Goal: Task Accomplishment & Management: Use online tool/utility

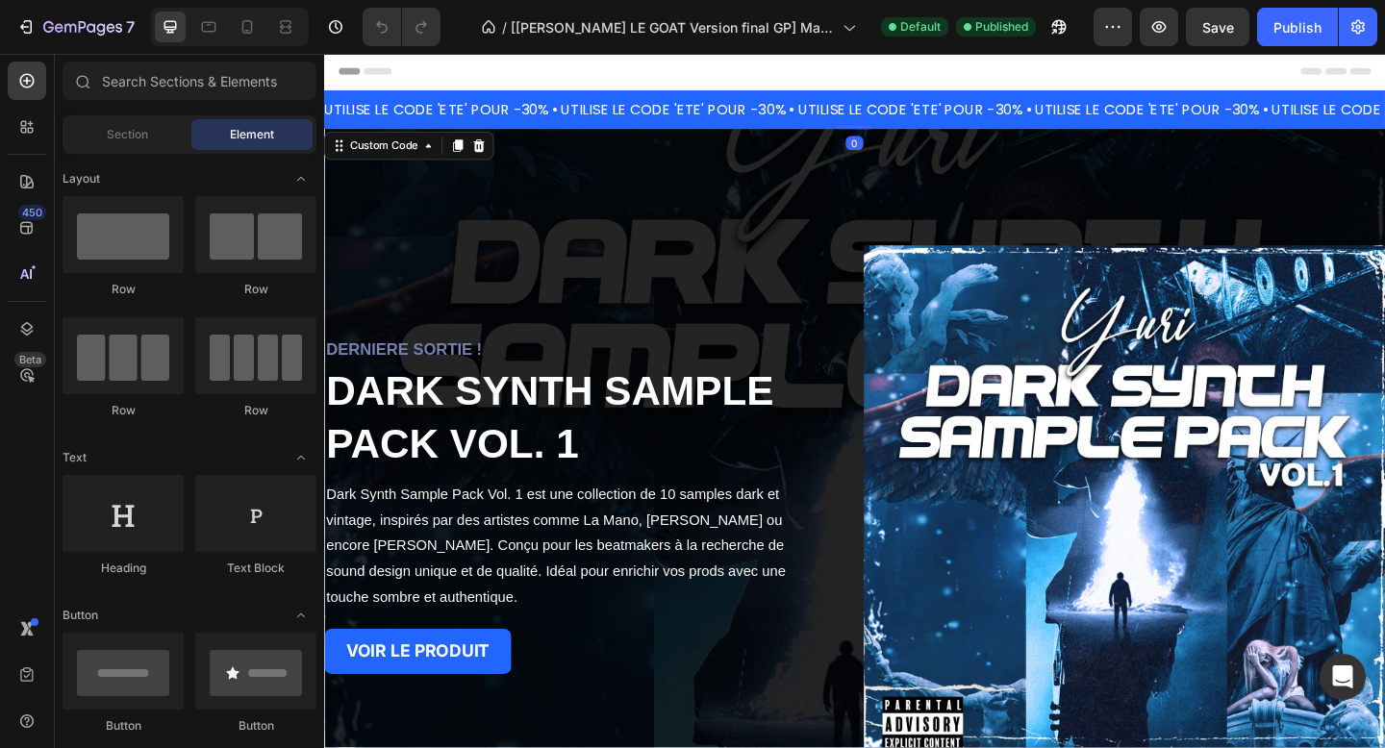
click at [663, 104] on div "UTILISE LE CODE 'ETE' POUR -30% • UTILISE LE CODE 'ETE' POUR -30% • UTILISE LE …" at bounding box center [899, 114] width 1154 height 23
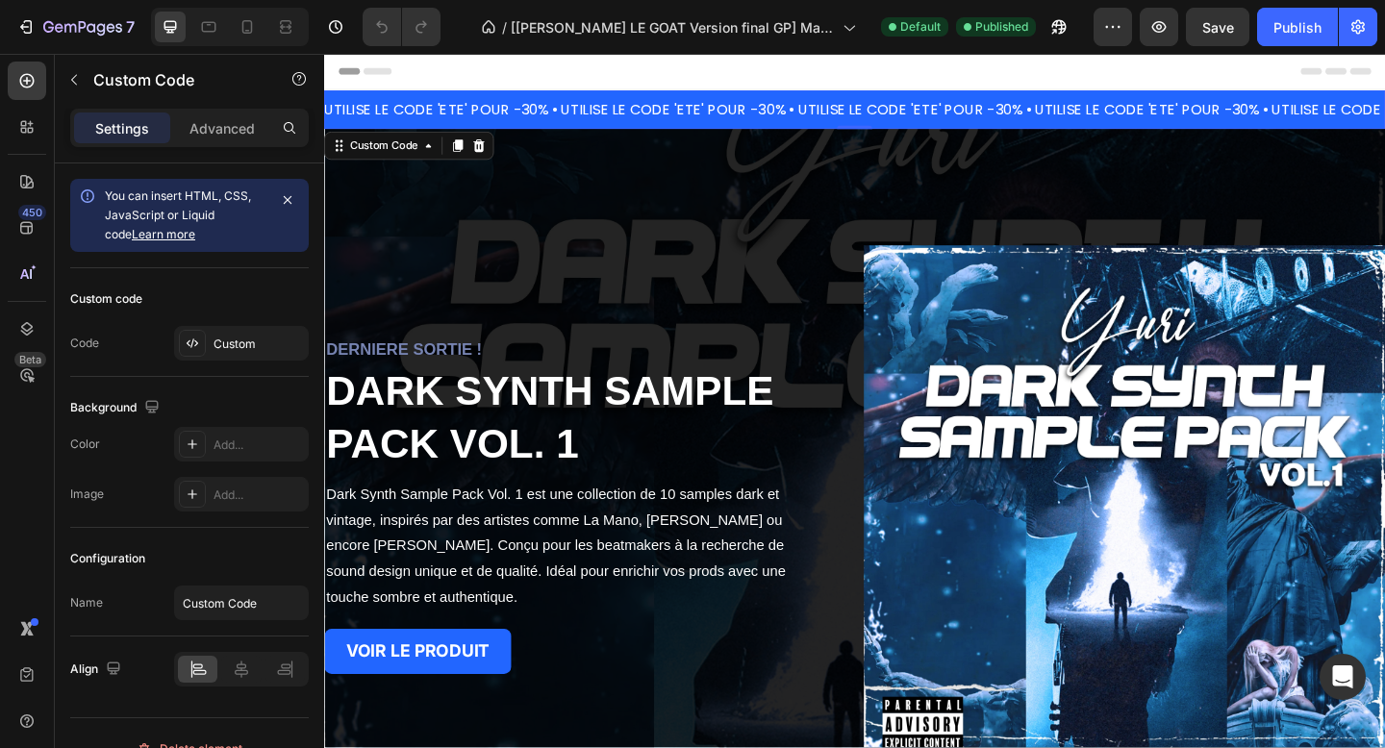
click at [655, 110] on div "UTILISE LE CODE 'ETE' POUR -30% • UTILISE LE CODE 'ETE' POUR -30% • UTILISE LE …" at bounding box center [900, 114] width 1154 height 23
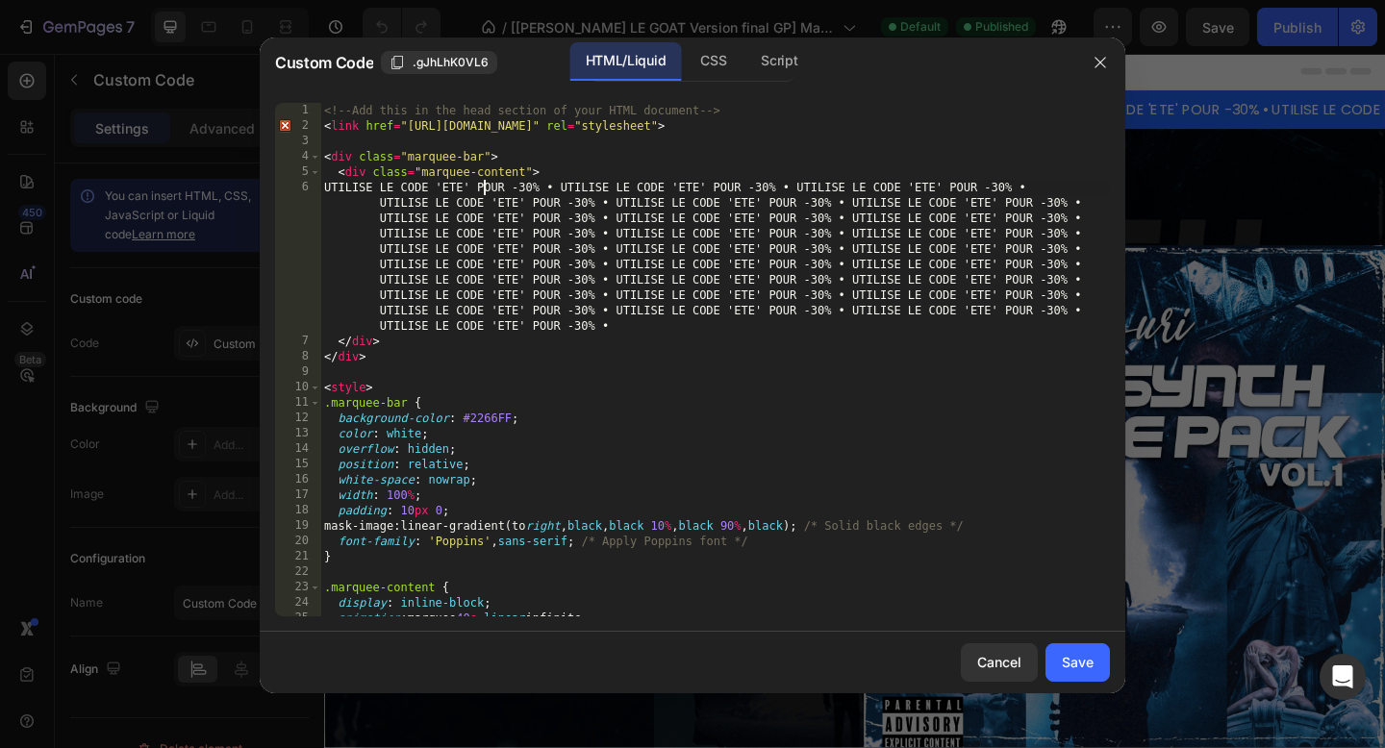
click at [484, 189] on div "<!-- Add this in the head section of your HTML document --> < link href = "[URL…" at bounding box center [715, 375] width 790 height 545
drag, startPoint x: 520, startPoint y: 182, endPoint x: 469, endPoint y: 190, distance: 50.6
click at [469, 190] on div "<!-- Add this in the head section of your HTML document --> < link href = "[URL…" at bounding box center [715, 375] width 790 height 545
click at [726, 187] on div "<!-- Add this in the head section of your HTML document --> < link href = "[URL…" at bounding box center [715, 375] width 790 height 545
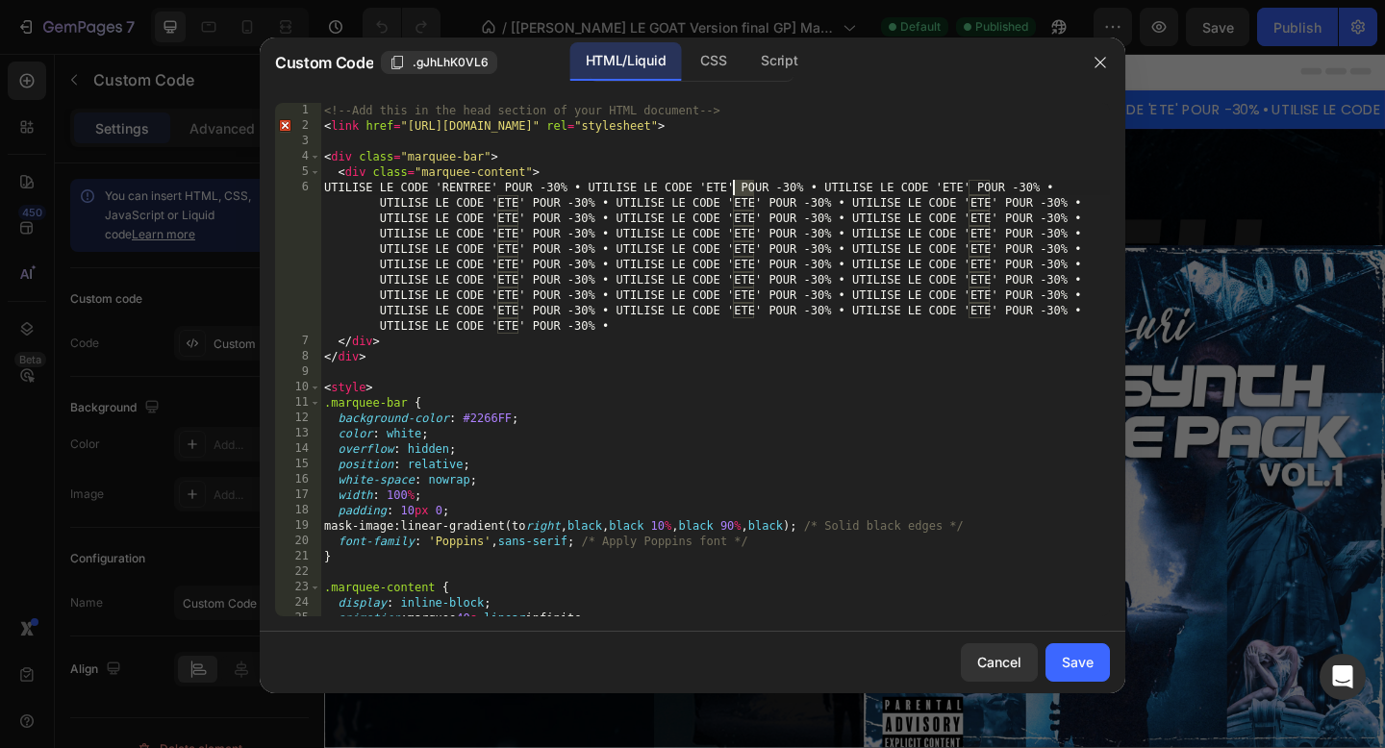
drag, startPoint x: 752, startPoint y: 187, endPoint x: 735, endPoint y: 187, distance: 17.3
click at [735, 187] on div "<!-- Add this in the head section of your HTML document --> < link href = "[URL…" at bounding box center [715, 375] width 790 height 545
paste textarea "RENTREE' POUR -30% • UTILISE LE CODE 'ETE' POUR -30% • UTILISE LE CODE 'ETE' PO…"
drag, startPoint x: 1020, startPoint y: 190, endPoint x: 999, endPoint y: 190, distance: 21.2
click at [999, 190] on div "<!-- Add this in the head section of your HTML document --> < link href = "[URL…" at bounding box center [715, 375] width 790 height 545
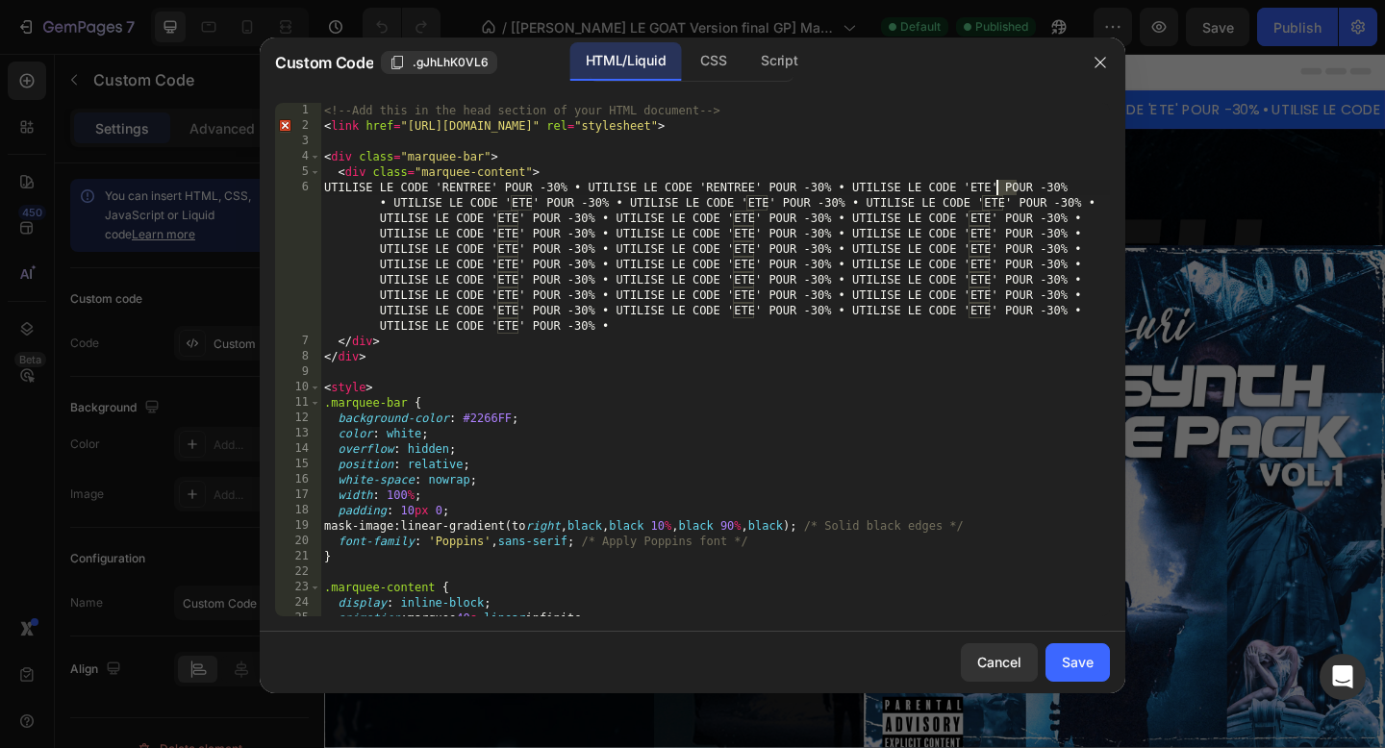
paste textarea "RENTREE' POUR -30% • UTILISE LE CODE 'ETE' POUR -30% • UTILISE LE CODE 'ETE' PO…"
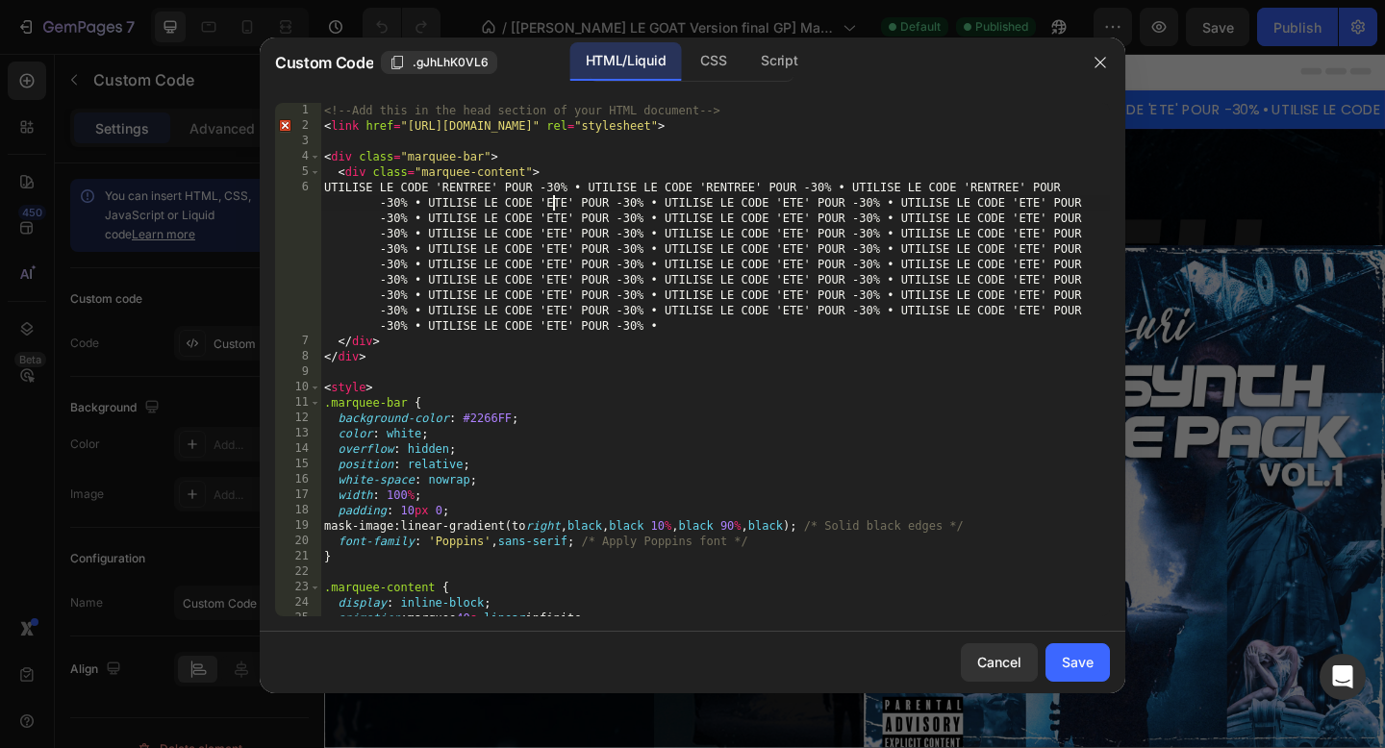
click at [551, 203] on div "<!-- Add this in the head section of your HTML document --> < link href = "[URL…" at bounding box center [715, 375] width 790 height 545
drag, startPoint x: 546, startPoint y: 203, endPoint x: 565, endPoint y: 201, distance: 18.4
click at [565, 201] on div "<!-- Add this in the head section of your HTML document --> < link href = "[URL…" at bounding box center [715, 375] width 790 height 545
paste textarea "RENTREE' POUR -30% • UTILISE LE CODE 'ETE' POUR -30% • UTILISE LE CODE 'ETE' PO…"
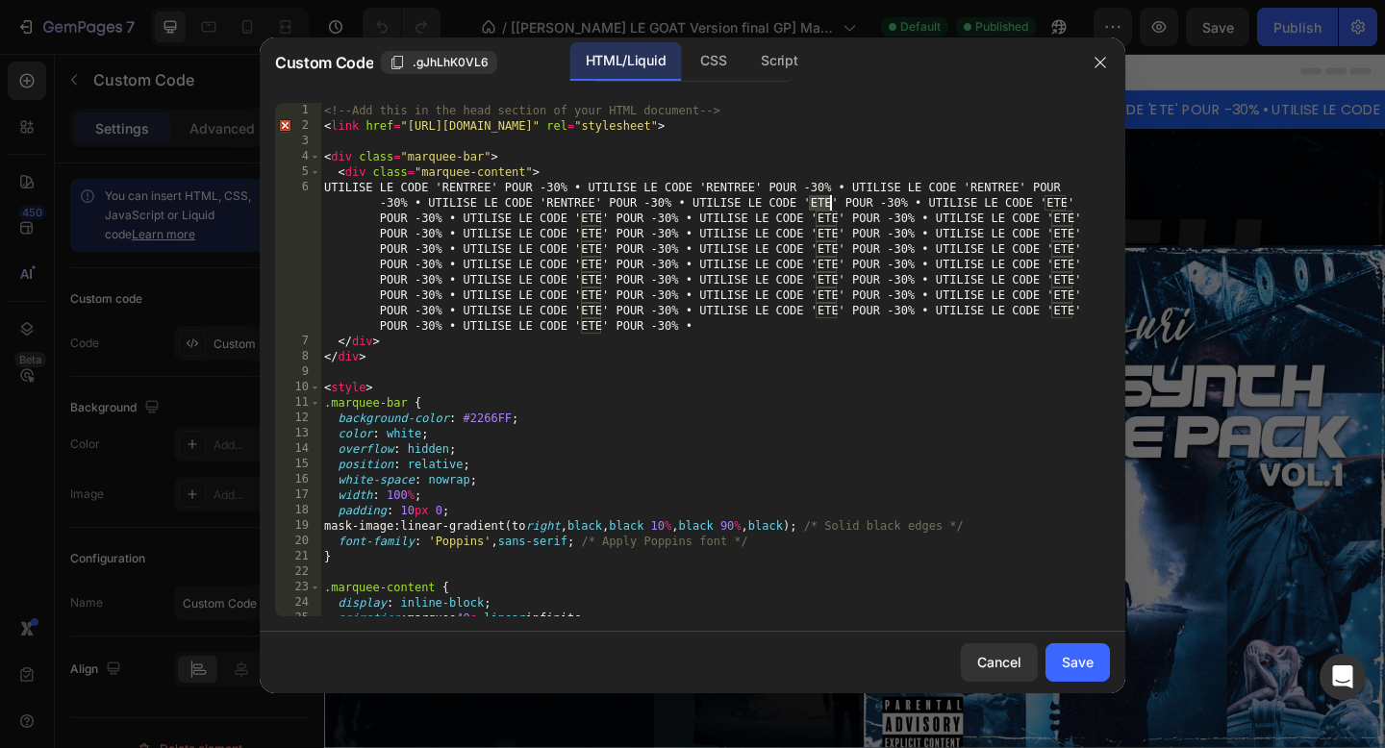
drag, startPoint x: 811, startPoint y: 204, endPoint x: 829, endPoint y: 204, distance: 18.3
click at [829, 204] on div "<!-- Add this in the head section of your HTML document --> < link href = "[URL…" at bounding box center [715, 375] width 790 height 545
paste textarea "RENTREE' POUR -30% • UTILISE LE CODE 'ETE' POUR -30% • UTILISE LE CODE 'ETE' PO…"
drag, startPoint x: 1075, startPoint y: 204, endPoint x: 1096, endPoint y: 203, distance: 21.2
click at [1096, 203] on div "UTILISE LE CODE 'RENTREE' POUR -30% • UTILISE LE CODE 'RENTREE' POUR -30% • UTI…" at bounding box center [692, 360] width 835 height 514
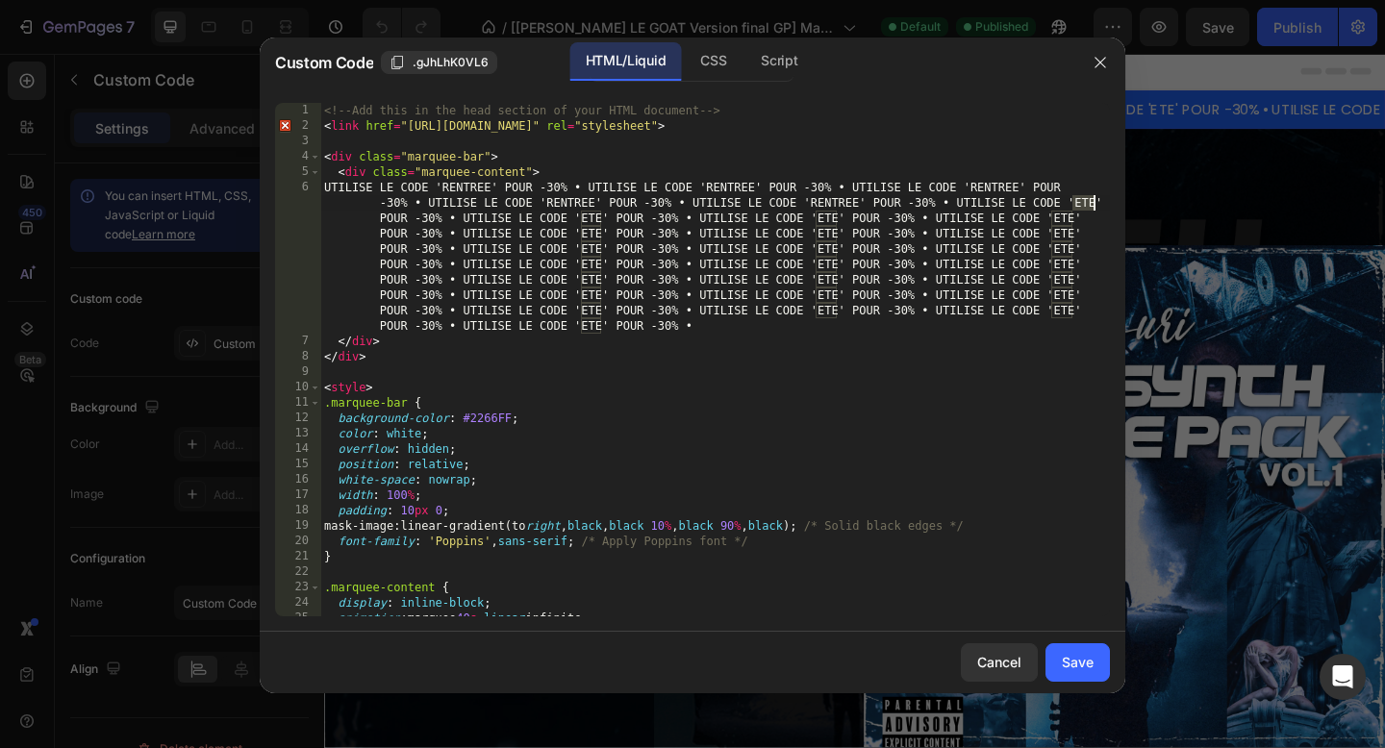
paste textarea "RENTREE' POUR -30% • UTILISE LE CODE 'ETE' POUR -30% • UTILISE LE CODE 'ETE' PO…"
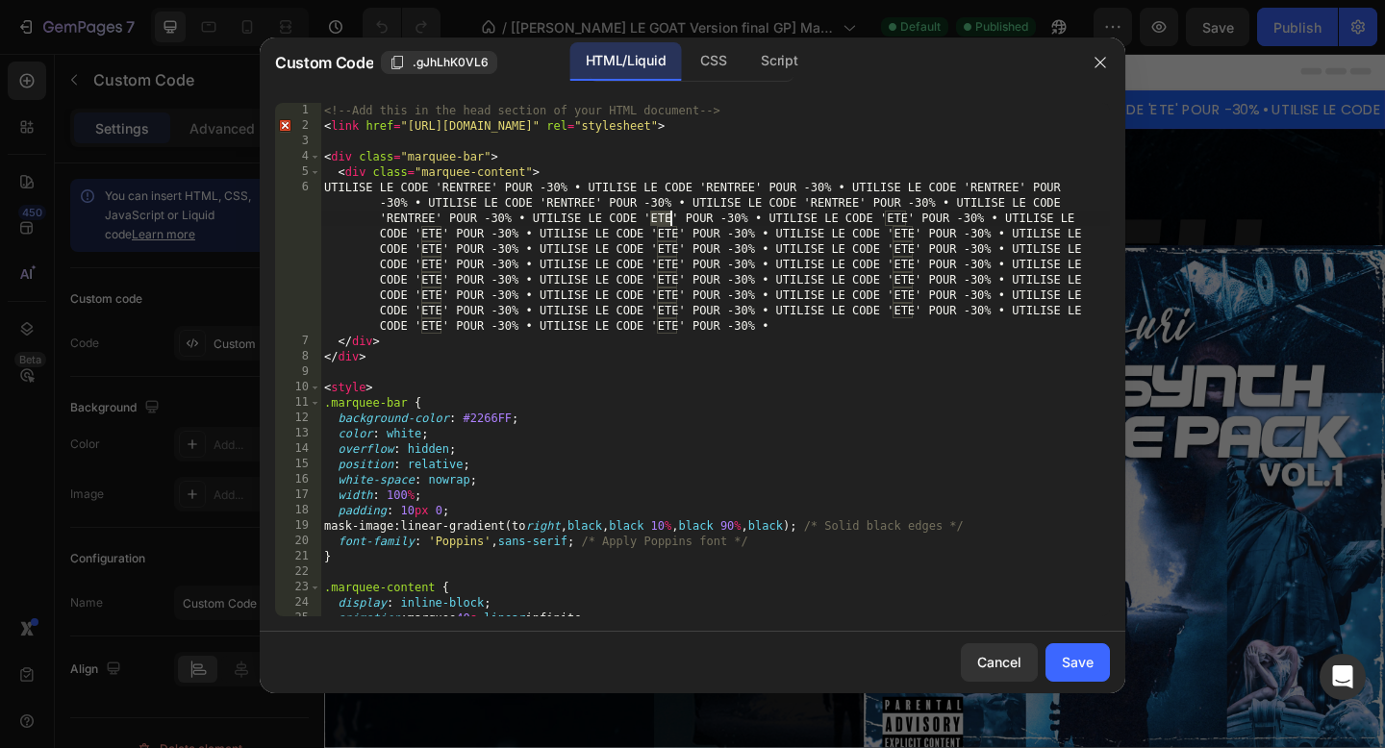
drag, startPoint x: 652, startPoint y: 219, endPoint x: 669, endPoint y: 219, distance: 16.4
click at [669, 219] on div "<!-- Add this in the head section of your HTML document --> < link href = "[URL…" at bounding box center [715, 375] width 790 height 545
paste textarea "RENTREE' POUR -30% • UTILISE LE CODE 'ETE' POUR -30% • UTILISE LE CODE 'ETE' PO…"
drag, startPoint x: 916, startPoint y: 222, endPoint x: 934, endPoint y: 224, distance: 18.4
click at [934, 224] on div "<!-- Add this in the head section of your HTML document --> < link href = "[URL…" at bounding box center [715, 375] width 790 height 545
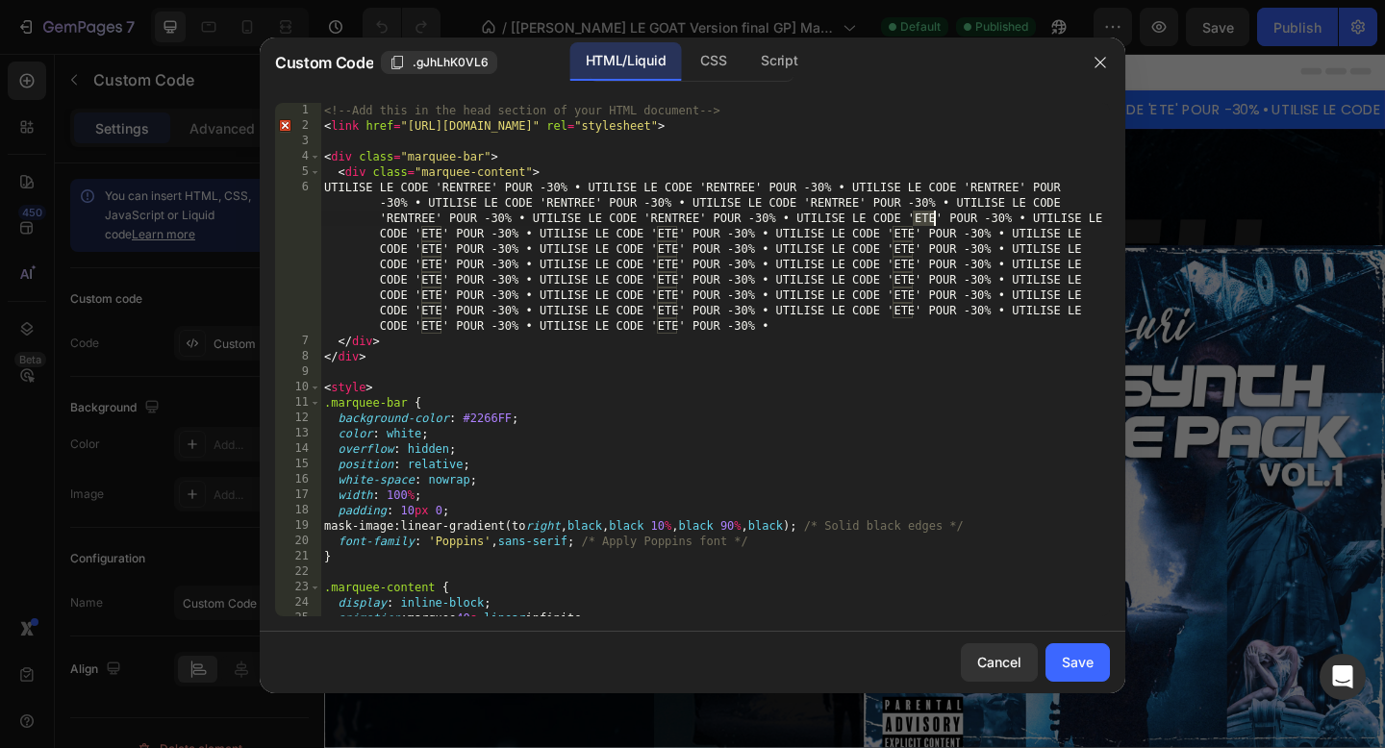
paste textarea "RENTREE' POUR -30% • UTILISE LE CODE 'ETE' POUR -30% • UTILISE LE CODE 'ETE' PO…"
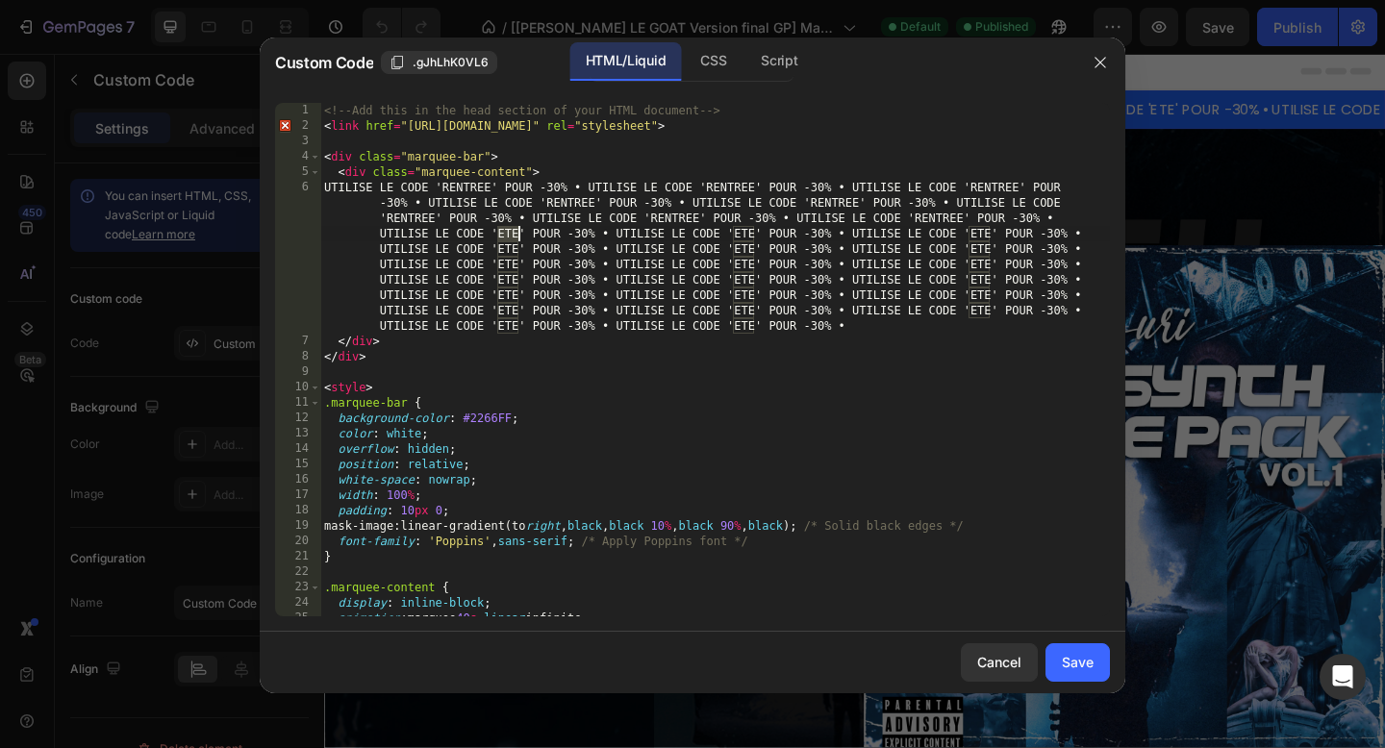
drag, startPoint x: 498, startPoint y: 234, endPoint x: 518, endPoint y: 234, distance: 19.2
click at [518, 234] on div "<!-- Add this in the head section of your HTML document --> < link href = "[URL…" at bounding box center [715, 375] width 790 height 545
paste textarea "RENTREE' POUR -30% • UTILISE LE CODE 'ETE' POUR -30% • UTILISE LE CODE 'ETE"
drag, startPoint x: 762, startPoint y: 237, endPoint x: 780, endPoint y: 237, distance: 18.3
click at [780, 237] on div "<!-- Add this in the head section of your HTML document --> < link href = "[URL…" at bounding box center [715, 375] width 790 height 545
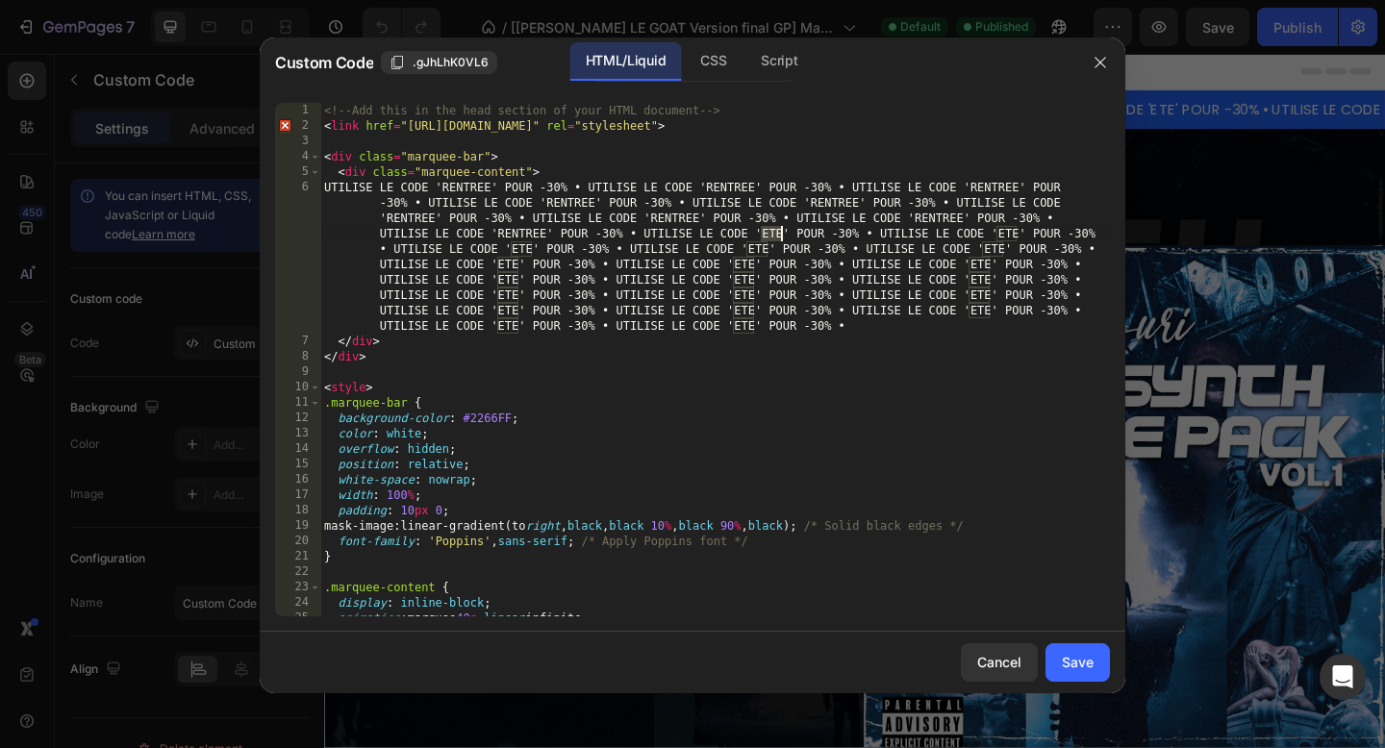
paste textarea "RENTREE' POUR -30% • UTILISE LE CODE"
type textarea "UTILISE LE CODE 'RENTREE' POUR -30% • UTILISE LE CODE 'RENTREE' POUR -30% • UTI…"
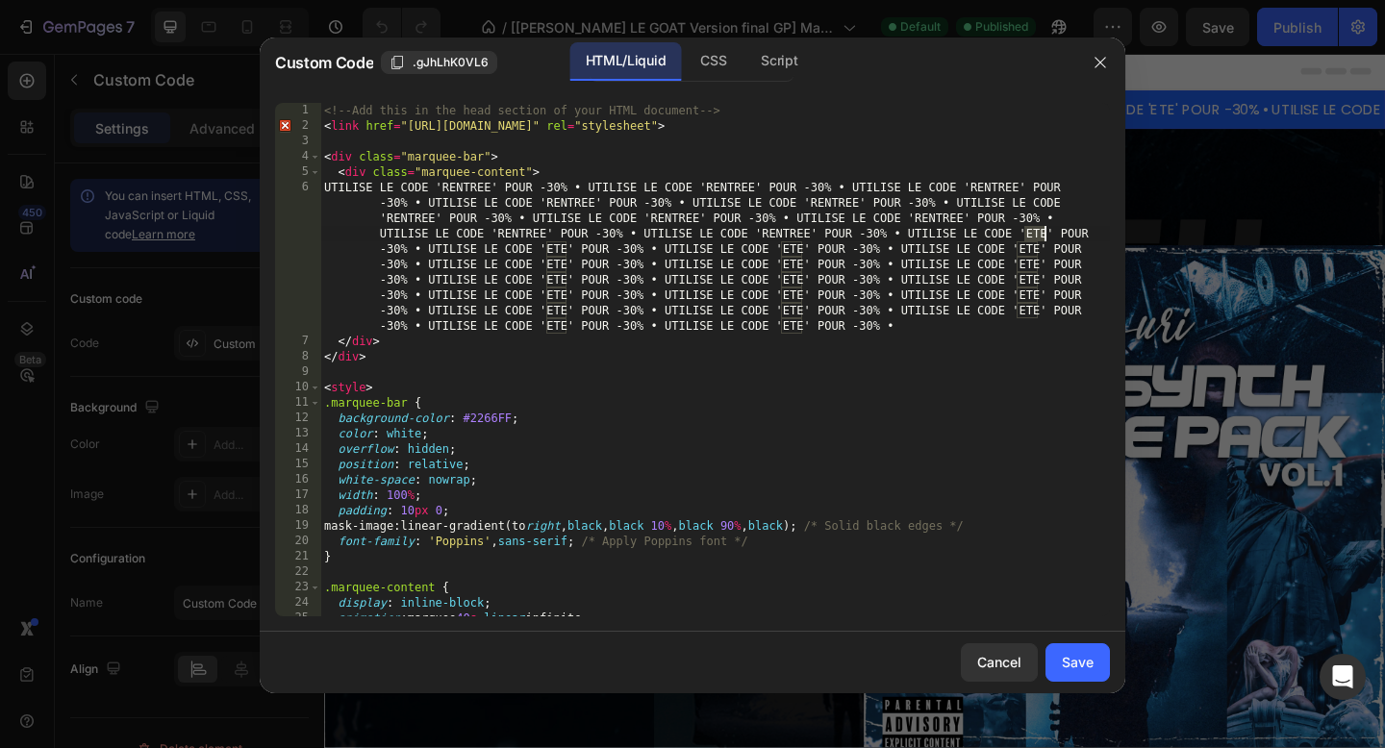
drag, startPoint x: 1025, startPoint y: 236, endPoint x: 1044, endPoint y: 236, distance: 19.2
click at [1044, 236] on div "<!-- Add this in the head section of your HTML document --> < link href = "[URL…" at bounding box center [715, 375] width 790 height 545
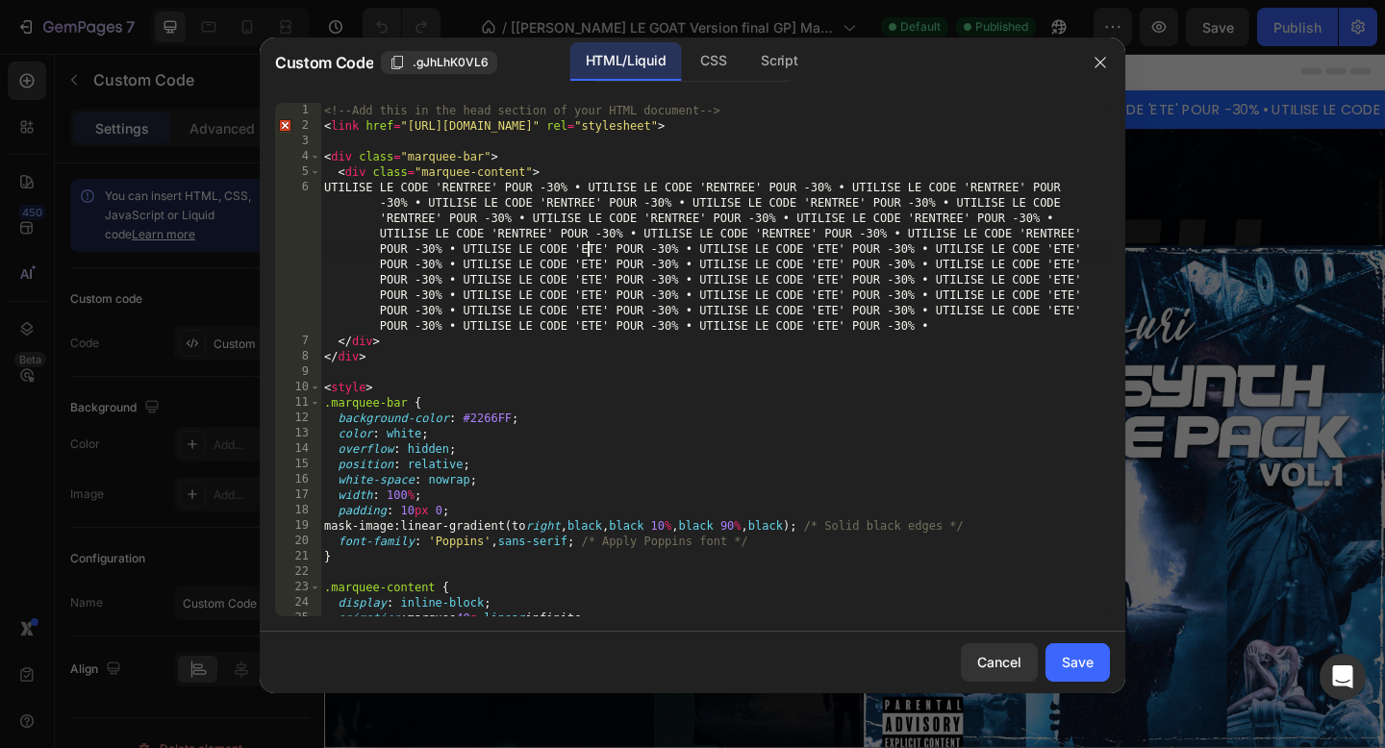
click at [585, 246] on div "<!-- Add this in the head section of your HTML document --> < link href = "[URL…" at bounding box center [715, 375] width 790 height 545
click at [582, 246] on div "<!-- Add this in the head section of your HTML document --> < link href = "[URL…" at bounding box center [715, 375] width 790 height 545
drag, startPoint x: 583, startPoint y: 247, endPoint x: 604, endPoint y: 249, distance: 21.3
click at [604, 249] on div "<!-- Add this in the head section of your HTML document --> < link href = "[URL…" at bounding box center [715, 375] width 790 height 545
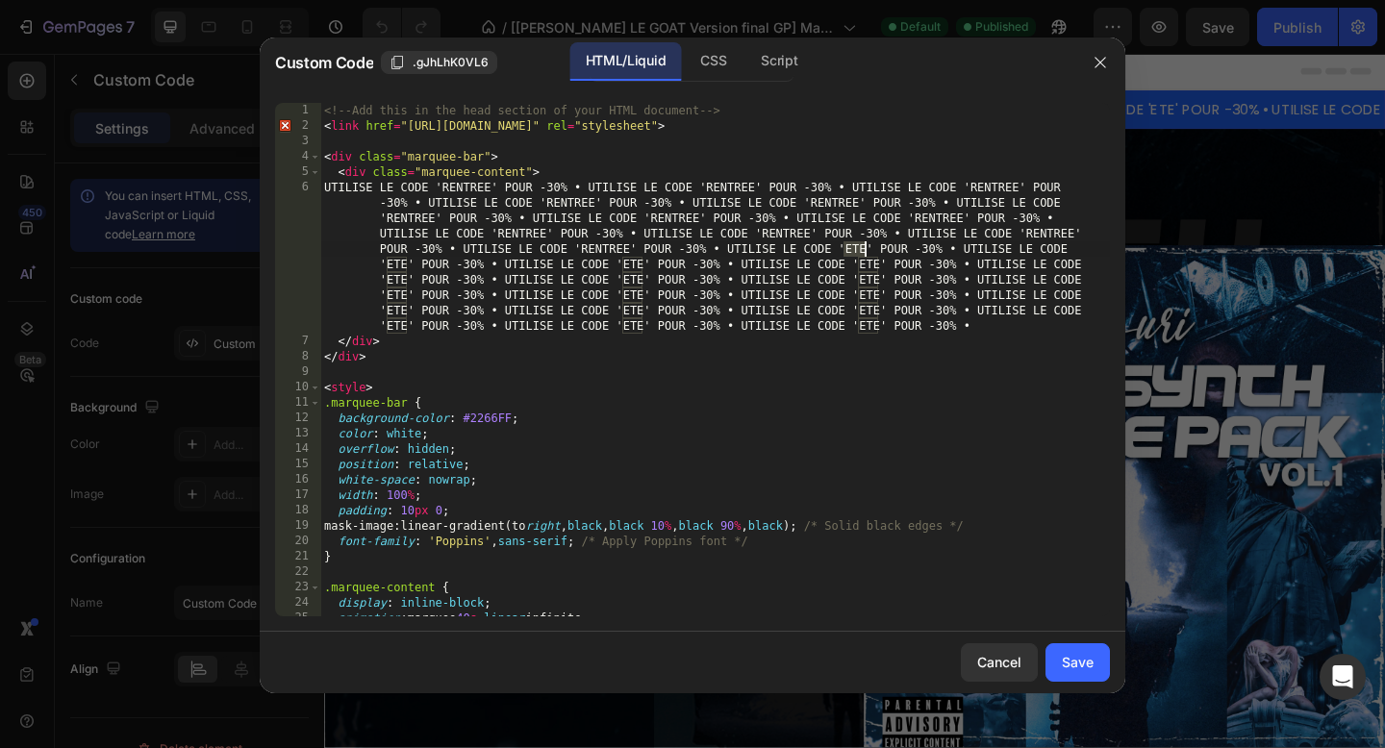
drag, startPoint x: 847, startPoint y: 249, endPoint x: 866, endPoint y: 252, distance: 19.5
click at [866, 252] on div "<!-- Add this in the head section of your HTML document --> < link href = "[URL…" at bounding box center [715, 375] width 790 height 545
drag, startPoint x: 386, startPoint y: 263, endPoint x: 406, endPoint y: 264, distance: 20.2
click at [406, 264] on div "<!-- Add this in the head section of your HTML document --> < link href = "[URL…" at bounding box center [715, 375] width 790 height 545
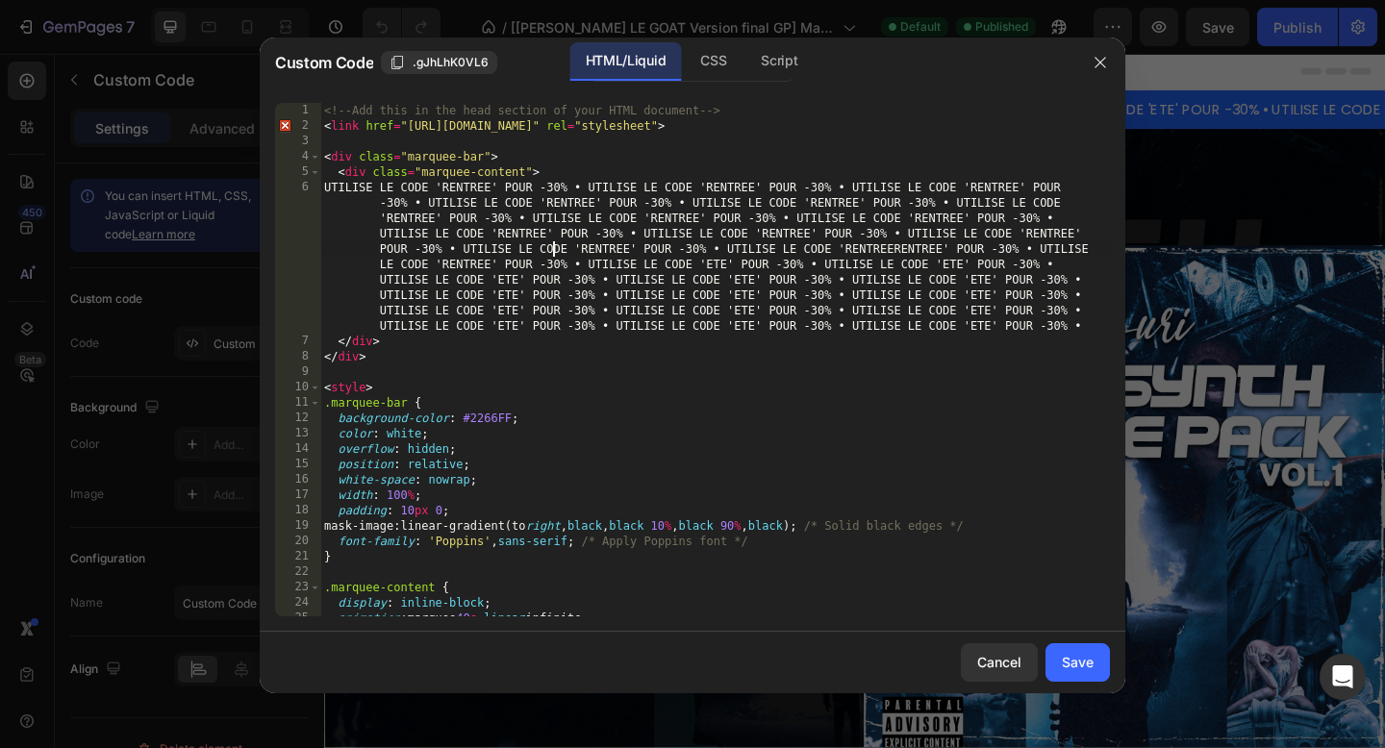
click at [550, 251] on div "<!-- Add this in the head section of your HTML document --> < link href = "[URL…" at bounding box center [715, 375] width 790 height 545
click at [462, 260] on div "<!-- Add this in the head section of your HTML document --> < link href = "[URL…" at bounding box center [715, 375] width 790 height 545
drag, startPoint x: 706, startPoint y: 266, endPoint x: 726, endPoint y: 266, distance: 20.2
click at [726, 266] on div "<!-- Add this in the head section of your HTML document --> < link href = "[URL…" at bounding box center [715, 375] width 790 height 545
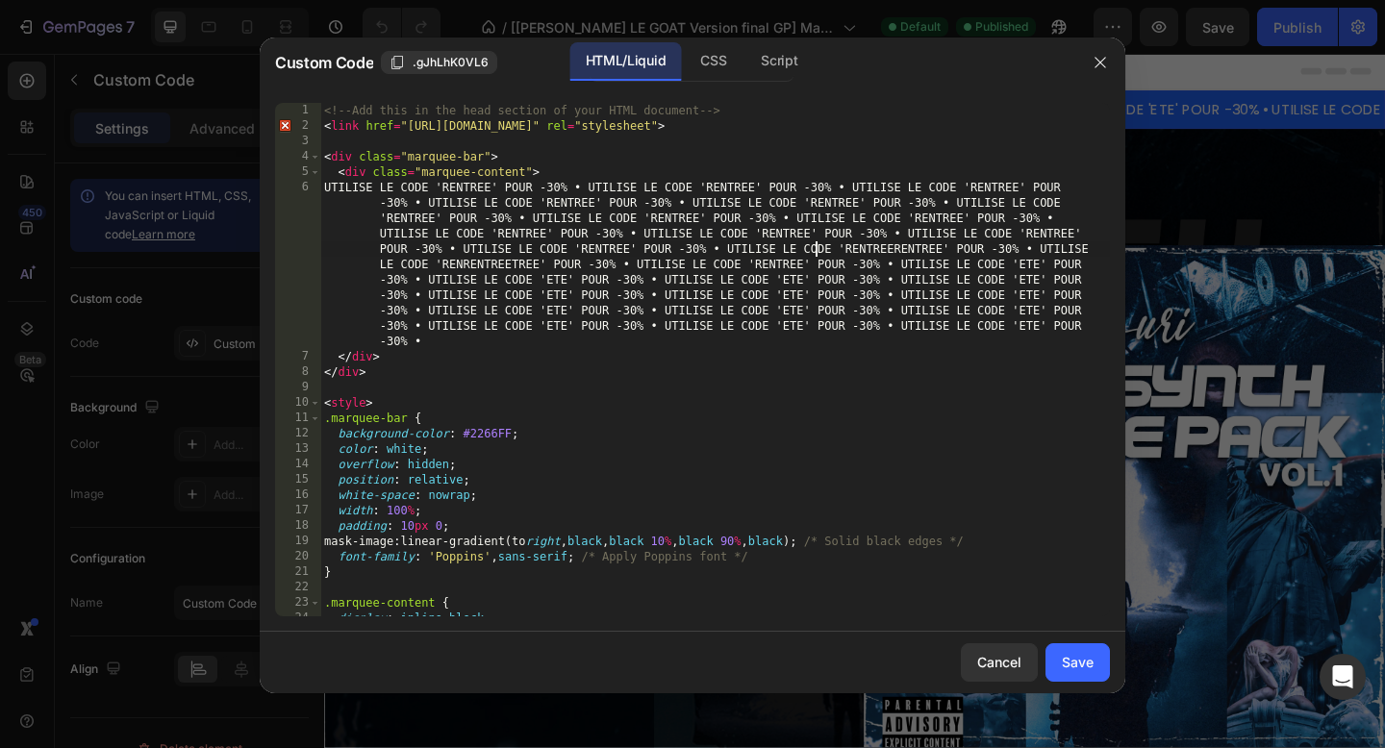
click at [817, 242] on div "<!-- Add this in the head section of your HTML document --> < link href = "[URL…" at bounding box center [715, 375] width 790 height 545
drag, startPoint x: 895, startPoint y: 250, endPoint x: 847, endPoint y: 253, distance: 48.2
click at [847, 253] on div "<!-- Add this in the head section of your HTML document --> < link href = "[URL…" at bounding box center [715, 375] width 790 height 545
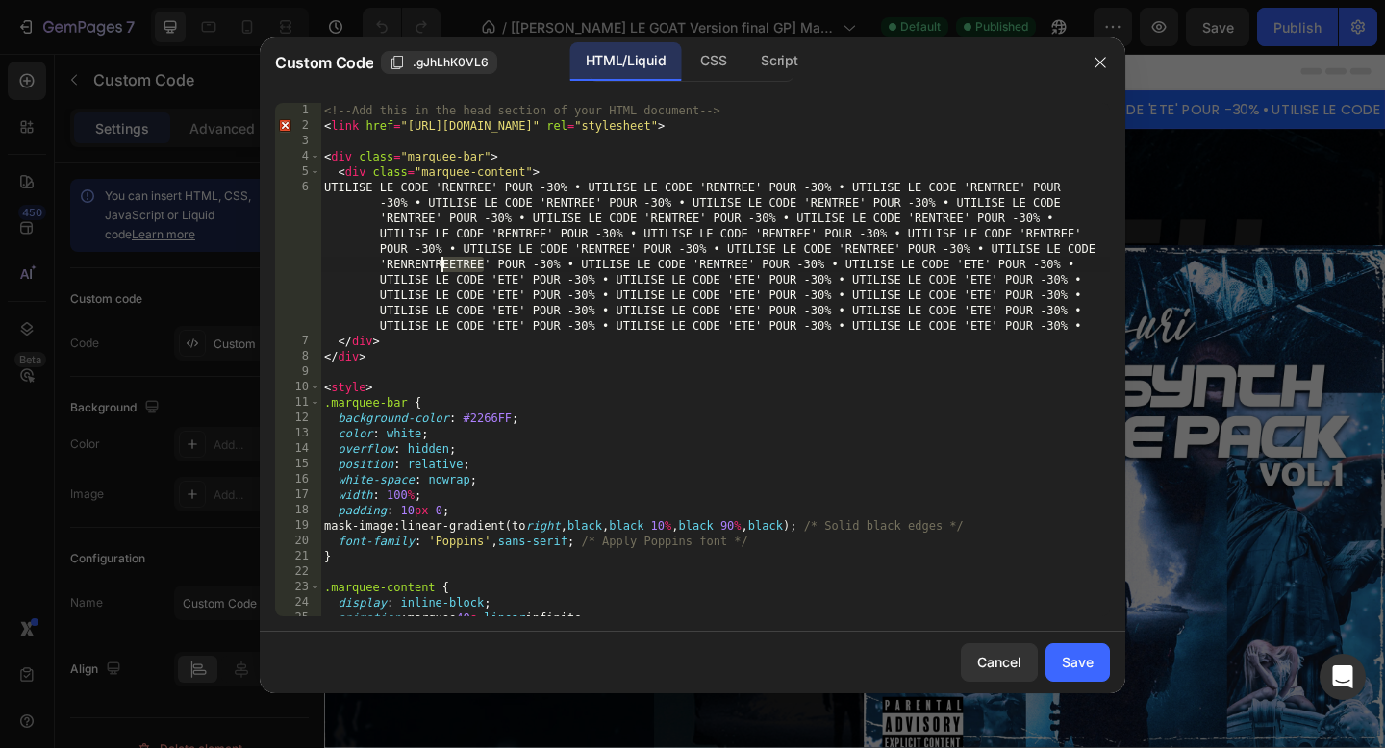
drag, startPoint x: 483, startPoint y: 268, endPoint x: 444, endPoint y: 268, distance: 39.4
click at [444, 268] on div "<!-- Add this in the head section of your HTML document --> < link href = "[URL…" at bounding box center [715, 375] width 790 height 545
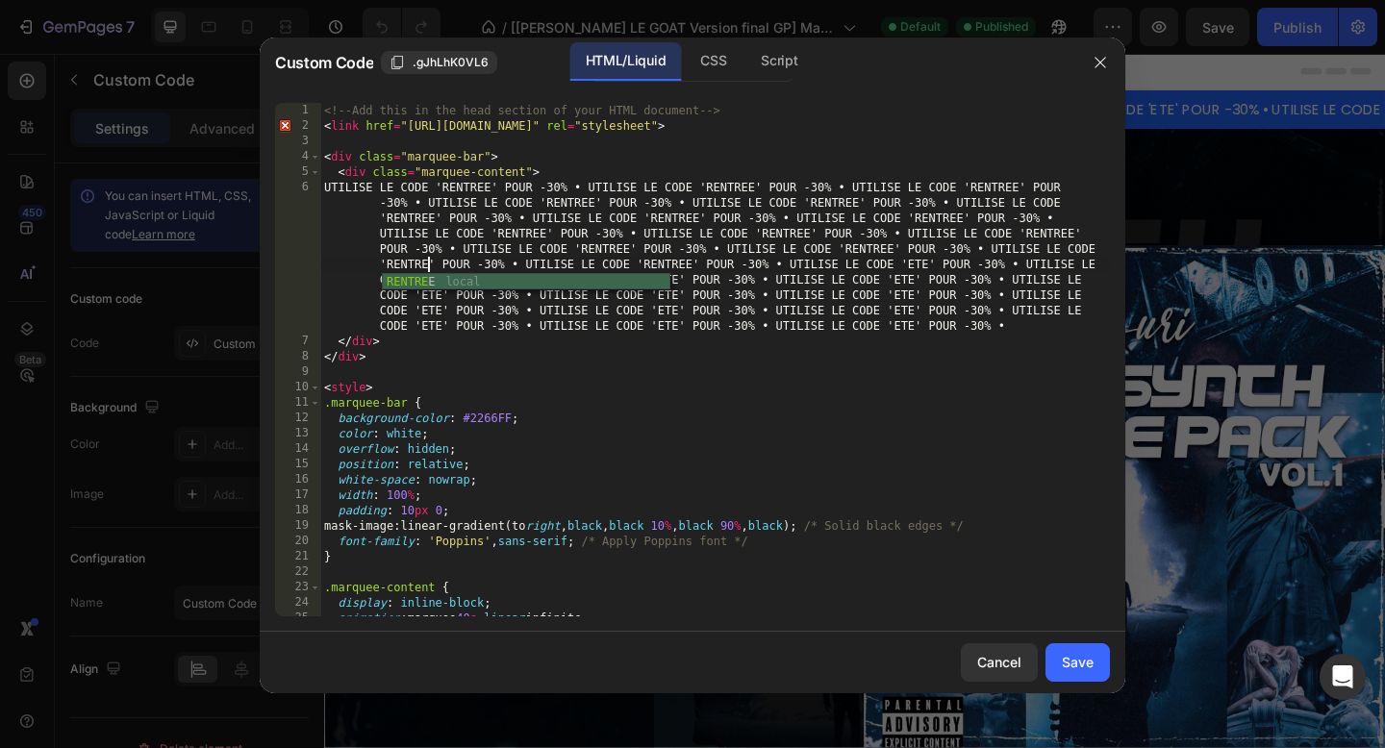
type textarea "TREE"
click at [519, 277] on div "<!-- Add this in the head section of your HTML document --> < link href = "[URL…" at bounding box center [715, 375] width 790 height 545
click at [582, 264] on div "<!-- Add this in the head section of your HTML document --> < link href = "[URL…" at bounding box center [715, 375] width 790 height 545
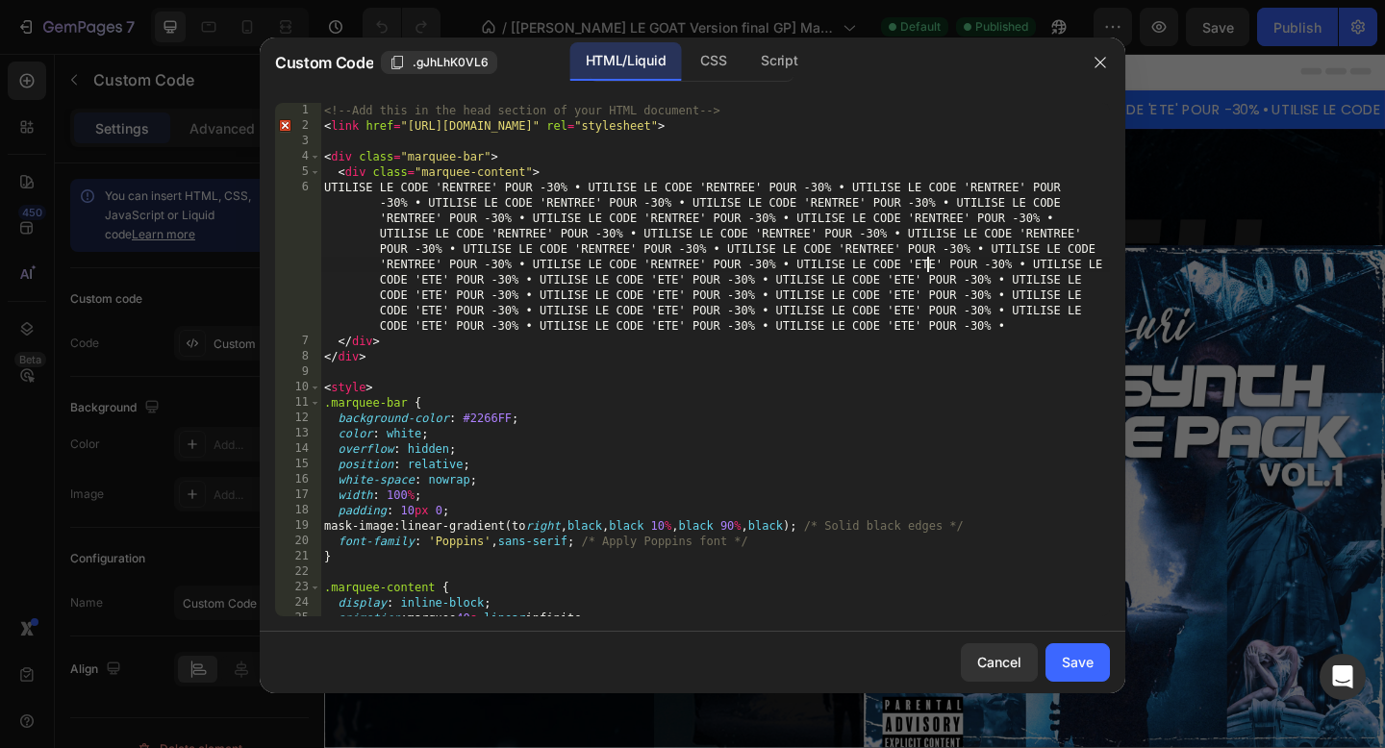
click at [930, 266] on div "<!-- Add this in the head section of your HTML document --> < link href = "[URL…" at bounding box center [715, 375] width 790 height 545
drag, startPoint x: 934, startPoint y: 266, endPoint x: 917, endPoint y: 266, distance: 17.3
click at [917, 266] on div "<!-- Add this in the head section of your HTML document --> < link href = "[URL…" at bounding box center [715, 375] width 790 height 545
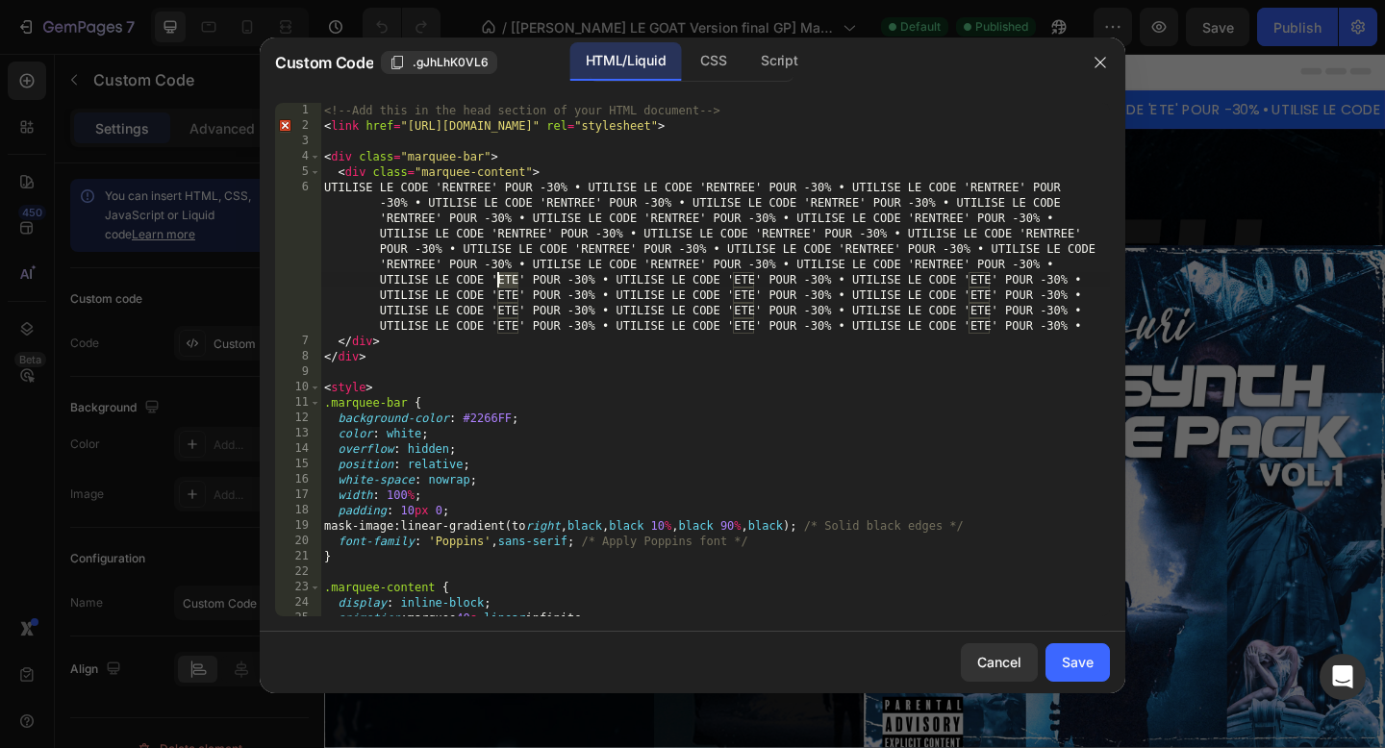
drag, startPoint x: 516, startPoint y: 280, endPoint x: 499, endPoint y: 282, distance: 16.5
click at [499, 282] on div "<!-- Add this in the head section of your HTML document --> < link href = "[URL…" at bounding box center [715, 375] width 790 height 545
drag, startPoint x: 766, startPoint y: 279, endPoint x: 781, endPoint y: 280, distance: 15.4
click at [781, 280] on div "<!-- Add this in the head section of your HTML document --> < link href = "[URL…" at bounding box center [715, 375] width 790 height 545
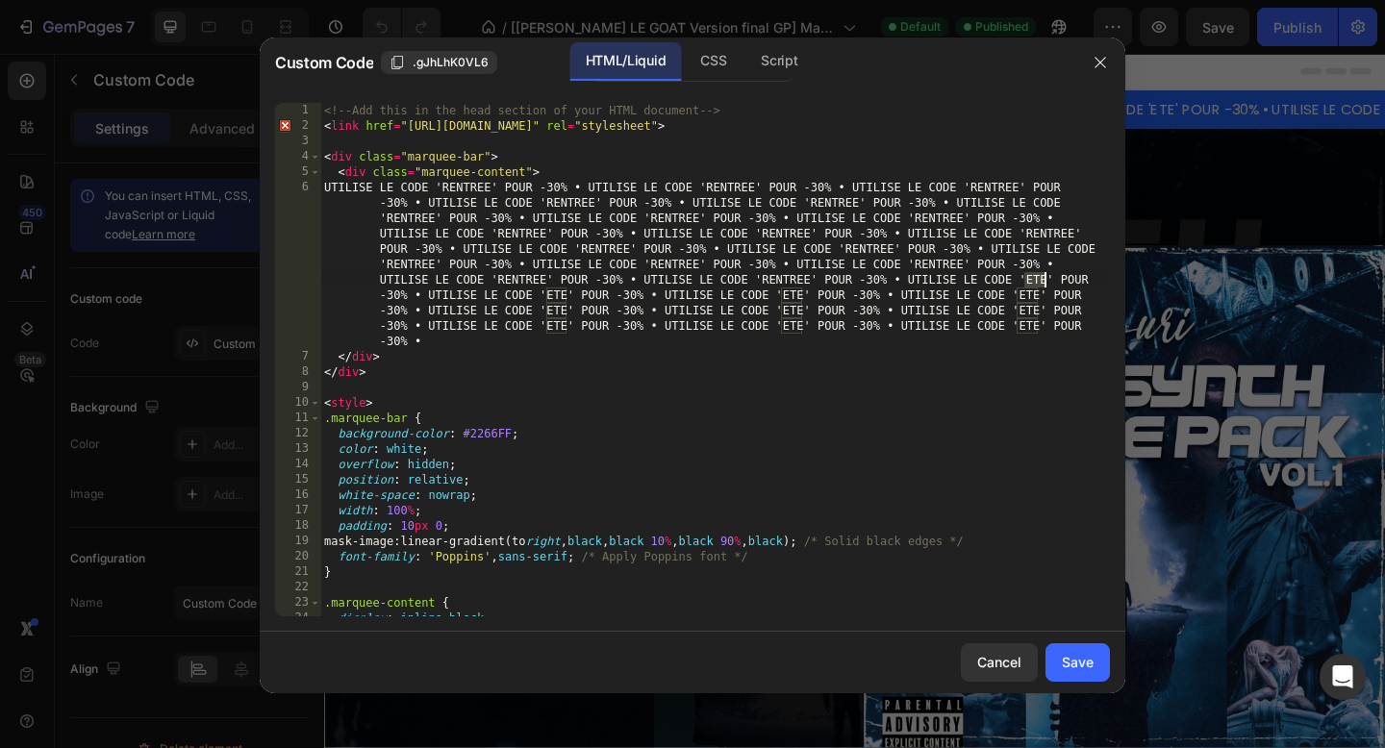
drag, startPoint x: 1026, startPoint y: 281, endPoint x: 1043, endPoint y: 280, distance: 17.3
click at [1043, 280] on div "<!-- Add this in the head section of your HTML document --> < link href = "[URL…" at bounding box center [715, 375] width 790 height 545
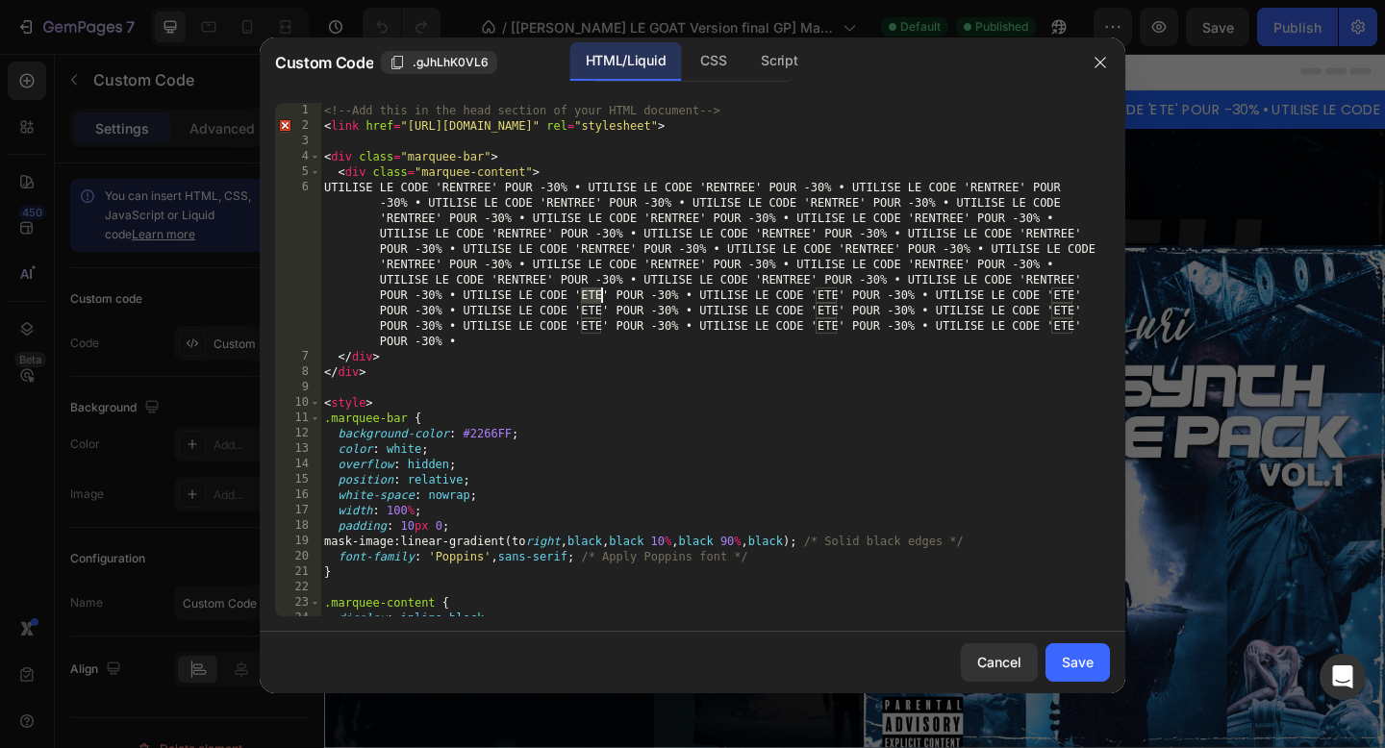
drag, startPoint x: 583, startPoint y: 293, endPoint x: 603, endPoint y: 294, distance: 20.2
click at [603, 294] on div "<!-- Add this in the head section of your HTML document --> < link href = "[URL…" at bounding box center [715, 375] width 790 height 545
click at [856, 297] on div "<!-- Add this in the head section of your HTML document --> < link href = "[URL…" at bounding box center [715, 375] width 790 height 545
click at [840, 297] on div "<!-- Add this in the head section of your HTML document --> < link href = "[URL…" at bounding box center [715, 375] width 790 height 545
drag, startPoint x: 840, startPoint y: 296, endPoint x: 863, endPoint y: 295, distance: 23.1
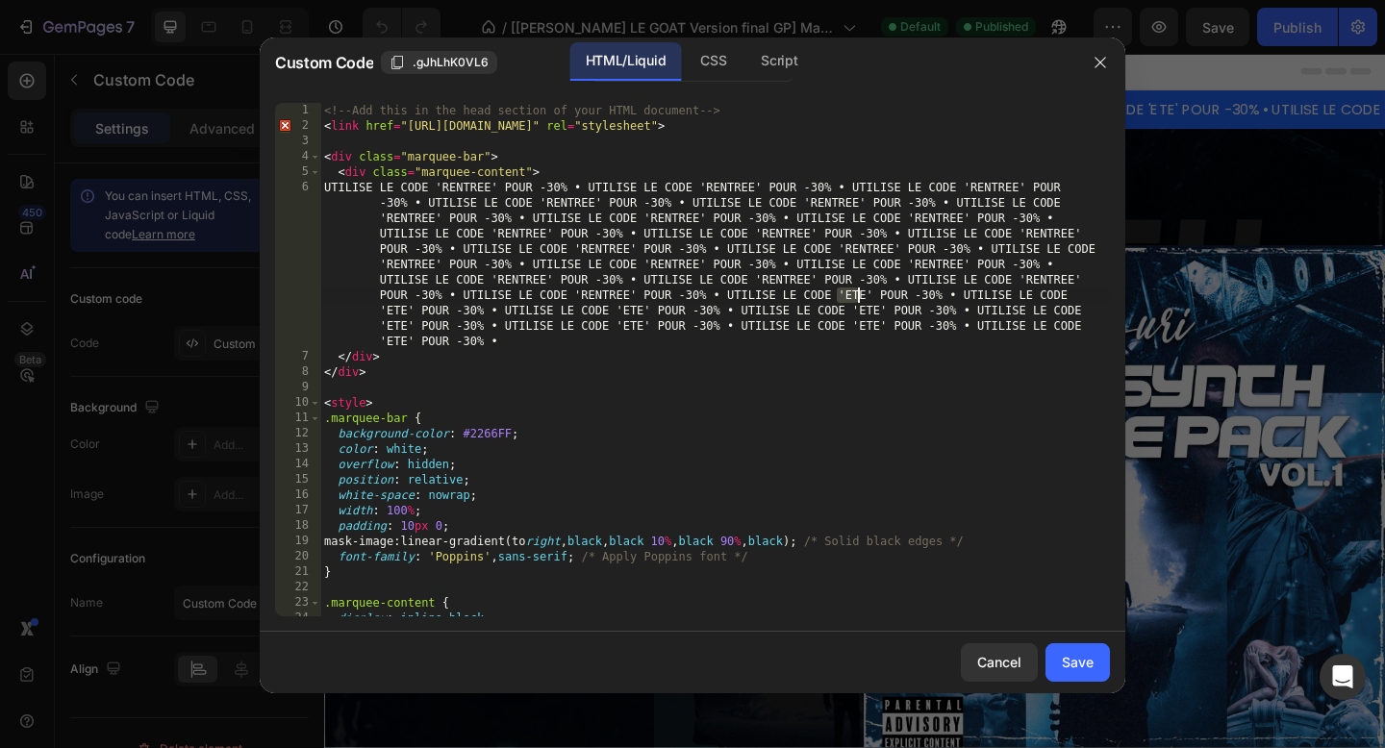
click at [863, 295] on div "<!-- Add this in the head section of your HTML document --> < link href = "[URL…" at bounding box center [715, 375] width 790 height 545
click at [854, 294] on div "<!-- Add this in the head section of your HTML document --> < link href = "[URL…" at bounding box center [715, 375] width 790 height 545
drag, startPoint x: 846, startPoint y: 294, endPoint x: 865, endPoint y: 292, distance: 19.3
click at [865, 292] on div "<!-- Add this in the head section of your HTML document --> < link href = "[URL…" at bounding box center [715, 375] width 790 height 545
drag, startPoint x: 387, startPoint y: 311, endPoint x: 407, endPoint y: 312, distance: 20.2
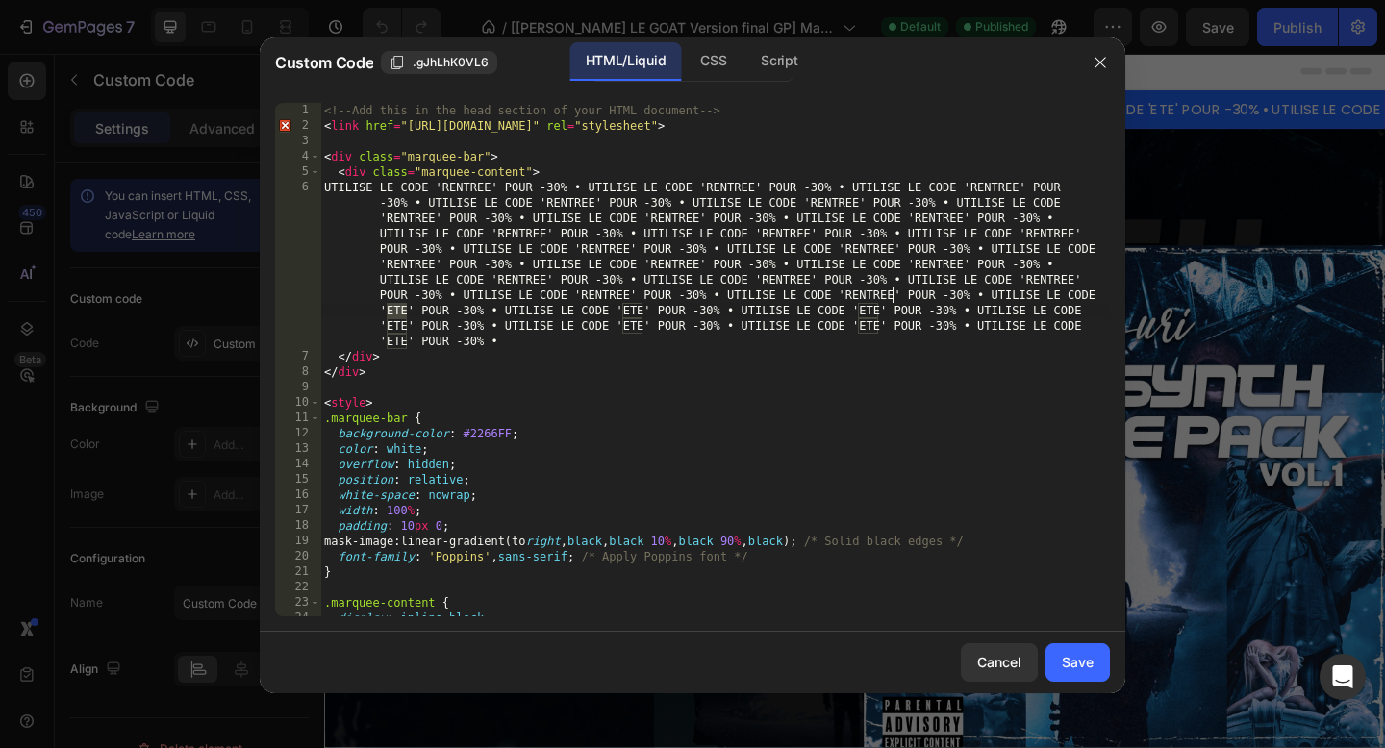
click at [407, 312] on div "<!-- Add this in the head section of your HTML document --> < link href = "[URL…" at bounding box center [715, 375] width 790 height 545
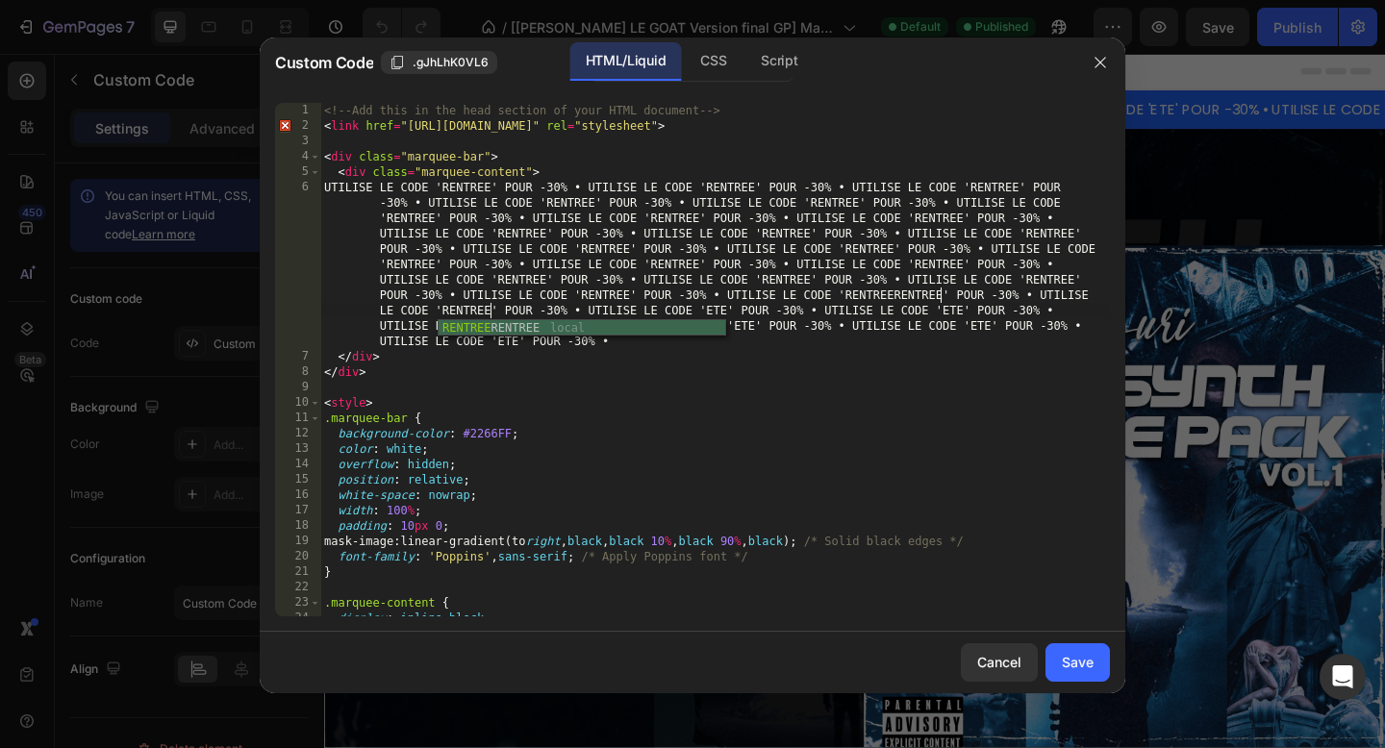
click at [520, 291] on div "<!-- Add this in the head section of your HTML document --> < link href = "[URL…" at bounding box center [715, 375] width 790 height 545
click at [596, 305] on div "<!-- Add this in the head section of your HTML document --> < link href = "[URL…" at bounding box center [715, 375] width 790 height 545
drag, startPoint x: 707, startPoint y: 309, endPoint x: 727, endPoint y: 308, distance: 20.2
click at [727, 308] on div "<!-- Add this in the head section of your HTML document --> < link href = "[URL…" at bounding box center [715, 375] width 790 height 545
drag, startPoint x: 971, startPoint y: 311, endPoint x: 989, endPoint y: 309, distance: 18.4
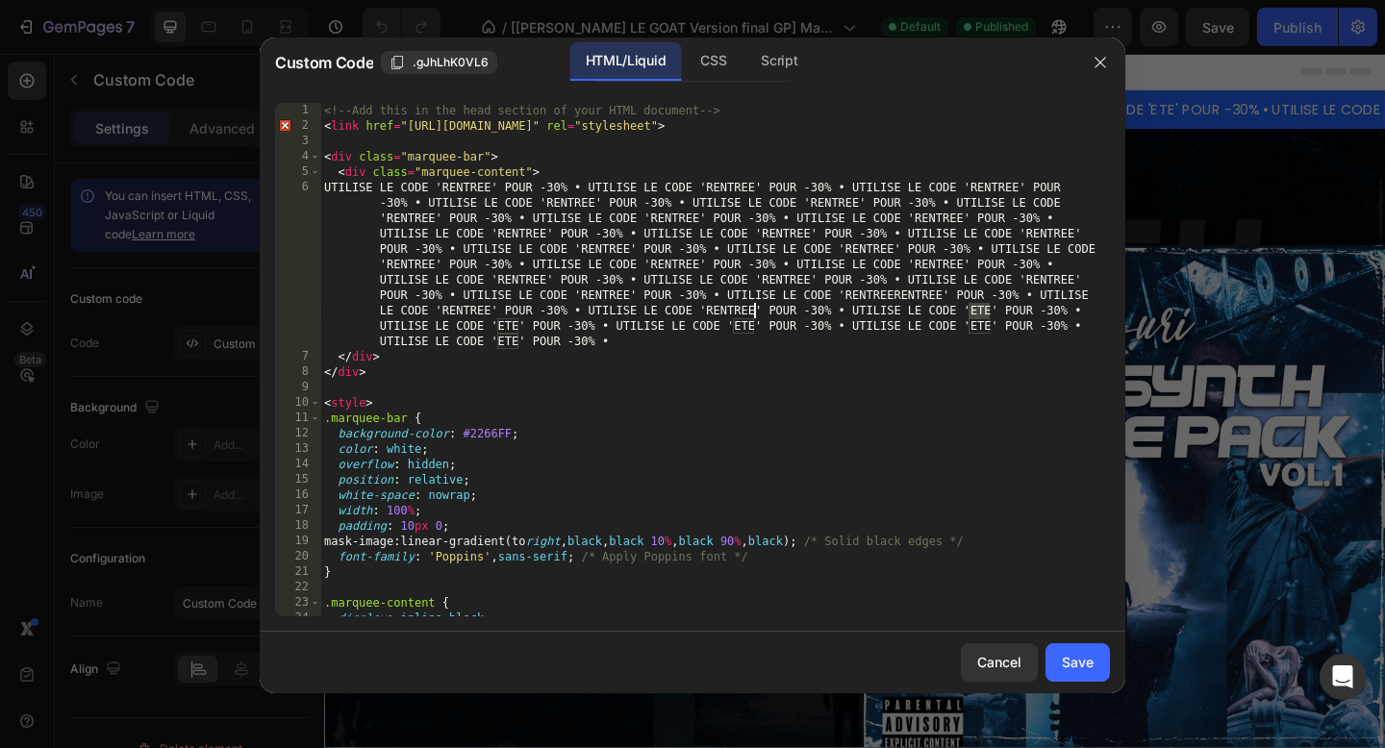
click at [989, 309] on div "<!-- Add this in the head section of your HTML document --> < link href = "[URL…" at bounding box center [715, 375] width 790 height 545
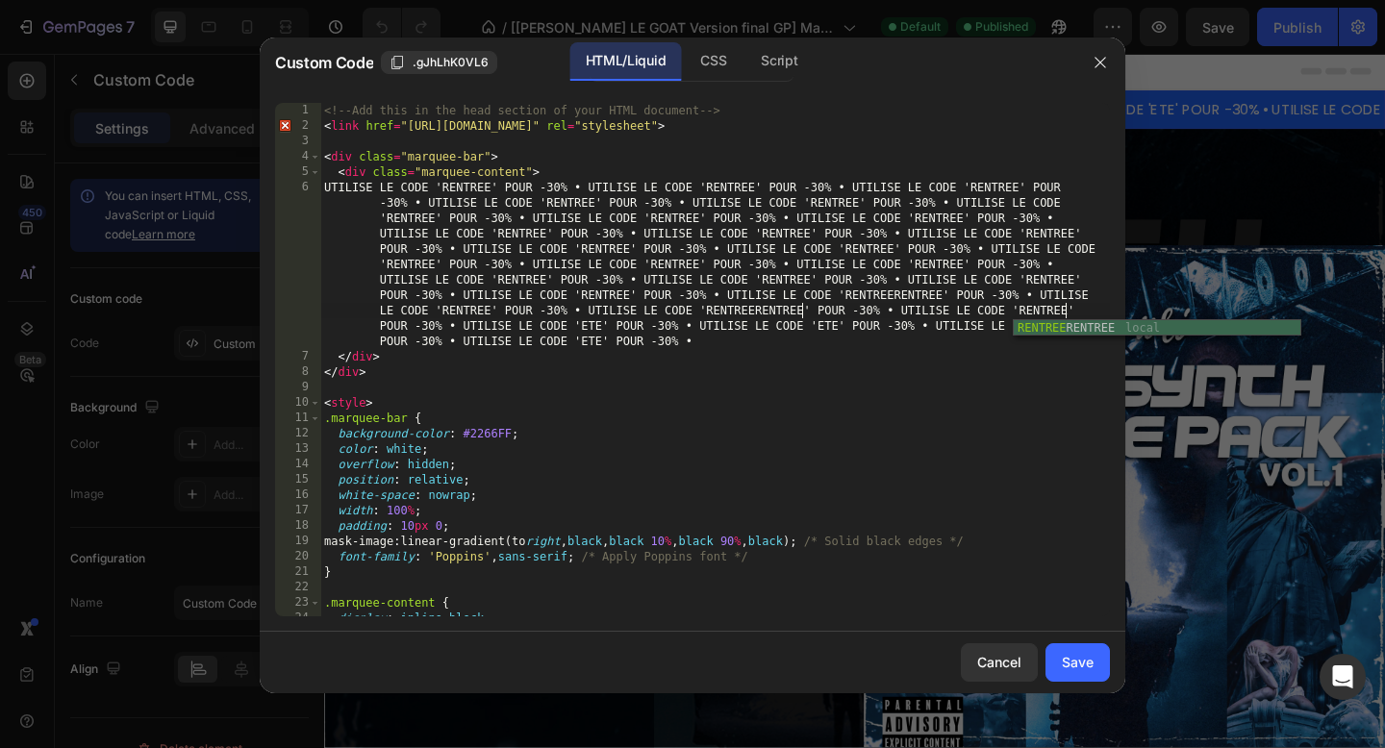
click at [869, 317] on div "<!-- Add this in the head section of your HTML document --> < link href = "[URL…" at bounding box center [715, 375] width 790 height 545
drag, startPoint x: 580, startPoint y: 322, endPoint x: 601, endPoint y: 323, distance: 21.2
click at [601, 323] on div "<!-- Add this in the head section of your HTML document --> < link href = "[URL…" at bounding box center [715, 375] width 790 height 545
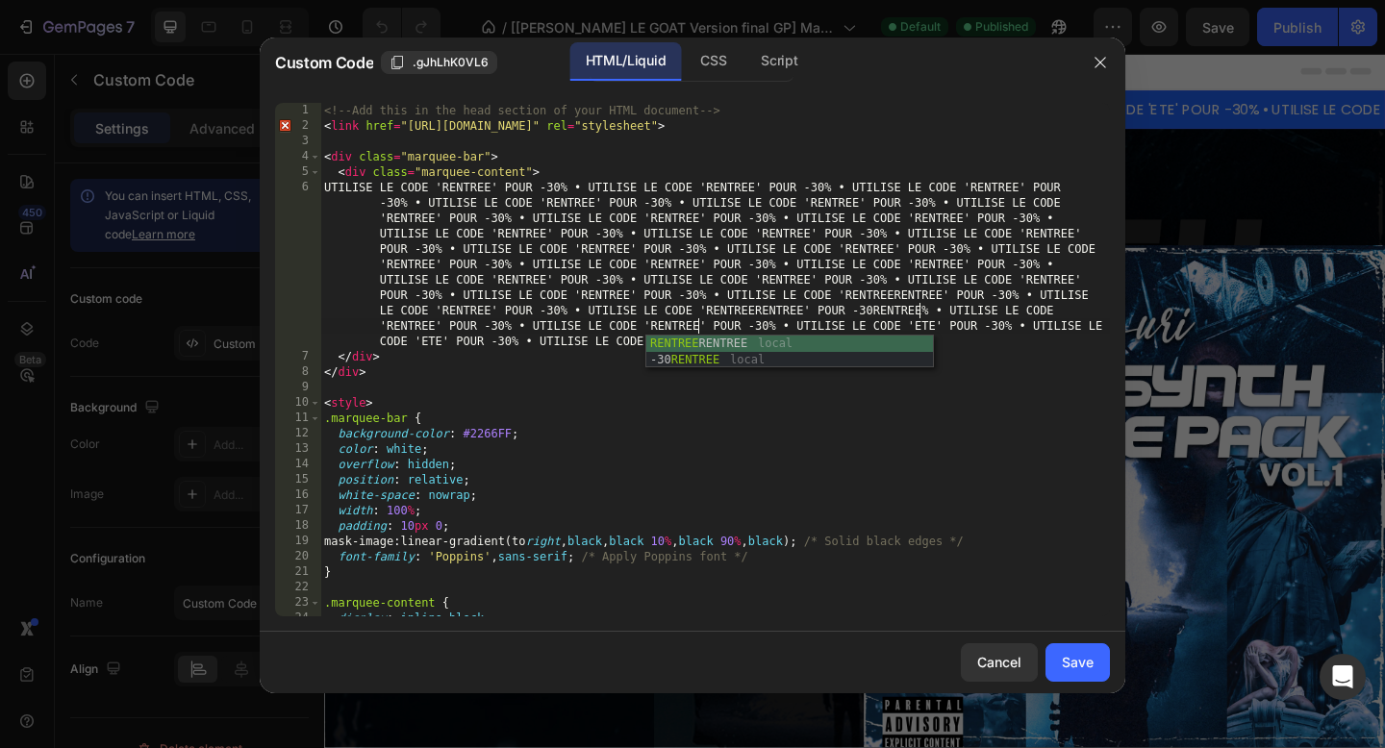
click at [696, 309] on div "<!-- Add this in the head section of your HTML document --> < link href = "[URL…" at bounding box center [715, 375] width 790 height 545
click at [835, 327] on div "<!-- Add this in the head section of your HTML document --> < link href = "[URL…" at bounding box center [715, 375] width 790 height 545
drag, startPoint x: 915, startPoint y: 324, endPoint x: 935, endPoint y: 327, distance: 20.4
click at [935, 327] on div "<!-- Add this in the head section of your HTML document --> < link href = "[URL…" at bounding box center [715, 375] width 790 height 545
click at [912, 322] on div "<!-- Add this in the head section of your HTML document --> < link href = "[URL…" at bounding box center [715, 375] width 790 height 545
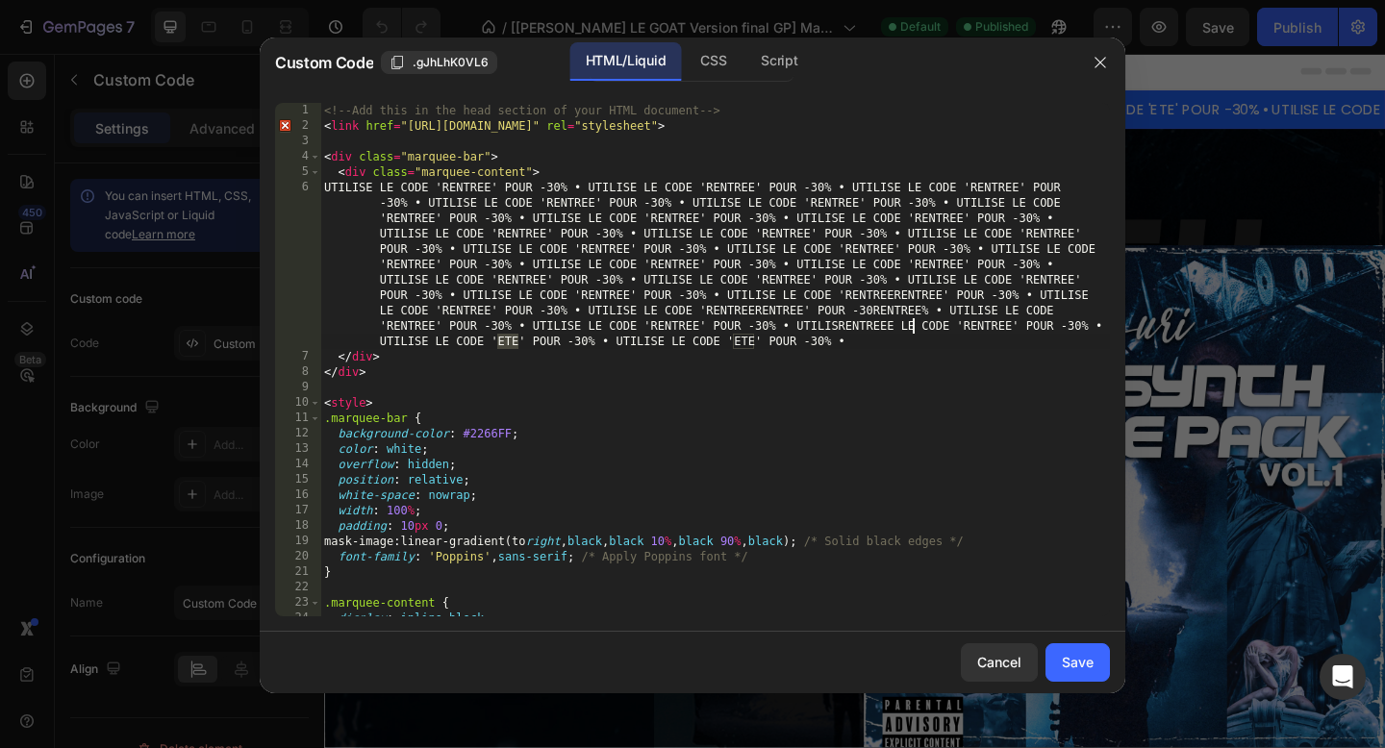
drag, startPoint x: 497, startPoint y: 339, endPoint x: 519, endPoint y: 341, distance: 21.3
click at [519, 341] on div "<!-- Add this in the head section of your HTML document --> < link href = "[URL…" at bounding box center [715, 375] width 790 height 545
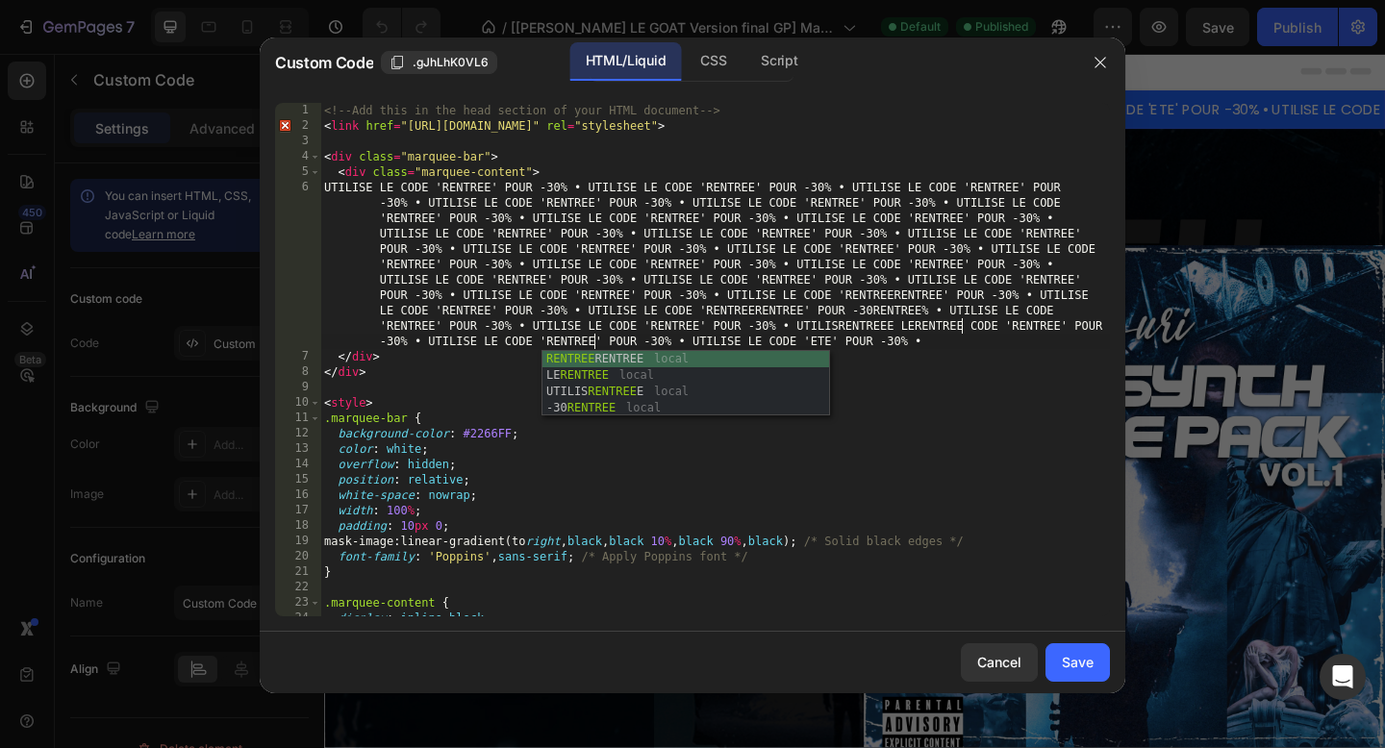
click at [686, 330] on div "<!-- Add this in the head section of your HTML document --> < link href = "[URL…" at bounding box center [715, 375] width 790 height 545
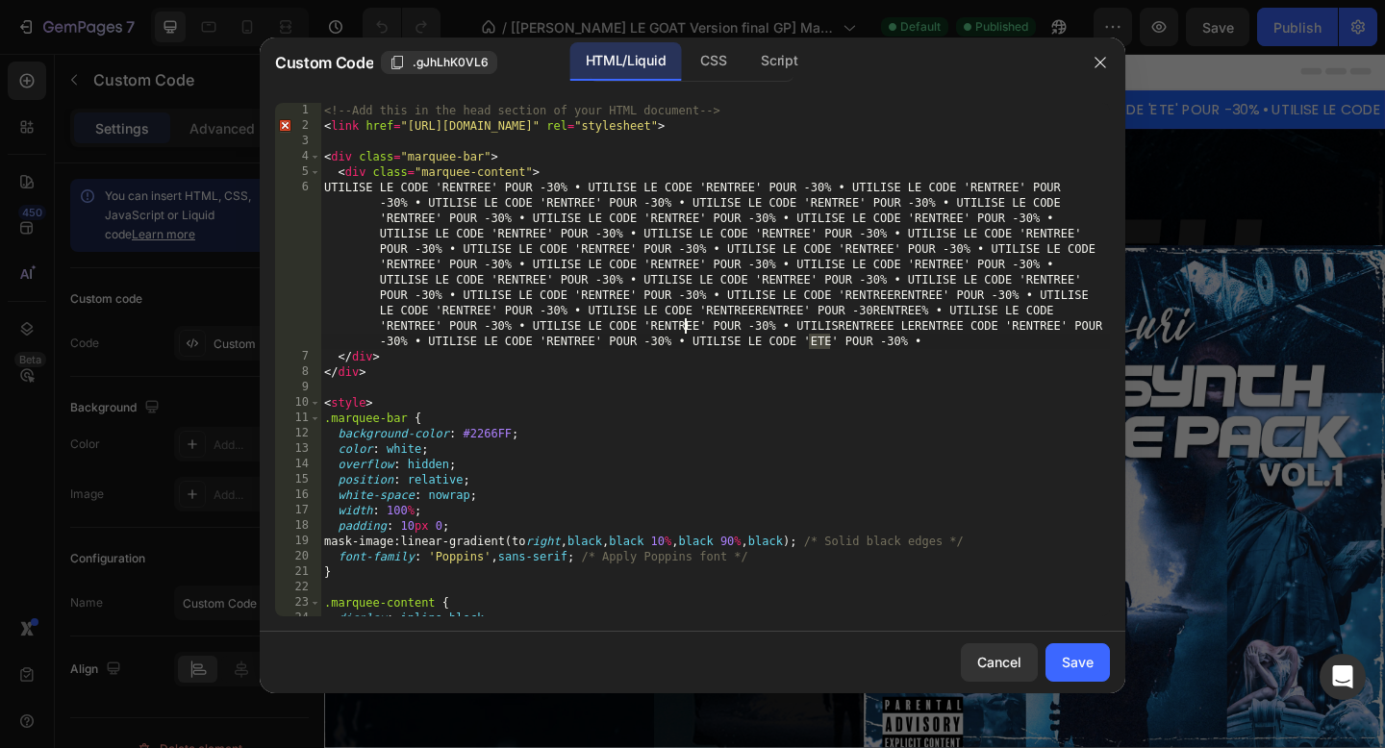
drag, startPoint x: 810, startPoint y: 343, endPoint x: 829, endPoint y: 343, distance: 19.2
click at [829, 343] on div "<!-- Add this in the head section of your HTML document --> < link href = "[URL…" at bounding box center [715, 375] width 790 height 545
paste textarea "</div>"
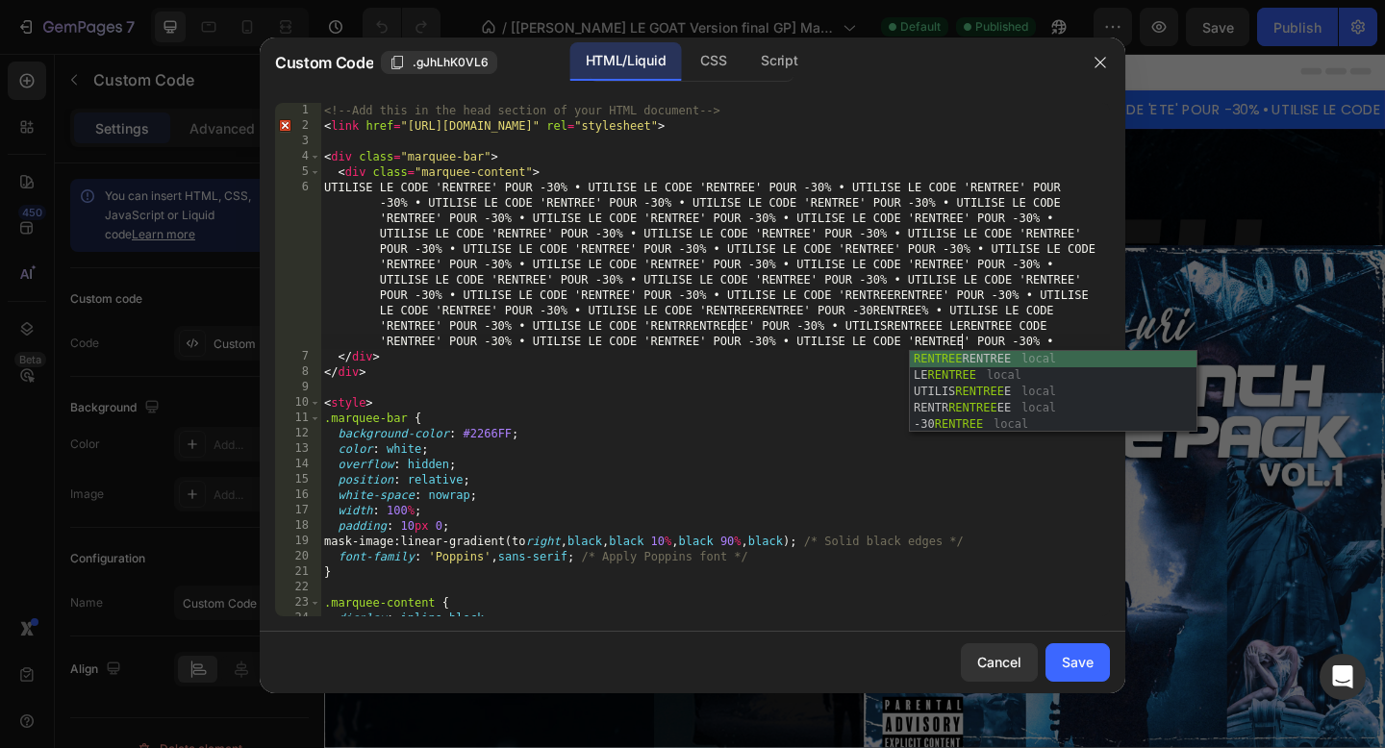
type textarea "</div>"
click at [824, 378] on div "<!-- Add this in the head section of your HTML document --> < link href = "[URL…" at bounding box center [715, 375] width 790 height 545
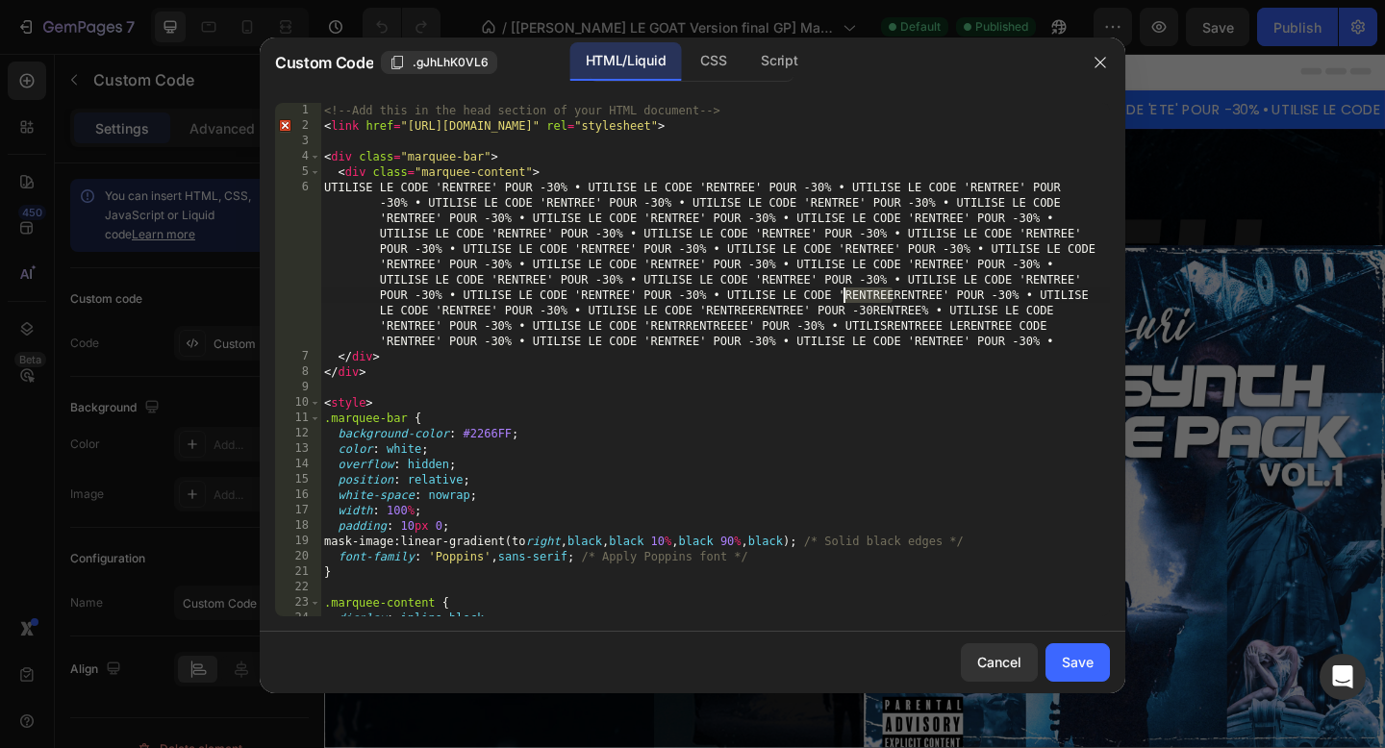
drag, startPoint x: 890, startPoint y: 297, endPoint x: 846, endPoint y: 298, distance: 44.3
click at [846, 298] on div "<!-- Add this in the head section of your HTML document --> < link href = "[URL…" at bounding box center [715, 375] width 790 height 545
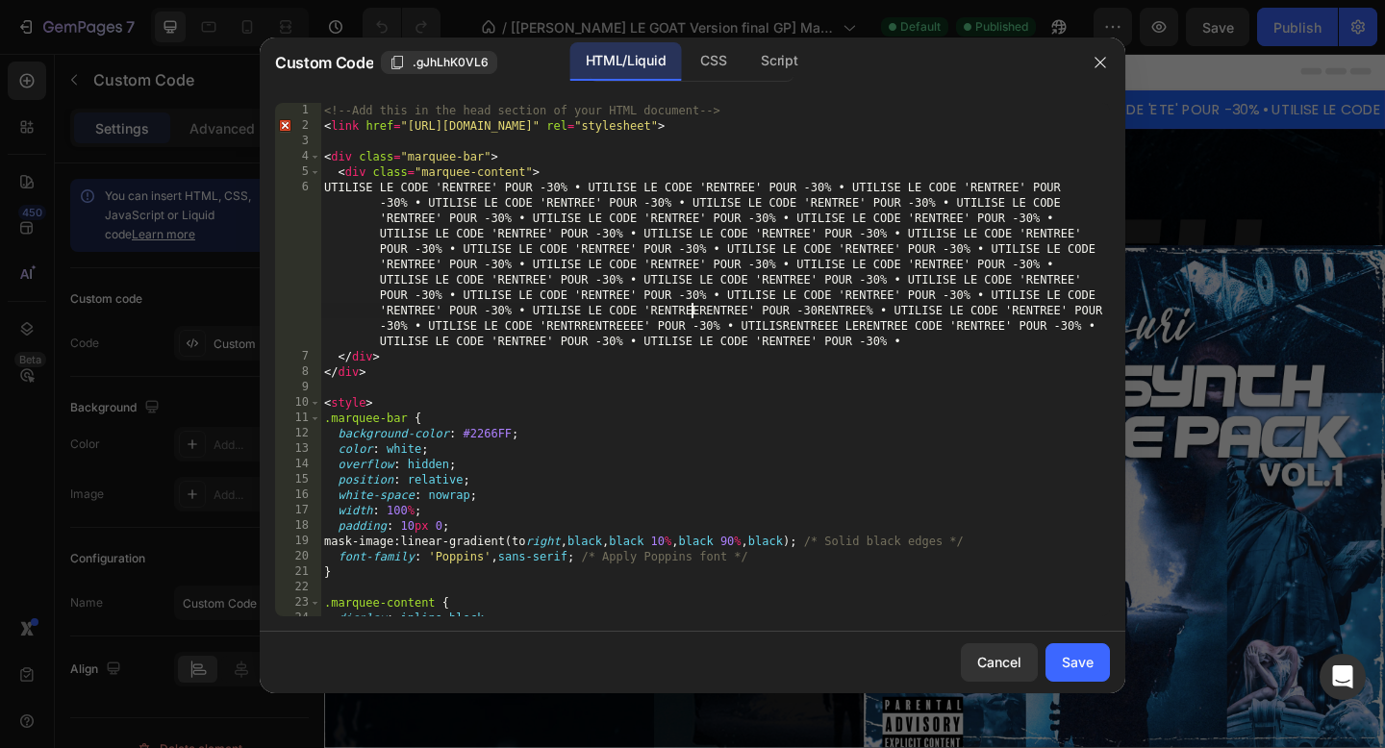
click at [694, 312] on div "<!-- Add this in the head section of your HTML document --> < link href = "[URL…" at bounding box center [715, 375] width 790 height 545
drag, startPoint x: 697, startPoint y: 313, endPoint x: 647, endPoint y: 315, distance: 50.1
click at [647, 315] on div "<!-- Add this in the head section of your HTML document --> < link href = "[URL…" at bounding box center [715, 375] width 790 height 545
drag, startPoint x: 816, startPoint y: 310, endPoint x: 769, endPoint y: 316, distance: 47.5
click at [769, 316] on div "<!-- Add this in the head section of your HTML document --> < link href = "[URL…" at bounding box center [715, 375] width 790 height 545
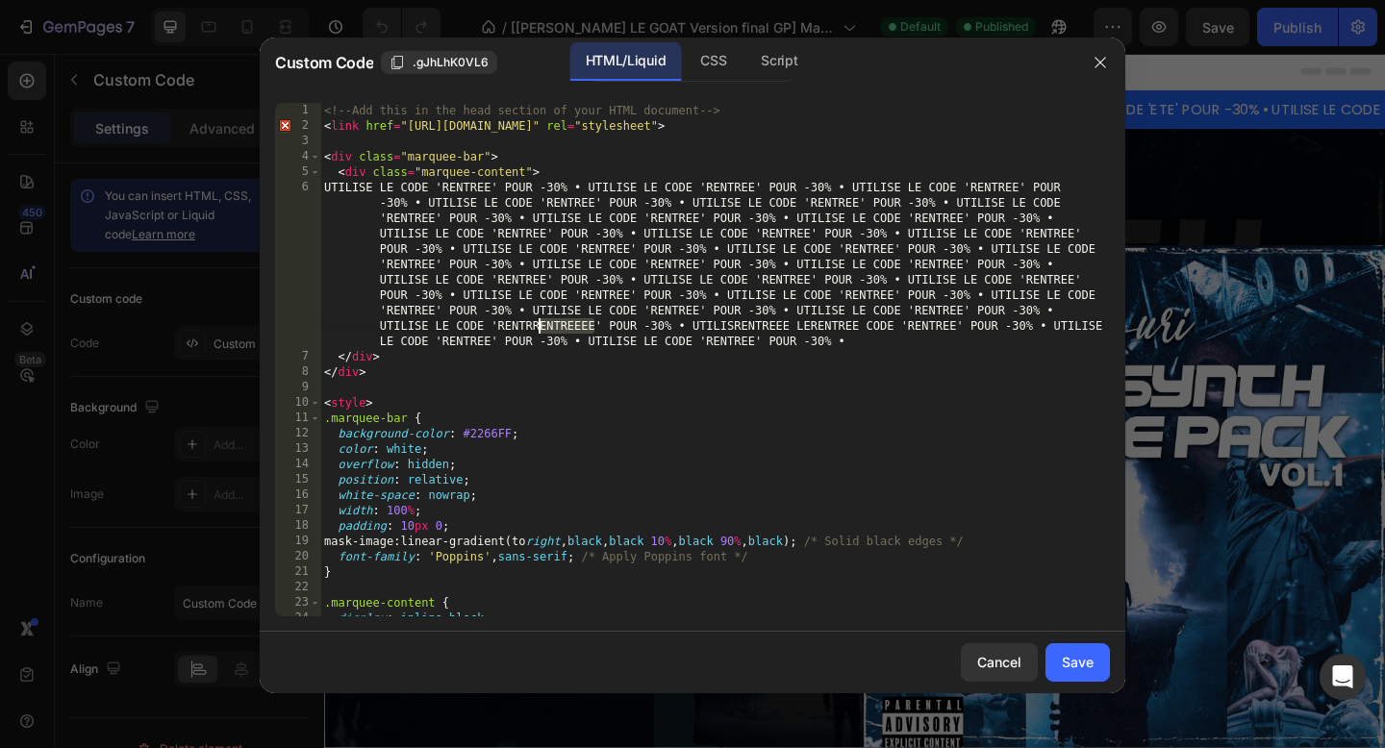
drag, startPoint x: 592, startPoint y: 328, endPoint x: 539, endPoint y: 330, distance: 52.9
click at [539, 330] on div "<!-- Add this in the head section of your HTML document --> < link href = "[URL…" at bounding box center [715, 375] width 790 height 545
drag, startPoint x: 530, startPoint y: 328, endPoint x: 498, endPoint y: 328, distance: 31.7
click at [498, 328] on div "<!-- Add this in the head section of your HTML document --> < link href = "[URL…" at bounding box center [715, 375] width 790 height 545
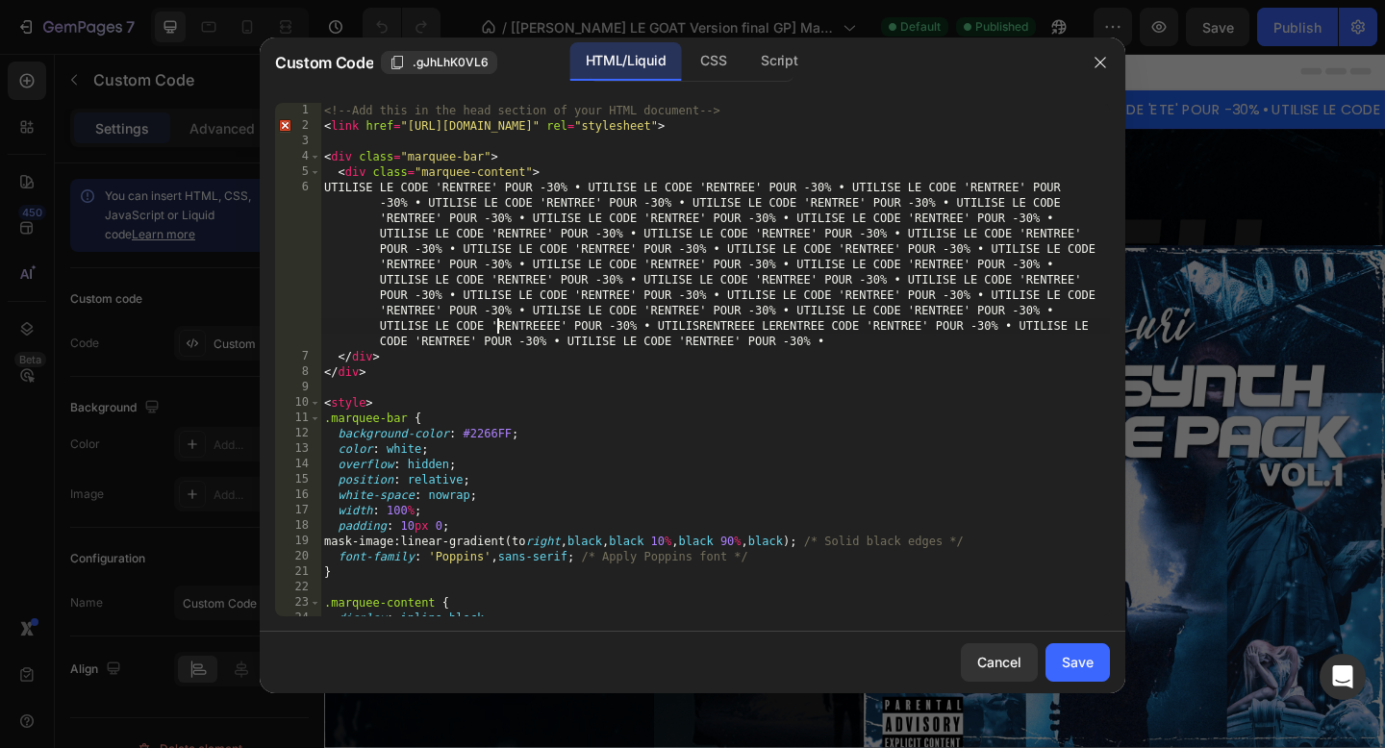
click at [558, 325] on div "<!-- Add this in the head section of your HTML document --> < link href = "[URL…" at bounding box center [715, 375] width 790 height 545
drag, startPoint x: 735, startPoint y: 327, endPoint x: 686, endPoint y: 328, distance: 49.1
click at [686, 328] on div "<!-- Add this in the head section of your HTML document --> < link href = "[URL…" at bounding box center [715, 375] width 790 height 545
type textarea "E"
click at [712, 325] on div "<!-- Add this in the head section of your HTML document --> < link href = "[URL…" at bounding box center [715, 375] width 790 height 545
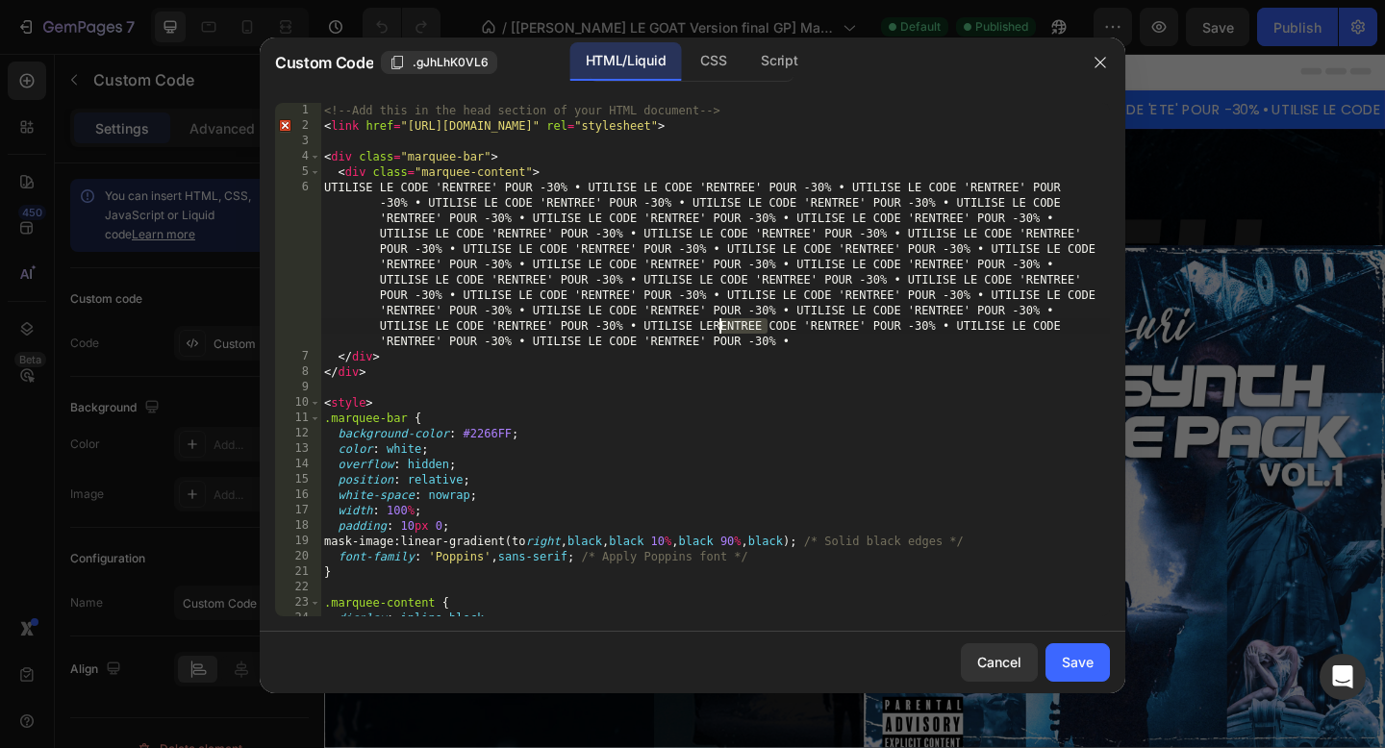
drag, startPoint x: 765, startPoint y: 327, endPoint x: 717, endPoint y: 328, distance: 48.1
click at [717, 328] on div "<!-- Add this in the head section of your HTML document --> < link href = "[URL…" at bounding box center [715, 375] width 790 height 545
click at [758, 319] on div "<!-- Add this in the head section of your HTML document --> < link href = "[URL…" at bounding box center [715, 375] width 790 height 545
click at [755, 333] on div "<!-- Add this in the head section of your HTML document --> < link href = "[URL…" at bounding box center [715, 375] width 790 height 545
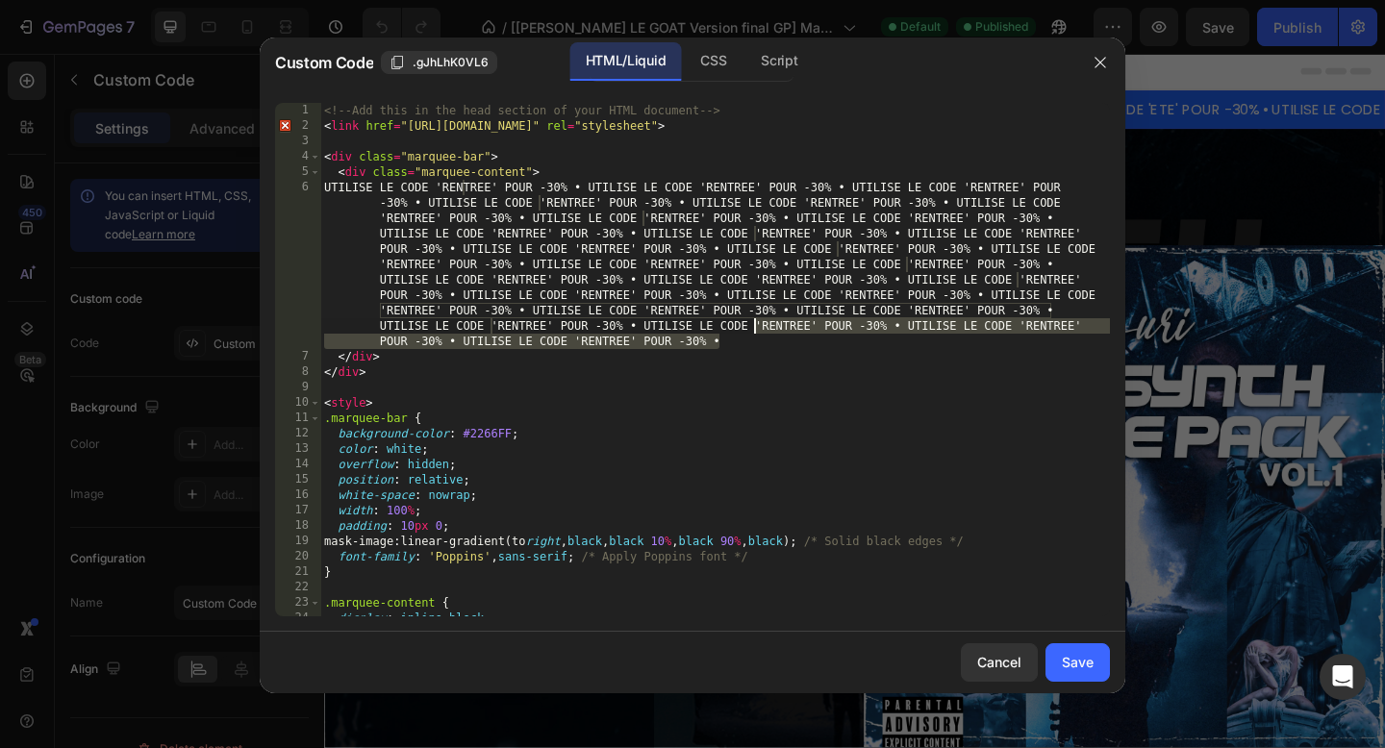
click at [749, 332] on div "<!-- Add this in the head section of your HTML document --> < link href = "[URL…" at bounding box center [715, 375] width 790 height 545
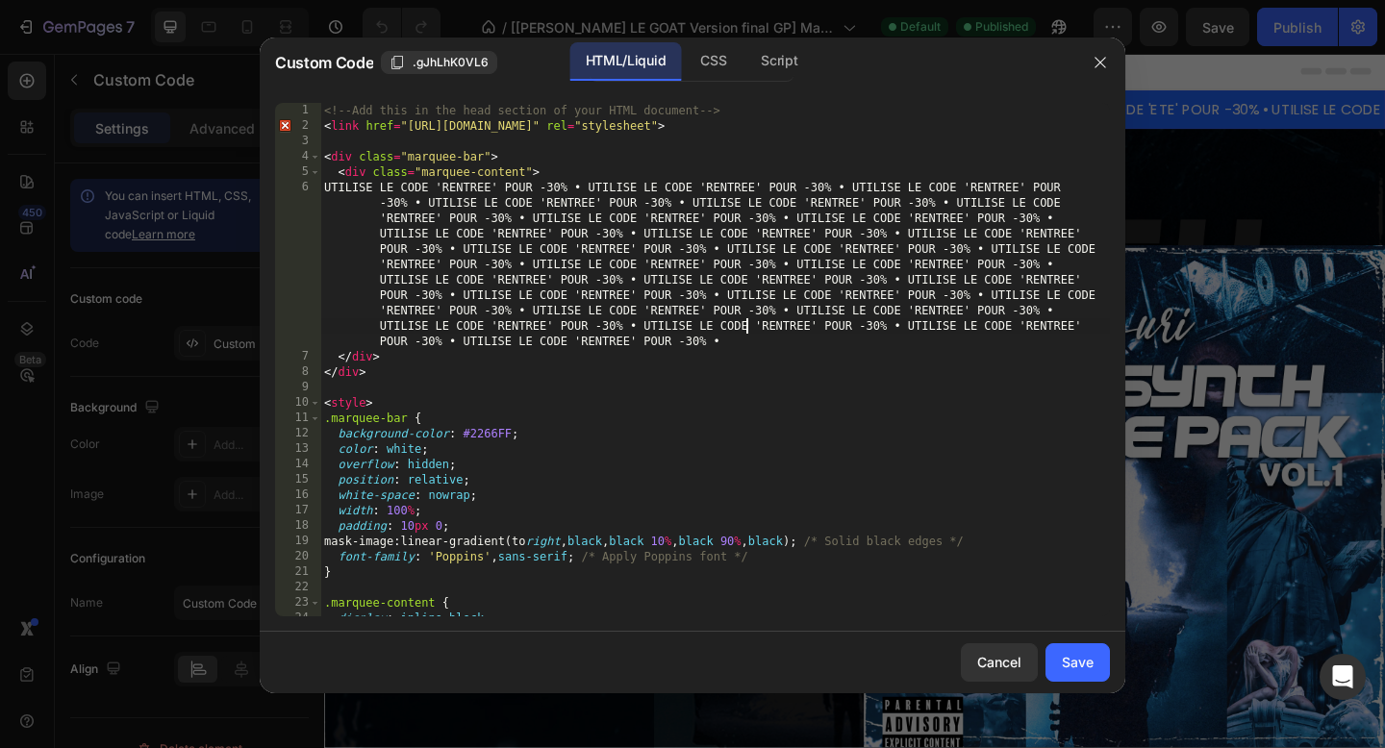
click at [755, 327] on div "<!-- Add this in the head section of your HTML document --> < link href = "[URL…" at bounding box center [715, 375] width 790 height 545
click at [1079, 665] on div "Save" at bounding box center [1078, 662] width 32 height 20
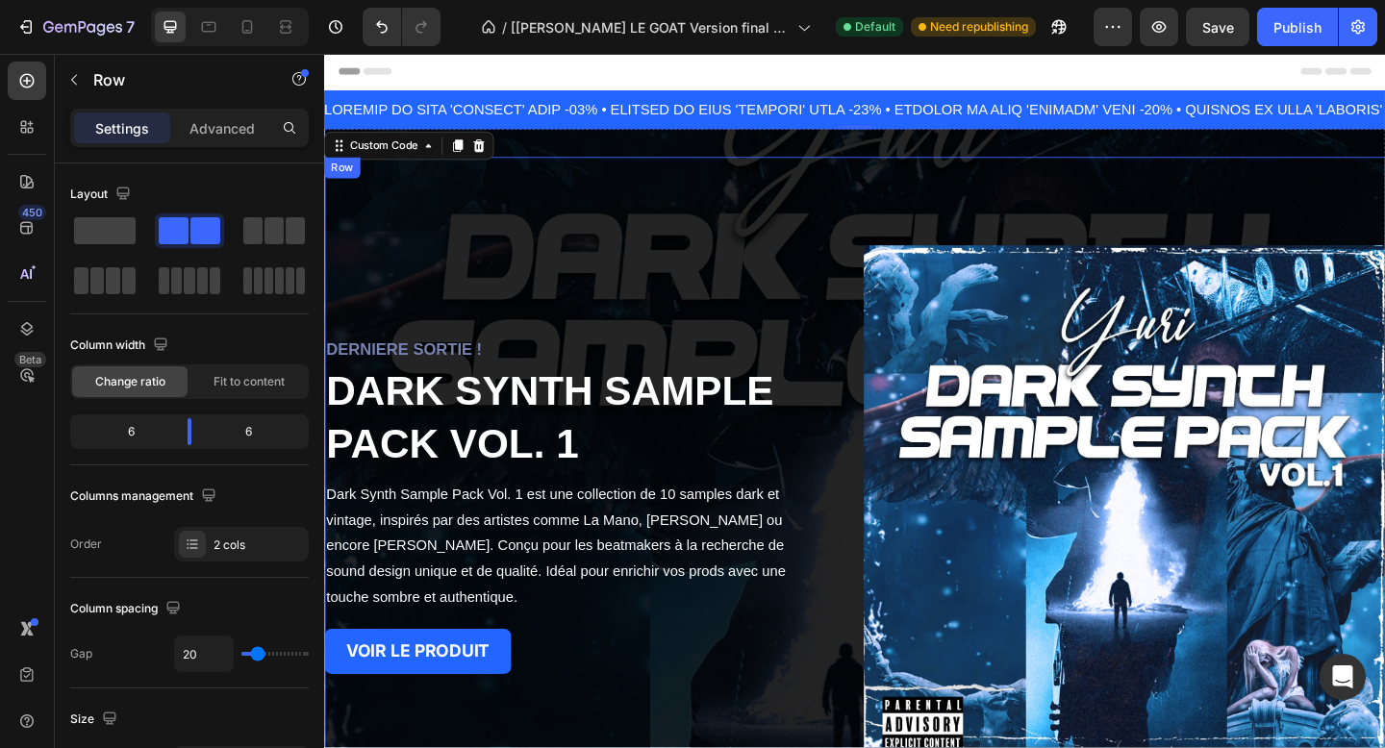
click at [839, 267] on div "DERNIERE SORTIE ! Heading DARK SYNTH SAMPLE PACK VOL. 1 Heading Dark Synth Samp…" at bounding box center [608, 547] width 568 height 568
click at [611, 165] on div "DERNIERE SORTIE ! Heading DARK SYNTH SAMPLE PACK VOL. 1 Heading Dark Synth Samp…" at bounding box center [901, 547] width 1154 height 822
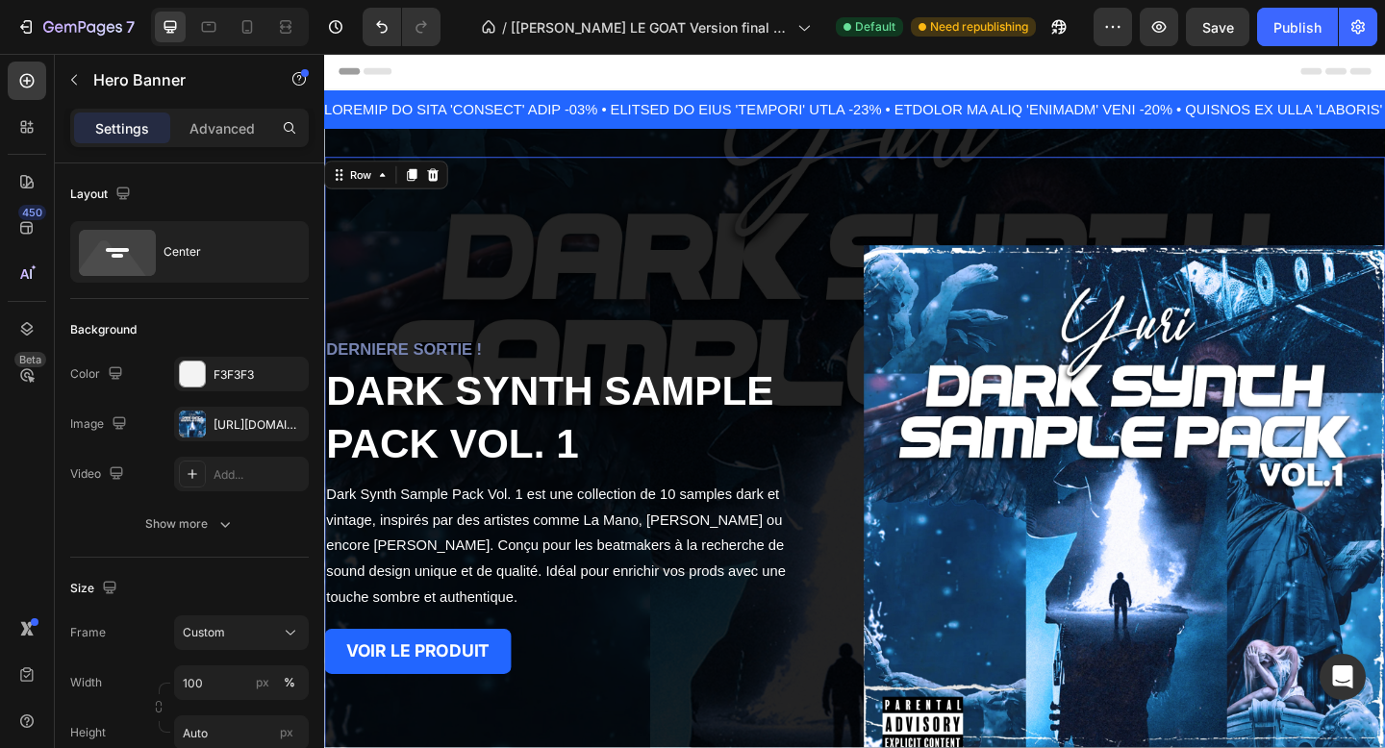
click at [595, 226] on div "DERNIERE SORTIE ! Heading DARK SYNTH SAMPLE PACK VOL. 1 Heading Dark Synth Samp…" at bounding box center [901, 546] width 1154 height 760
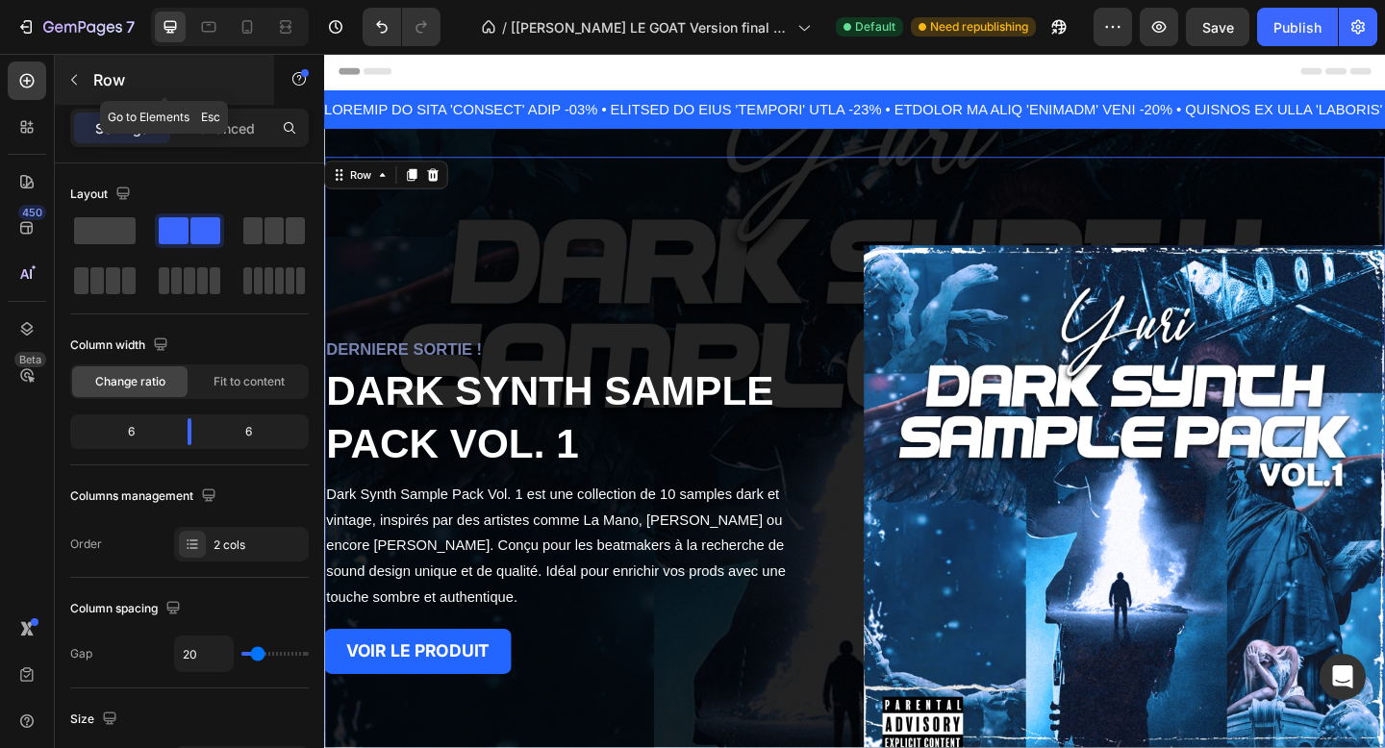
click at [70, 88] on button "button" at bounding box center [74, 79] width 31 height 31
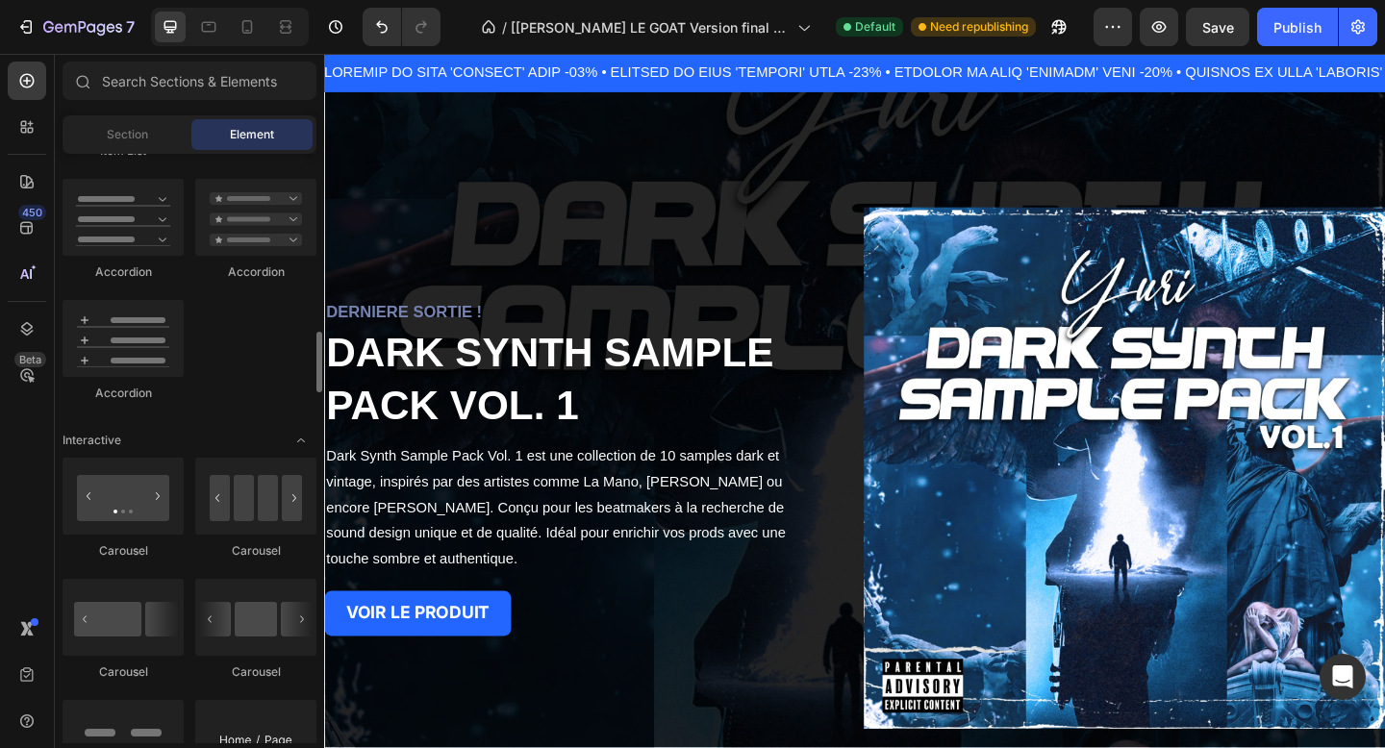
scroll to position [1679, 0]
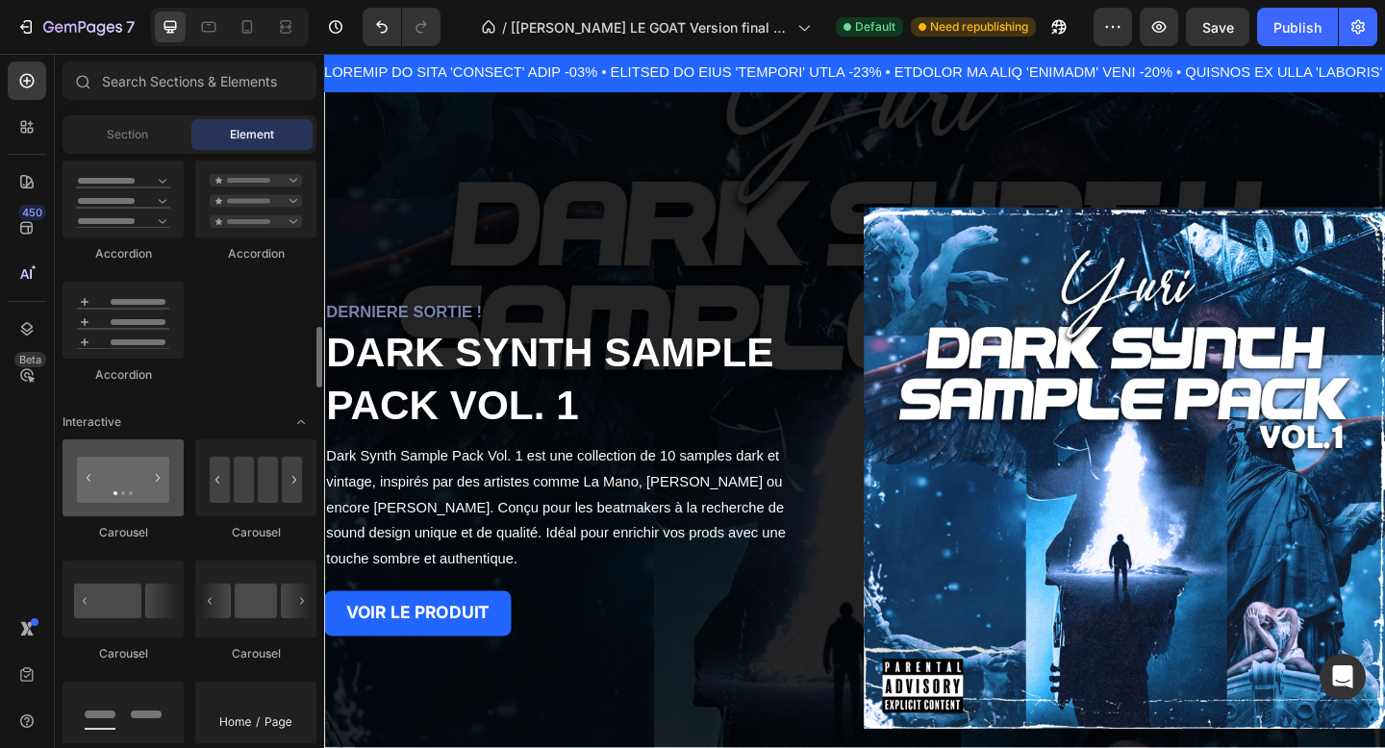
click at [125, 494] on div at bounding box center [123, 478] width 121 height 77
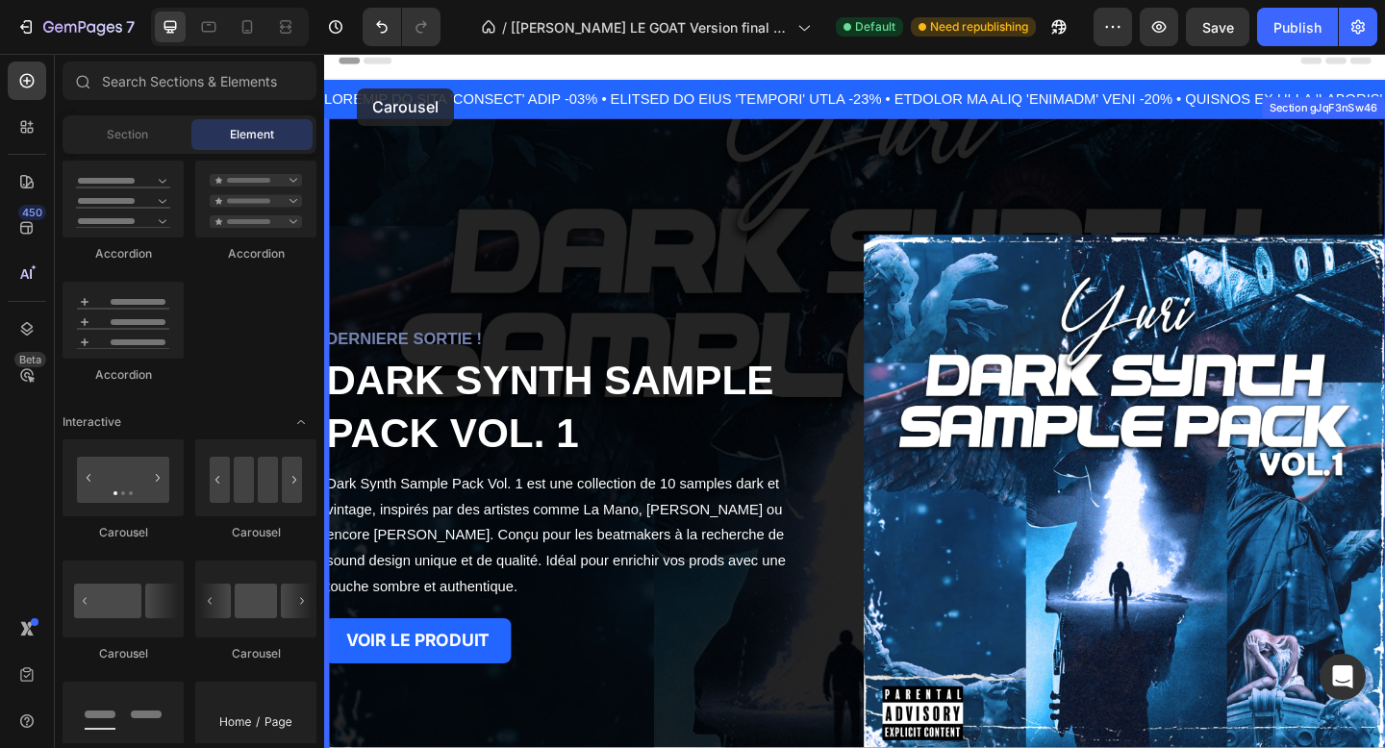
scroll to position [0, 0]
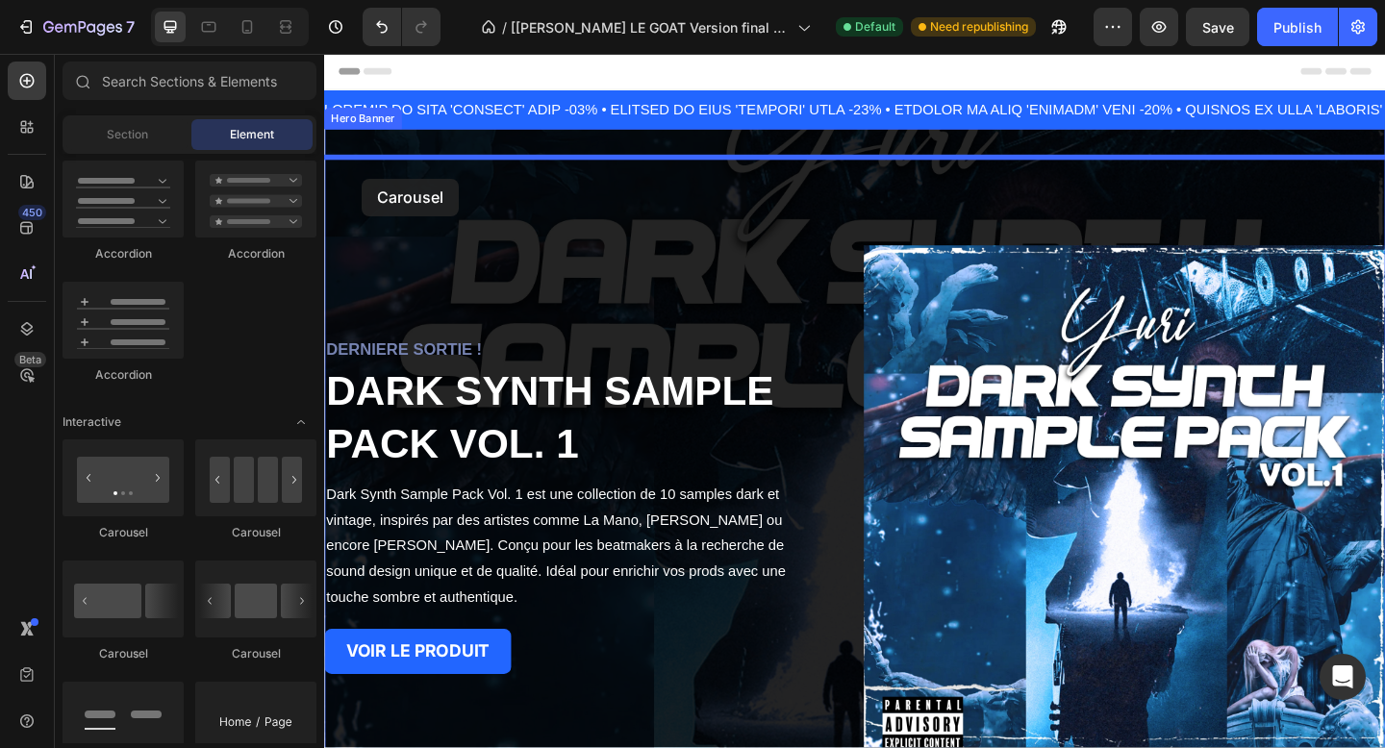
drag, startPoint x: 449, startPoint y: 547, endPoint x: 367, endPoint y: 190, distance: 367.3
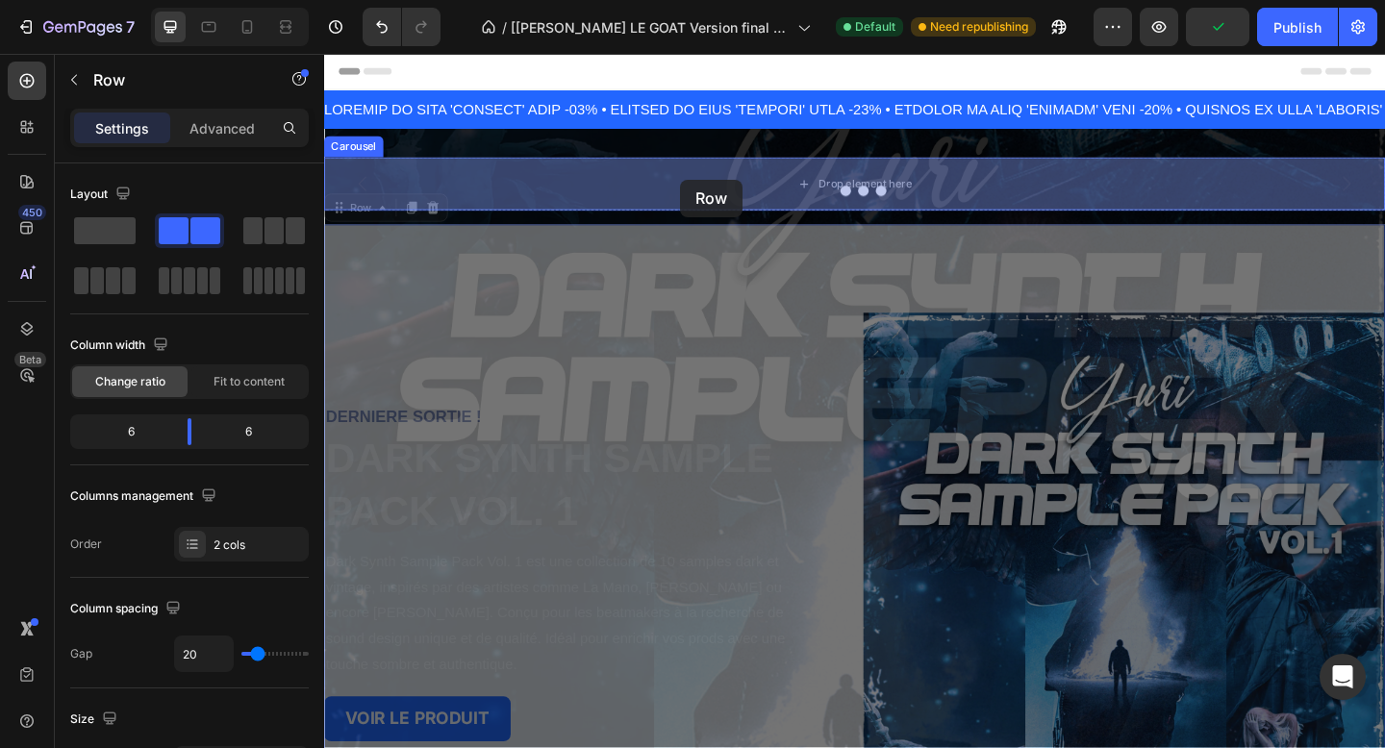
drag, startPoint x: 735, startPoint y: 334, endPoint x: 712, endPoint y: 190, distance: 145.2
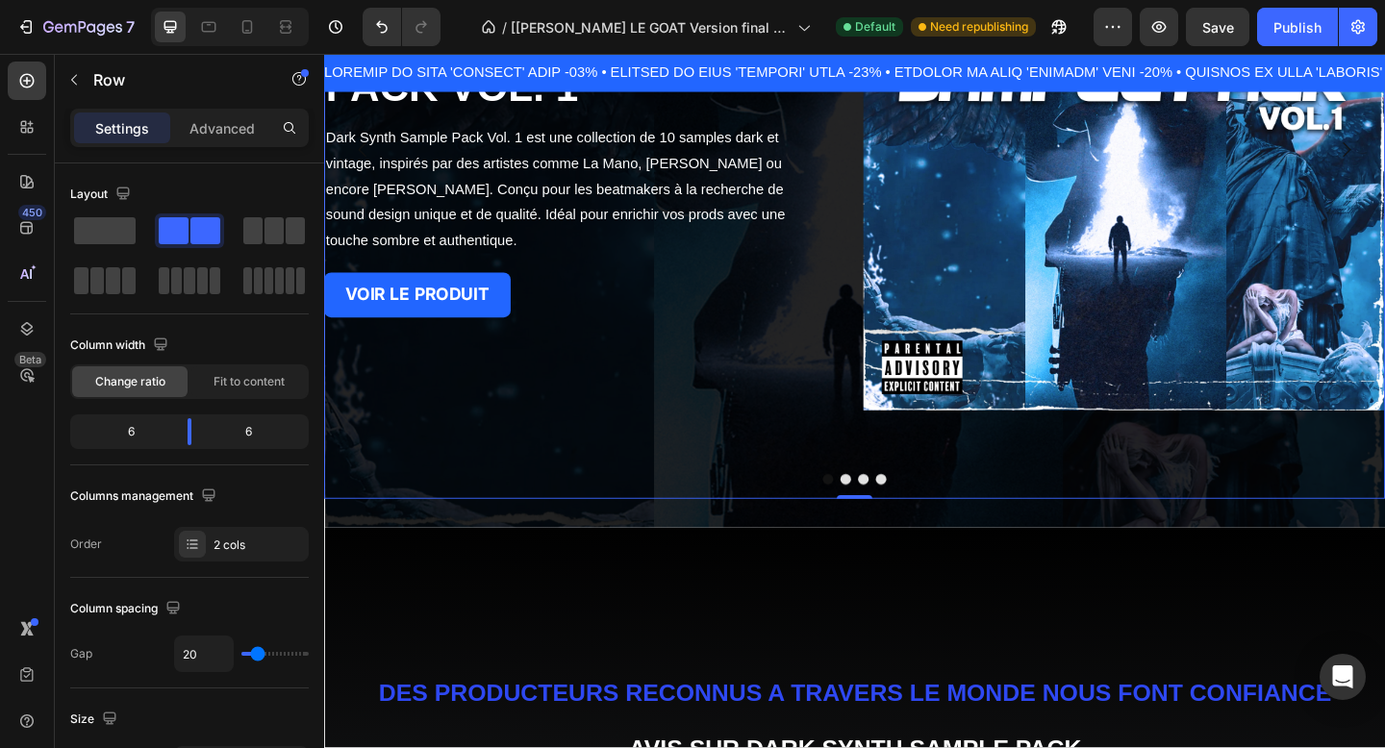
scroll to position [374, 0]
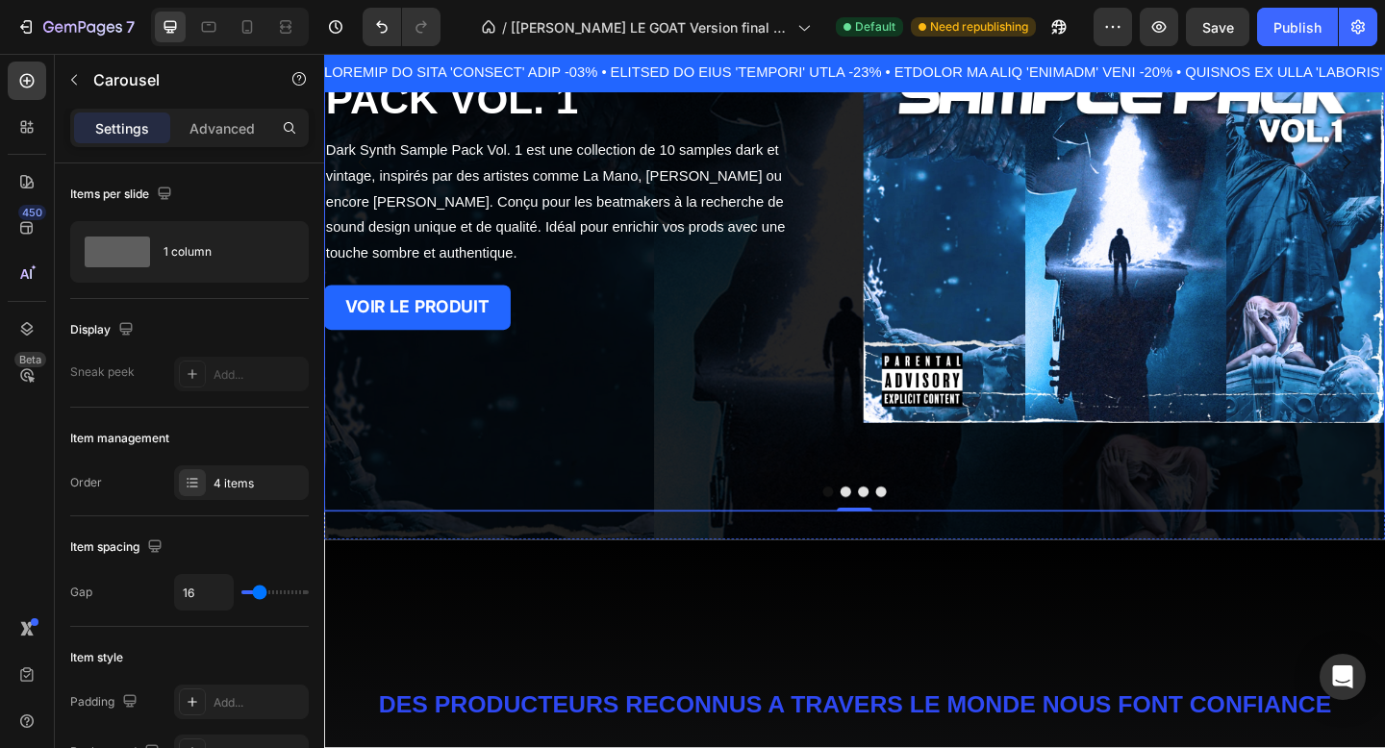
click at [908, 535] on button "Dot" at bounding box center [911, 531] width 12 height 12
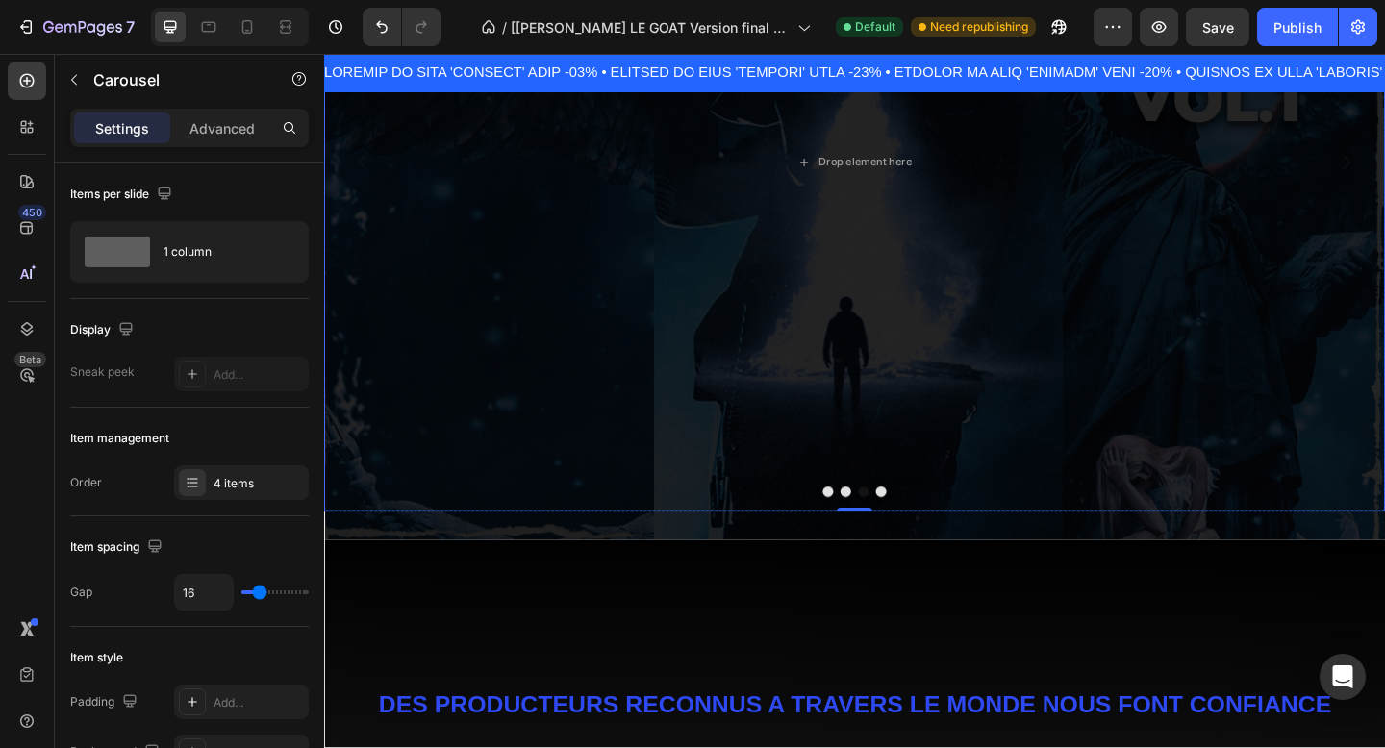
click at [874, 536] on div at bounding box center [901, 531] width 1154 height 12
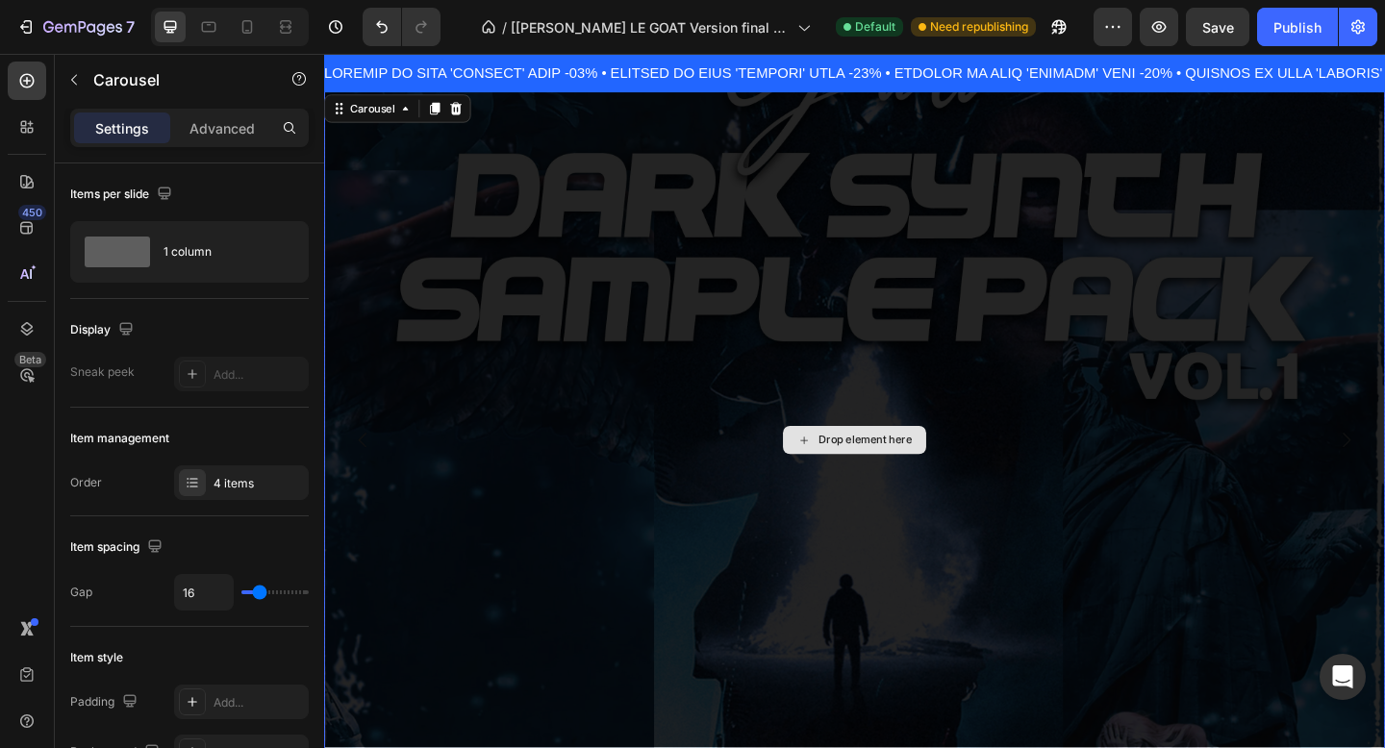
scroll to position [368, 0]
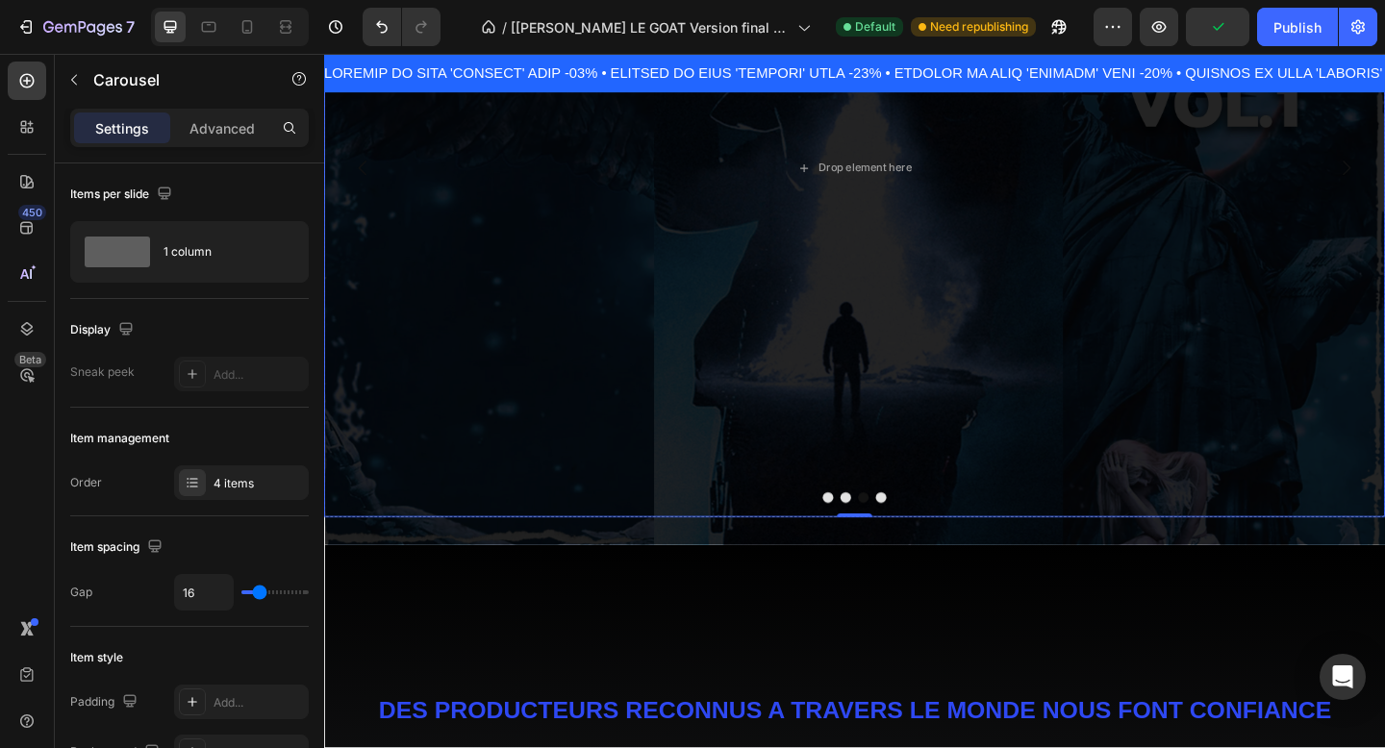
click at [870, 538] on button "Dot" at bounding box center [873, 537] width 12 height 12
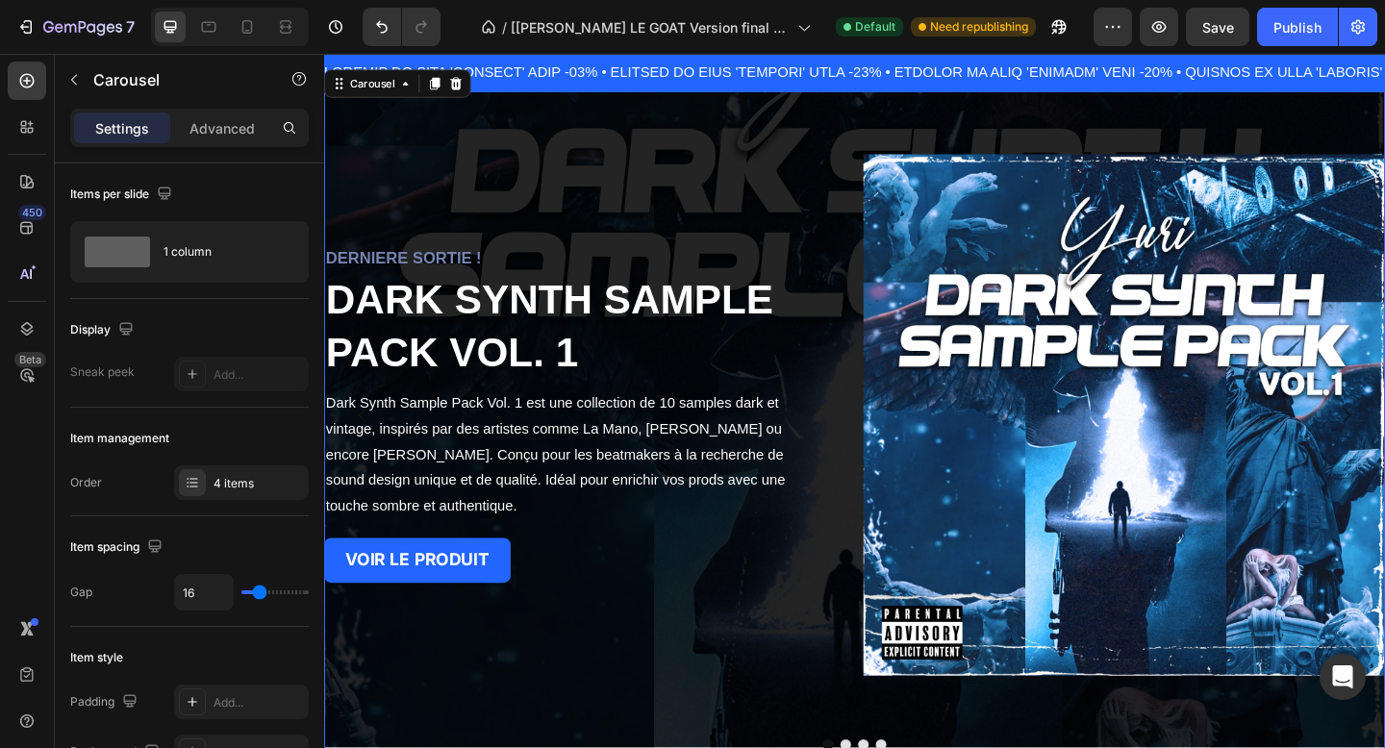
scroll to position [410, 0]
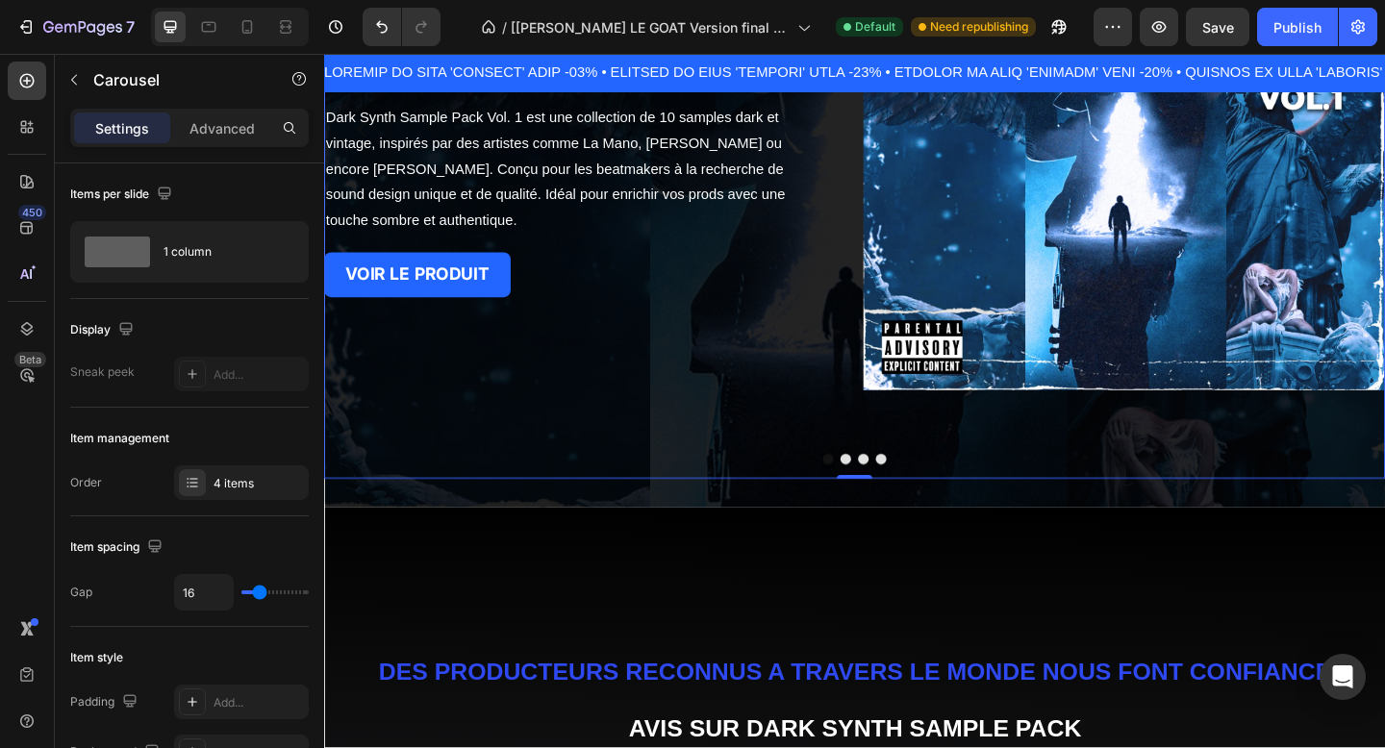
click at [895, 495] on button "Dot" at bounding box center [892, 496] width 12 height 12
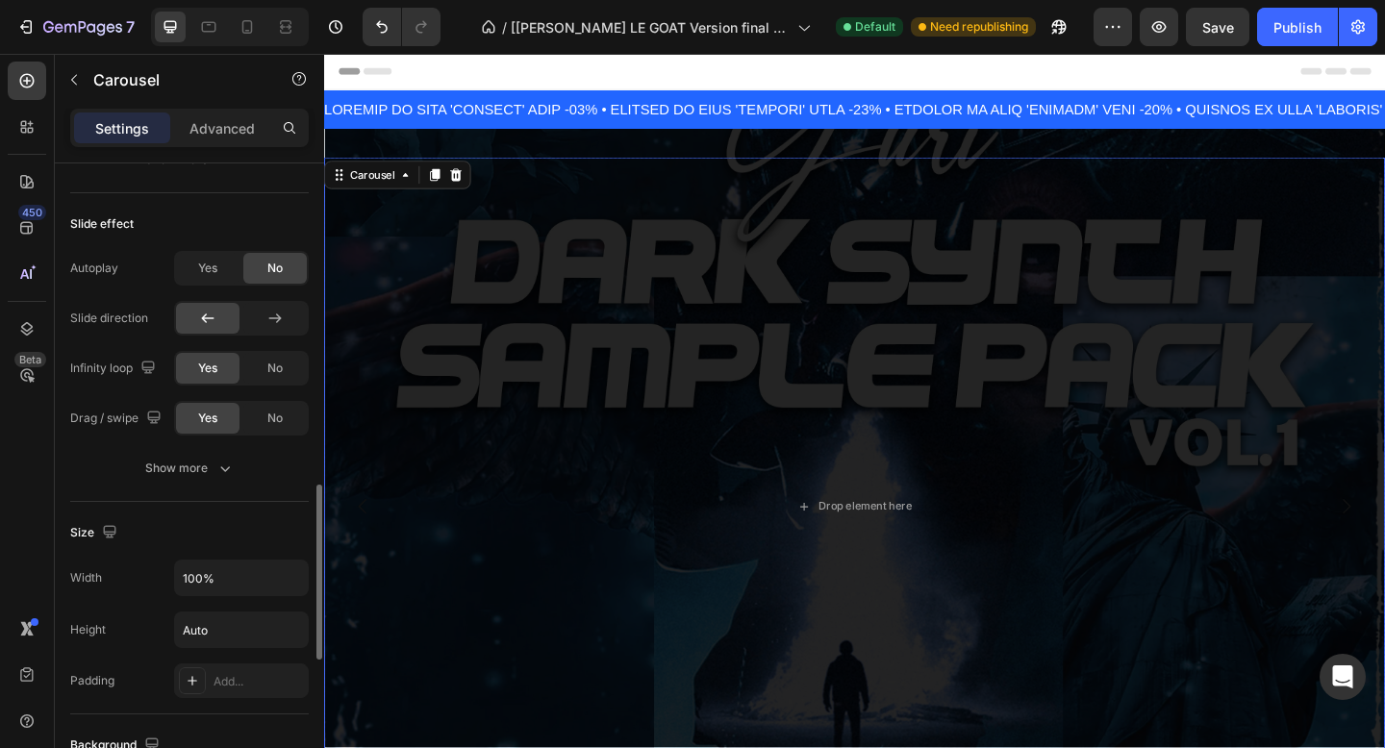
scroll to position [1206, 0]
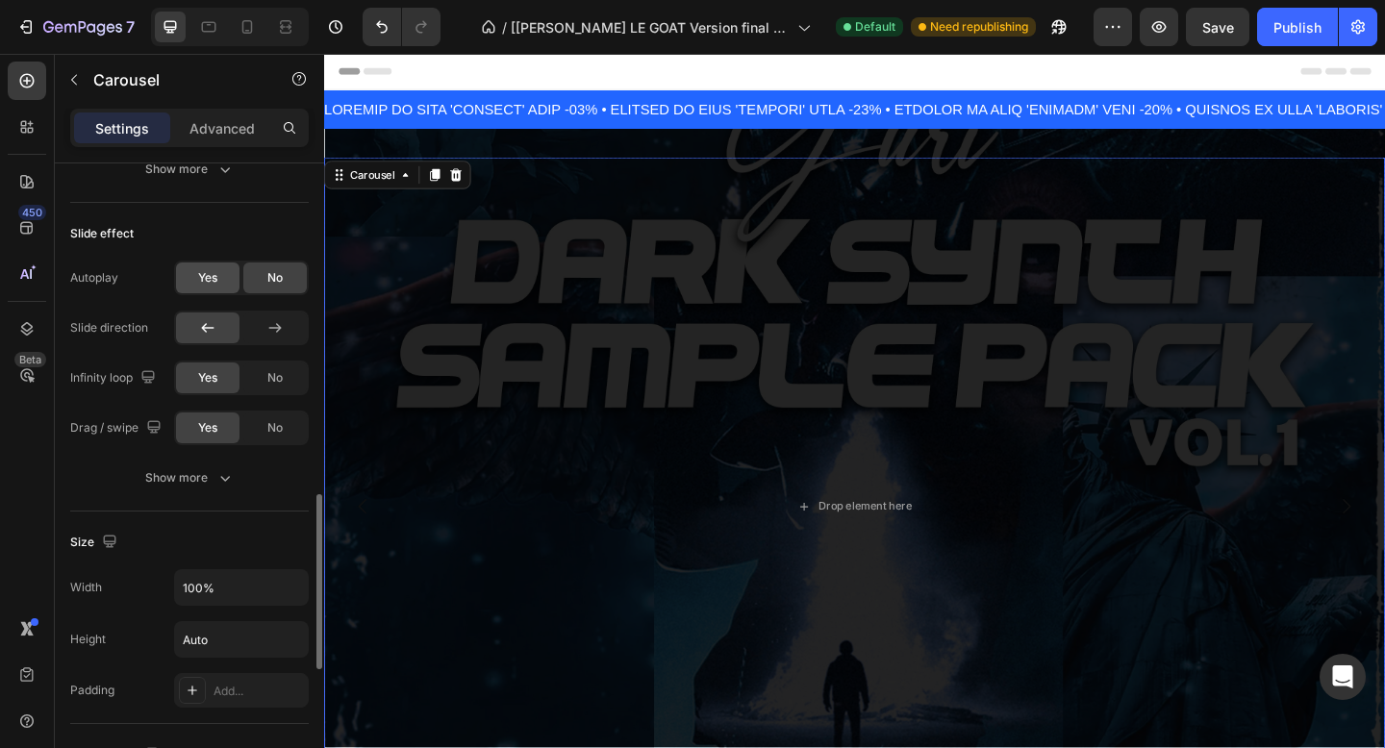
click at [215, 279] on span "Yes" at bounding box center [207, 277] width 19 height 17
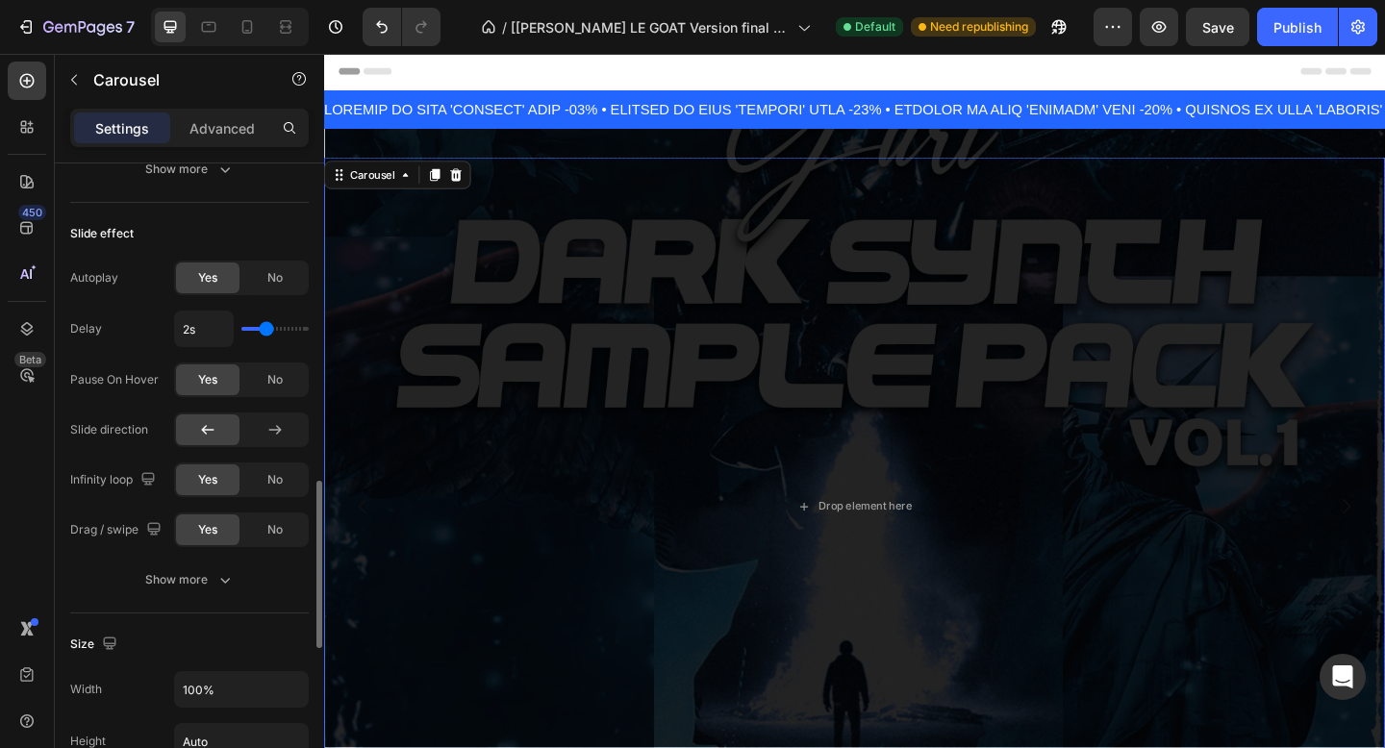
type input "1.9s"
type input "1.9"
type input "3.7s"
type input "3.7"
type input "3.8s"
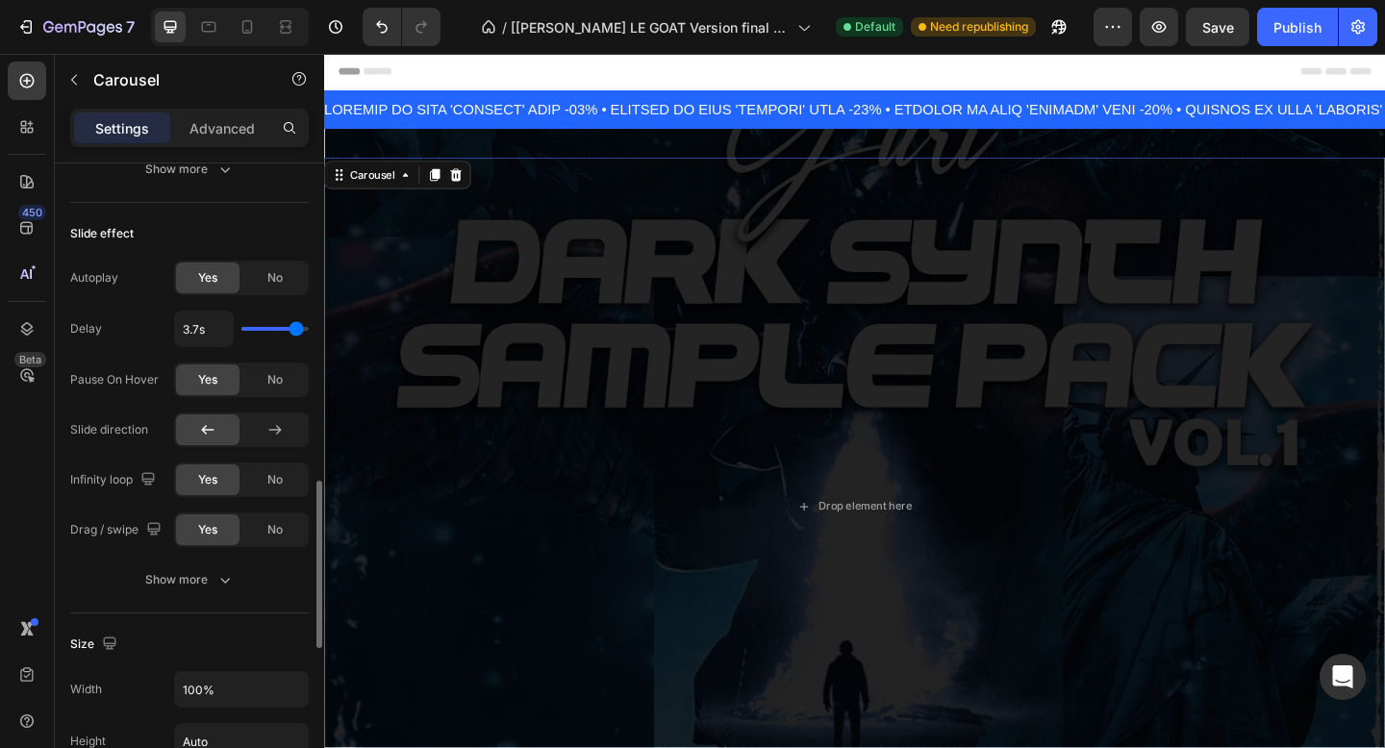
type input "3.8"
type input "3.9s"
type input "3.9"
type input "4s"
type input "4"
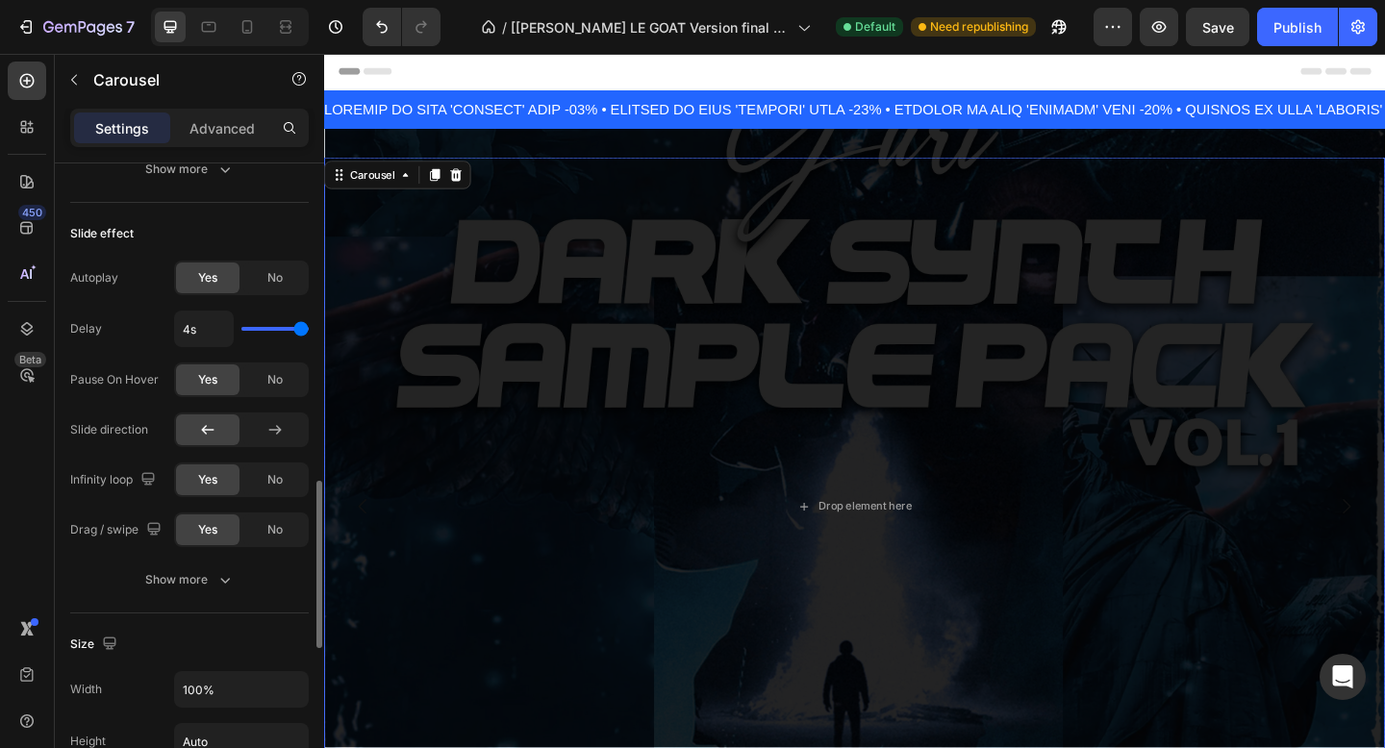
type input "3.7s"
type input "3.7"
type input "3.6s"
type input "3.6"
type input "3.5s"
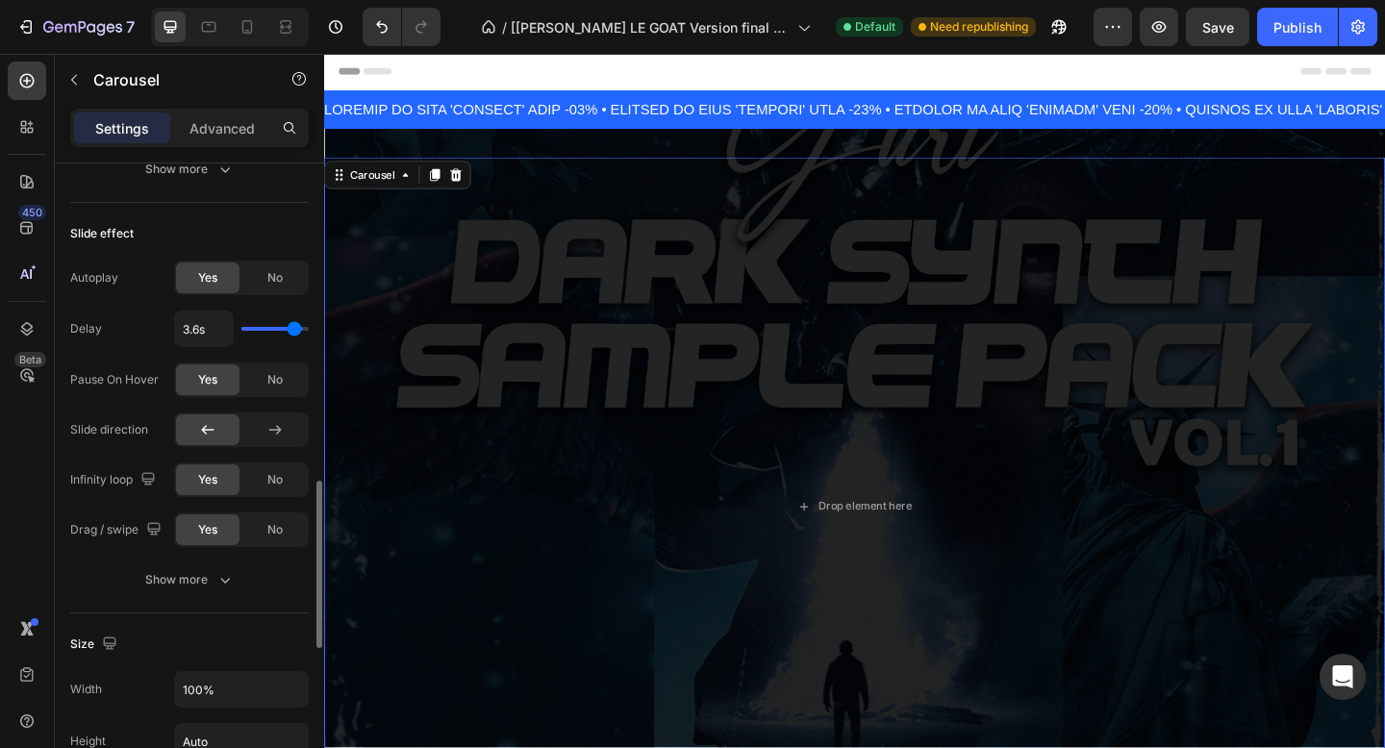
type input "3.5"
type input "3.3s"
type input "3.3"
type input "4s"
drag, startPoint x: 264, startPoint y: 330, endPoint x: 302, endPoint y: 330, distance: 38.5
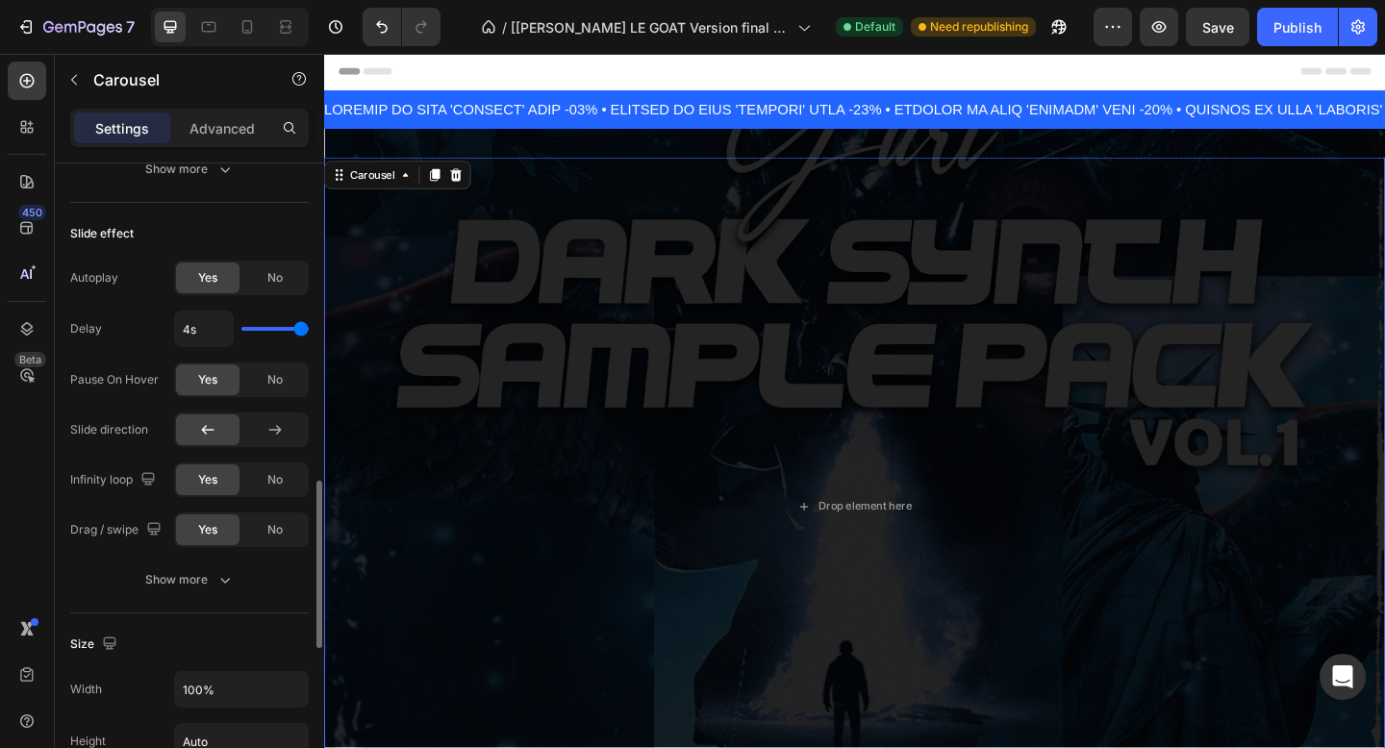
type input "4"
click at [302, 330] on input "range" at bounding box center [274, 329] width 67 height 4
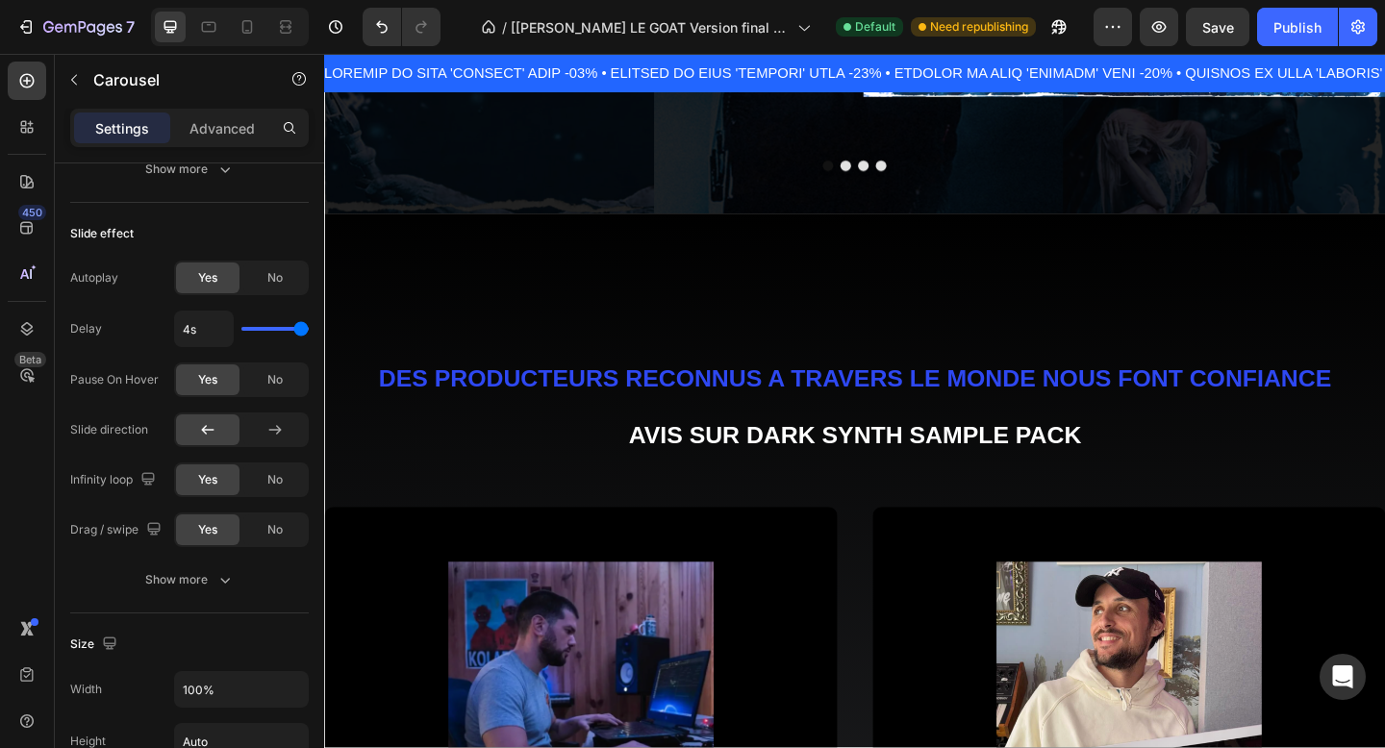
scroll to position [228, 0]
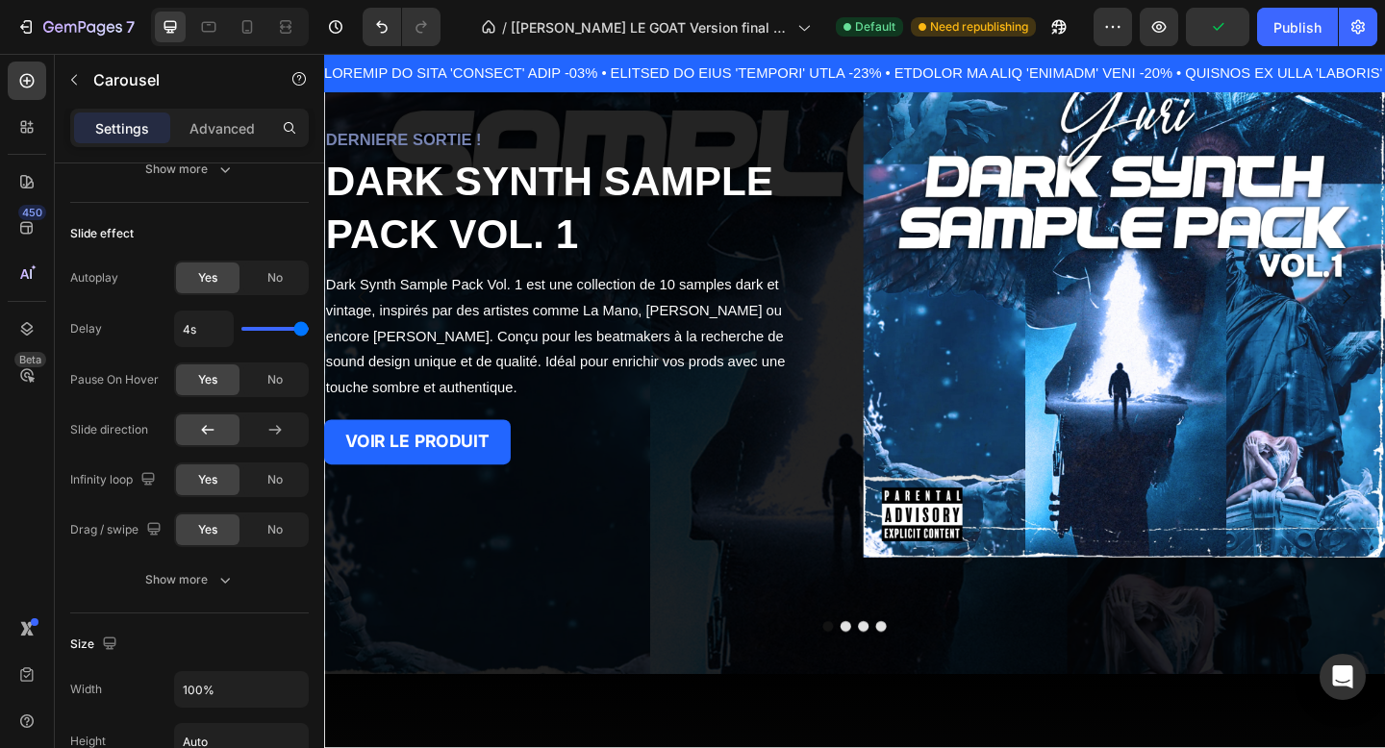
click at [892, 678] on button "Dot" at bounding box center [892, 678] width 12 height 12
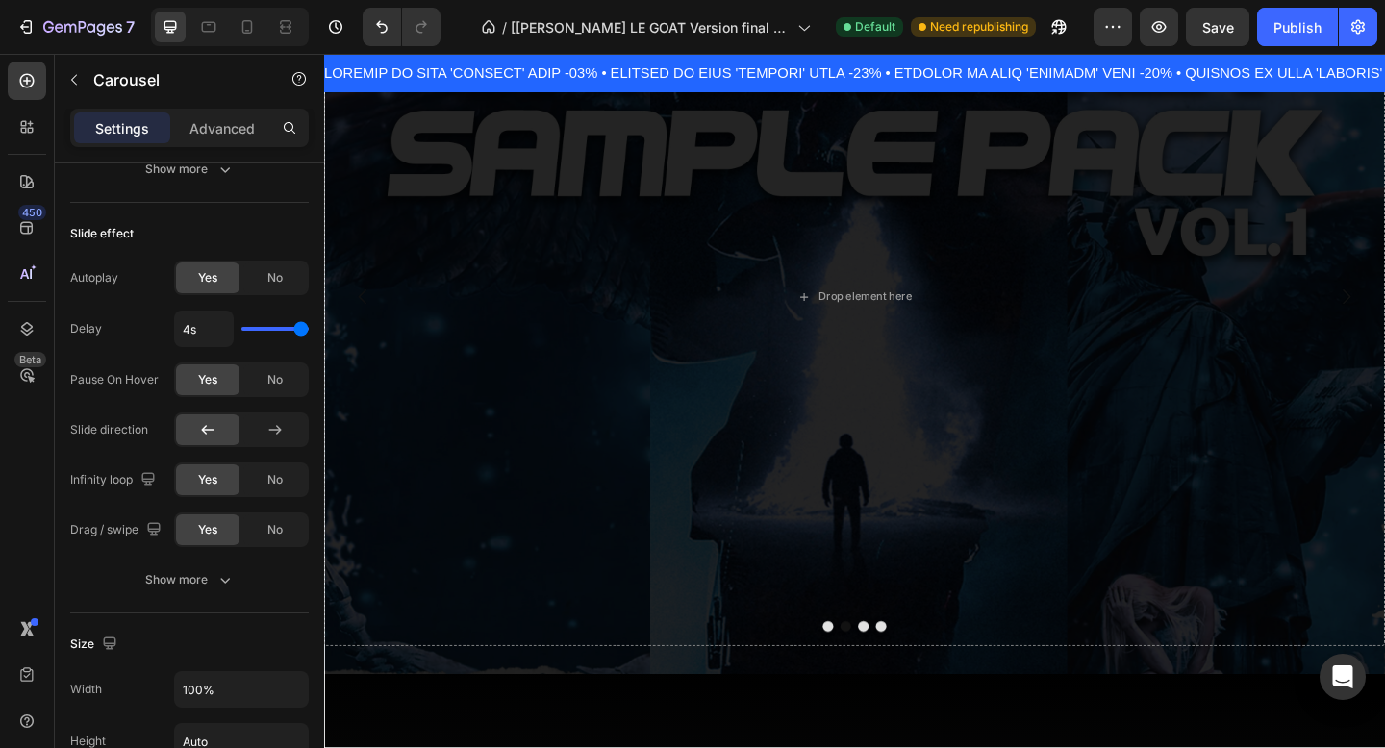
click at [926, 672] on div at bounding box center [901, 678] width 1154 height 12
click at [910, 680] on button "Dot" at bounding box center [911, 678] width 12 height 12
click at [868, 679] on button "Dot" at bounding box center [873, 678] width 12 height 12
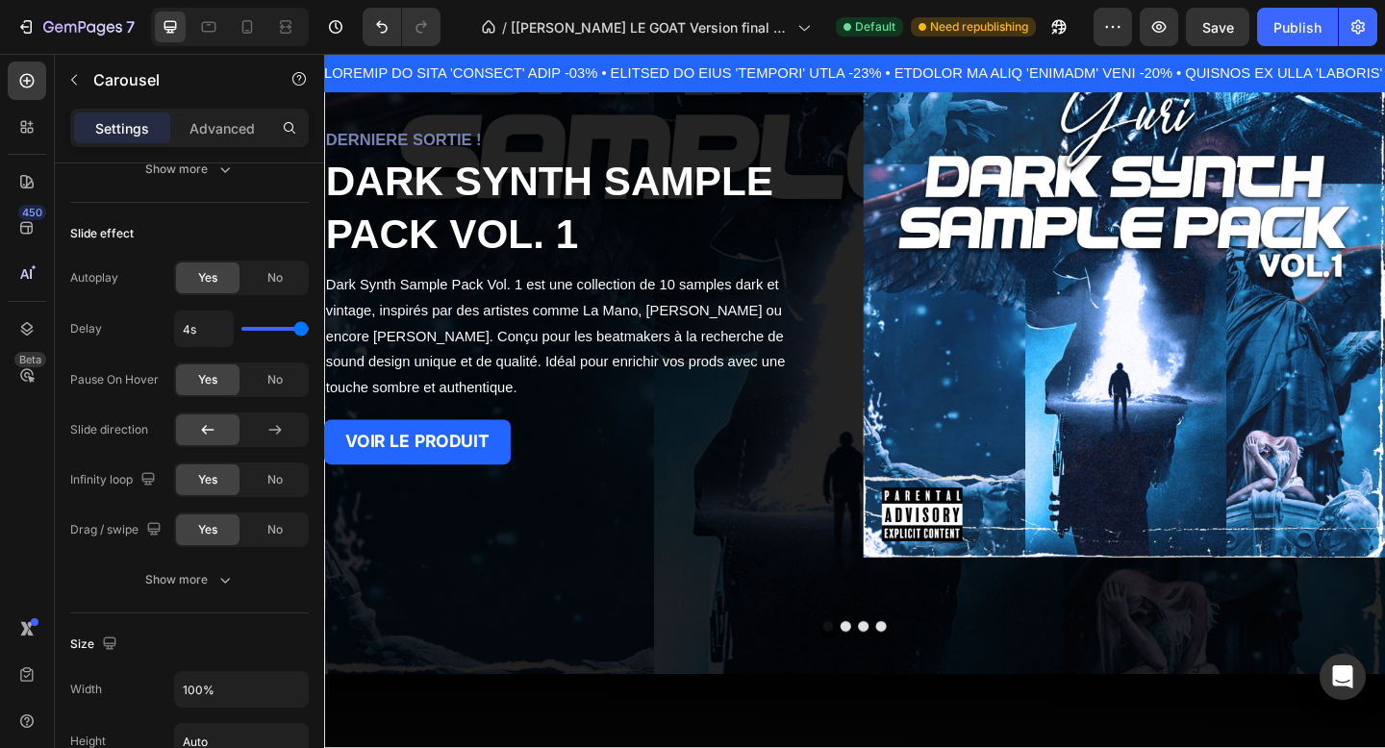
scroll to position [227, 0]
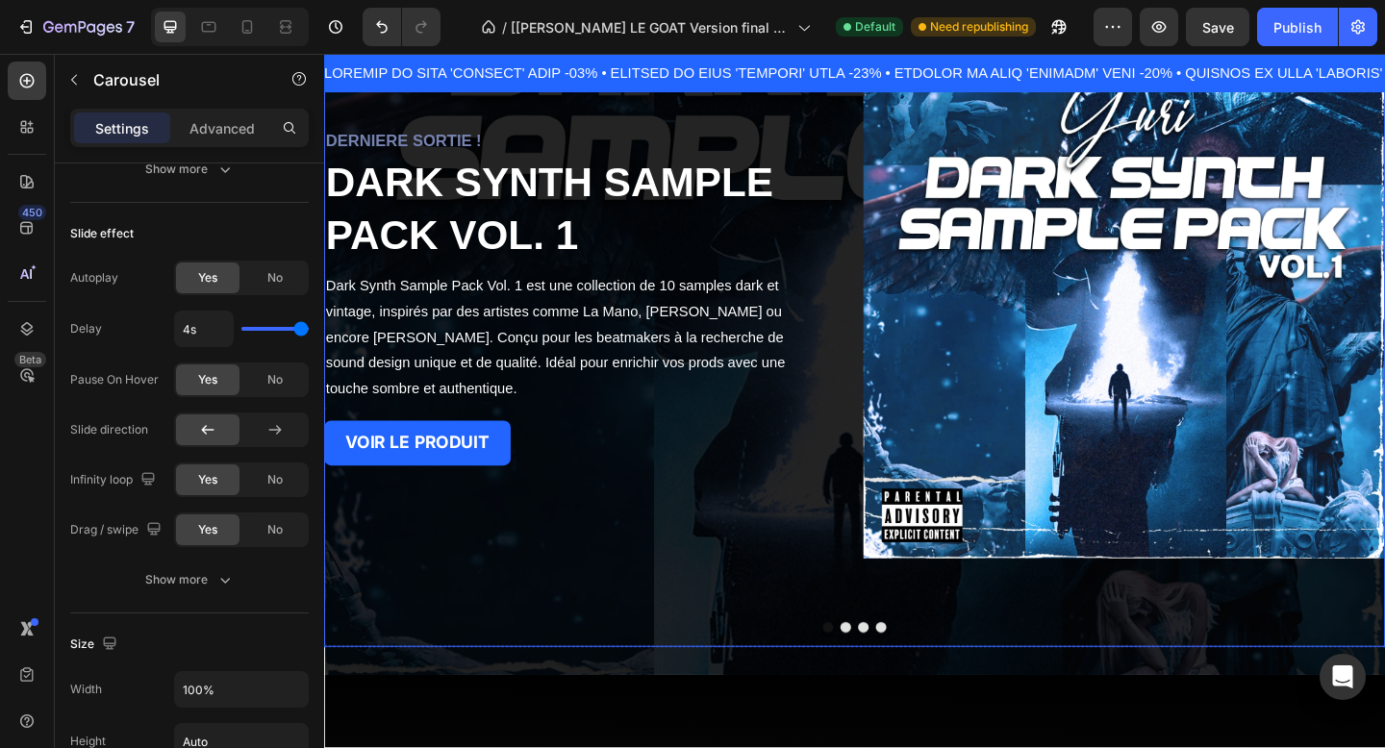
click at [892, 637] on div "DERNIERE SORTIE ! Heading DARK SYNTH SAMPLE PACK VOL. 1 Heading Dark Synth Samp…" at bounding box center [901, 319] width 1154 height 760
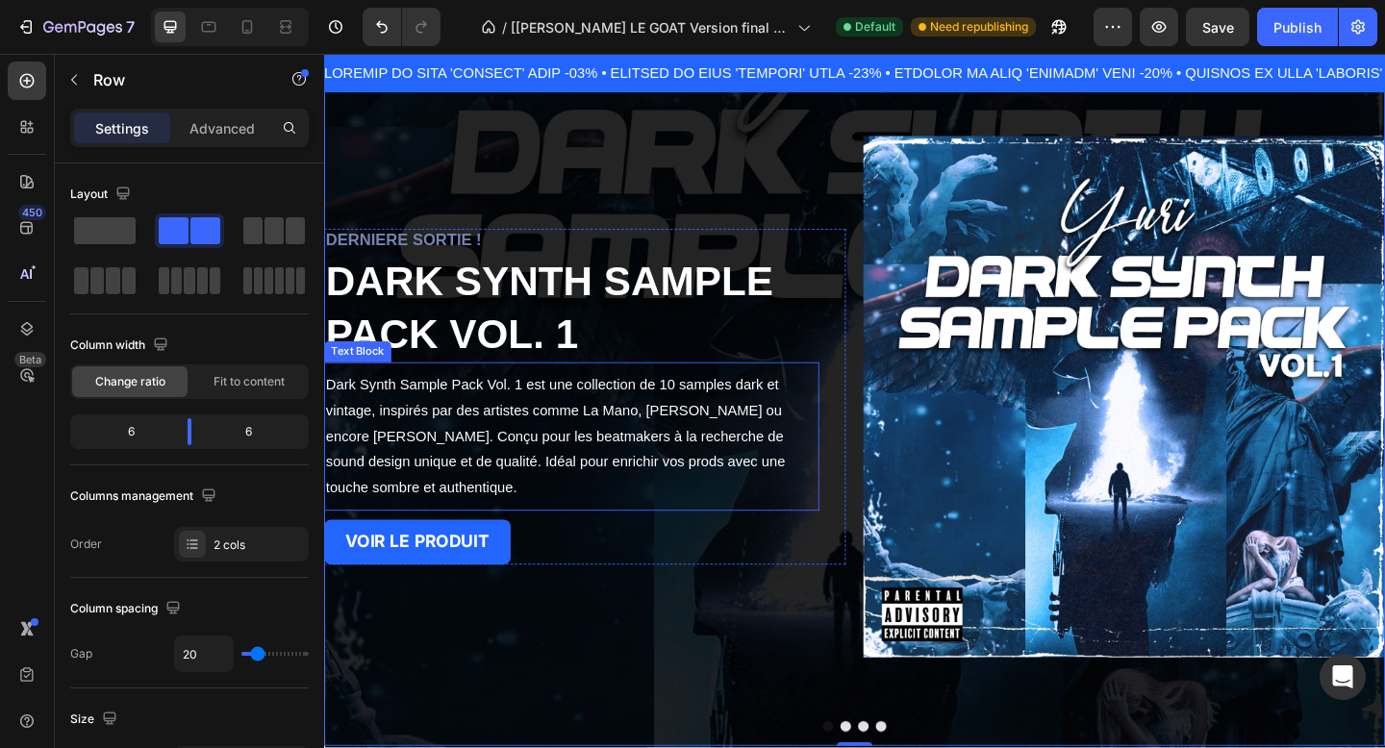
scroll to position [65, 0]
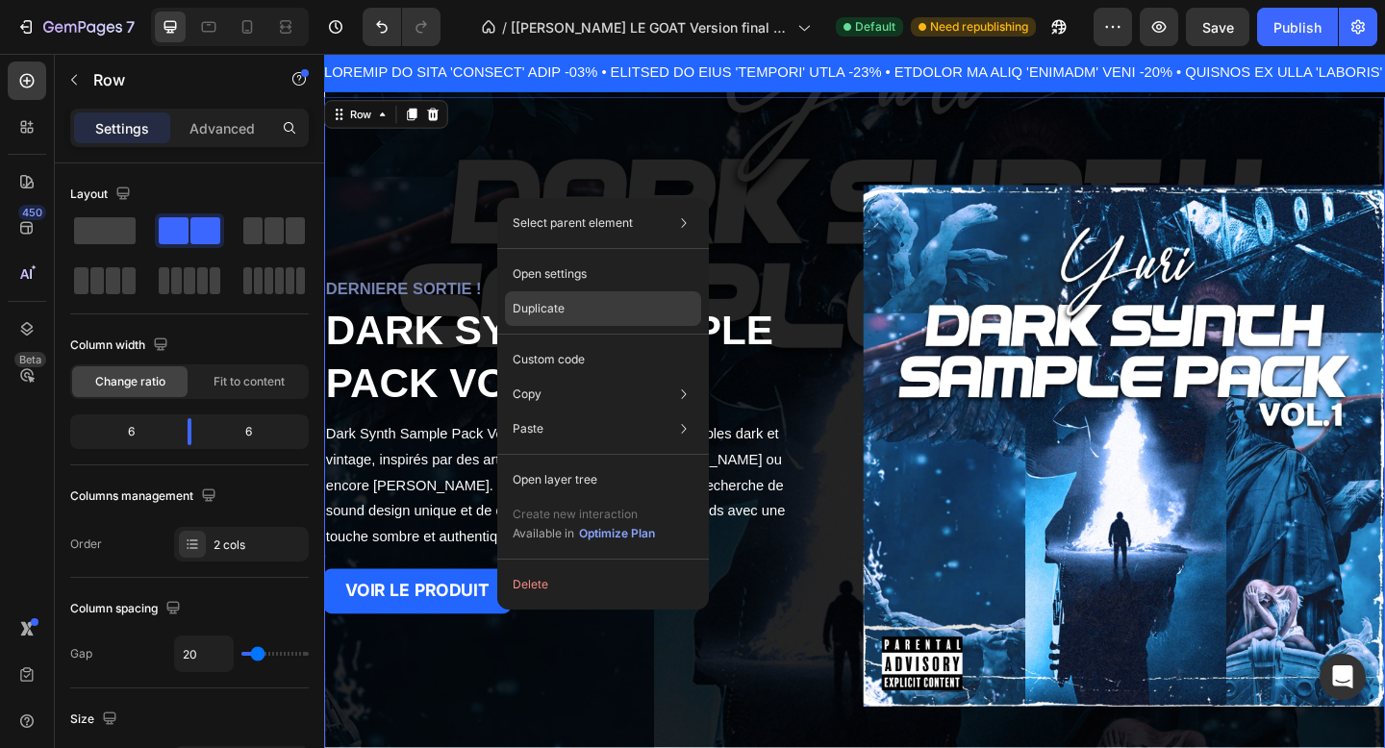
click at [576, 342] on div "Duplicate" at bounding box center [603, 359] width 196 height 35
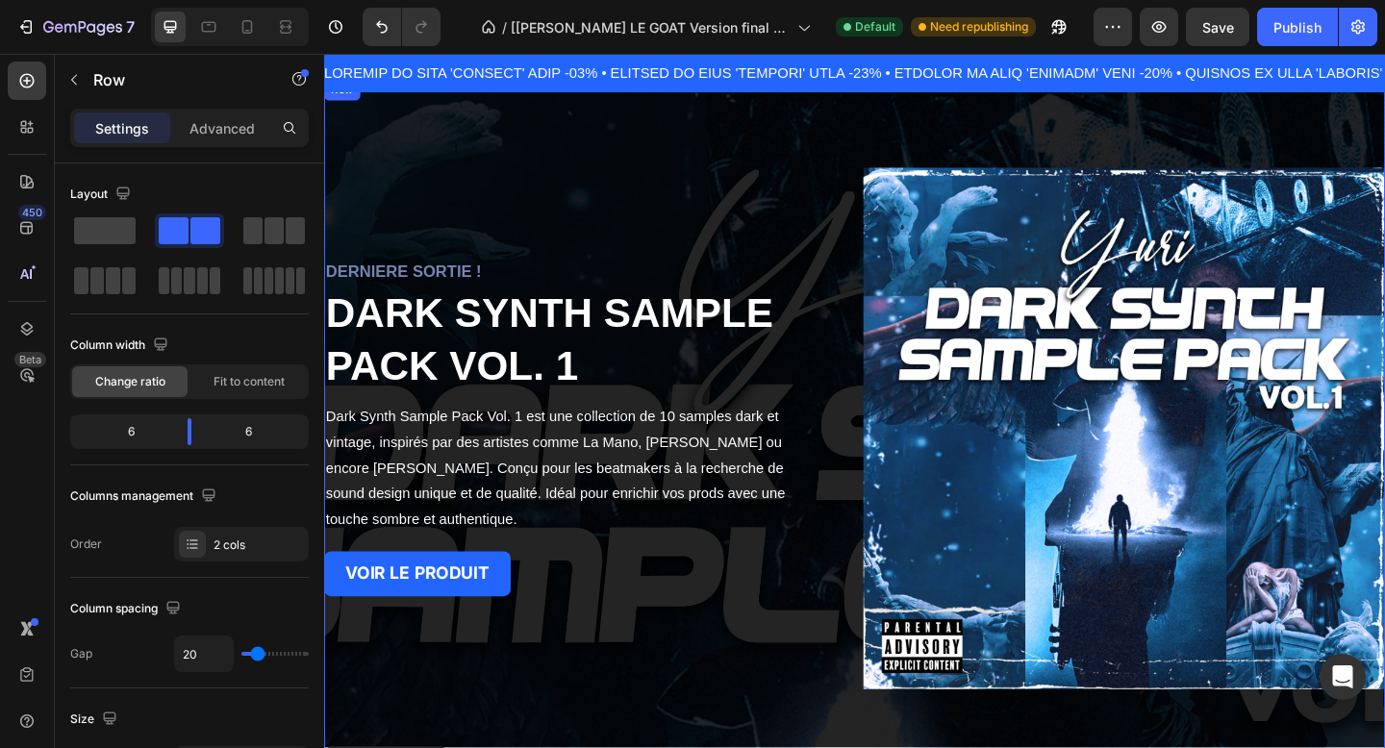
scroll to position [0, 0]
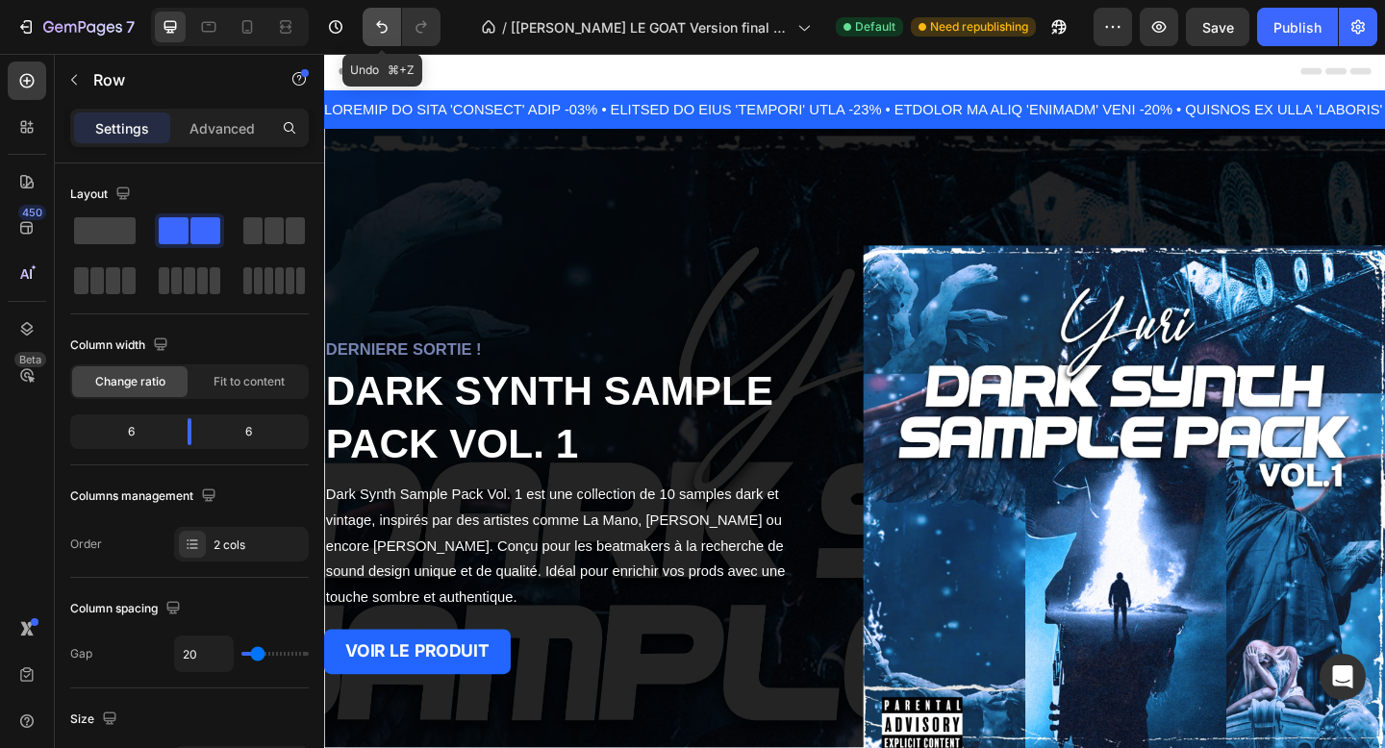
click at [377, 26] on icon "Undo/Redo" at bounding box center [381, 26] width 19 height 19
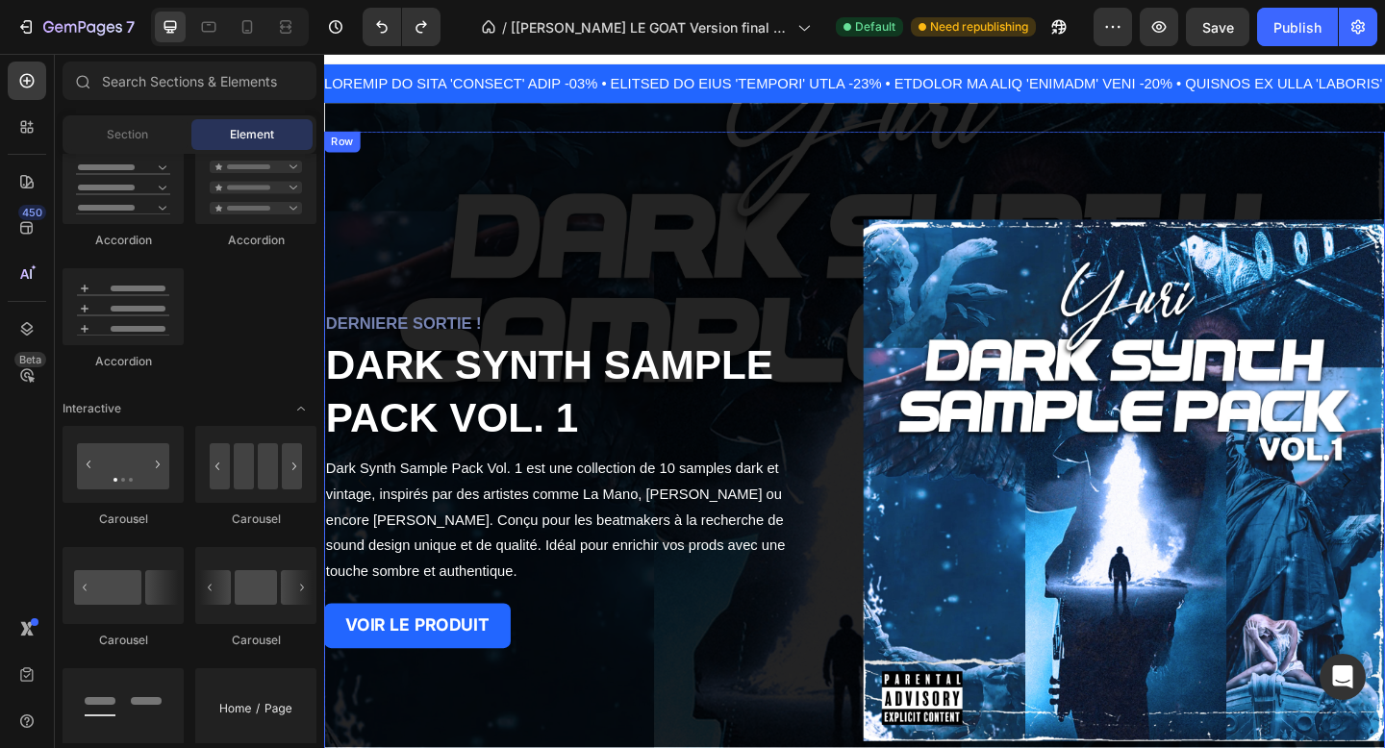
scroll to position [18, 0]
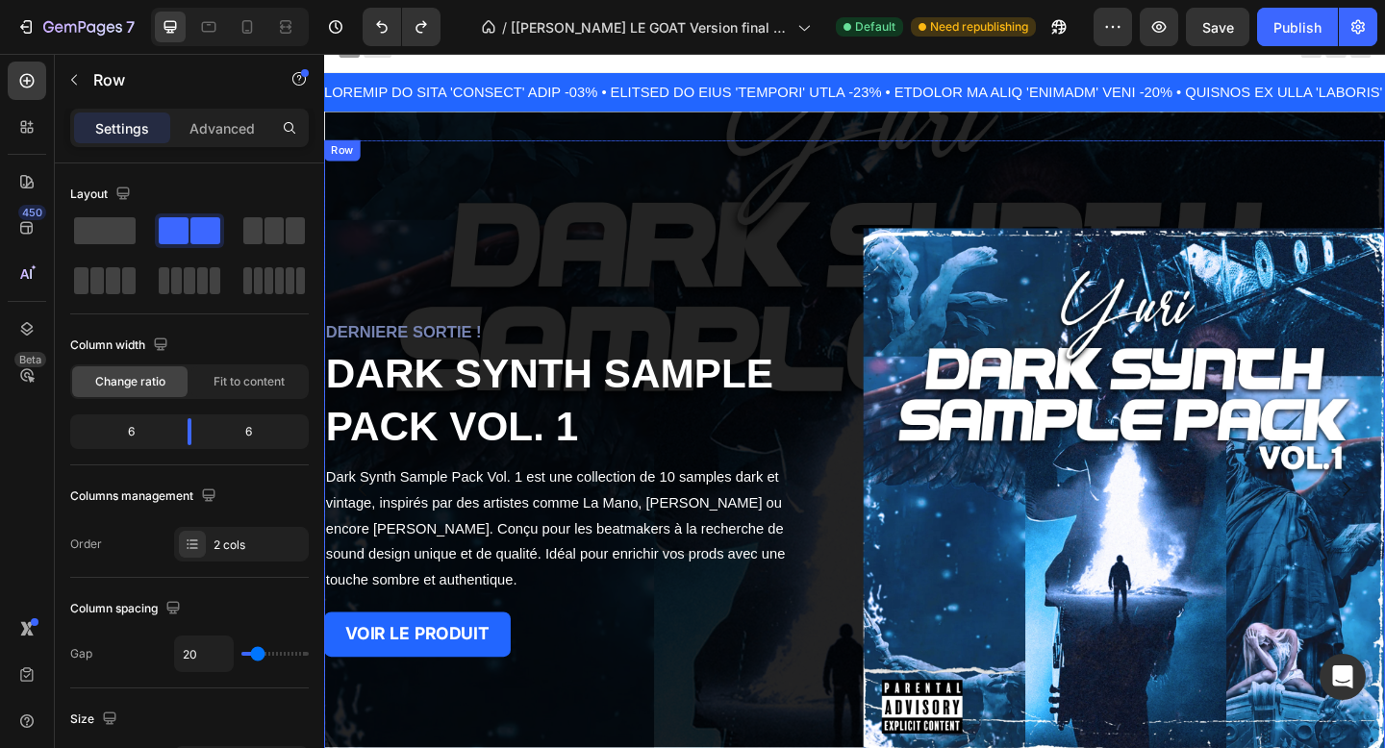
click at [467, 250] on div "DERNIERE SORTIE ! Heading DARK SYNTH SAMPLE PACK VOL. 1 Heading Dark Synth Samp…" at bounding box center [608, 528] width 568 height 568
click at [393, 169] on icon at bounding box center [387, 167] width 15 height 15
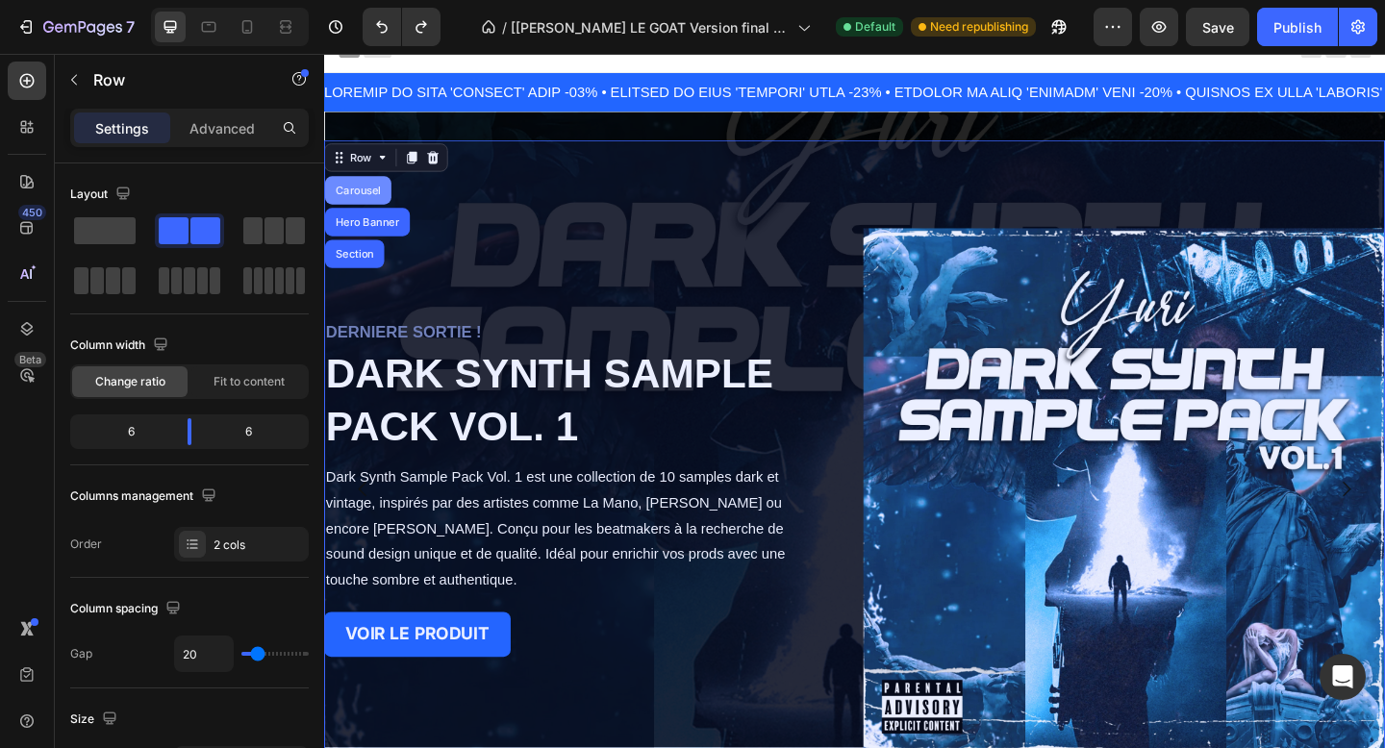
click at [384, 205] on div "Carousel" at bounding box center [361, 203] width 57 height 12
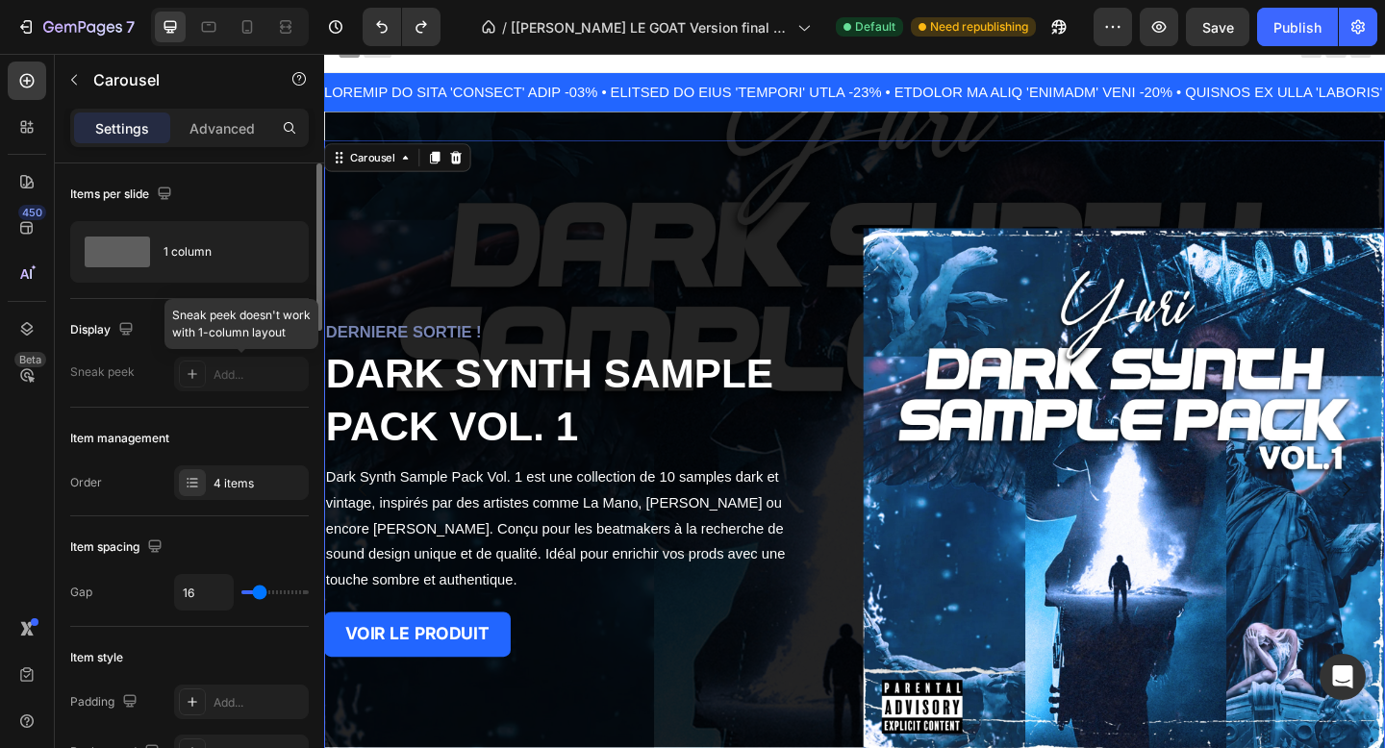
scroll to position [1, 0]
click at [194, 475] on icon at bounding box center [192, 481] width 15 height 15
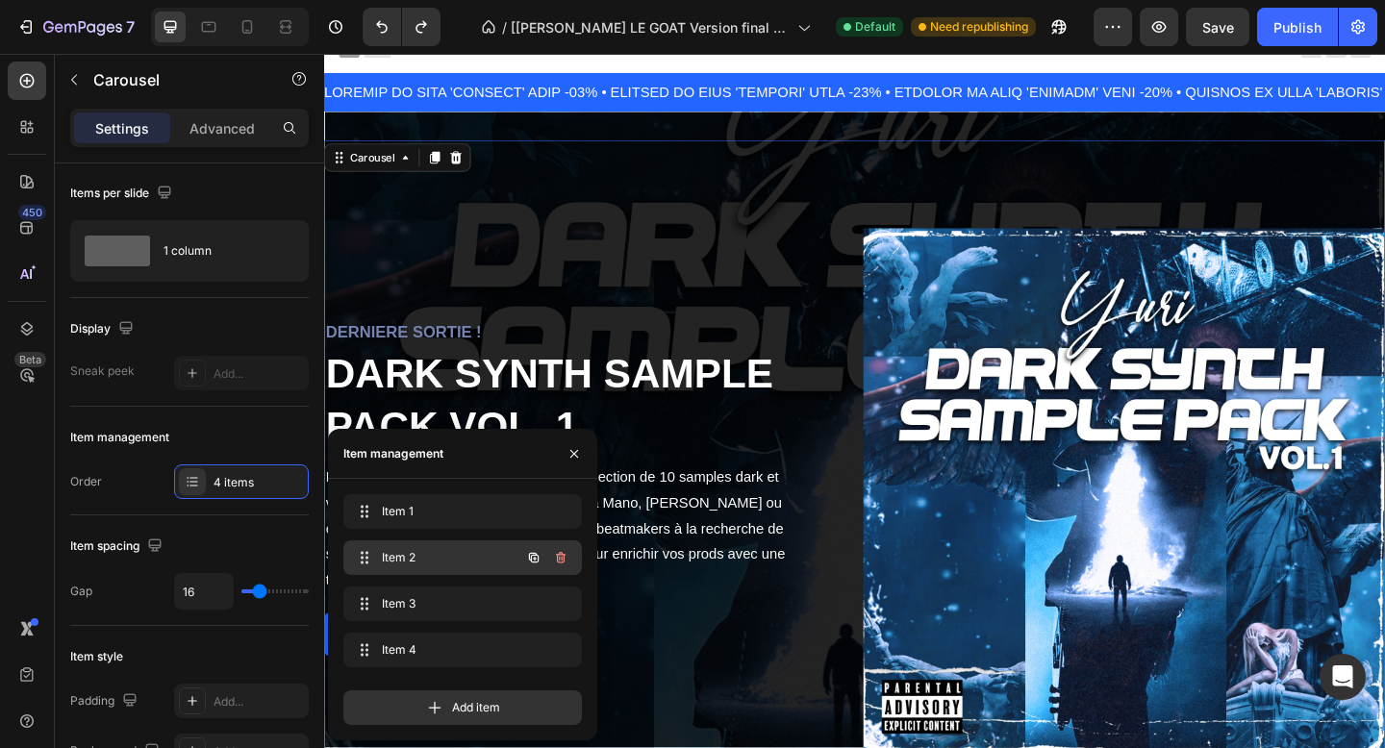
click at [480, 549] on span "Item 2" at bounding box center [436, 557] width 109 height 17
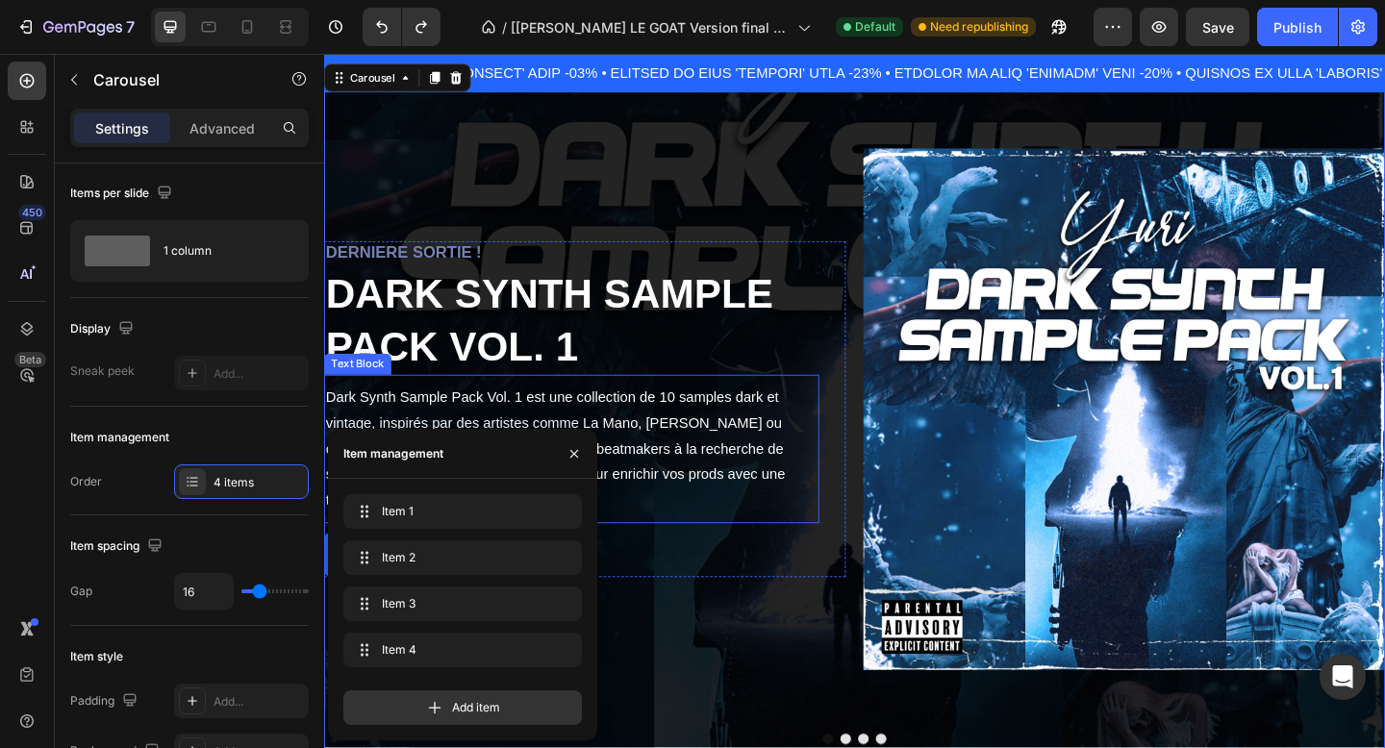
scroll to position [416, 0]
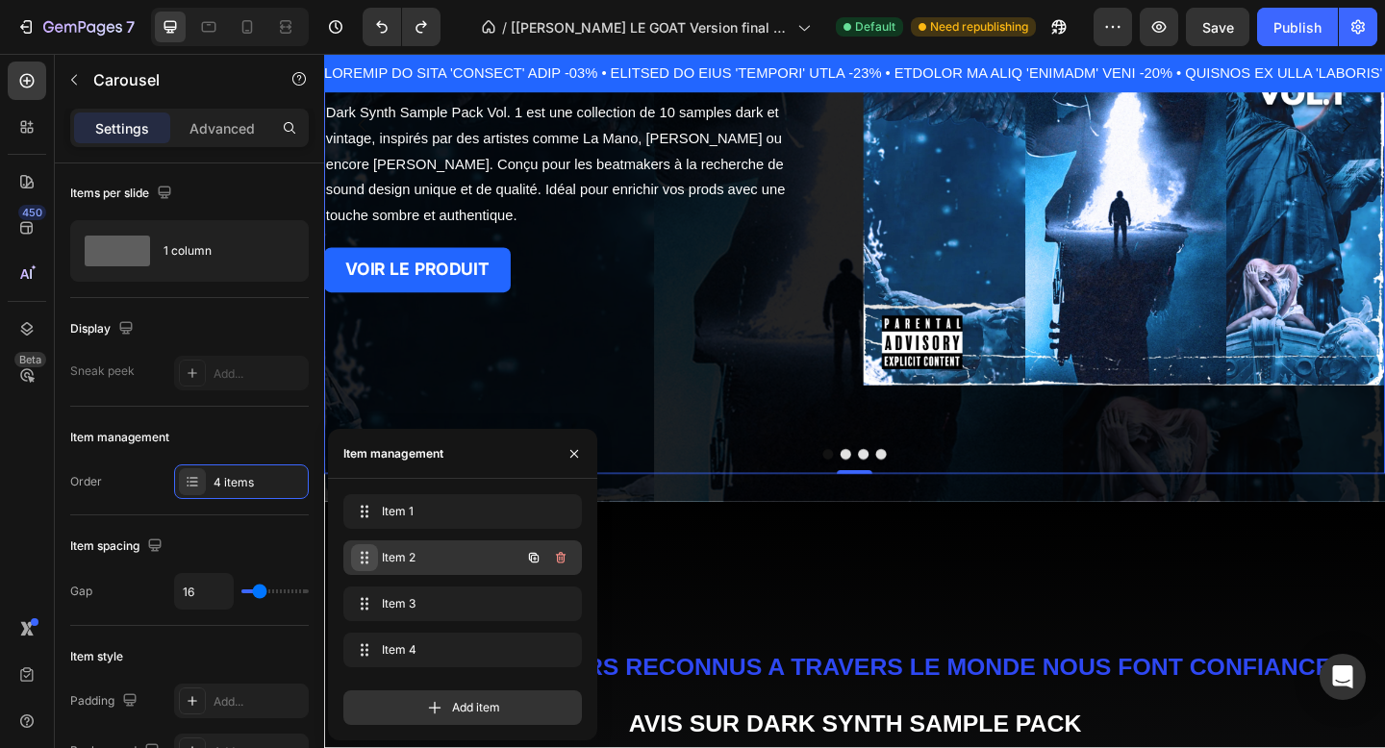
click at [374, 559] on div "Item 2 Item 2" at bounding box center [435, 558] width 169 height 27
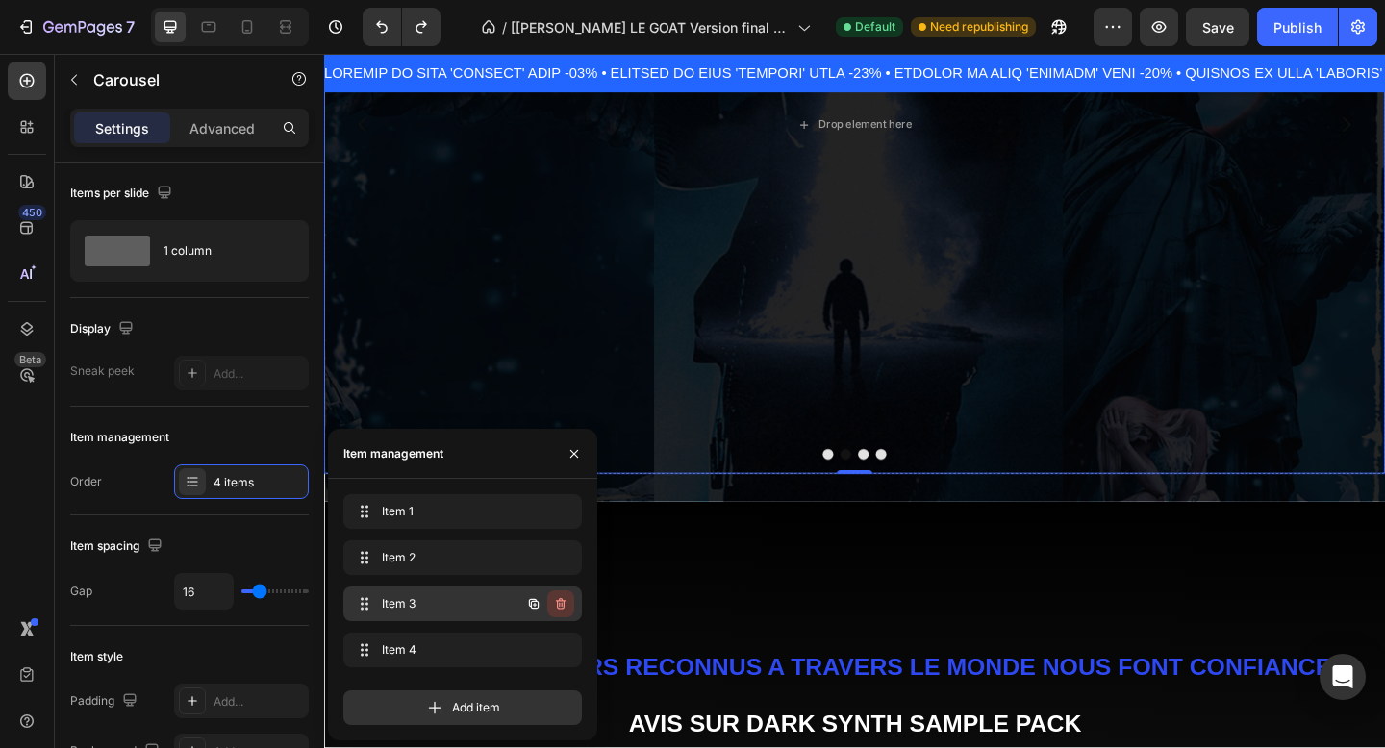
click at [567, 602] on icon "button" at bounding box center [560, 603] width 15 height 15
click at [553, 602] on div "Delete" at bounding box center [548, 604] width 36 height 17
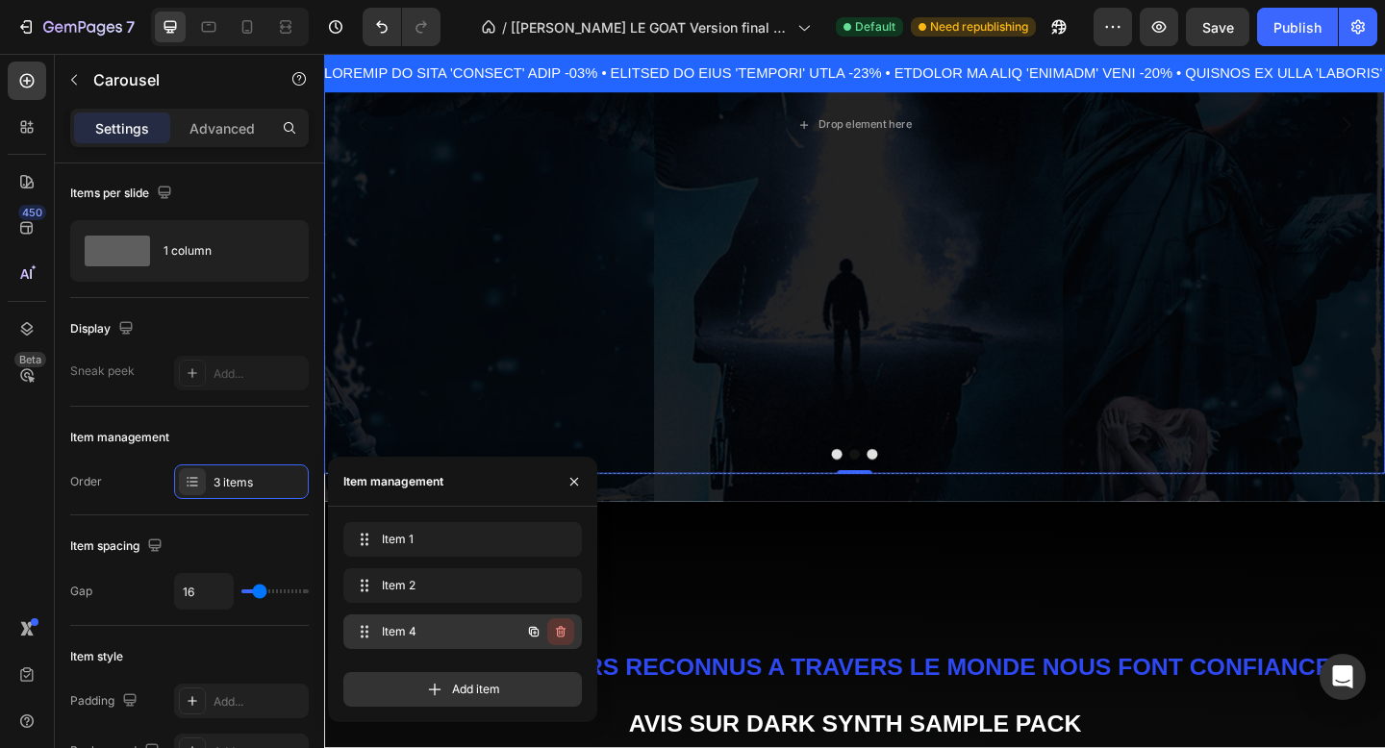
click at [566, 630] on icon "button" at bounding box center [560, 631] width 15 height 15
click at [566, 630] on button "Delete" at bounding box center [547, 632] width 53 height 27
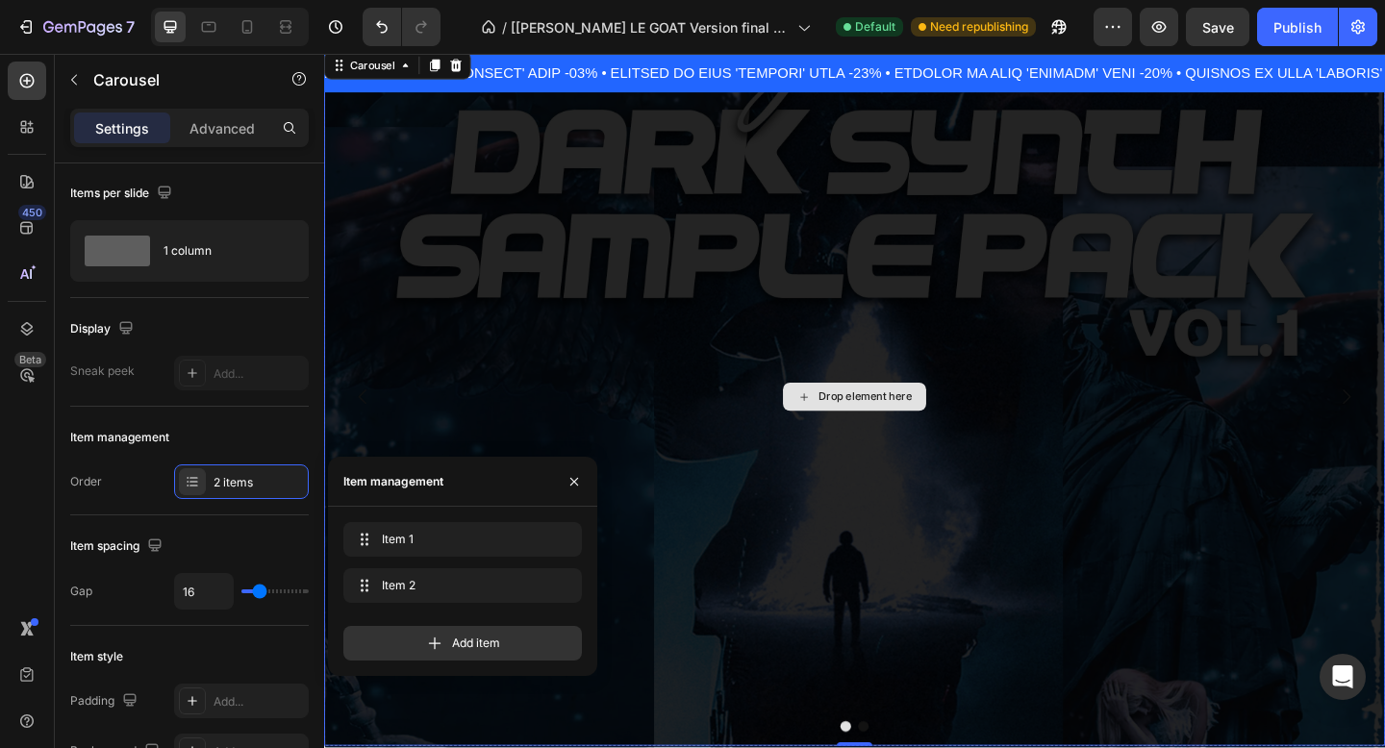
scroll to position [159, 0]
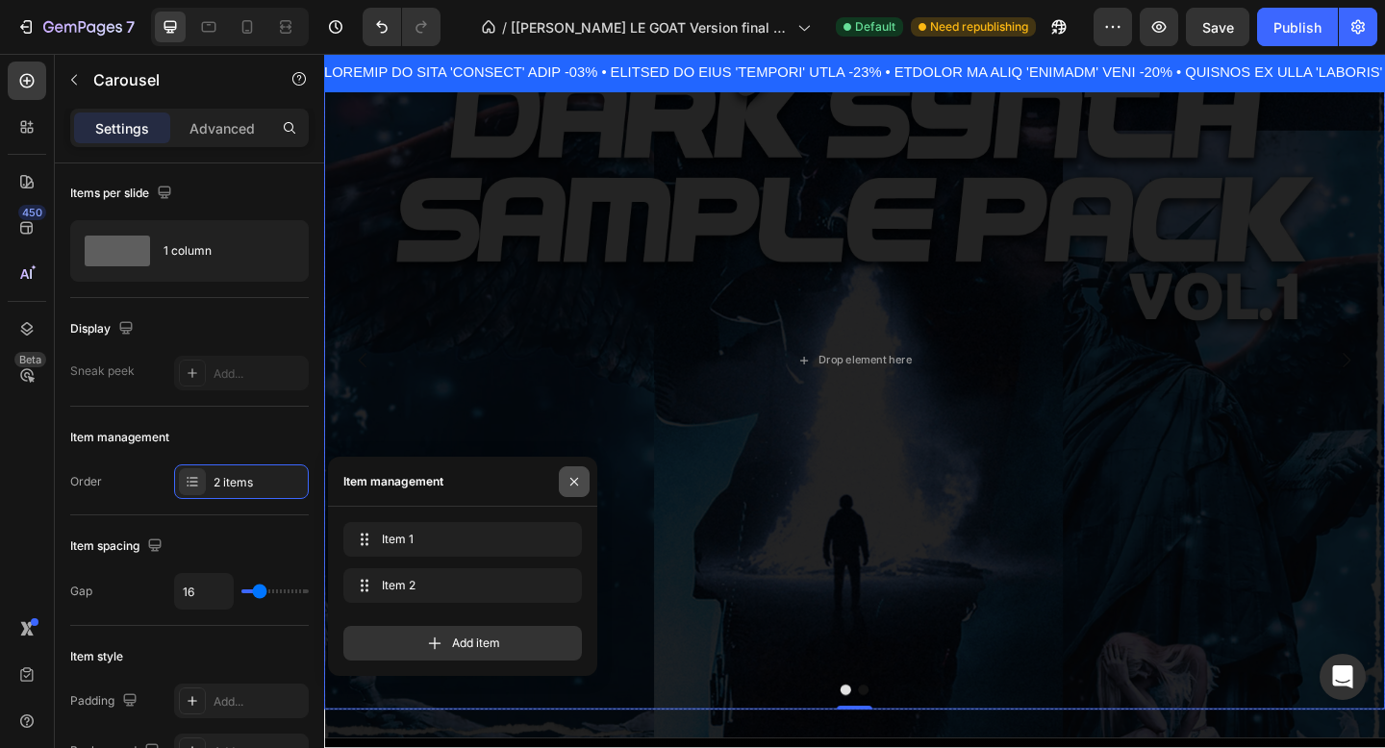
click at [576, 480] on icon "button" at bounding box center [574, 481] width 15 height 15
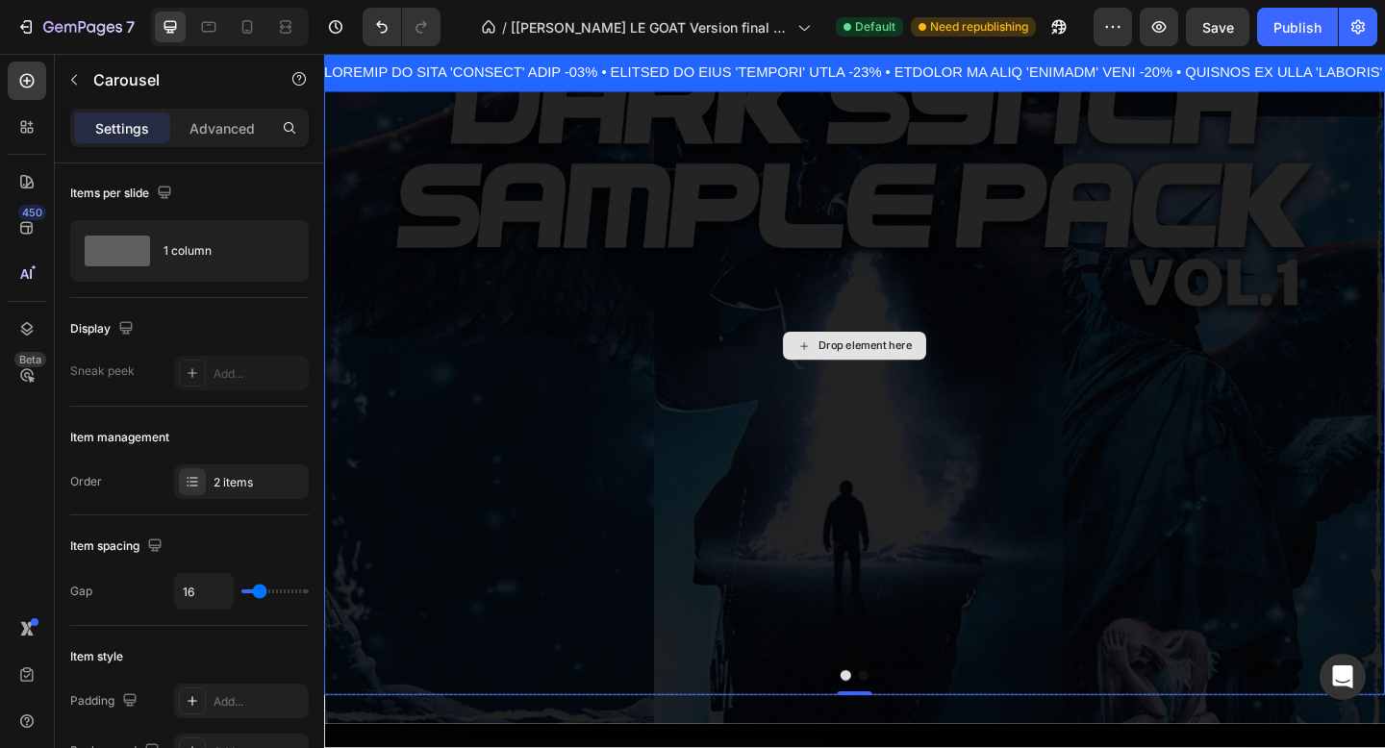
scroll to position [372, 0]
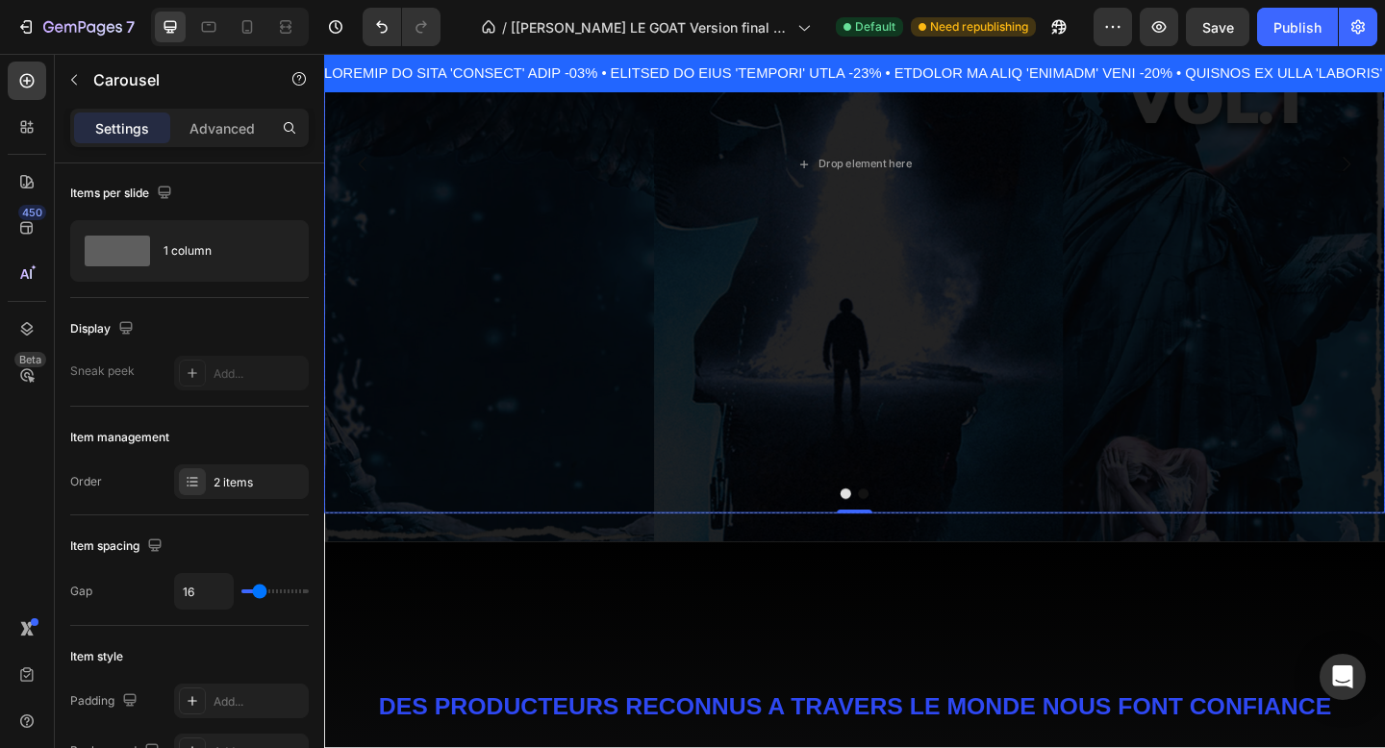
click at [912, 531] on button "Dot" at bounding box center [911, 533] width 12 height 12
click at [898, 535] on div at bounding box center [901, 533] width 1154 height 12
click at [917, 535] on div at bounding box center [901, 533] width 1154 height 12
click at [902, 539] on div "Drop element here" at bounding box center [901, 174] width 1154 height 760
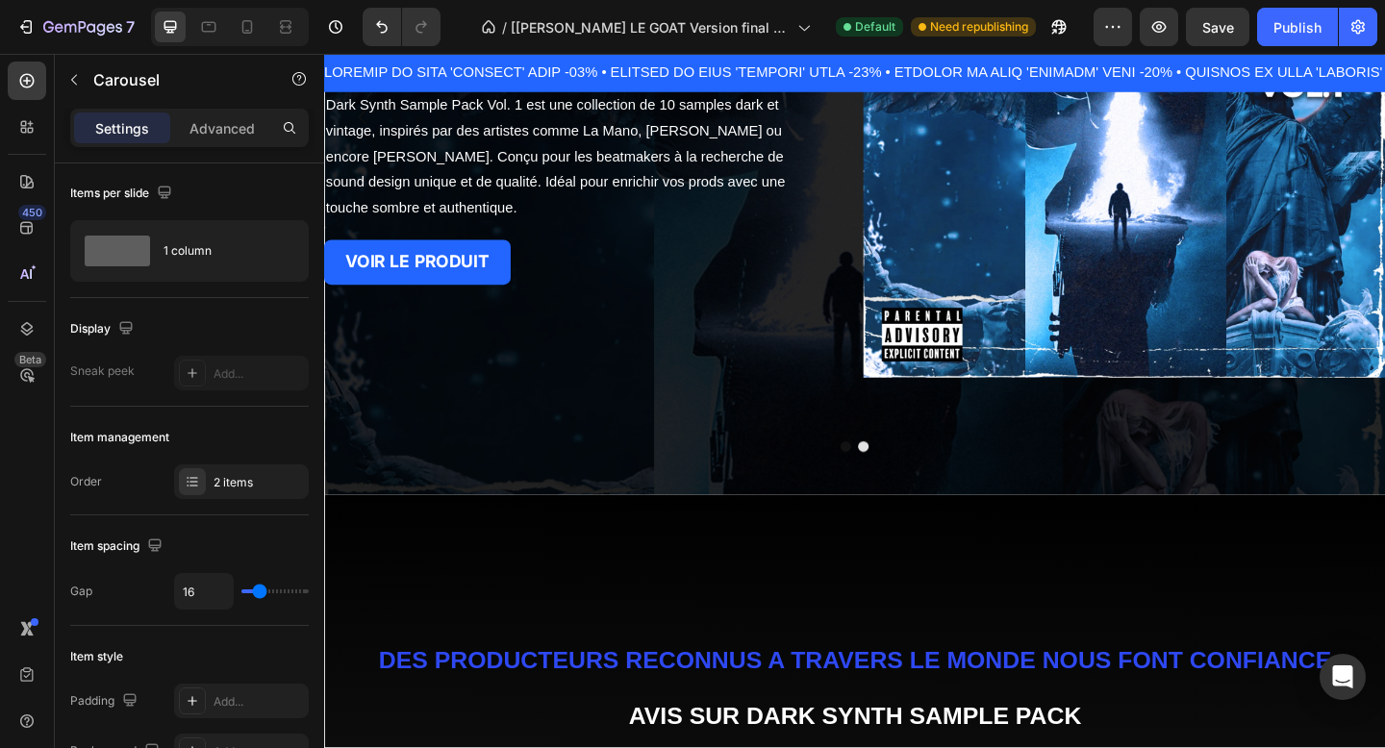
scroll to position [424, 0]
click at [892, 486] on div at bounding box center [901, 481] width 1154 height 12
click at [893, 485] on button "Dot" at bounding box center [892, 481] width 12 height 12
click at [920, 483] on div at bounding box center [901, 481] width 1154 height 12
click at [914, 483] on button "Dot" at bounding box center [911, 481] width 12 height 12
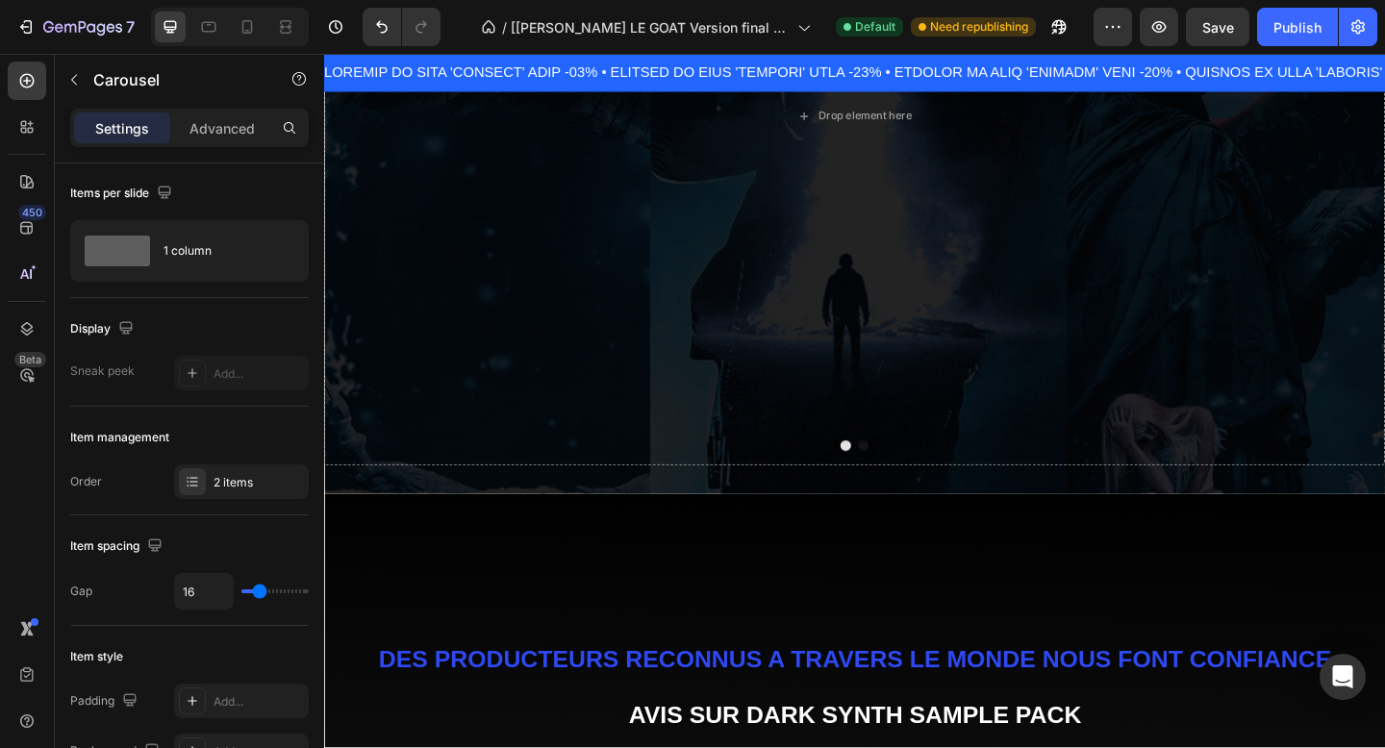
click at [887, 483] on button "Dot" at bounding box center [892, 481] width 12 height 12
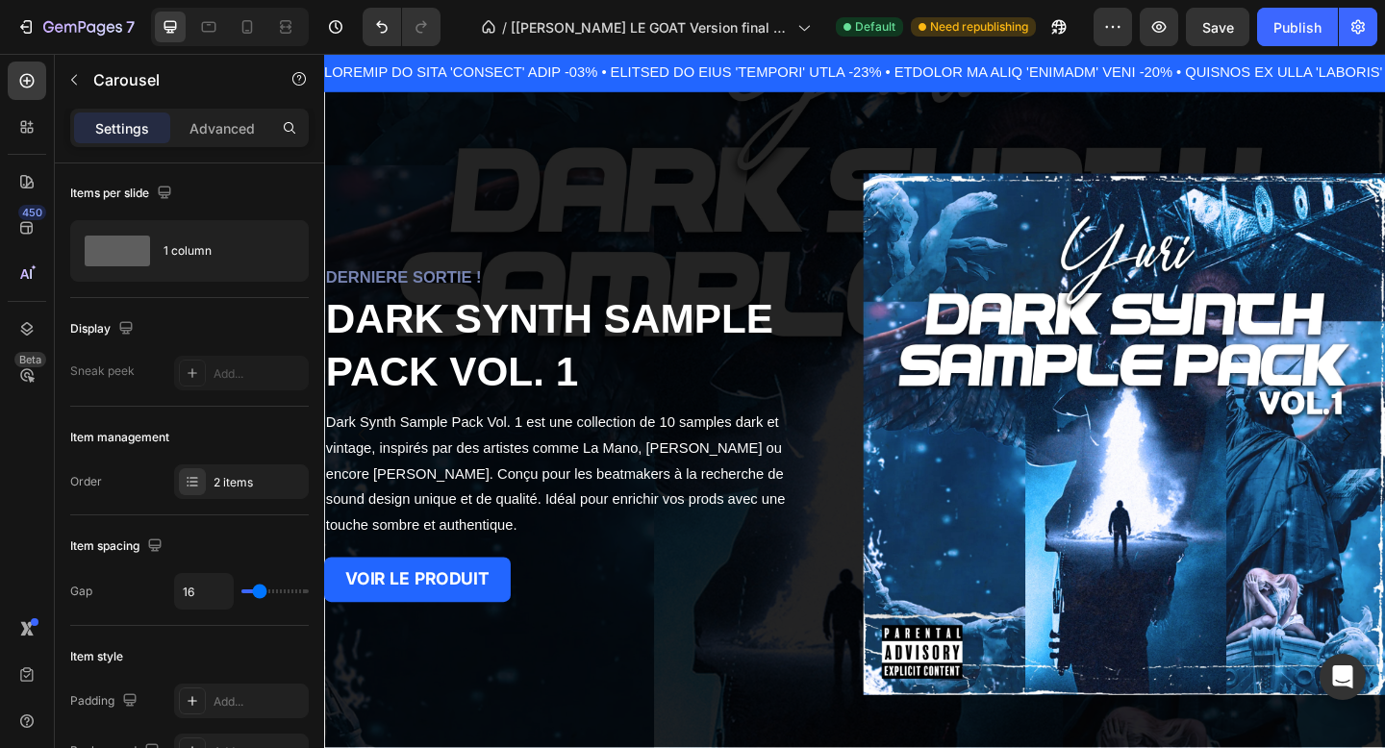
scroll to position [22, 0]
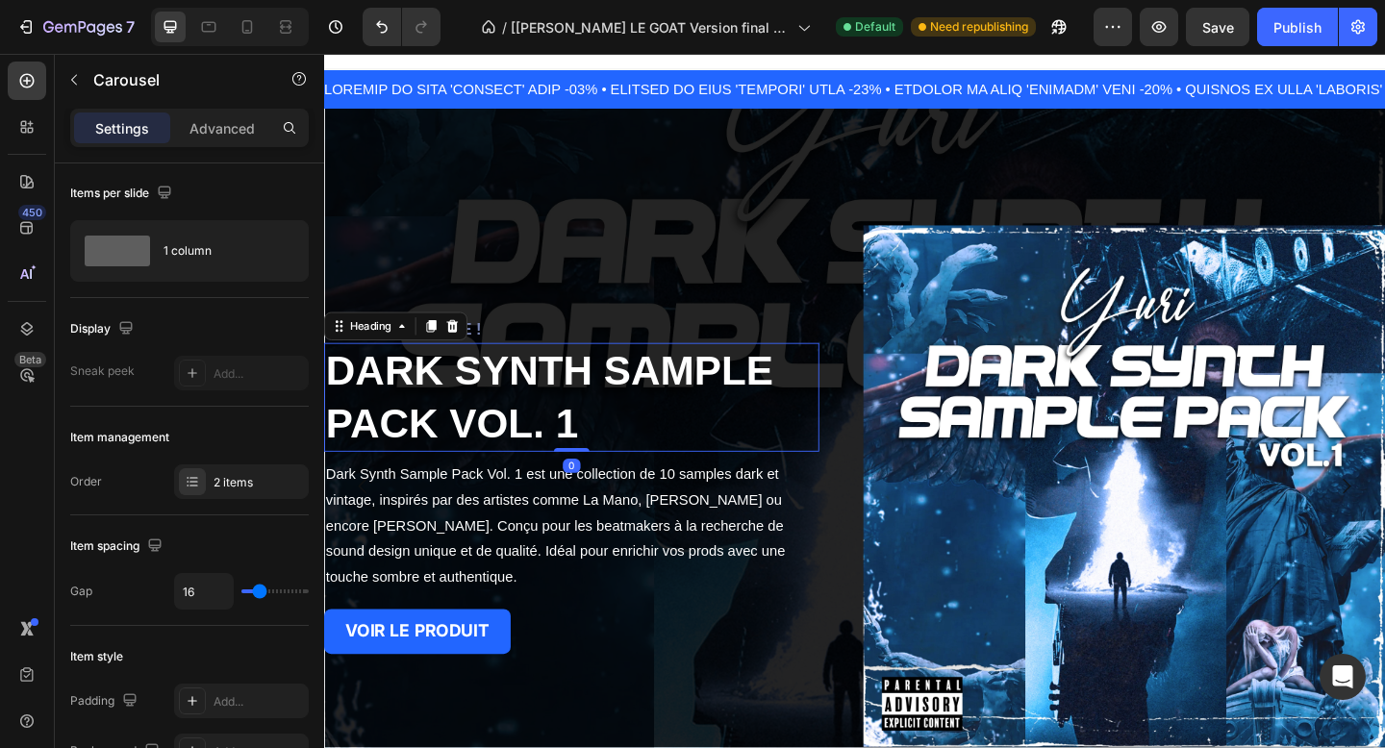
click at [760, 468] on h2 "DARK SYNTH SAMPLE PACK VOL. 1" at bounding box center [593, 427] width 539 height 119
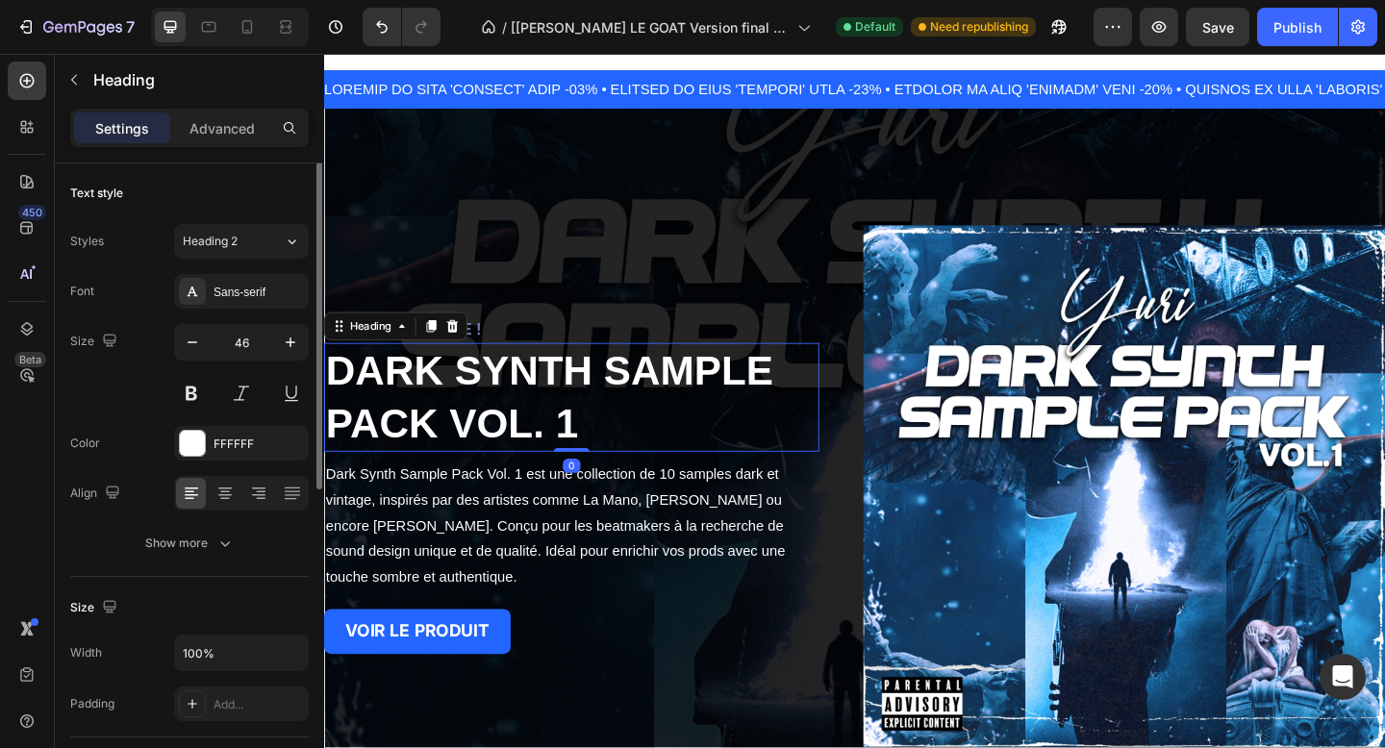
scroll to position [0, 0]
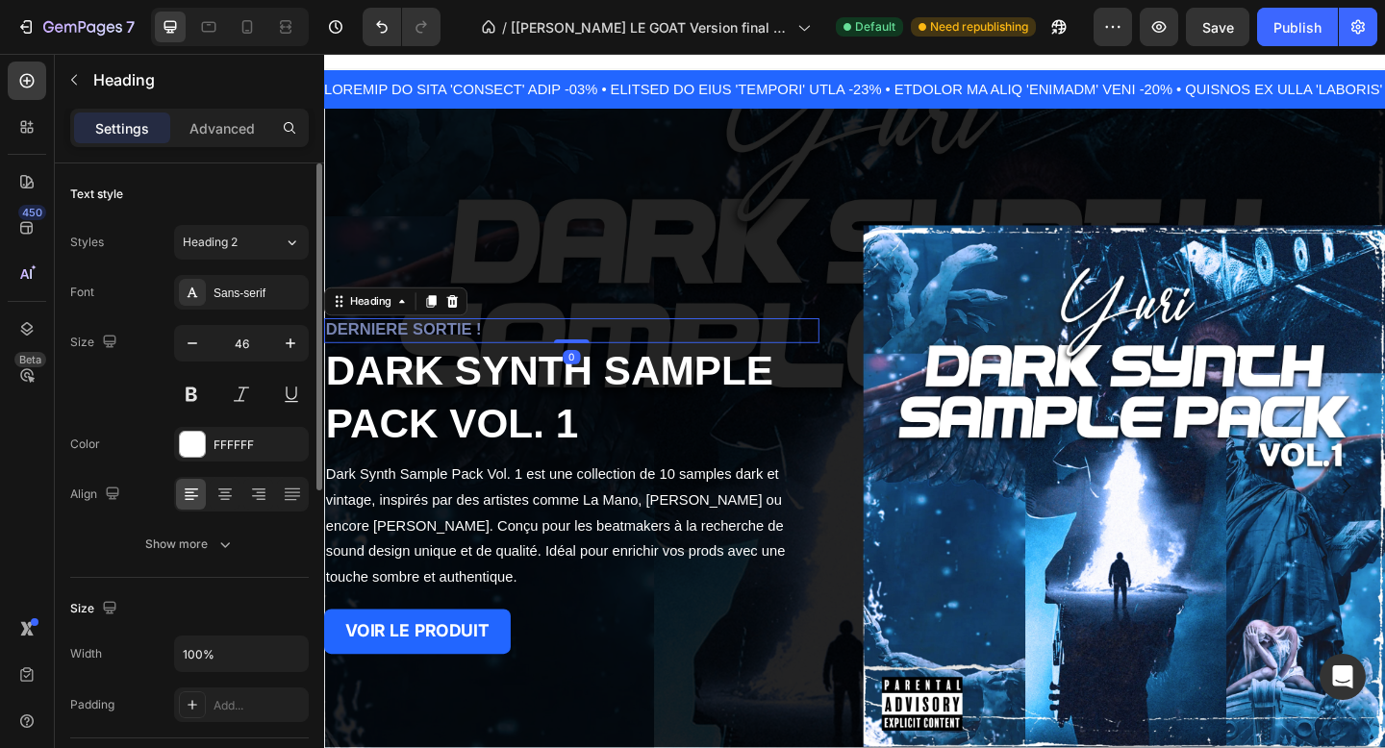
click at [715, 355] on h2 "DERNIERE SORTIE !" at bounding box center [593, 355] width 539 height 26
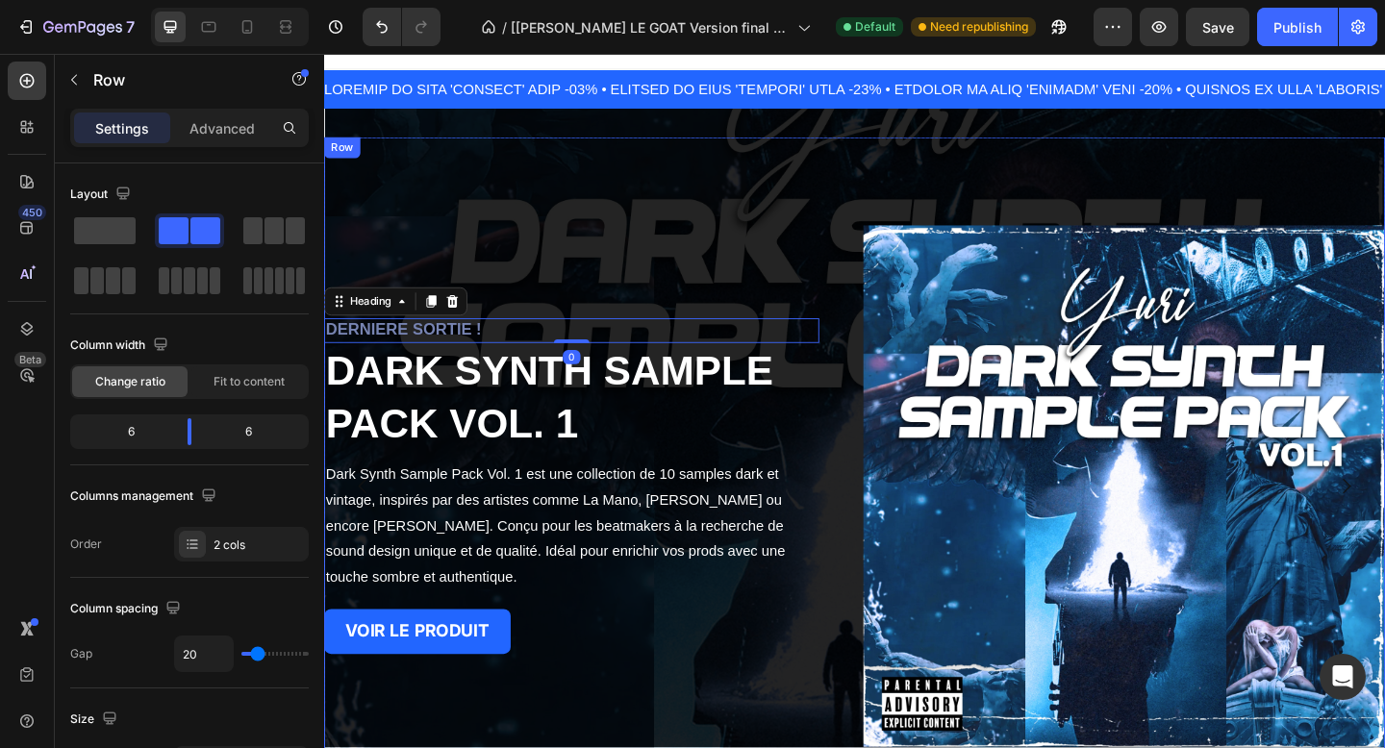
click at [715, 299] on div "DERNIERE SORTIE ! Heading 0 DARK SYNTH SAMPLE PACK VOL. 1 Heading Dark Synth Sa…" at bounding box center [608, 525] width 568 height 568
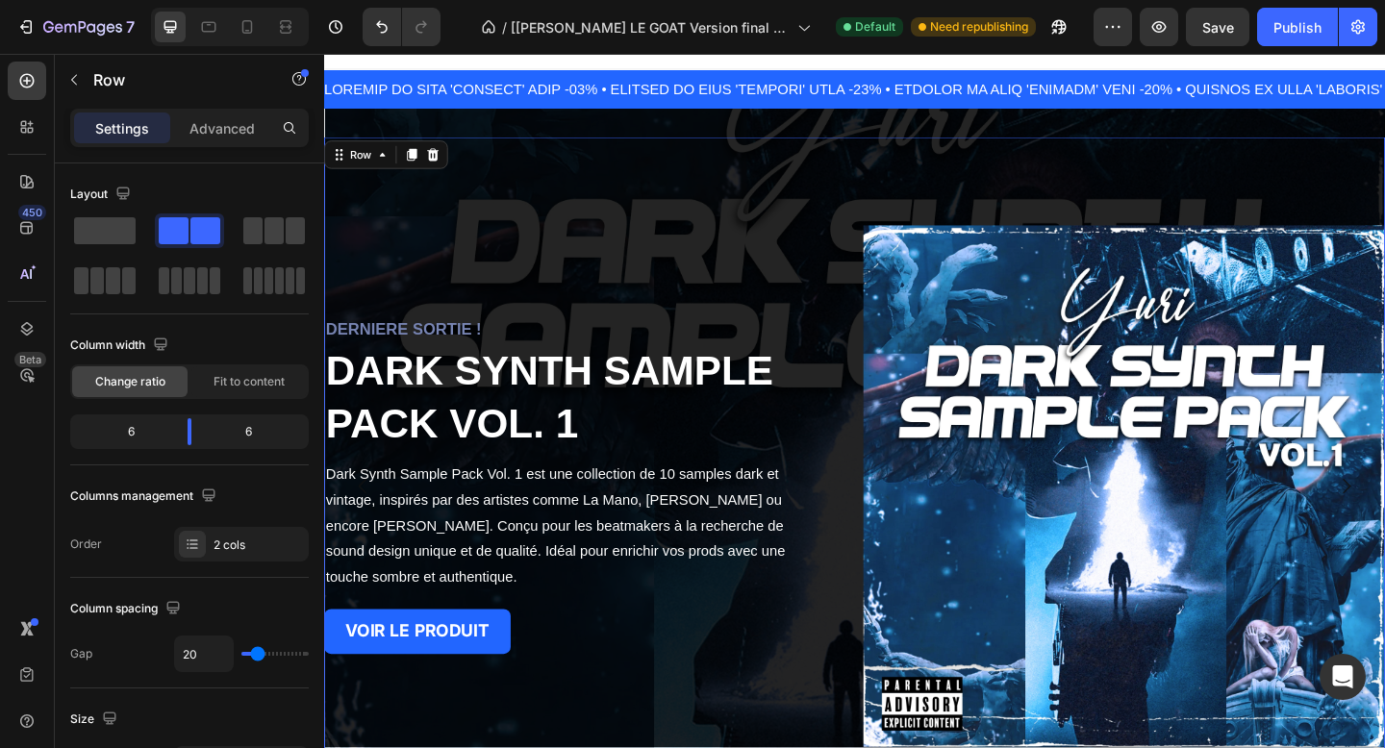
click at [822, 348] on h2 "DERNIERE SORTIE !" at bounding box center [593, 355] width 539 height 26
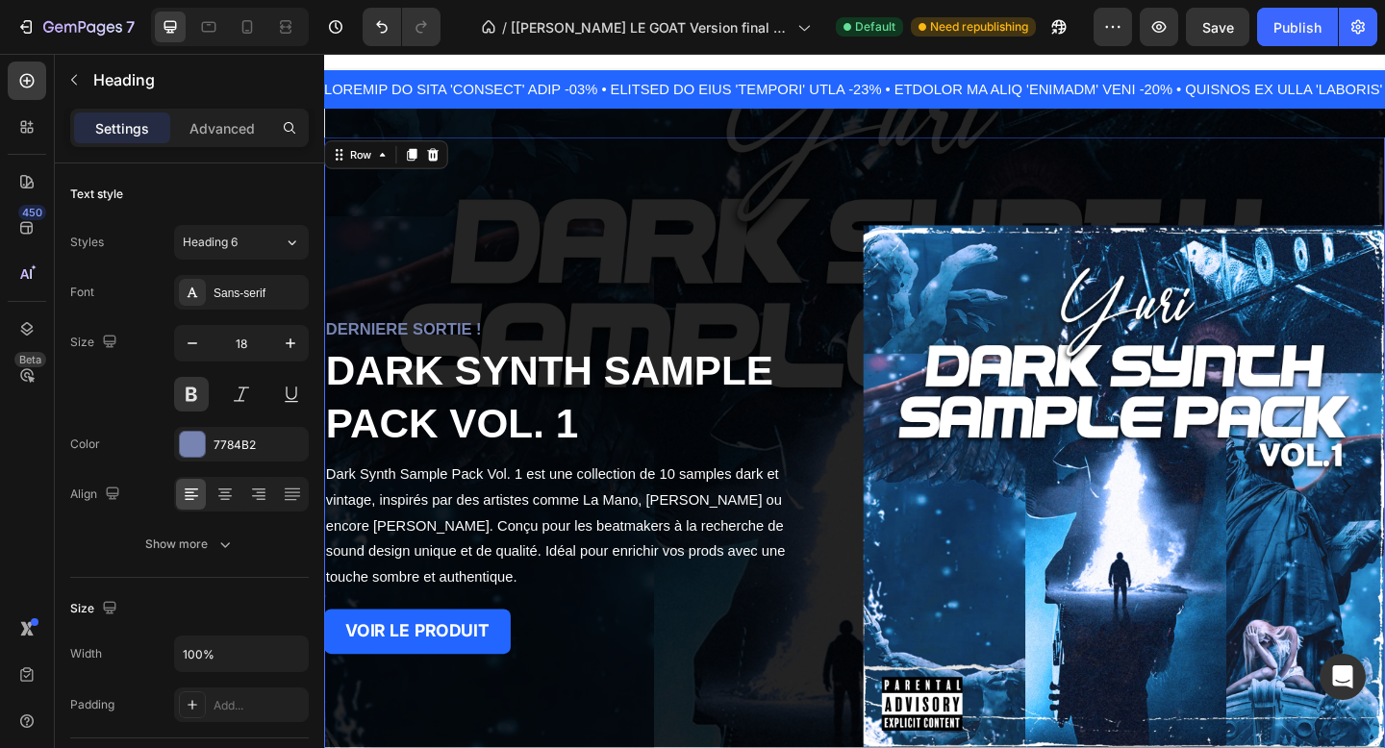
click at [829, 266] on div "DERNIERE SORTIE ! Heading DARK SYNTH SAMPLE PACK VOL. 1 Heading Dark Synth Samp…" at bounding box center [608, 525] width 568 height 568
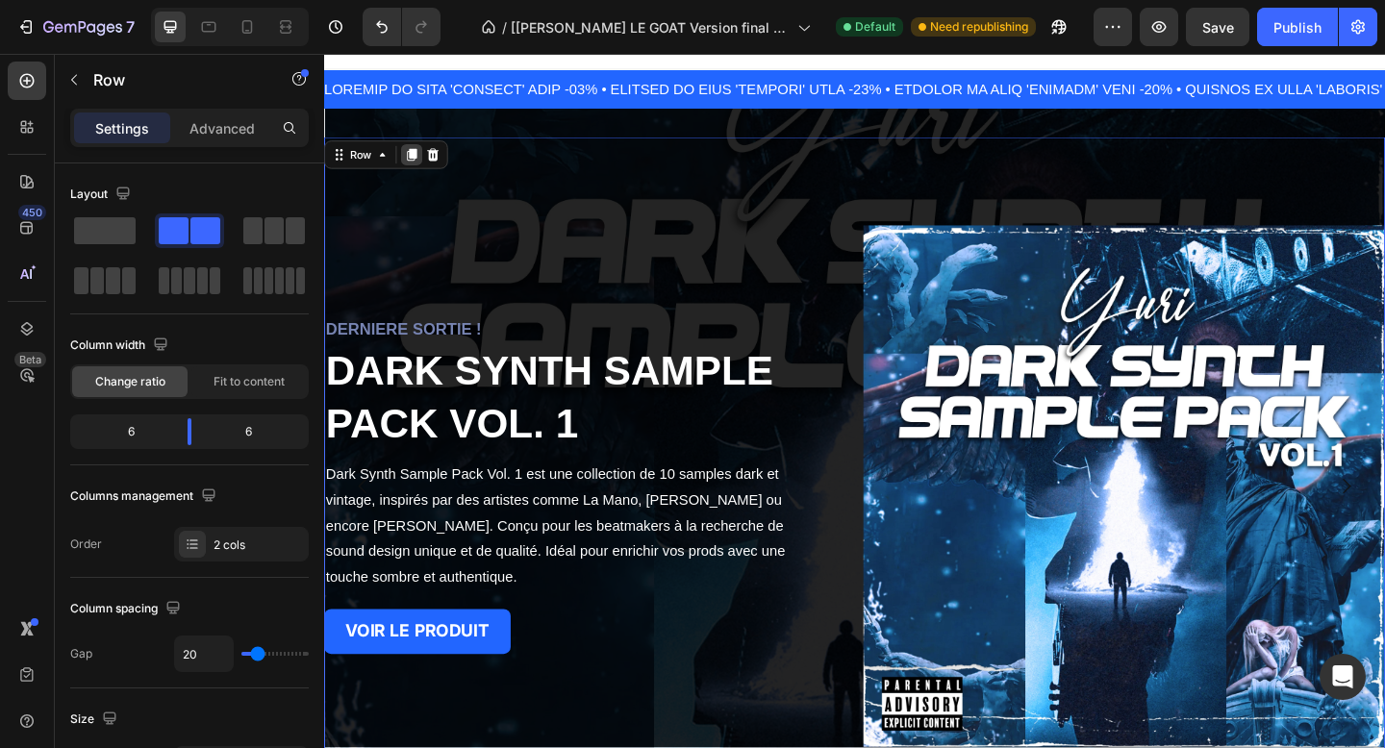
click at [418, 168] on icon at bounding box center [420, 163] width 11 height 13
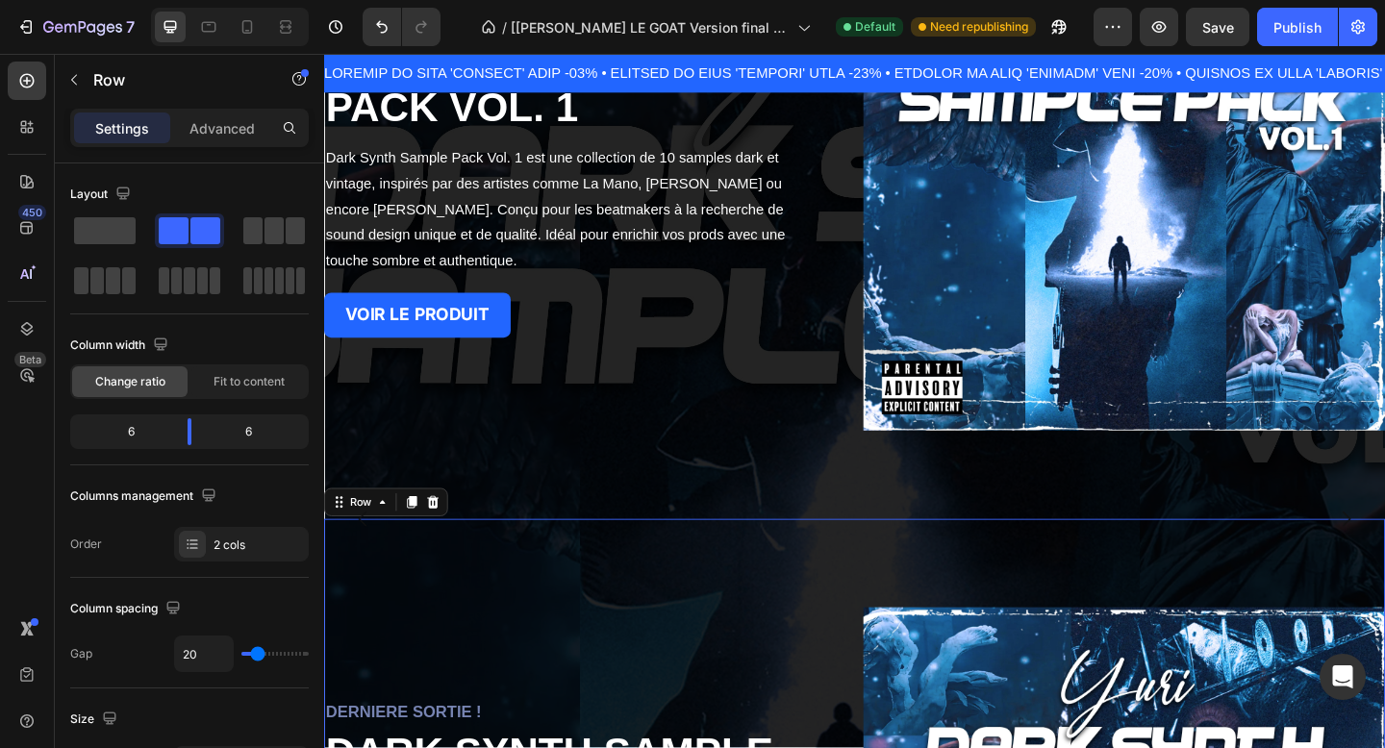
scroll to position [307, 0]
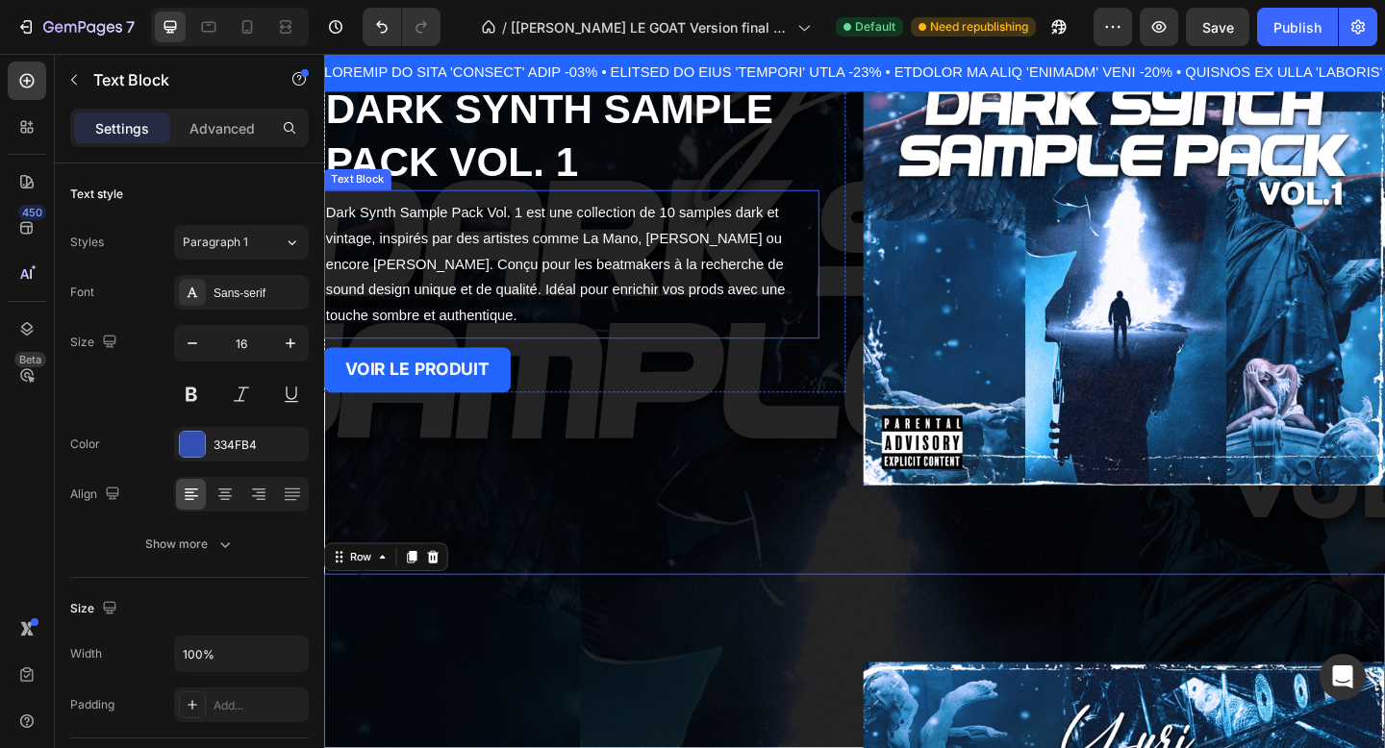
click at [665, 312] on span "Dark Synth Sample Pack Vol. 1 est une collection de 10 samples dark et vintage,…" at bounding box center [575, 281] width 499 height 127
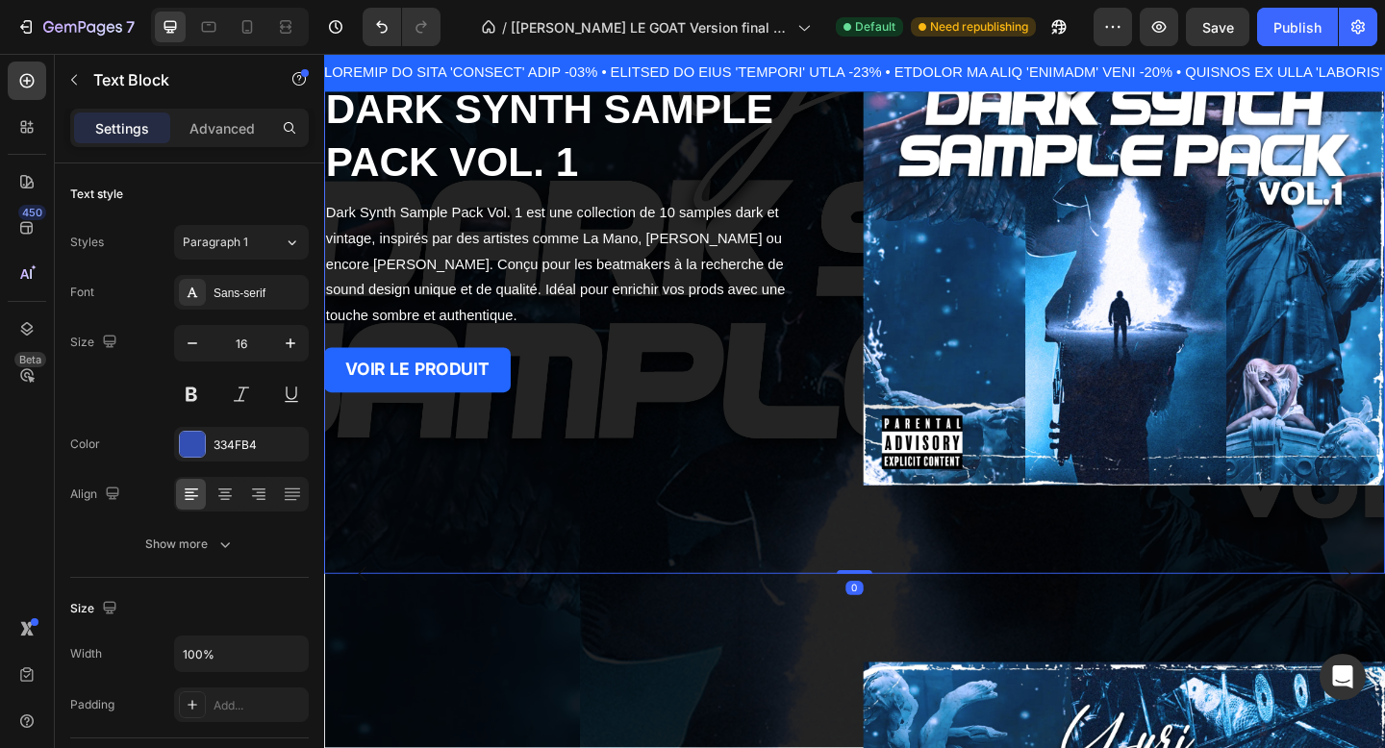
click at [779, 481] on div "DERNIERE SORTIE ! Heading DARK SYNTH SAMPLE PACK VOL. 1 Heading Dark Synth Samp…" at bounding box center [608, 240] width 568 height 568
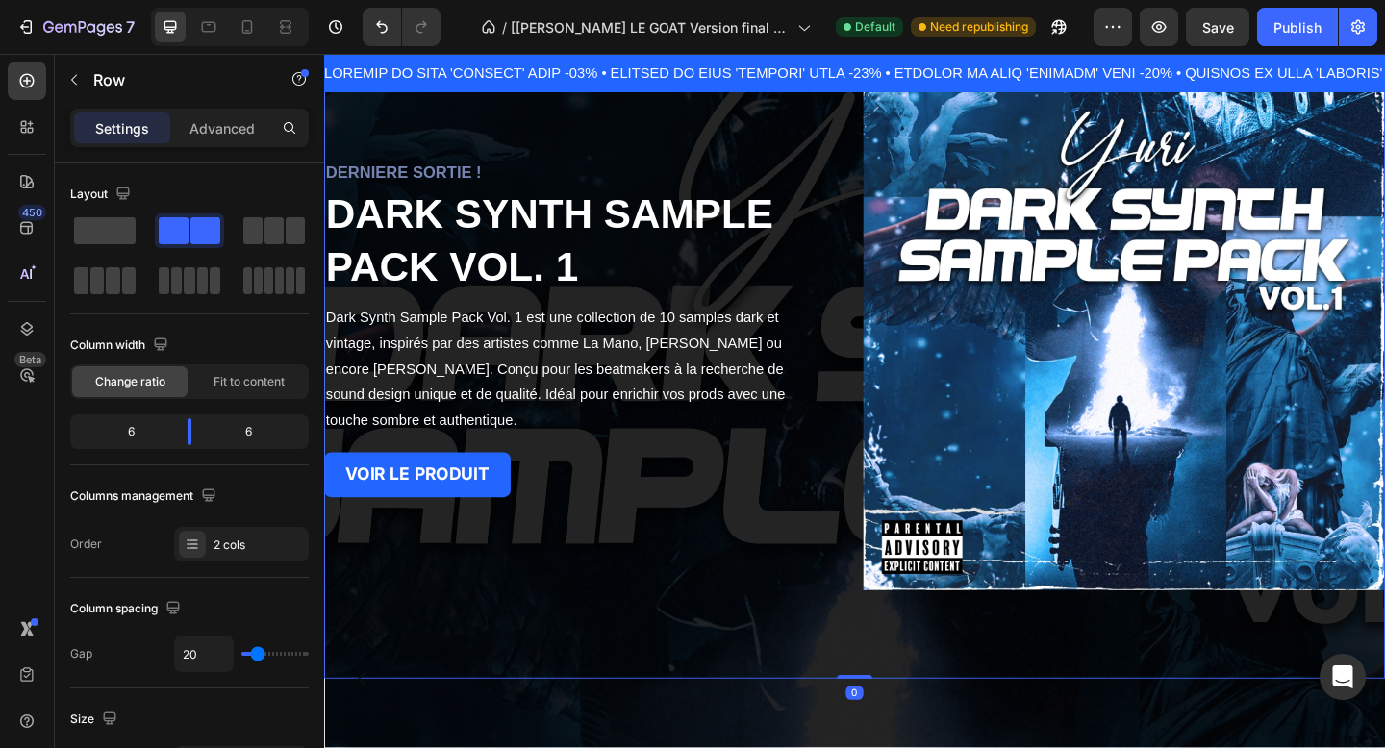
scroll to position [0, 0]
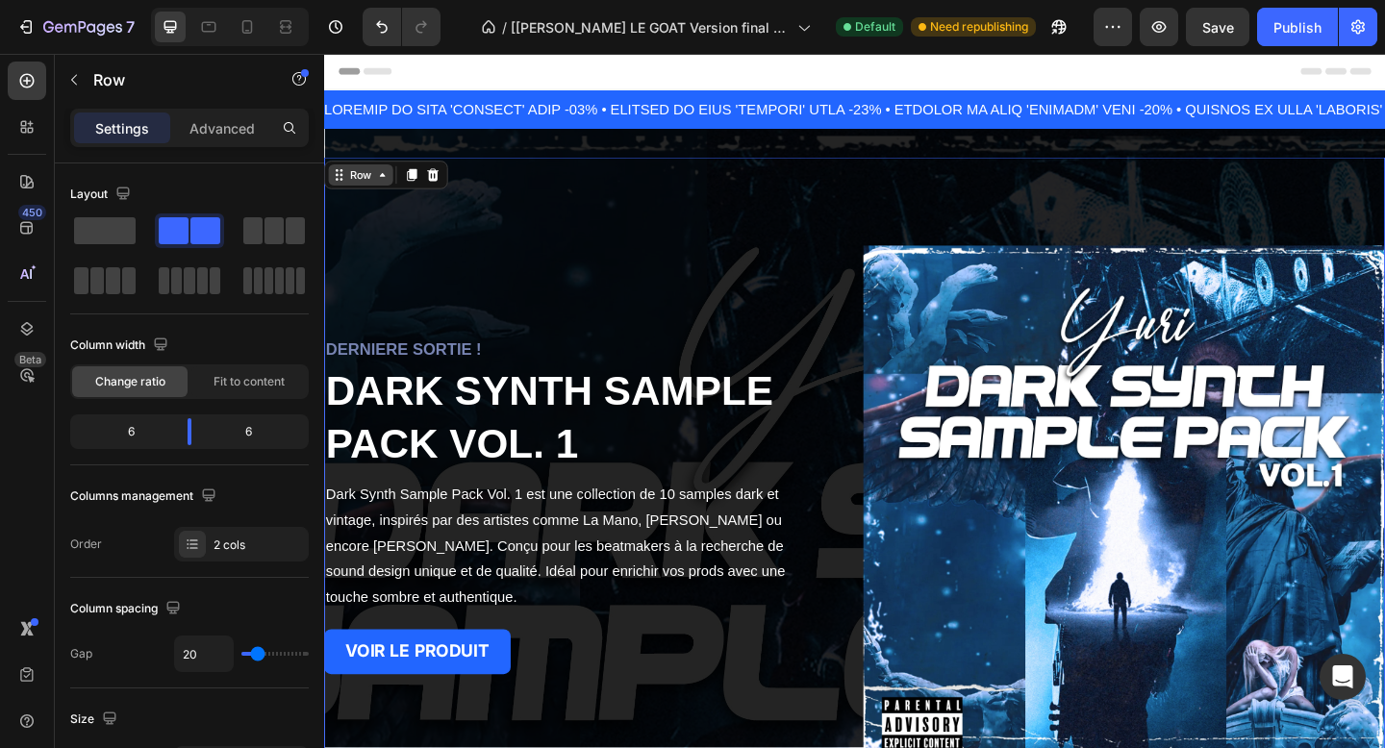
click at [384, 192] on icon at bounding box center [387, 185] width 15 height 15
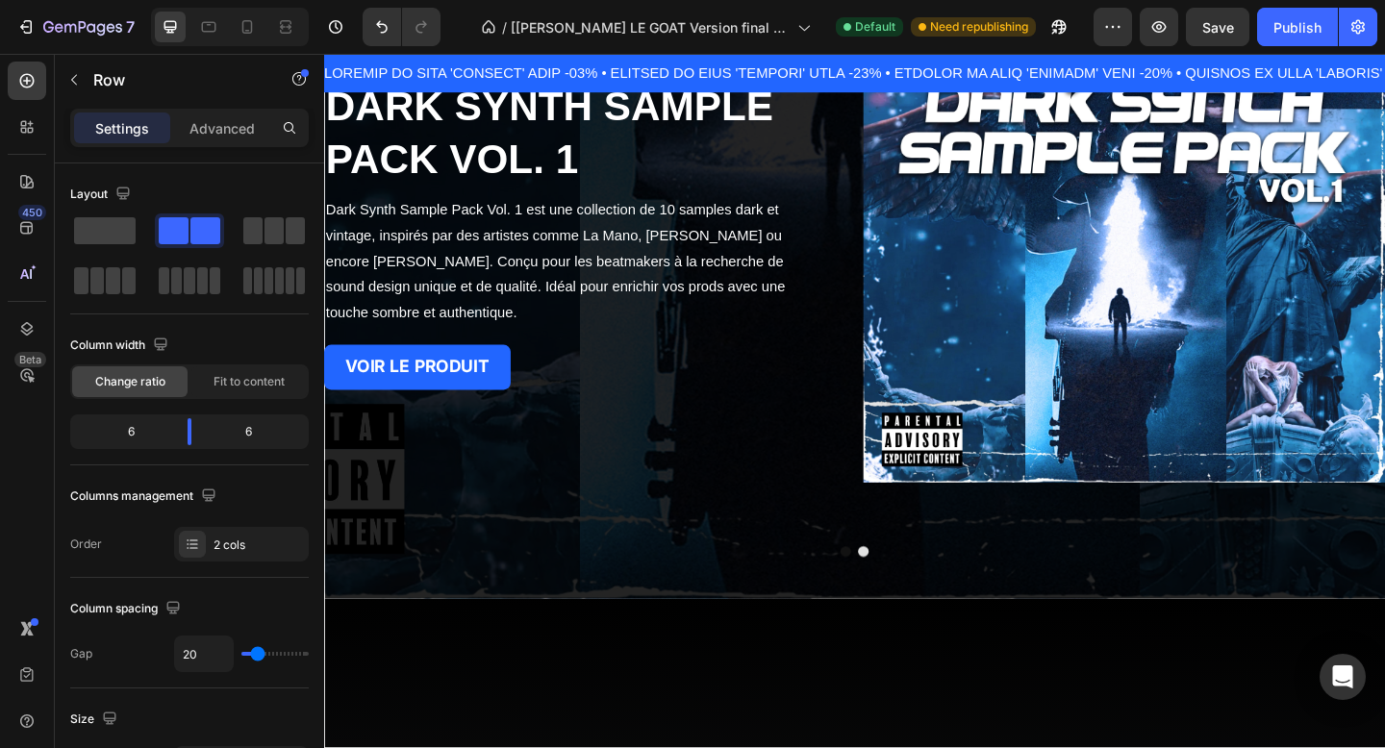
scroll to position [1102, 0]
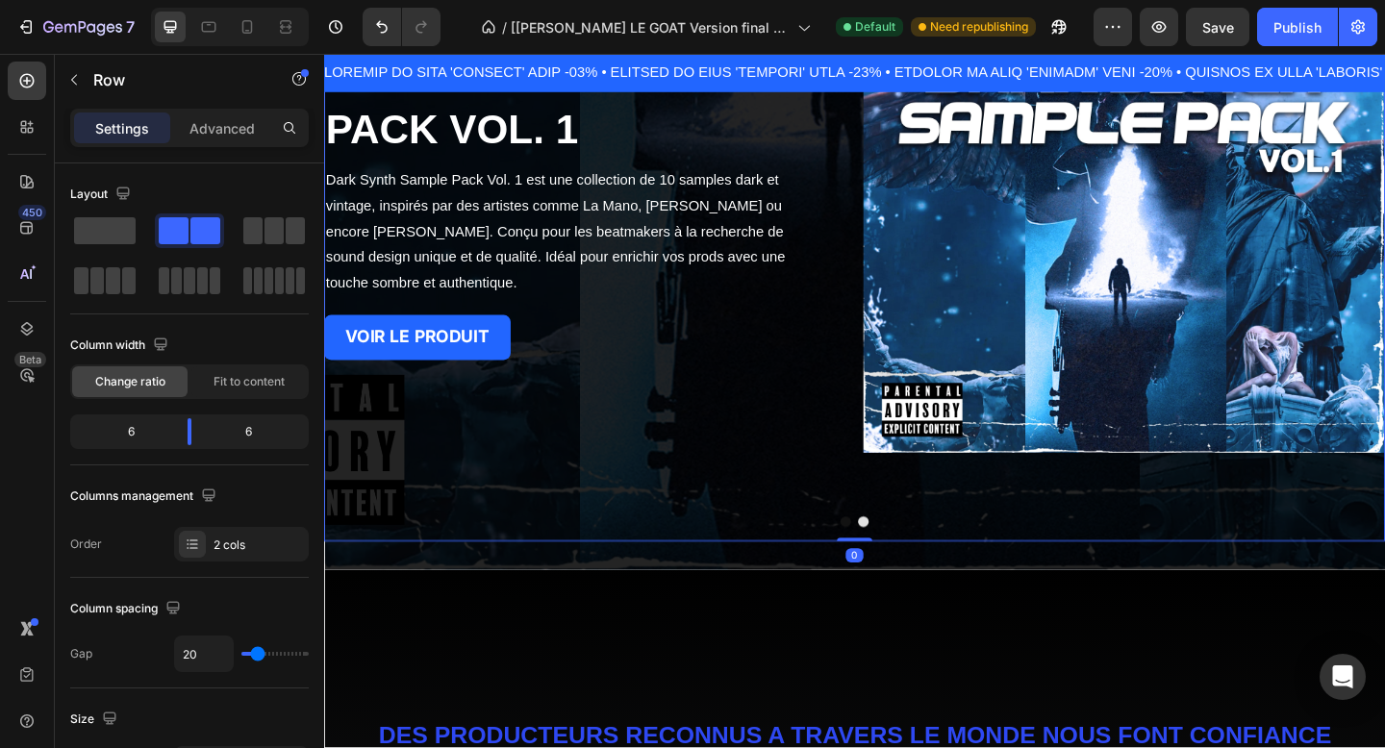
click at [896, 565] on button "Dot" at bounding box center [892, 564] width 12 height 12
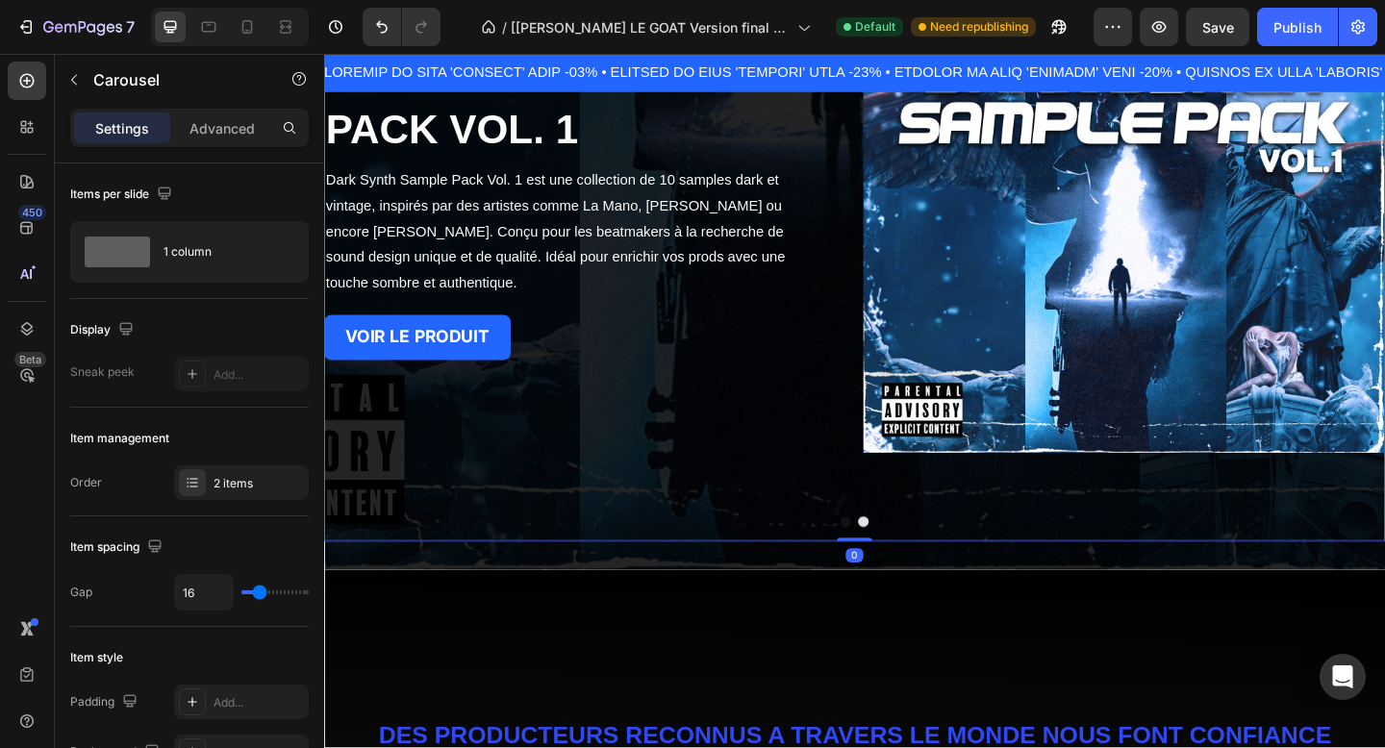
click at [898, 564] on div at bounding box center [901, 564] width 1154 height 12
click at [913, 561] on button "Dot" at bounding box center [911, 564] width 12 height 12
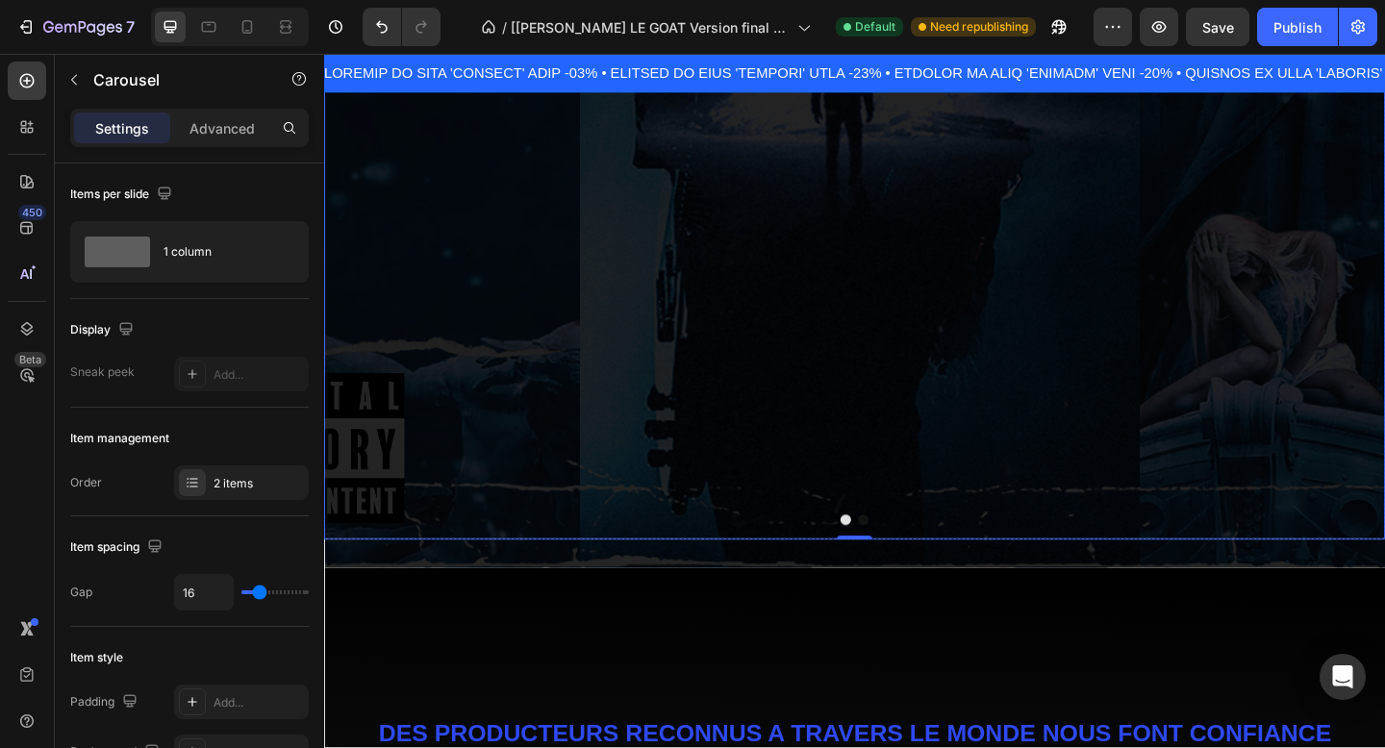
scroll to position [1003, 0]
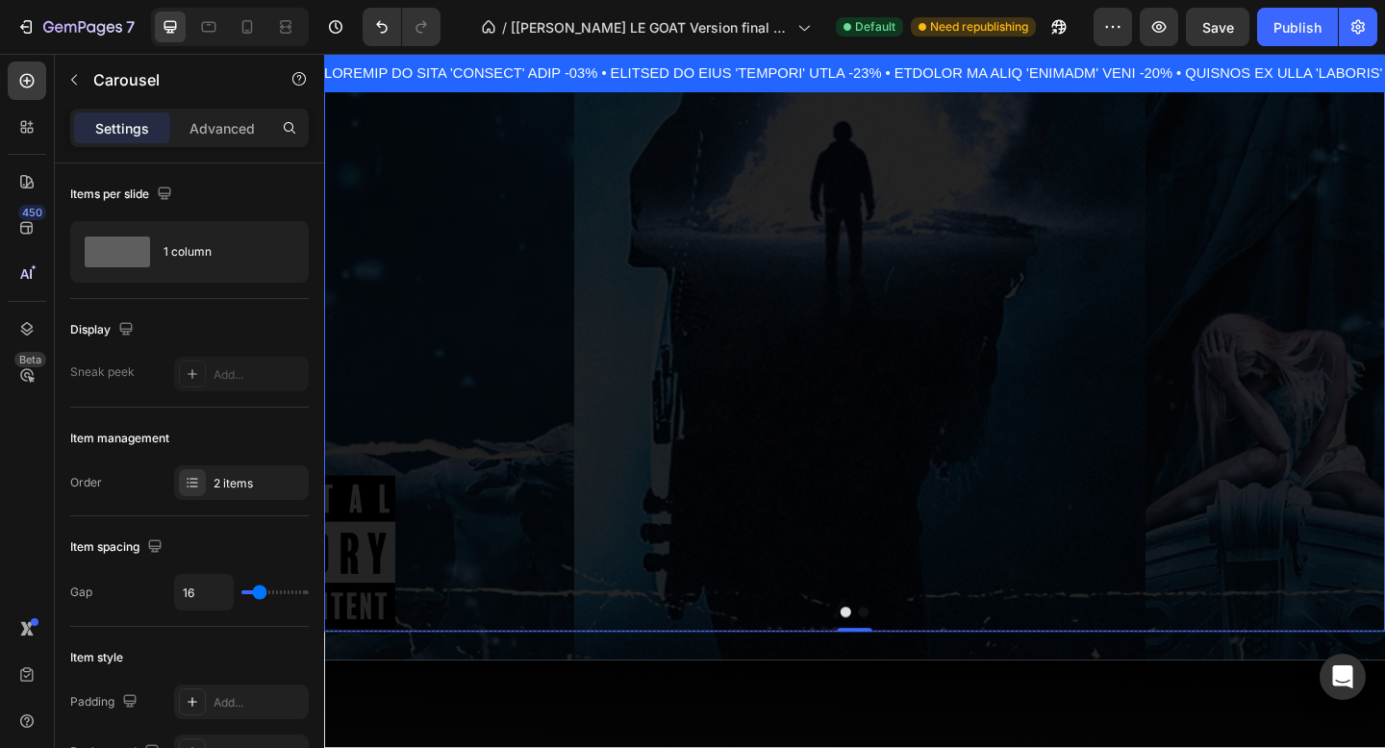
click at [909, 662] on button "Dot" at bounding box center [911, 662] width 12 height 12
click at [891, 662] on button "Dot" at bounding box center [892, 662] width 12 height 12
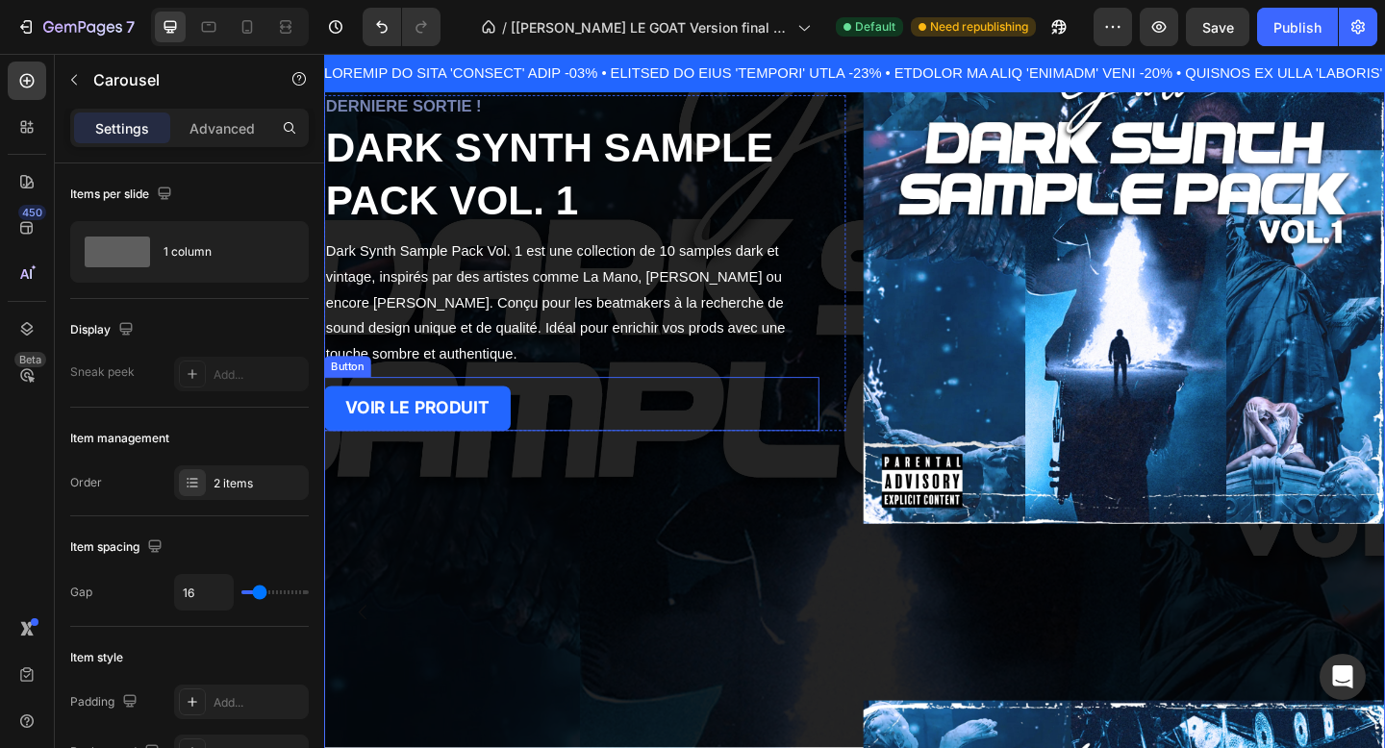
scroll to position [545, 0]
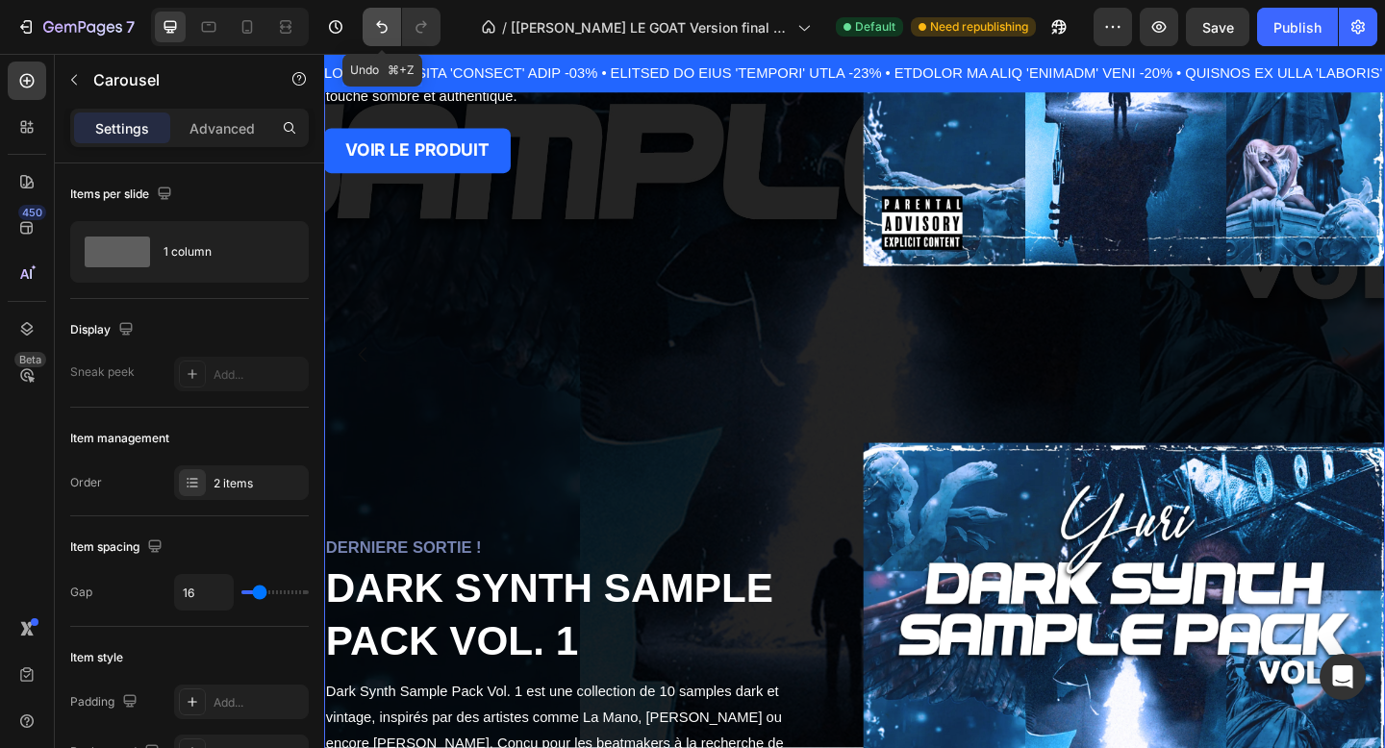
click at [386, 36] on icon "Undo/Redo" at bounding box center [381, 26] width 19 height 19
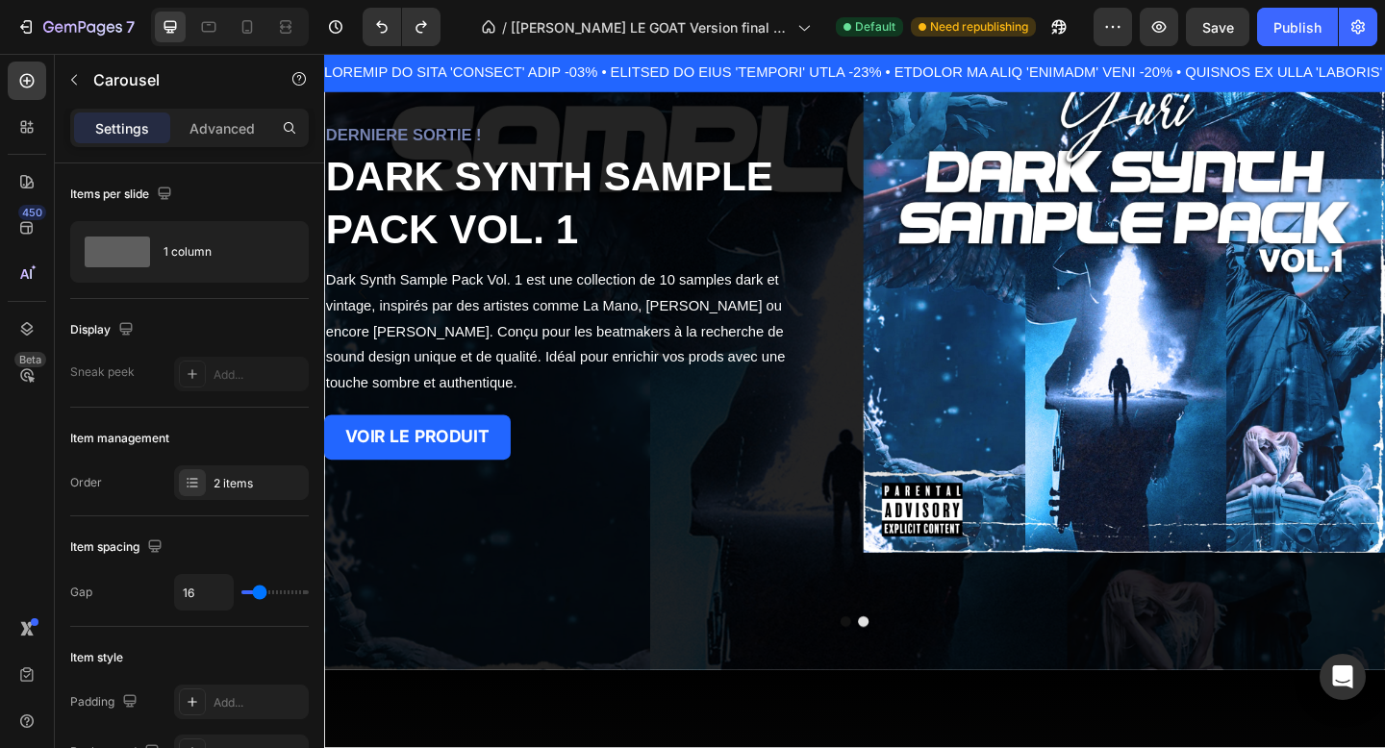
scroll to position [0, 0]
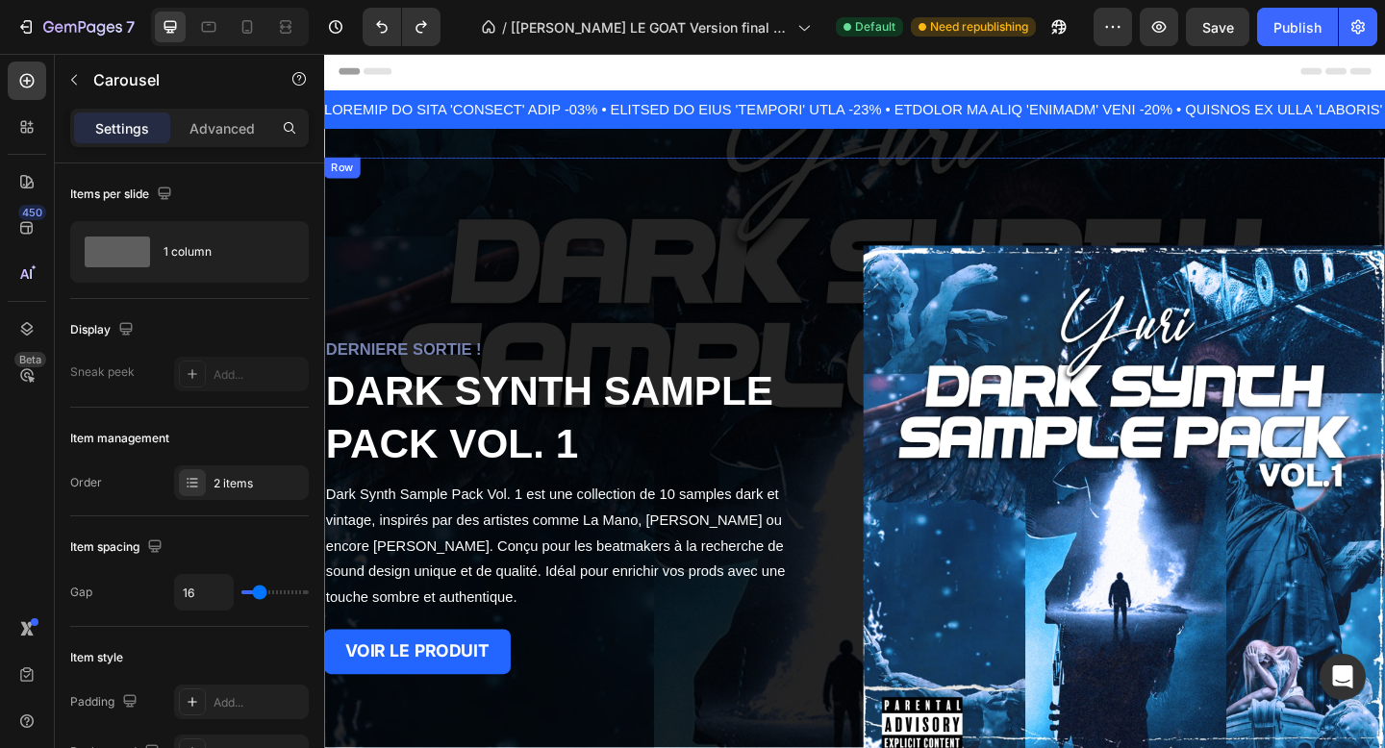
click at [548, 195] on div "DERNIERE SORTIE ! Heading DARK SYNTH SAMPLE PACK VOL. 1 Heading Dark Synth Samp…" at bounding box center [901, 546] width 1154 height 760
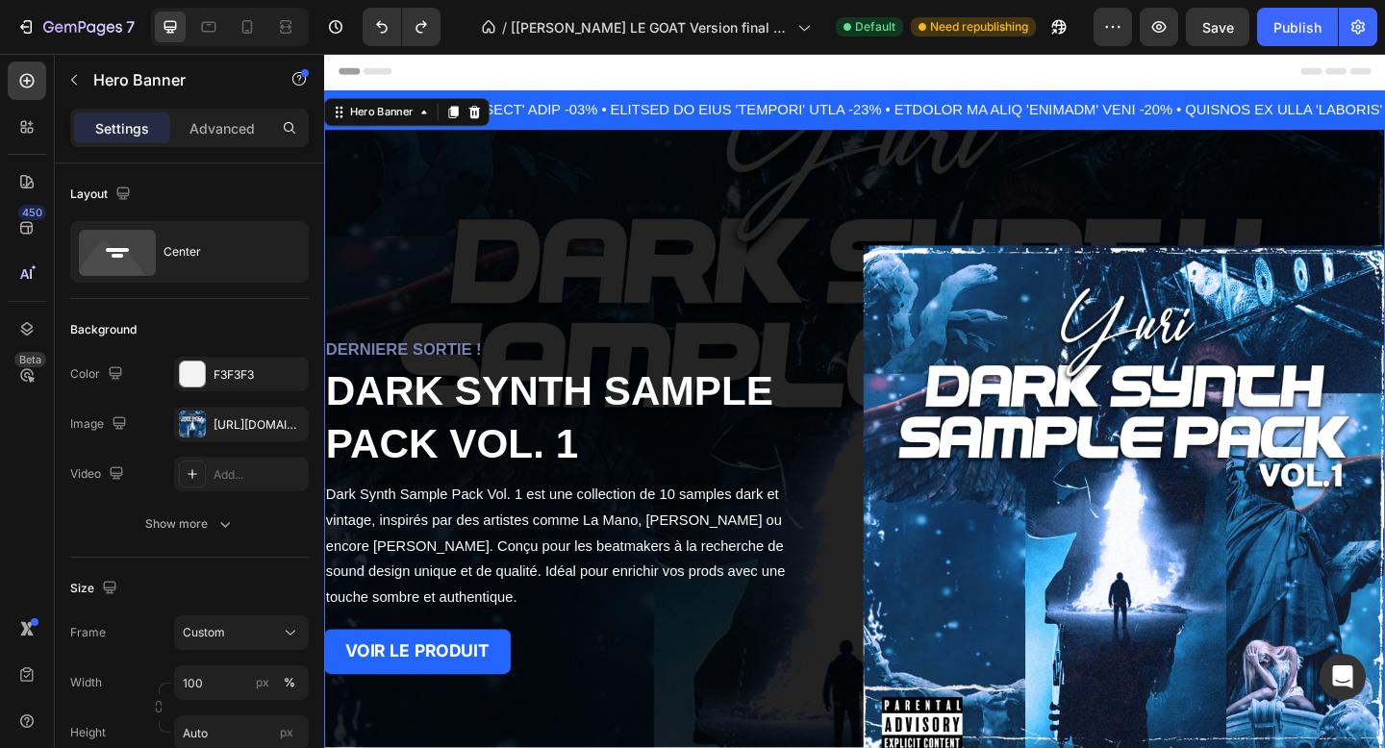
click at [530, 150] on div "DERNIERE SORTIE ! Heading DARK SYNTH SAMPLE PACK VOL. 1 Heading Dark Synth Samp…" at bounding box center [901, 547] width 1154 height 822
click at [464, 116] on icon at bounding box center [465, 117] width 11 height 13
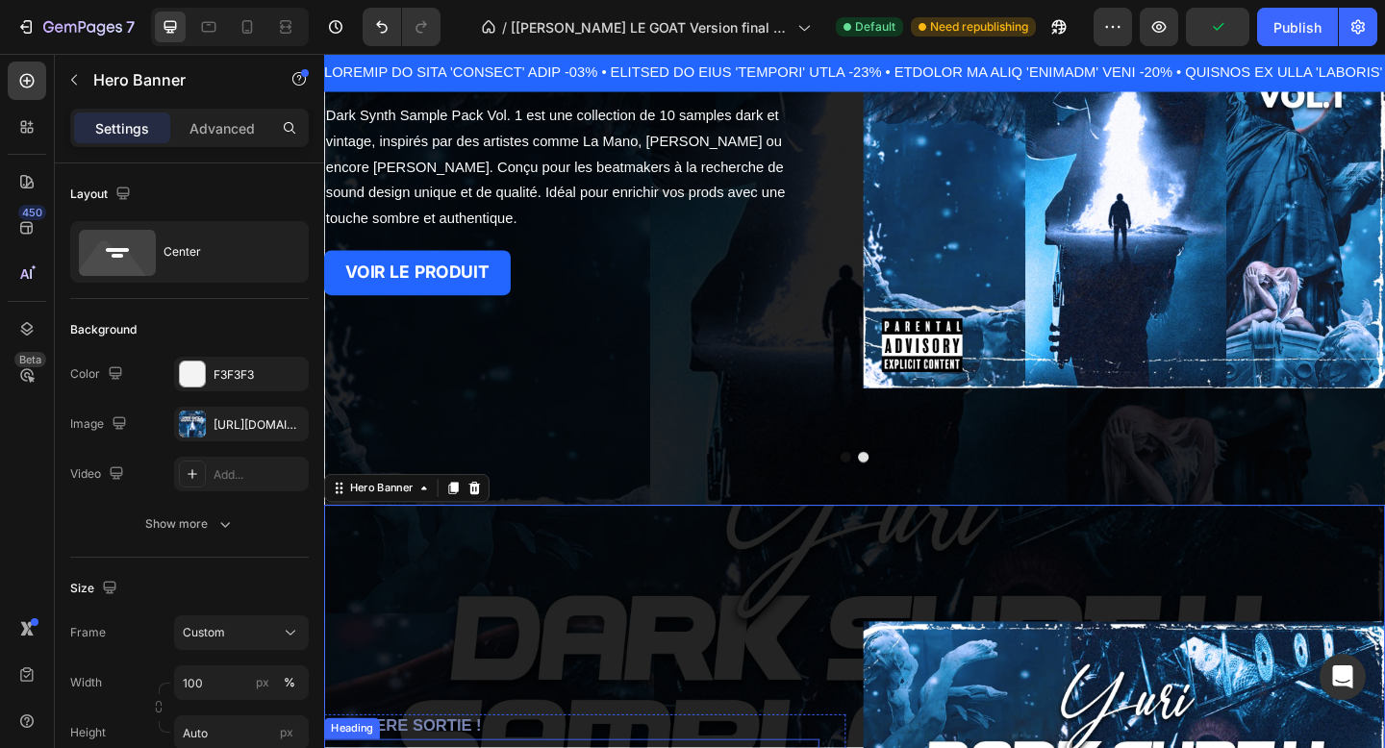
scroll to position [396, 0]
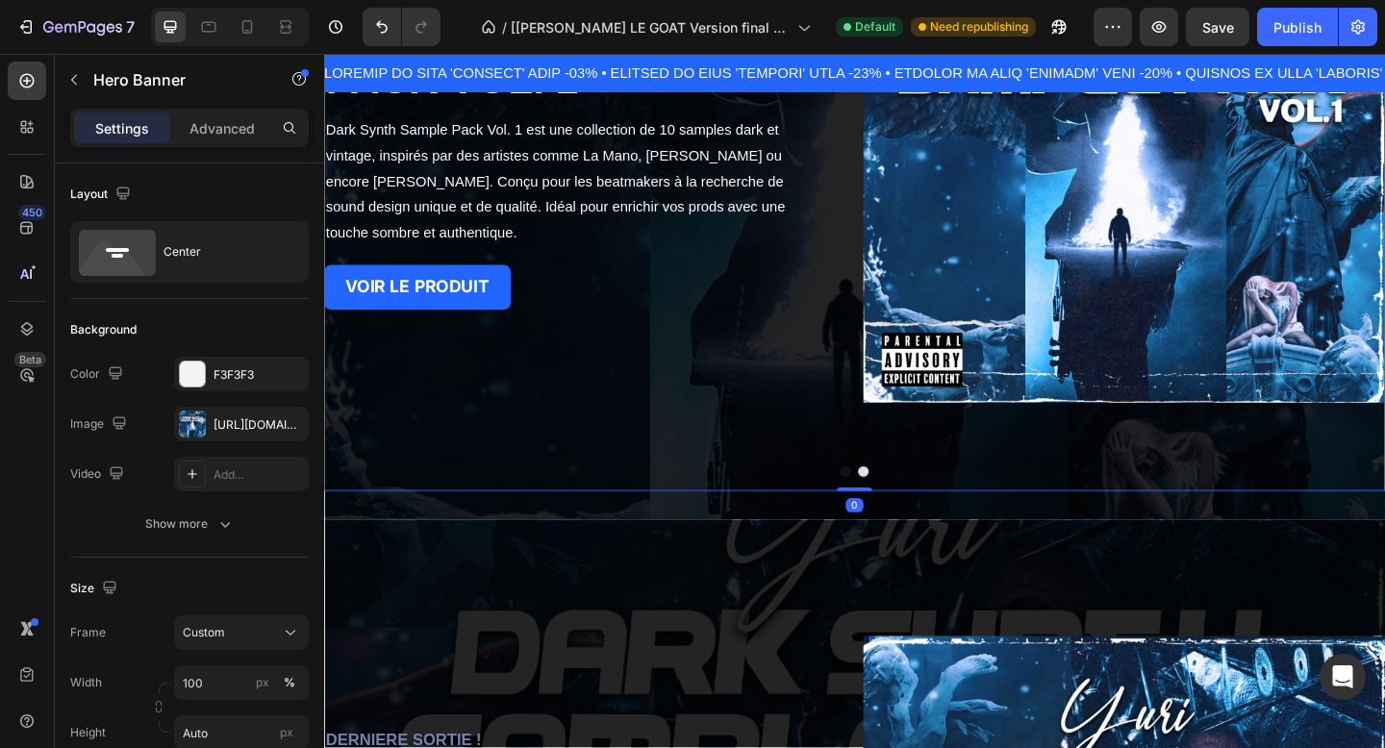
click at [896, 508] on button "Dot" at bounding box center [892, 509] width 12 height 12
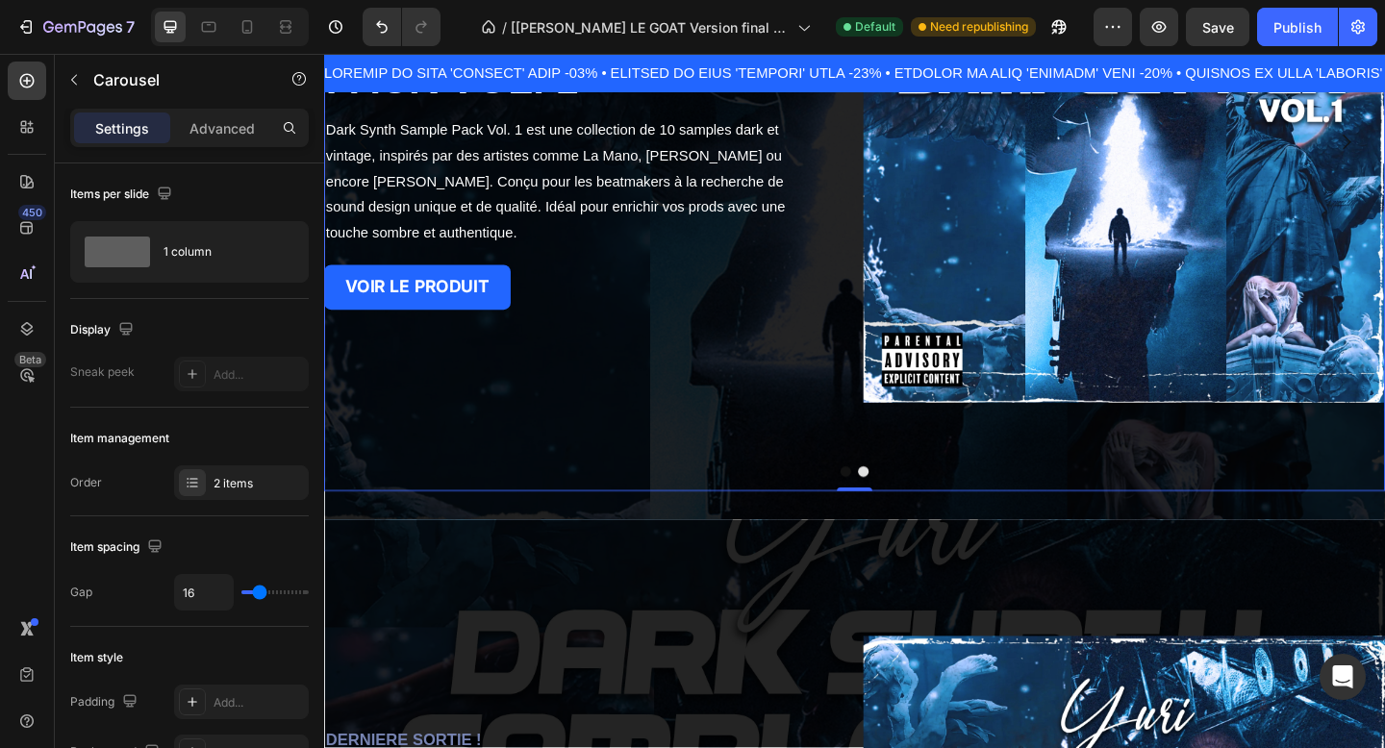
click at [913, 508] on button "Dot" at bounding box center [911, 509] width 12 height 12
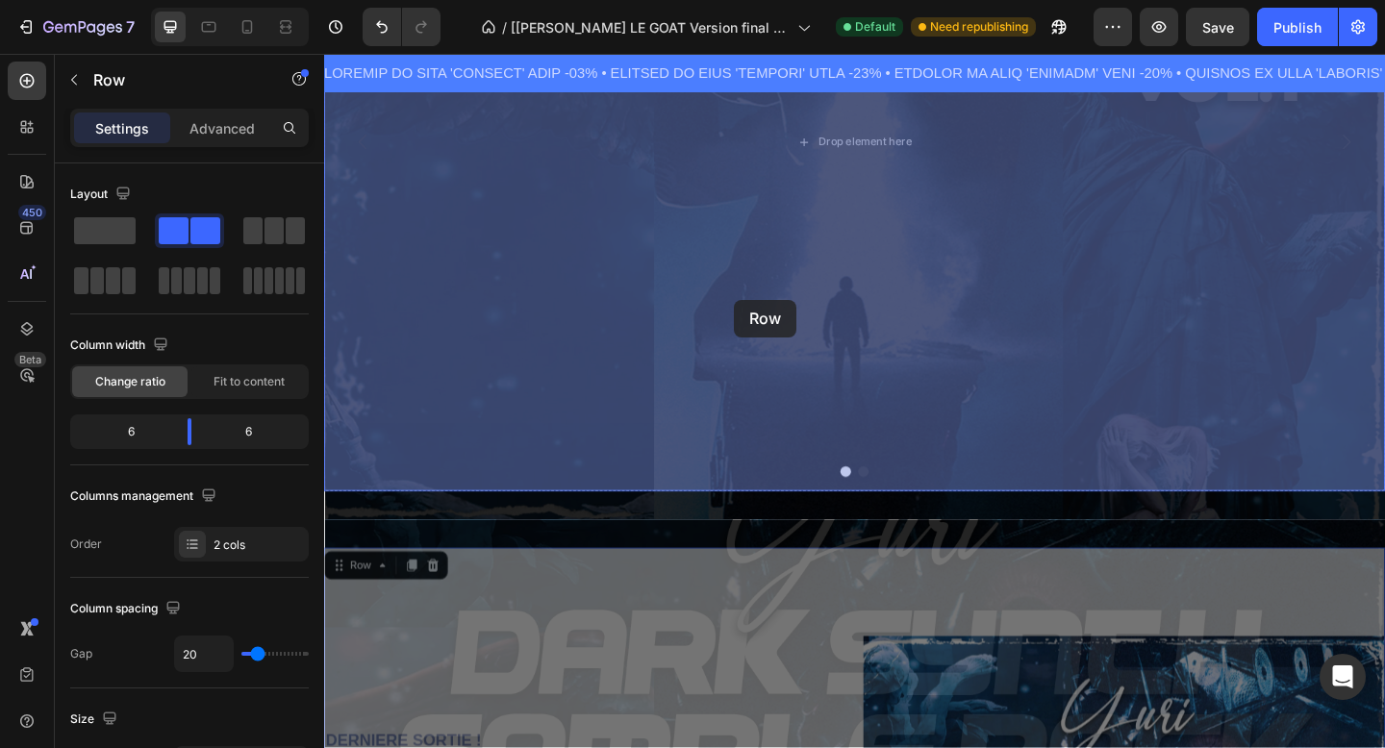
drag, startPoint x: 771, startPoint y: 763, endPoint x: 770, endPoint y: 321, distance: 441.6
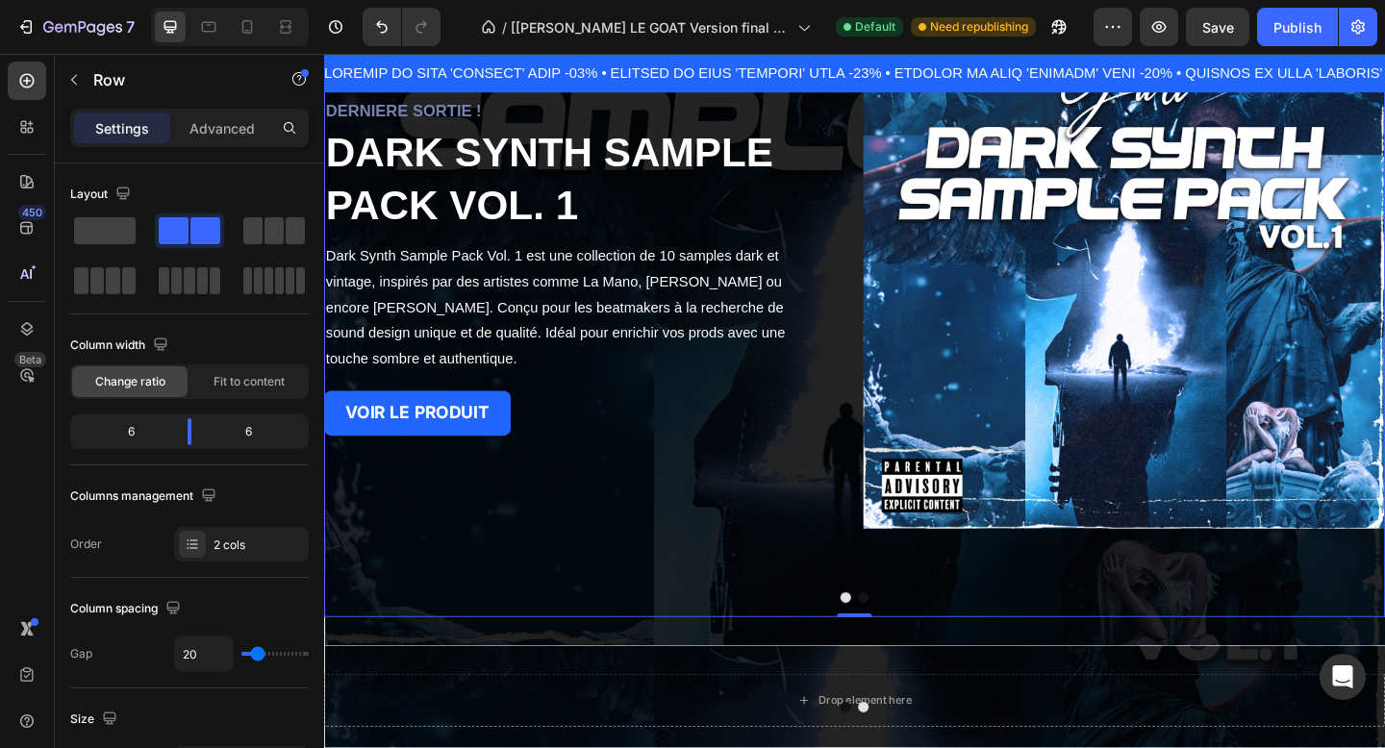
scroll to position [311, 0]
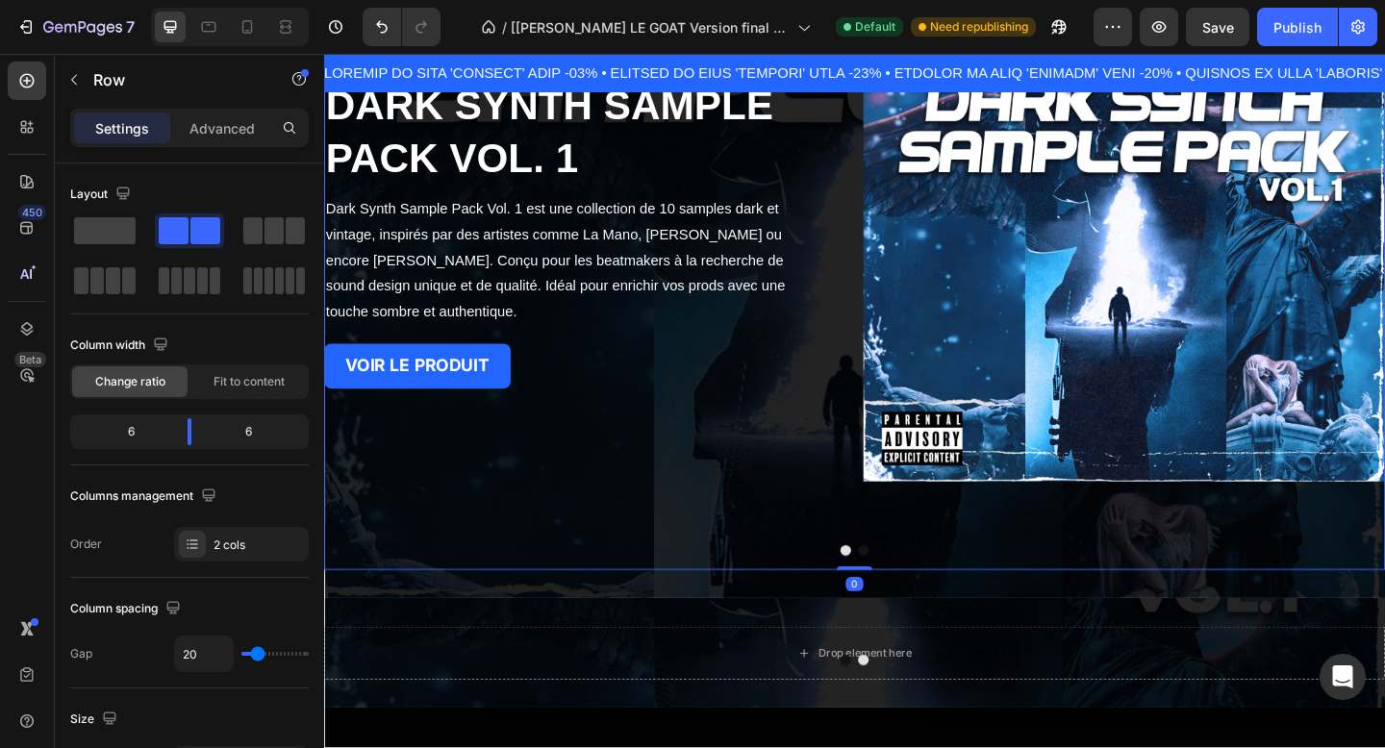
click at [908, 599] on button "Dot" at bounding box center [911, 595] width 12 height 12
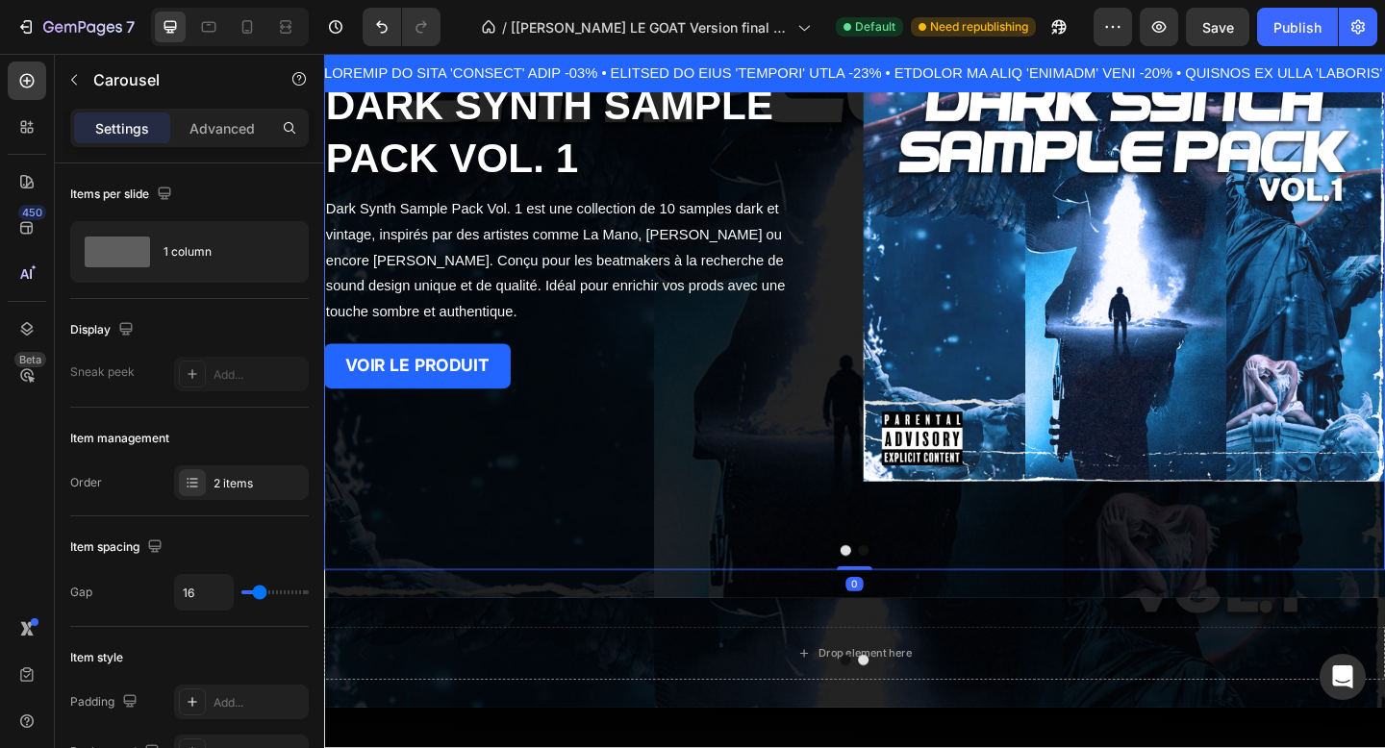
click at [915, 598] on div at bounding box center [901, 595] width 1154 height 12
click at [893, 597] on button "Dot" at bounding box center [892, 595] width 12 height 12
click at [917, 596] on div at bounding box center [901, 595] width 1154 height 12
click at [912, 596] on button "Dot" at bounding box center [911, 595] width 12 height 12
click at [894, 599] on div at bounding box center [901, 595] width 1154 height 12
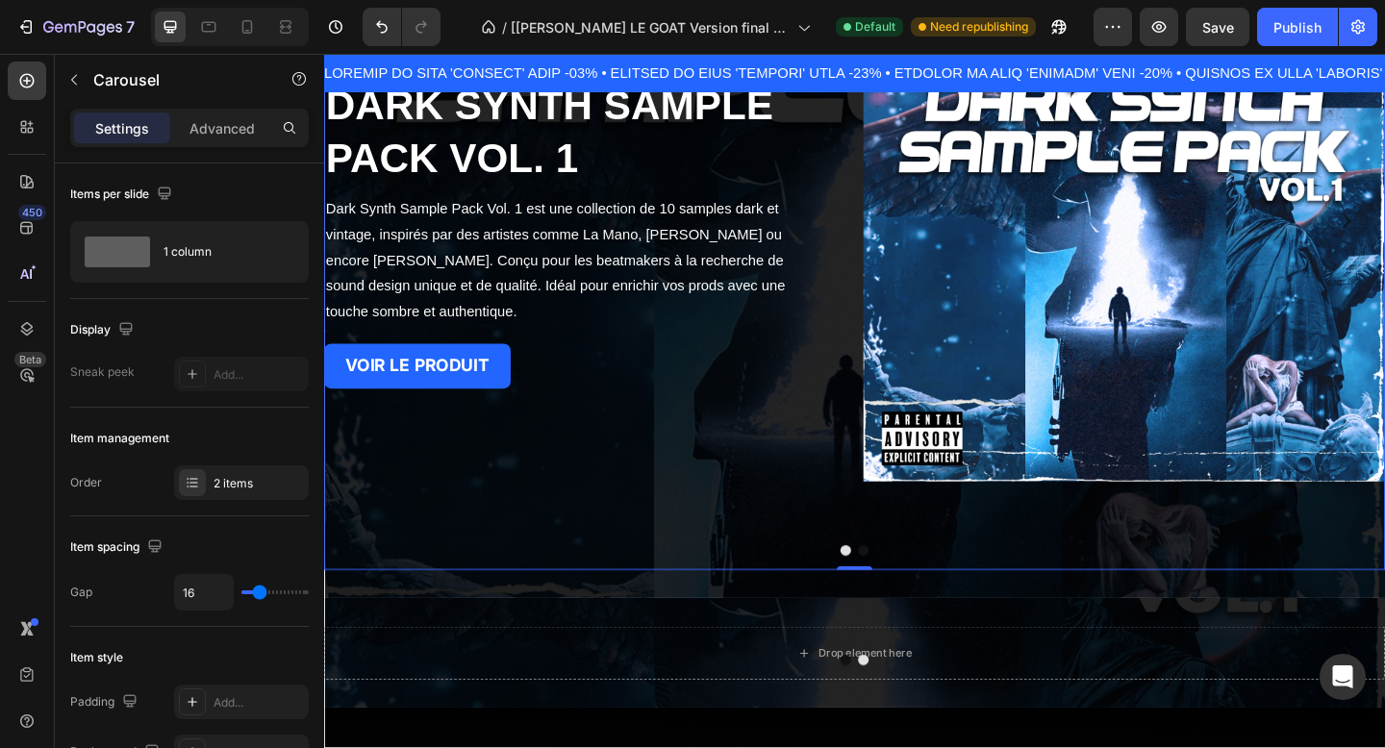
click at [915, 596] on button "Dot" at bounding box center [911, 595] width 12 height 12
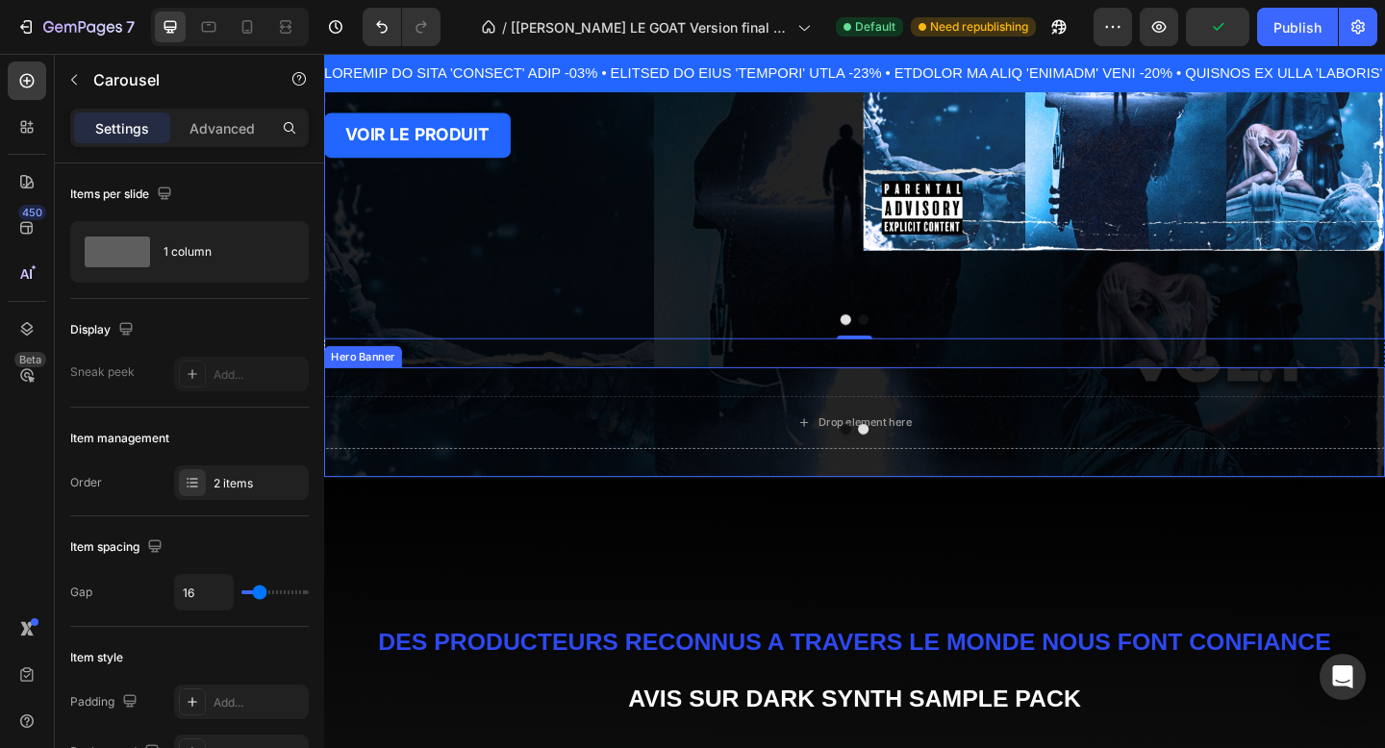
scroll to position [500, 0]
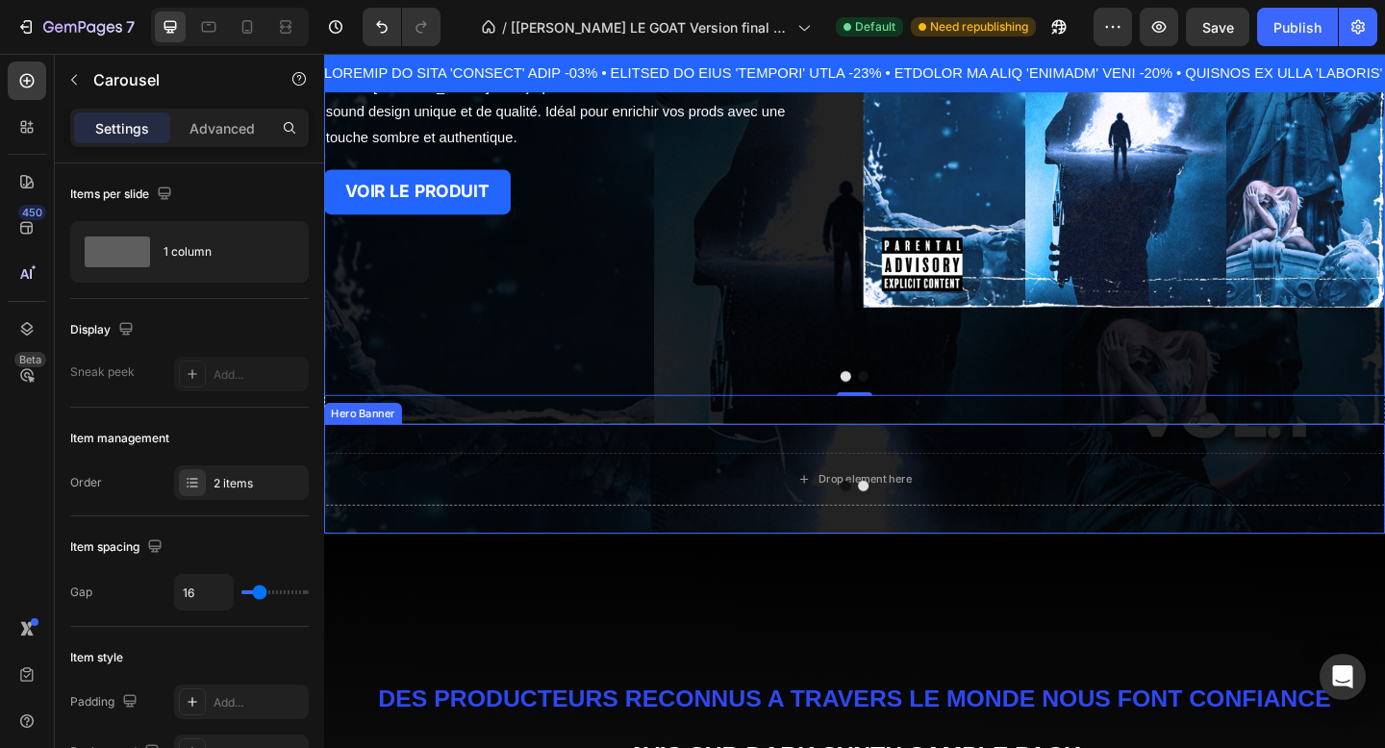
click at [770, 464] on div "Drop element here Drop element here [GEOGRAPHIC_DATA]" at bounding box center [901, 516] width 1154 height 119
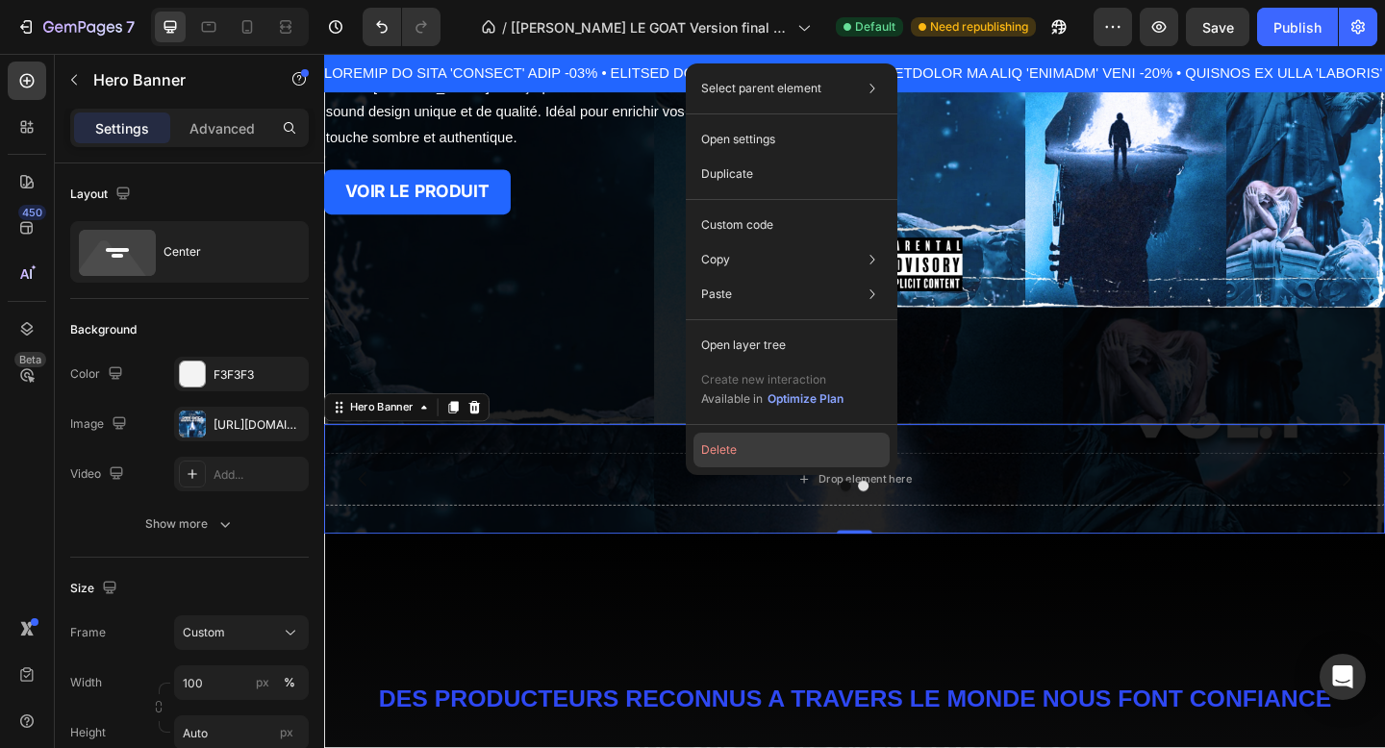
click at [731, 451] on button "Delete" at bounding box center [792, 450] width 196 height 35
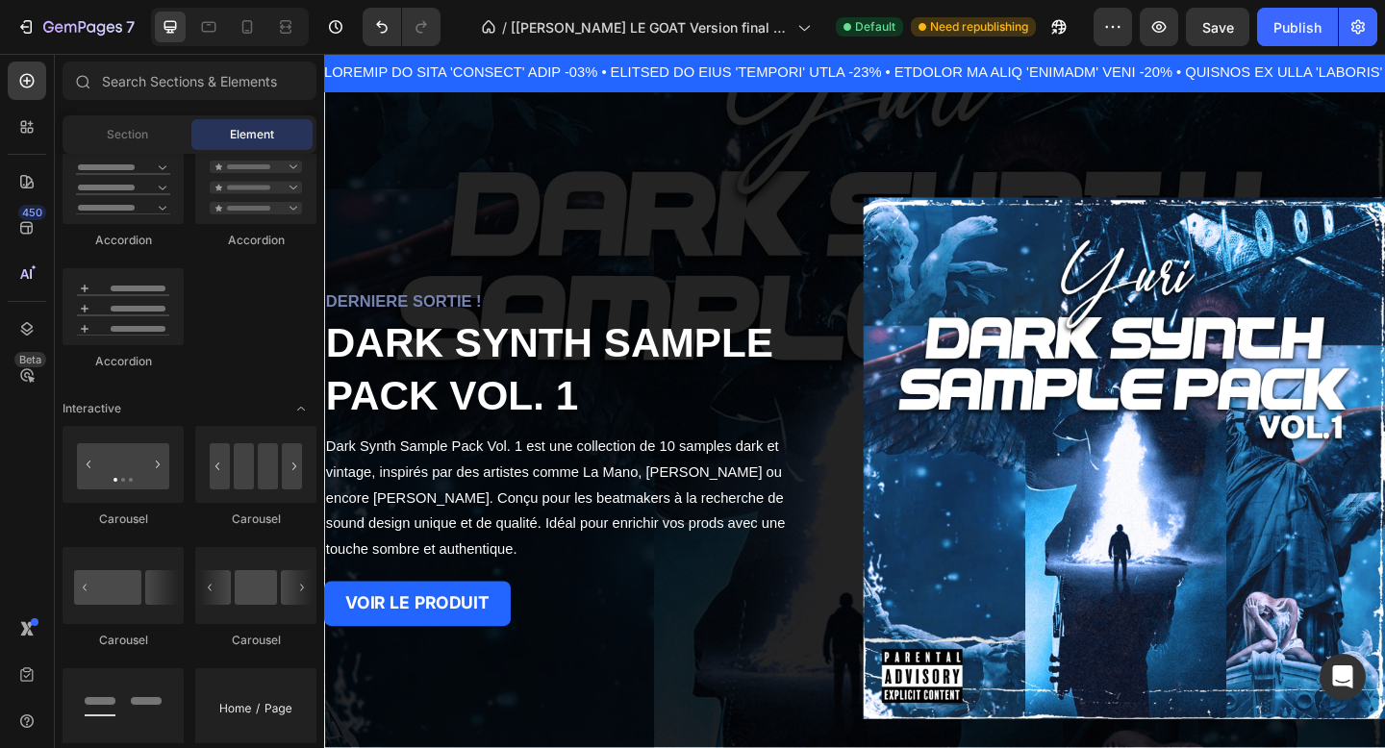
scroll to position [45, 0]
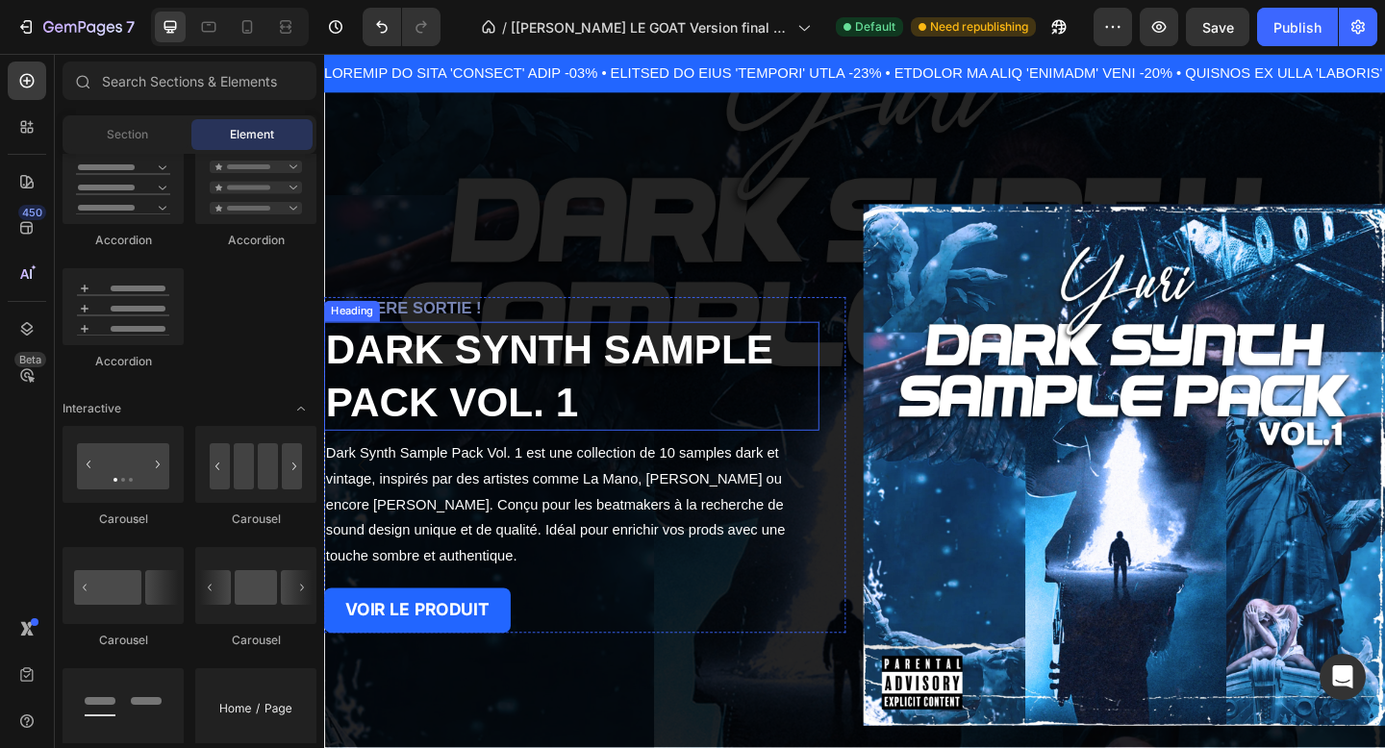
click at [504, 417] on strong "DARK SYNTH SAMPLE PACK VOL. 1" at bounding box center [569, 404] width 487 height 108
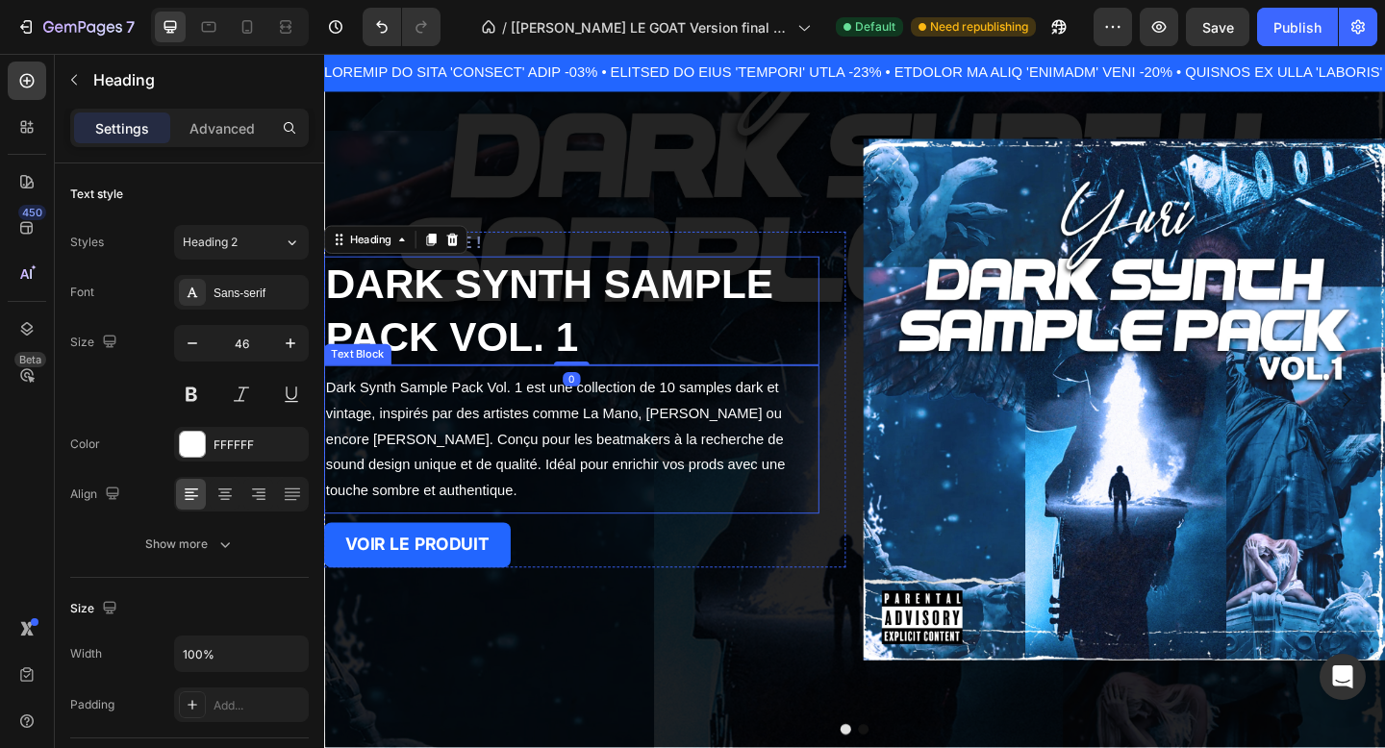
scroll to position [423, 0]
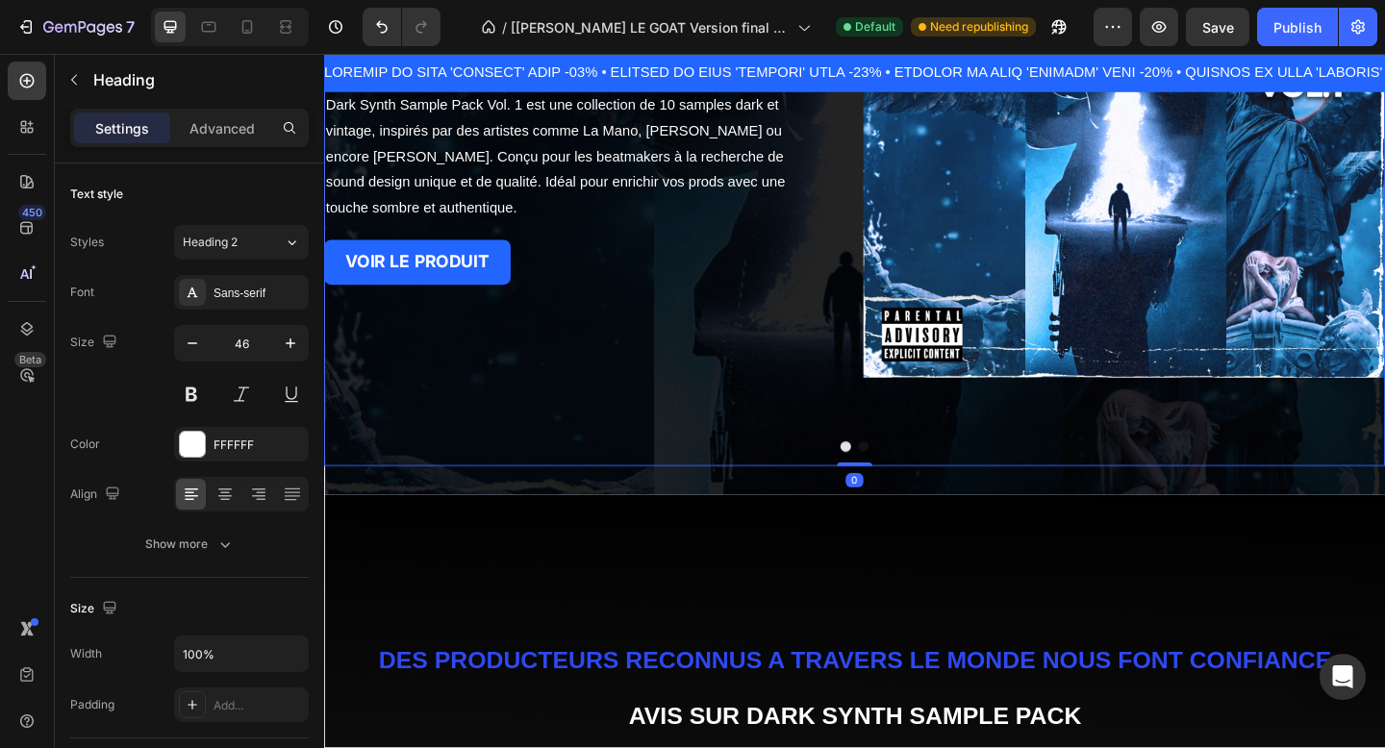
click at [911, 480] on button "Dot" at bounding box center [911, 482] width 12 height 12
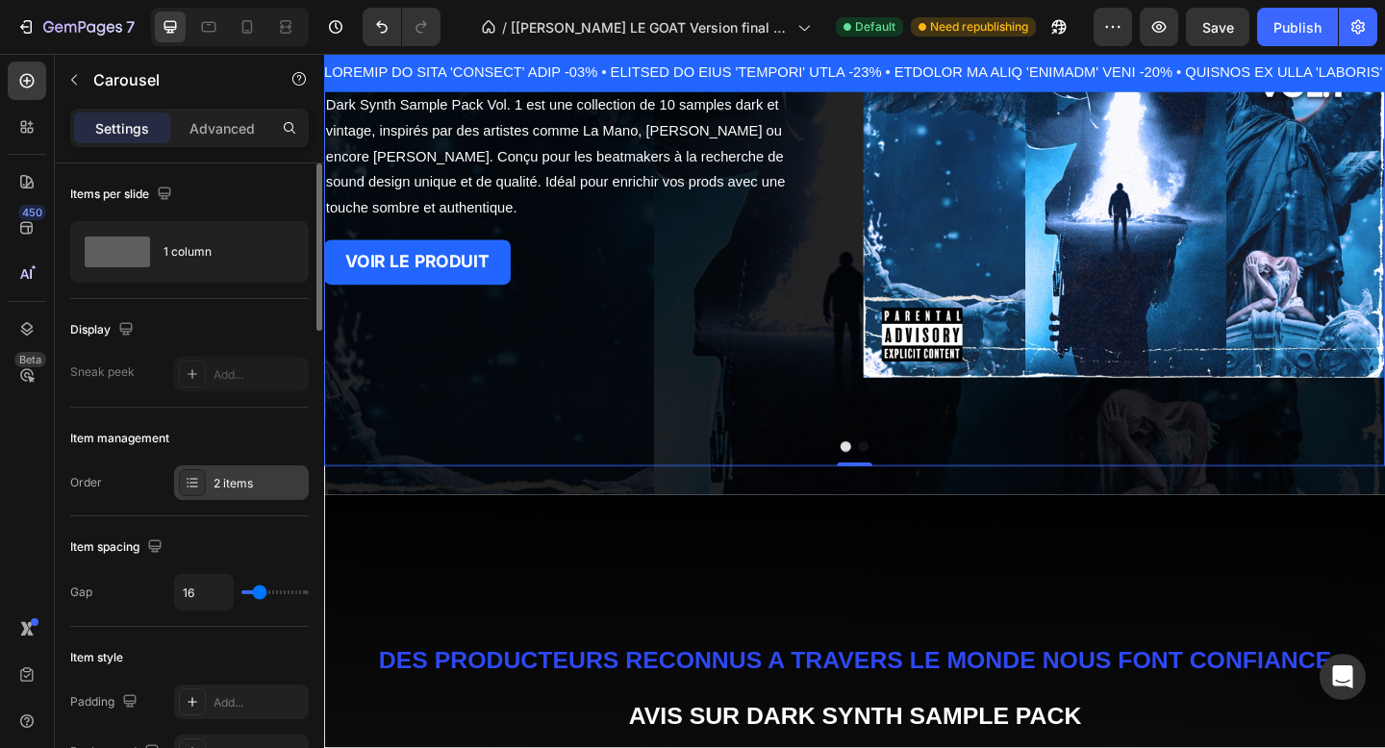
click at [238, 488] on div "2 items" at bounding box center [259, 483] width 90 height 17
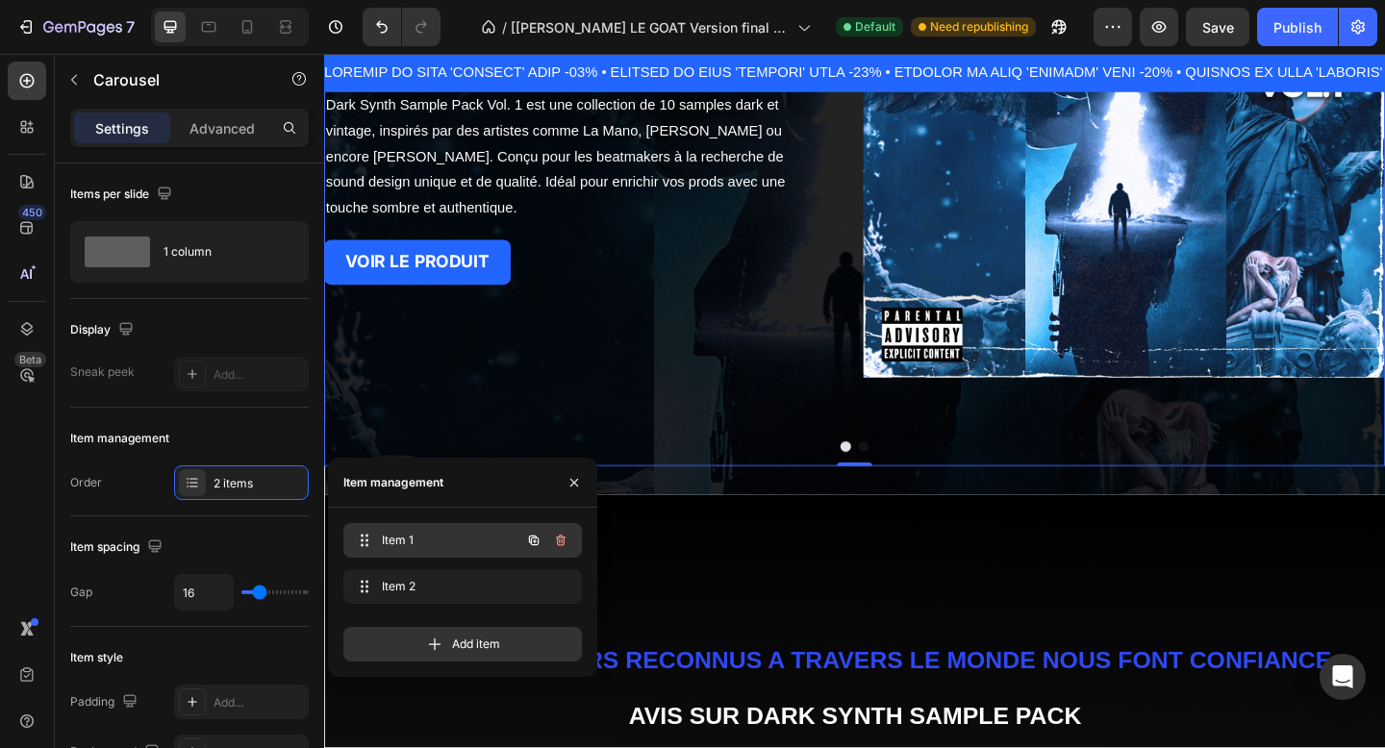
click at [412, 535] on span "Item 1" at bounding box center [436, 540] width 109 height 17
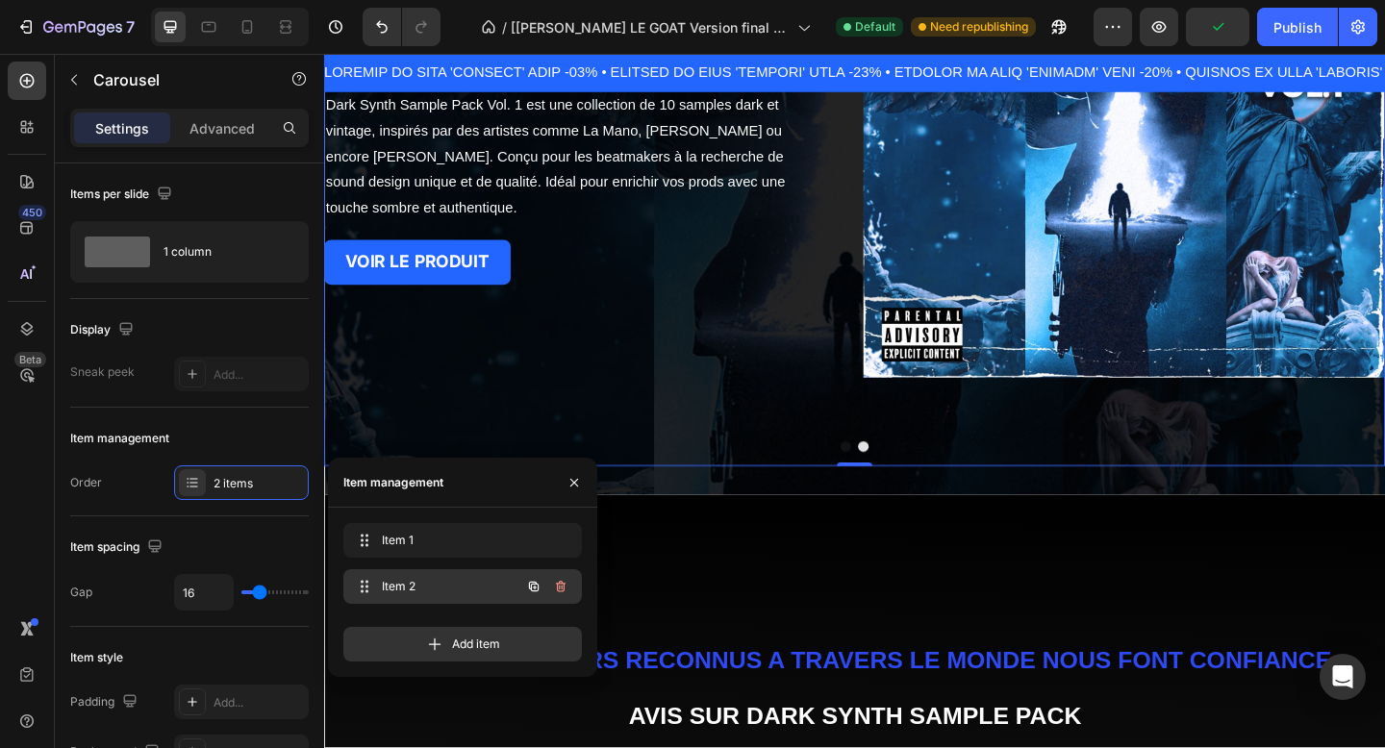
click at [415, 575] on div "Item 2 Item 2" at bounding box center [435, 586] width 169 height 27
click at [419, 578] on span "Item 2" at bounding box center [449, 586] width 142 height 17
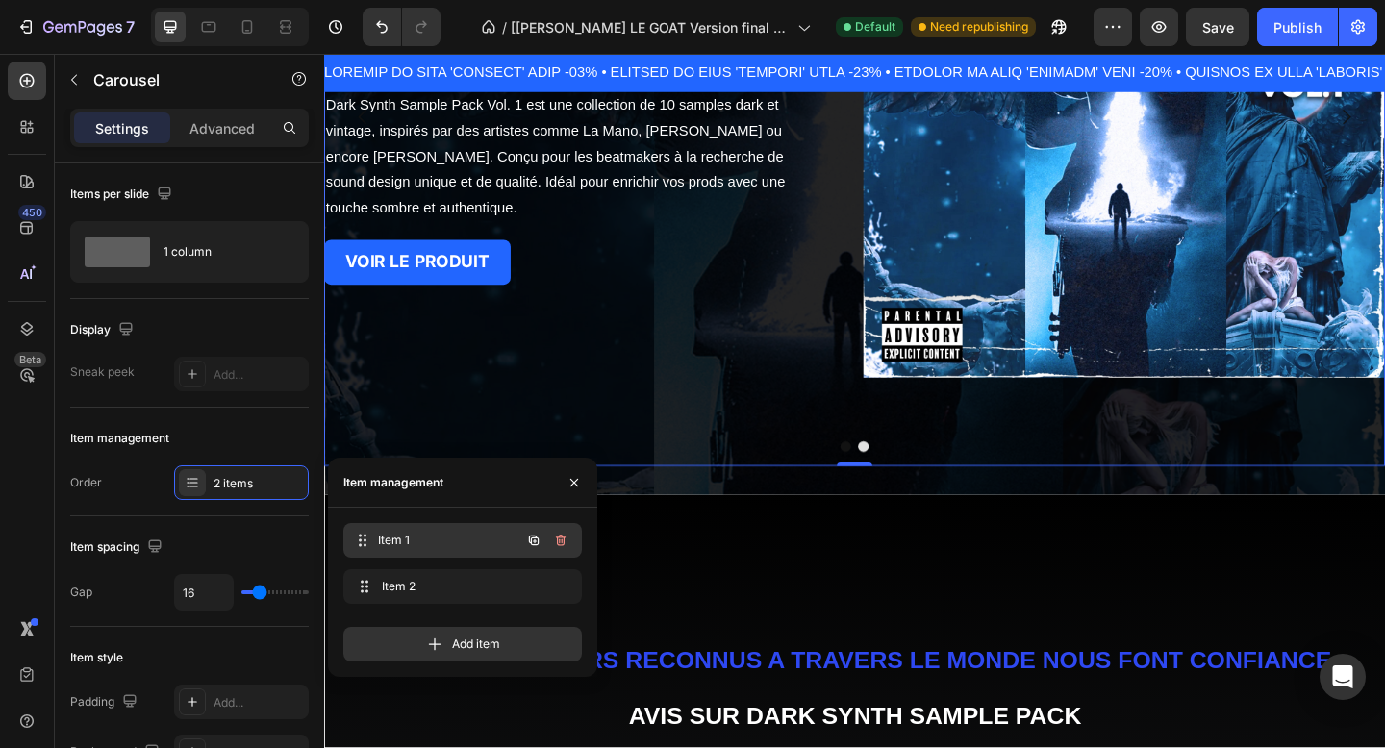
click at [411, 548] on span "Item 1" at bounding box center [449, 540] width 142 height 17
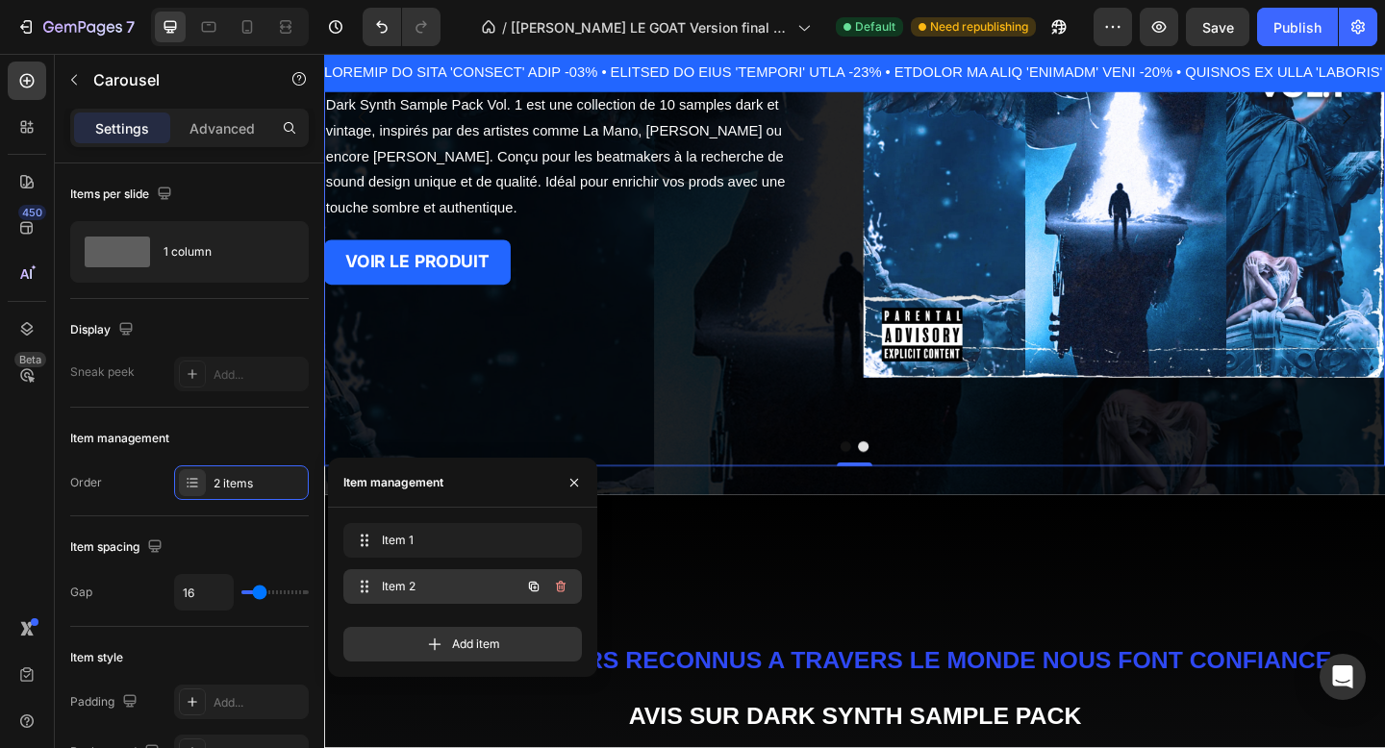
click at [416, 578] on span "Item 2" at bounding box center [436, 586] width 109 height 17
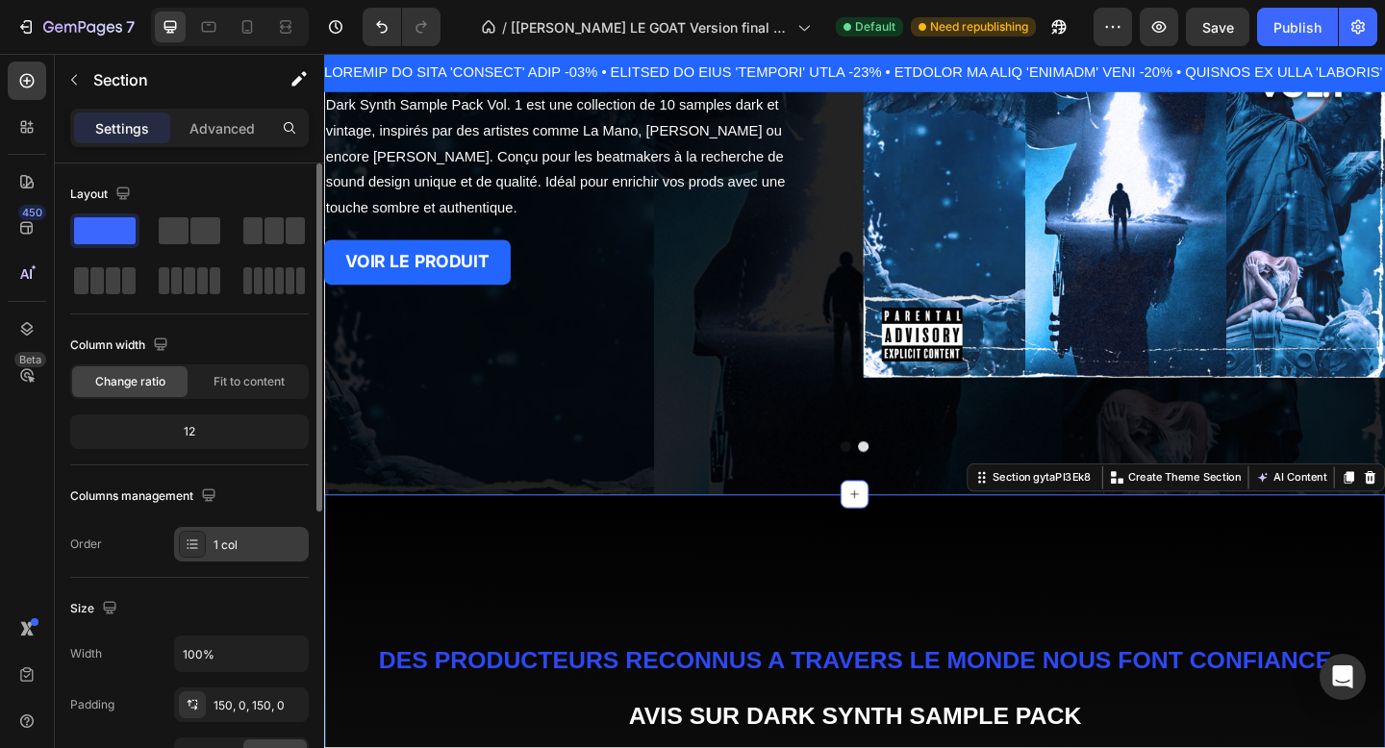
click at [263, 534] on div "1 col" at bounding box center [241, 544] width 135 height 35
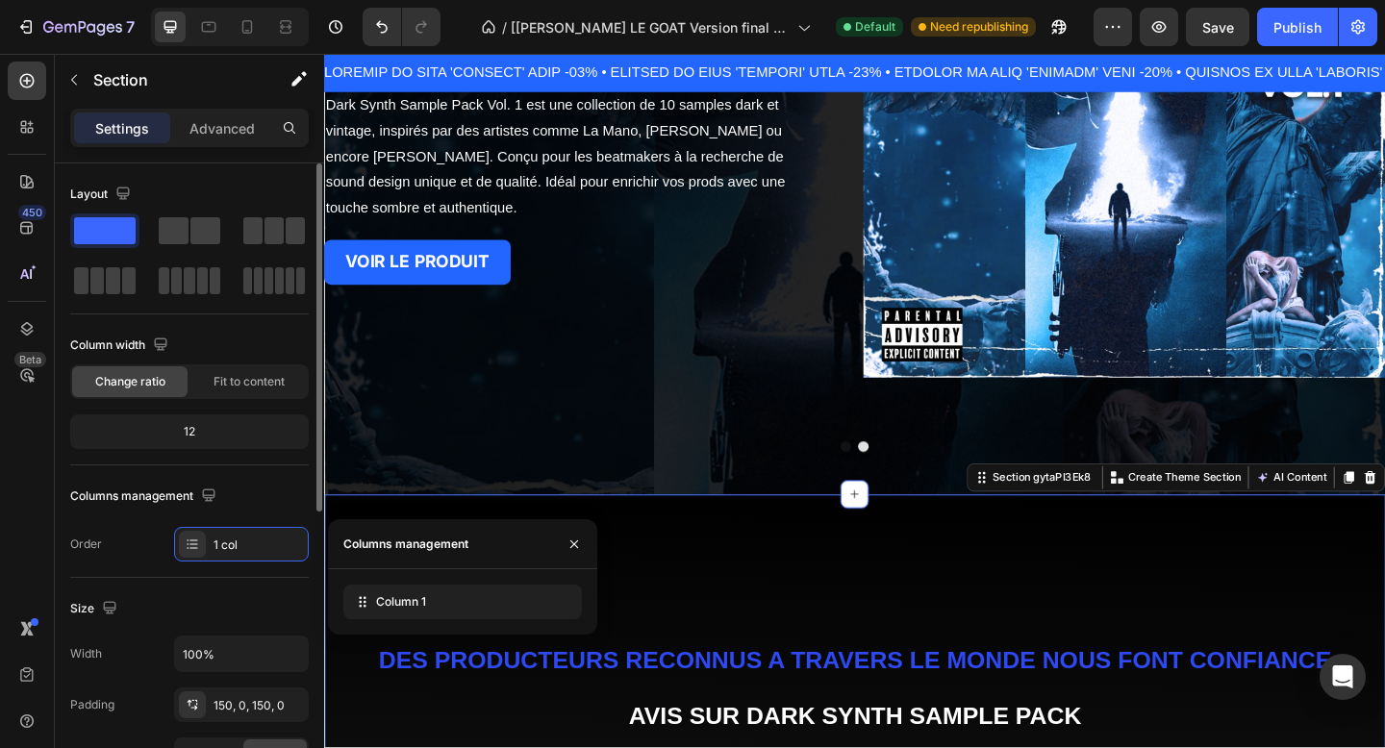
click at [262, 590] on div "Size Width 100% Padding 150, 0, 150, 0 Page padding Yes No" at bounding box center [189, 683] width 239 height 211
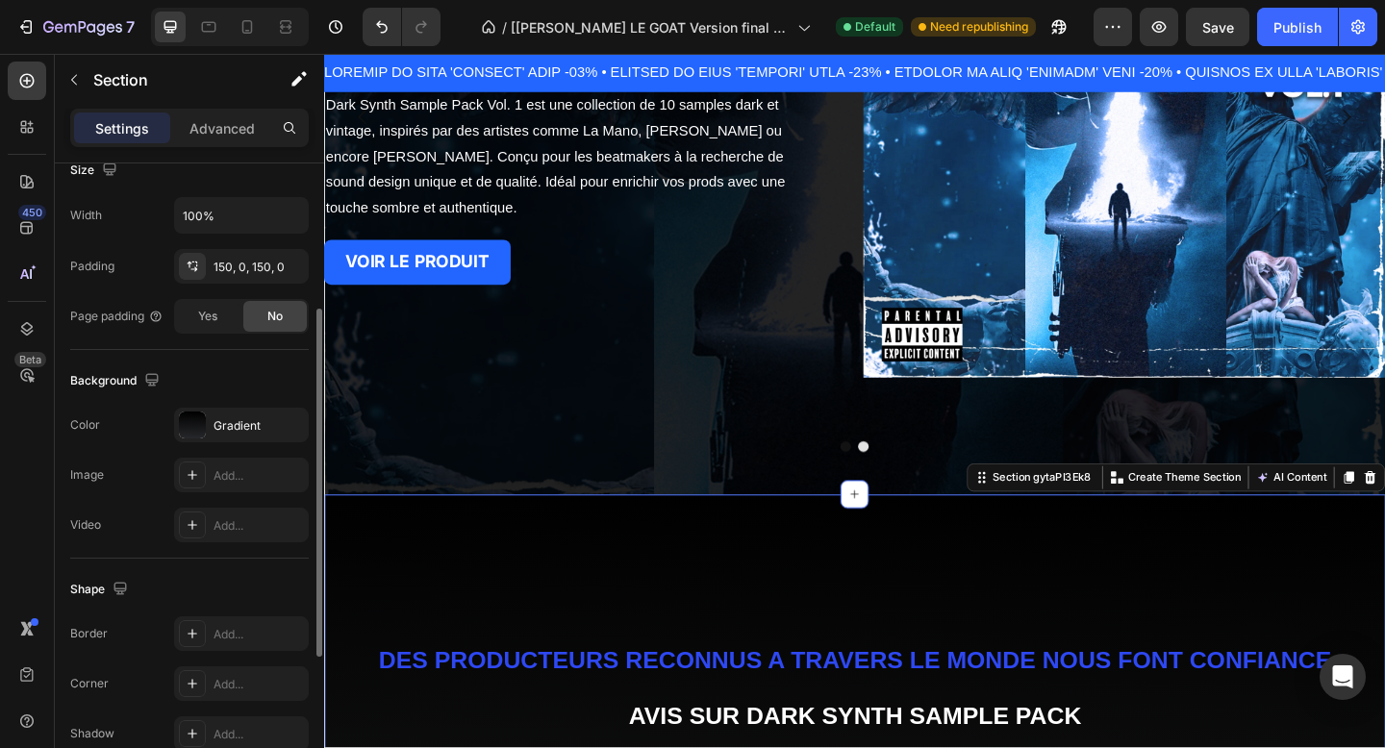
scroll to position [176, 0]
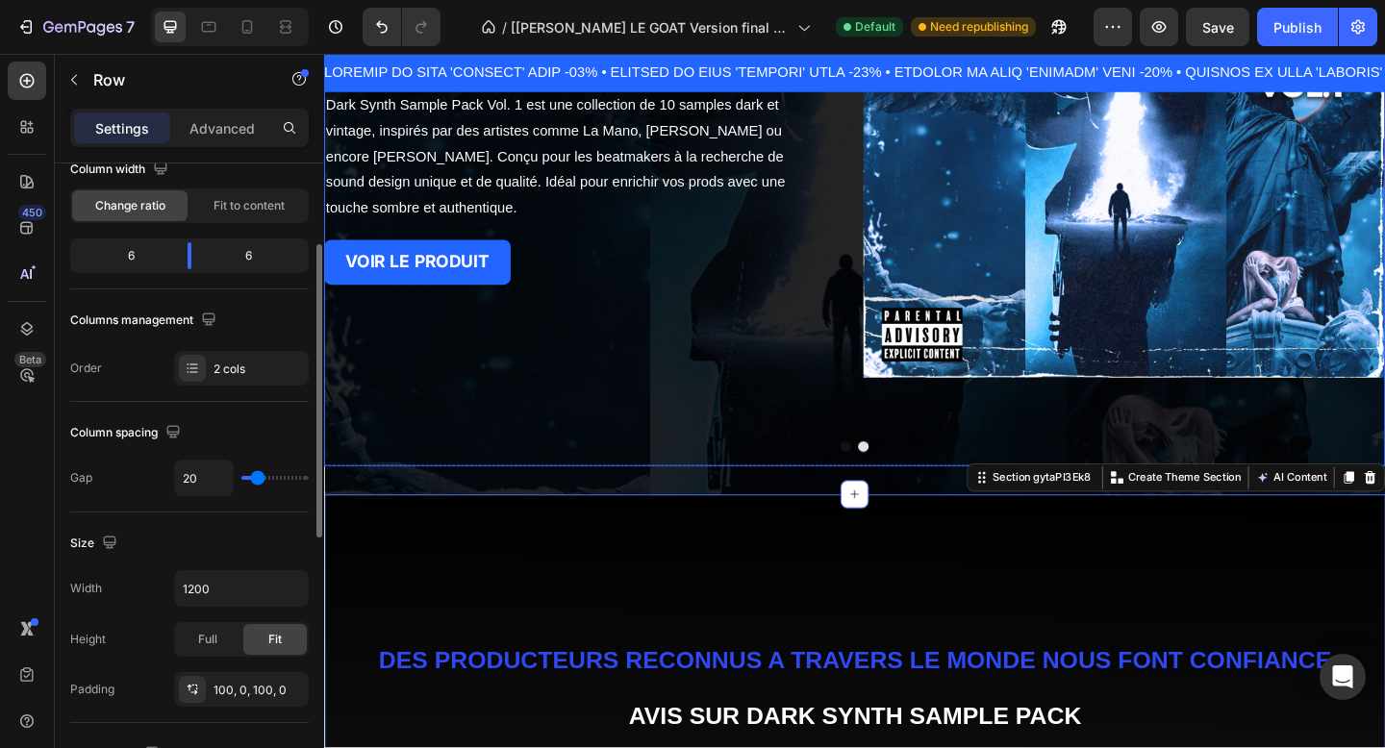
click at [593, 402] on div "DERNIERE SORTIE ! Heading DARK SYNTH SAMPLE PACK VOL. 1 Heading Dark Synth Samp…" at bounding box center [608, 123] width 568 height 568
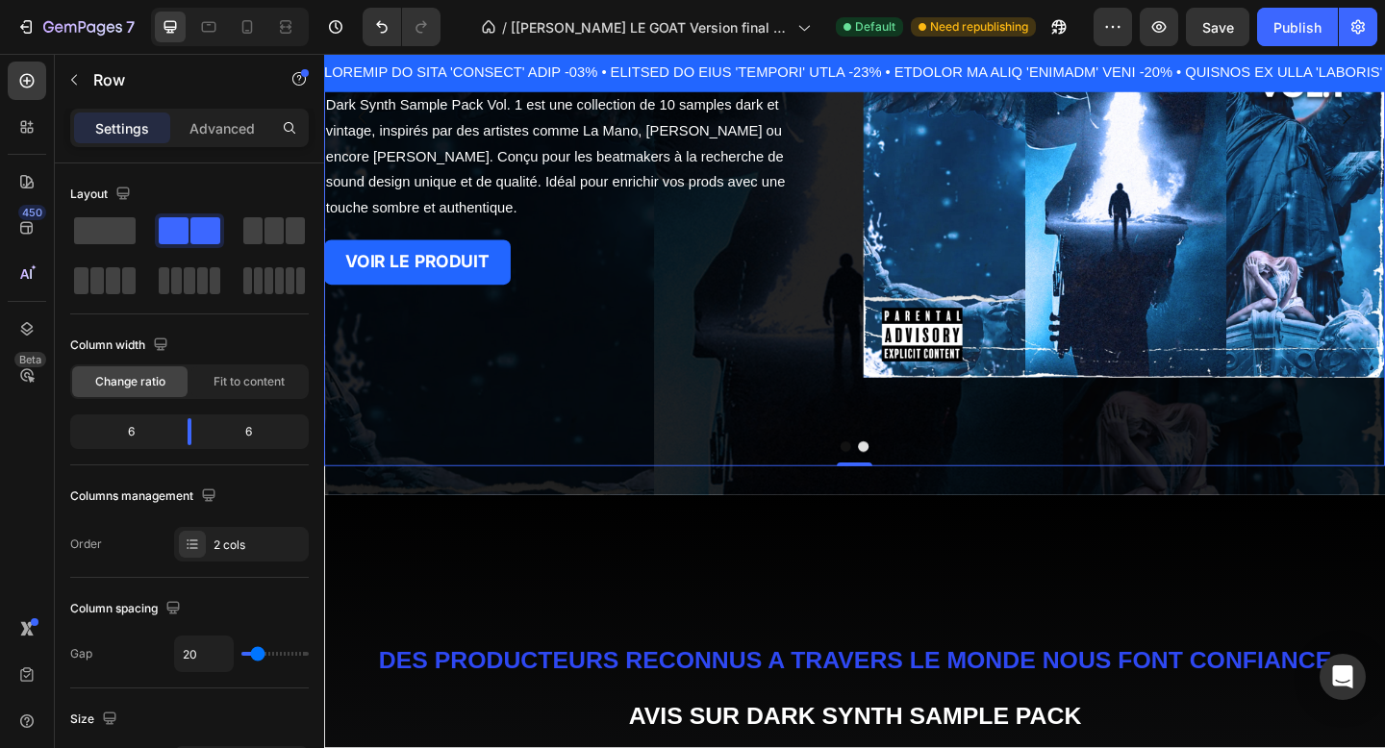
scroll to position [446, 0]
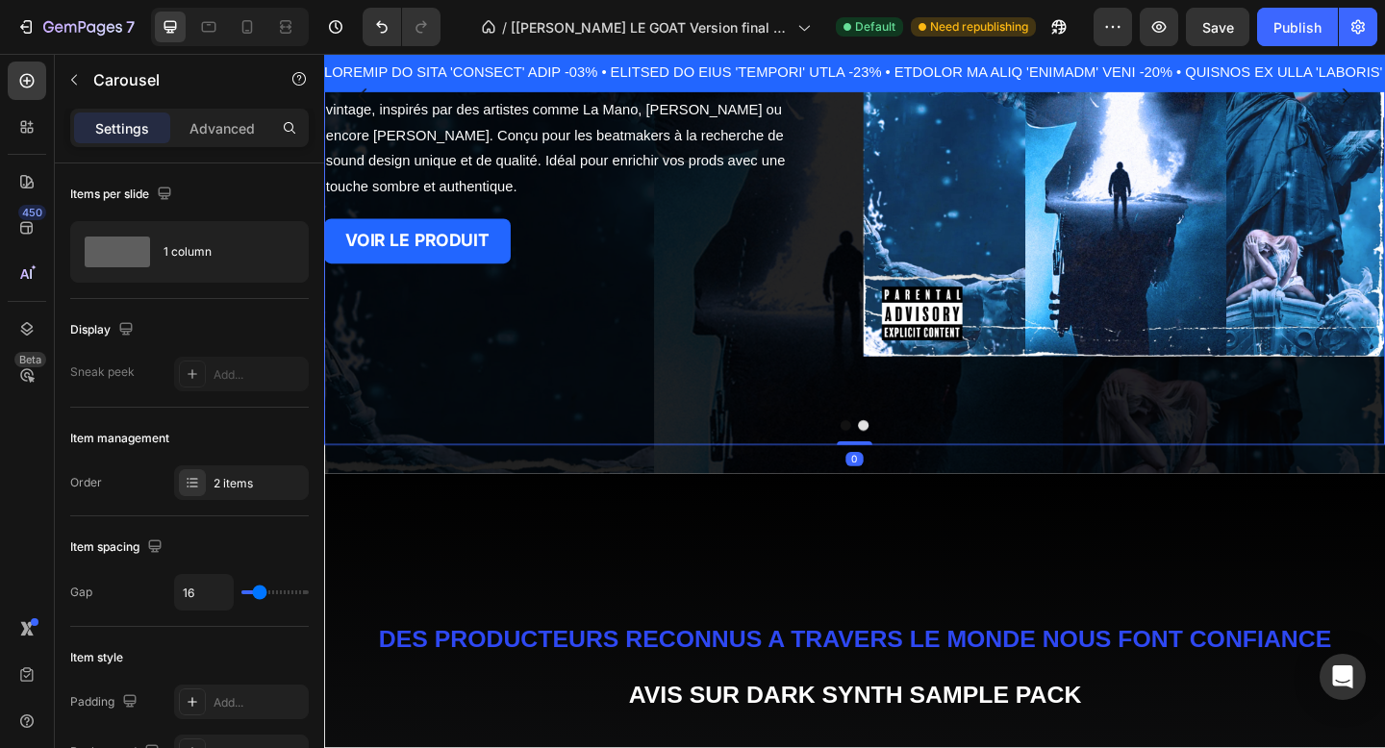
click at [890, 460] on button "Dot" at bounding box center [892, 459] width 12 height 12
click at [262, 484] on div "2 items" at bounding box center [259, 483] width 90 height 17
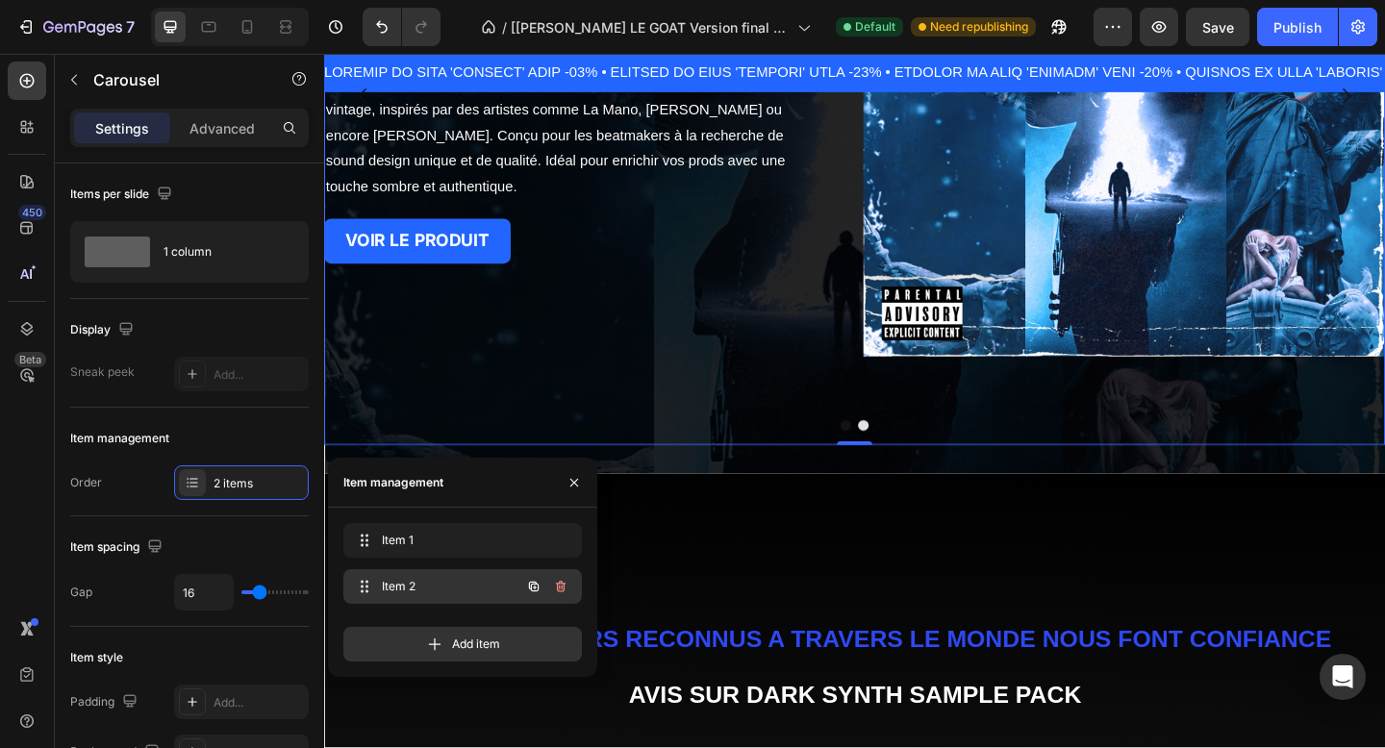
click at [401, 581] on span "Item 2" at bounding box center [436, 586] width 109 height 17
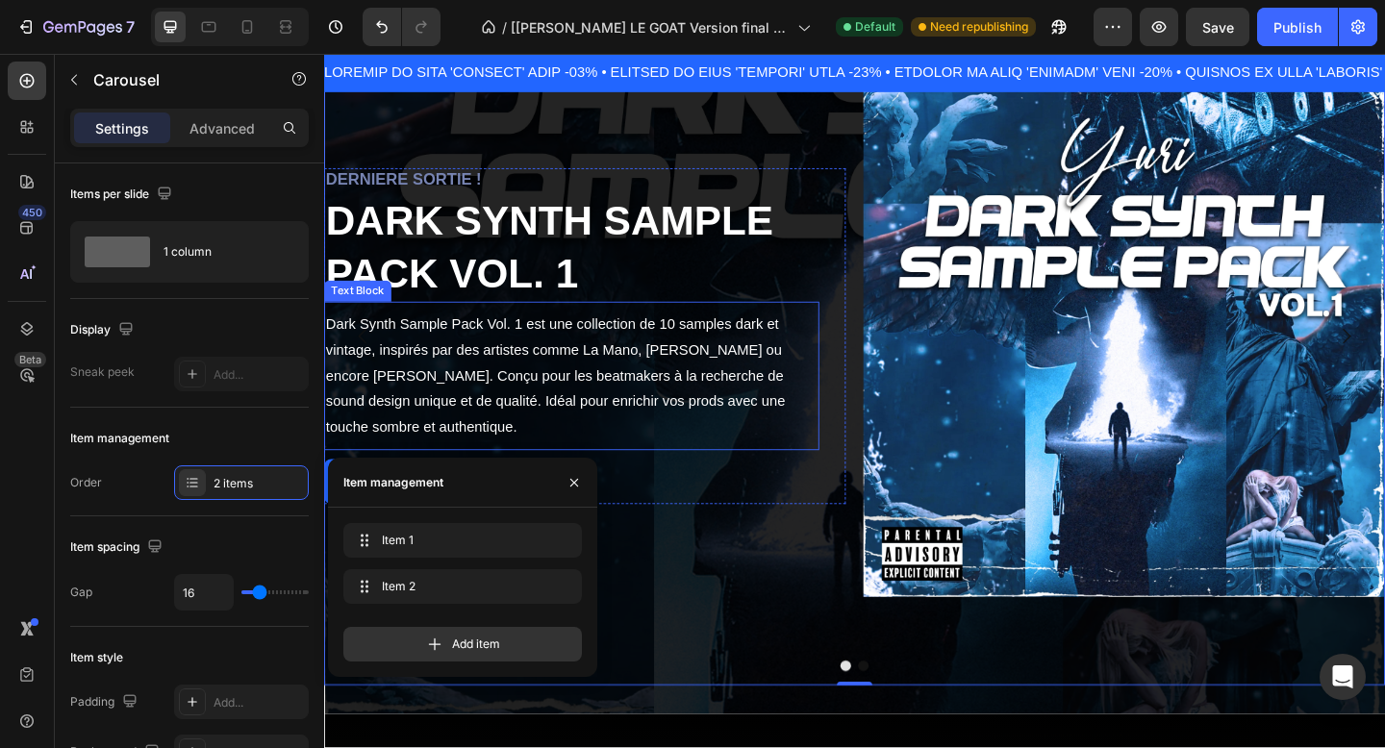
scroll to position [0, 0]
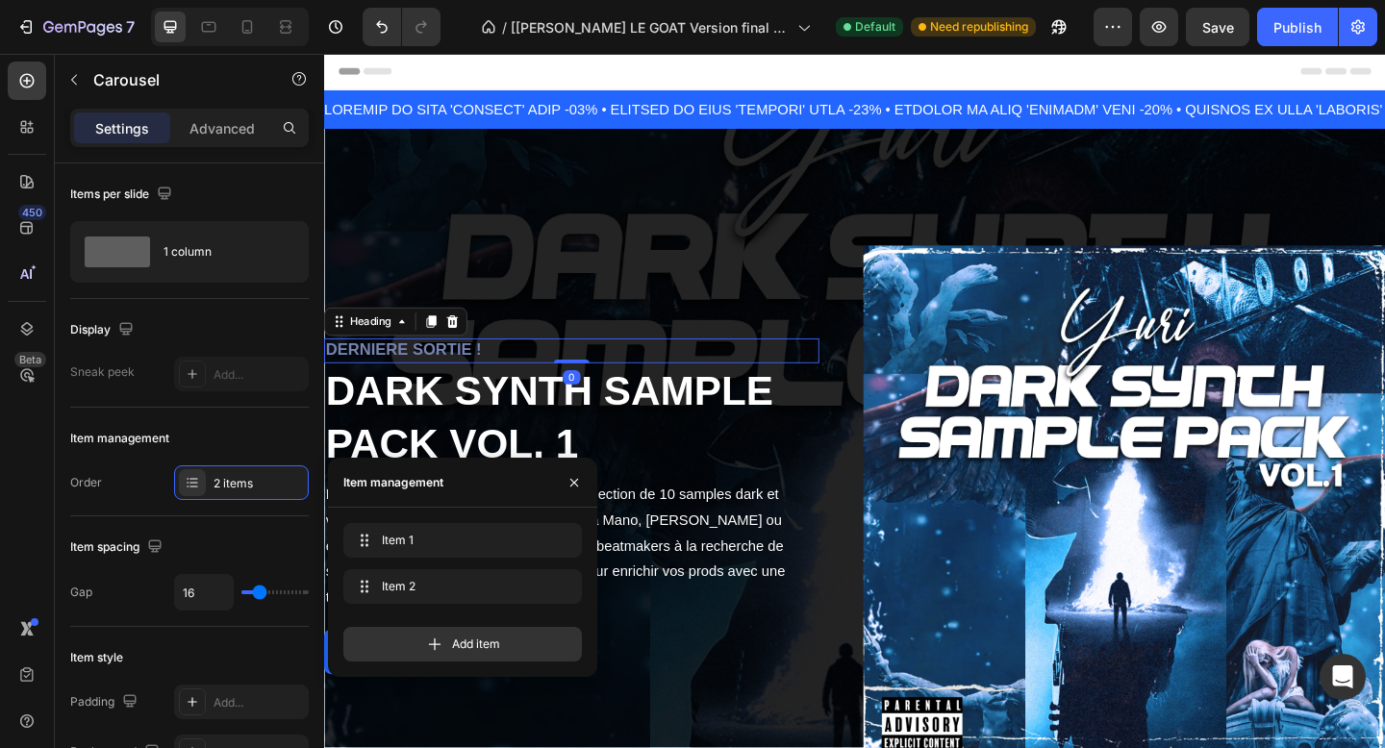
click at [510, 366] on h2 "DERNIERE SORTIE !" at bounding box center [593, 377] width 539 height 26
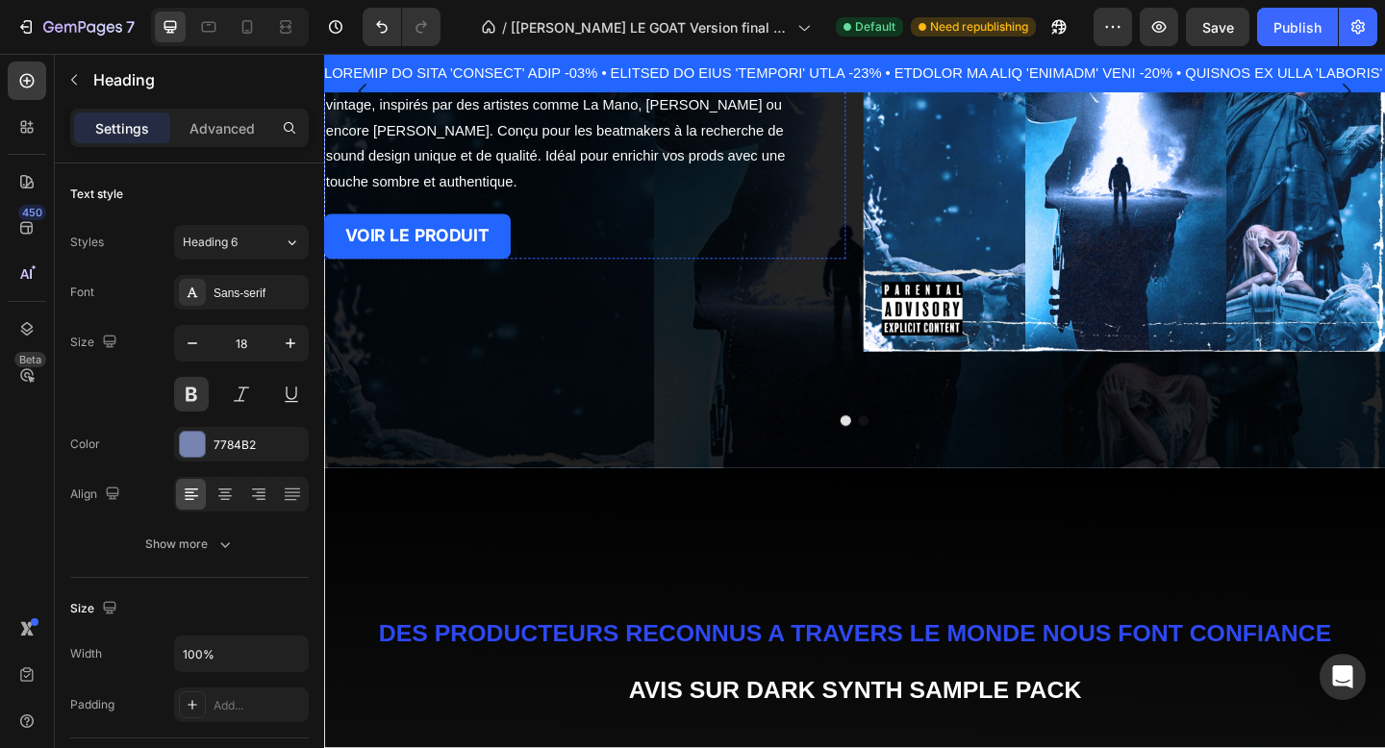
scroll to position [505, 0]
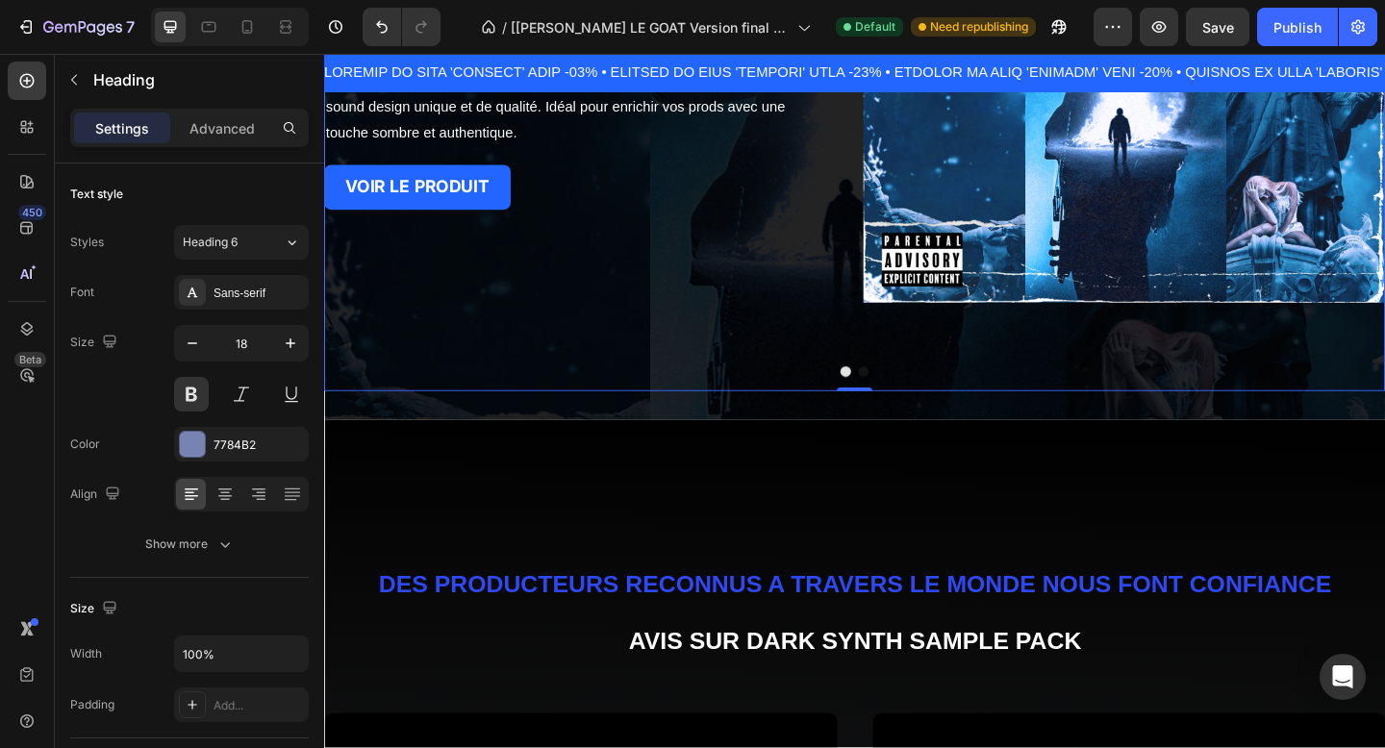
click at [680, 389] on div "DERNIERE SORTIE ! Heading DARK SYNTH SAMPLE PACK VOL. 1 Heading Dark Synth Samp…" at bounding box center [901, 41] width 1154 height 760
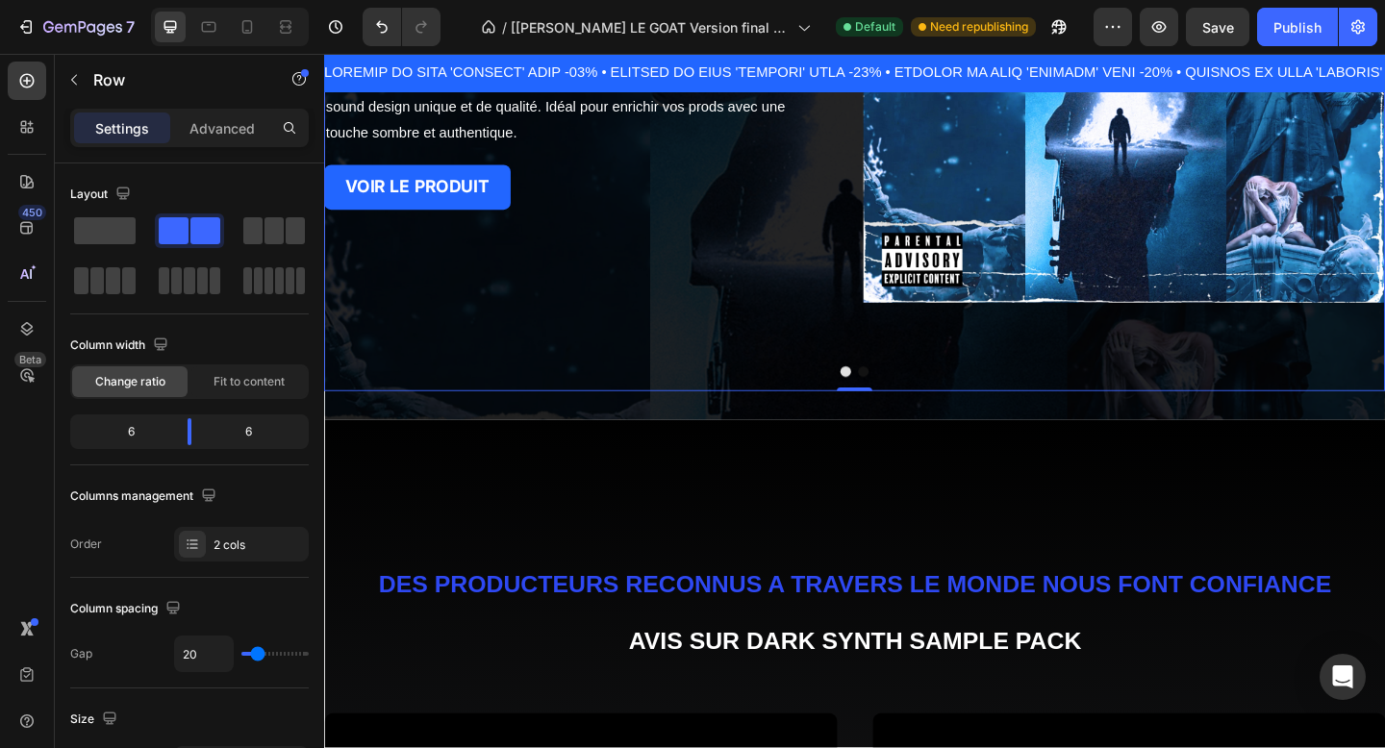
click at [694, 346] on div "DERNIERE SORTIE ! Heading DARK SYNTH SAMPLE PACK VOL. 1 Heading Dark Synth Samp…" at bounding box center [901, 41] width 1154 height 760
click at [911, 400] on button "Dot" at bounding box center [911, 400] width 12 height 12
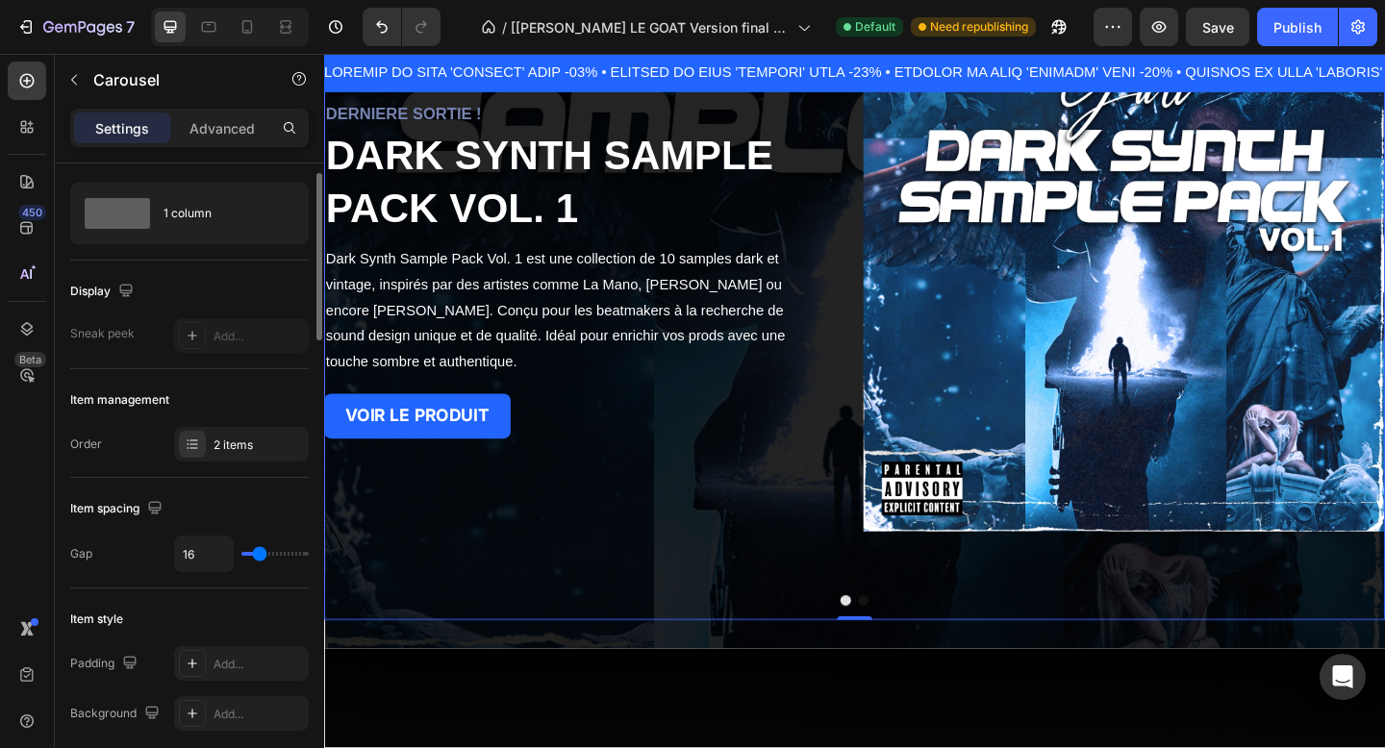
scroll to position [0, 0]
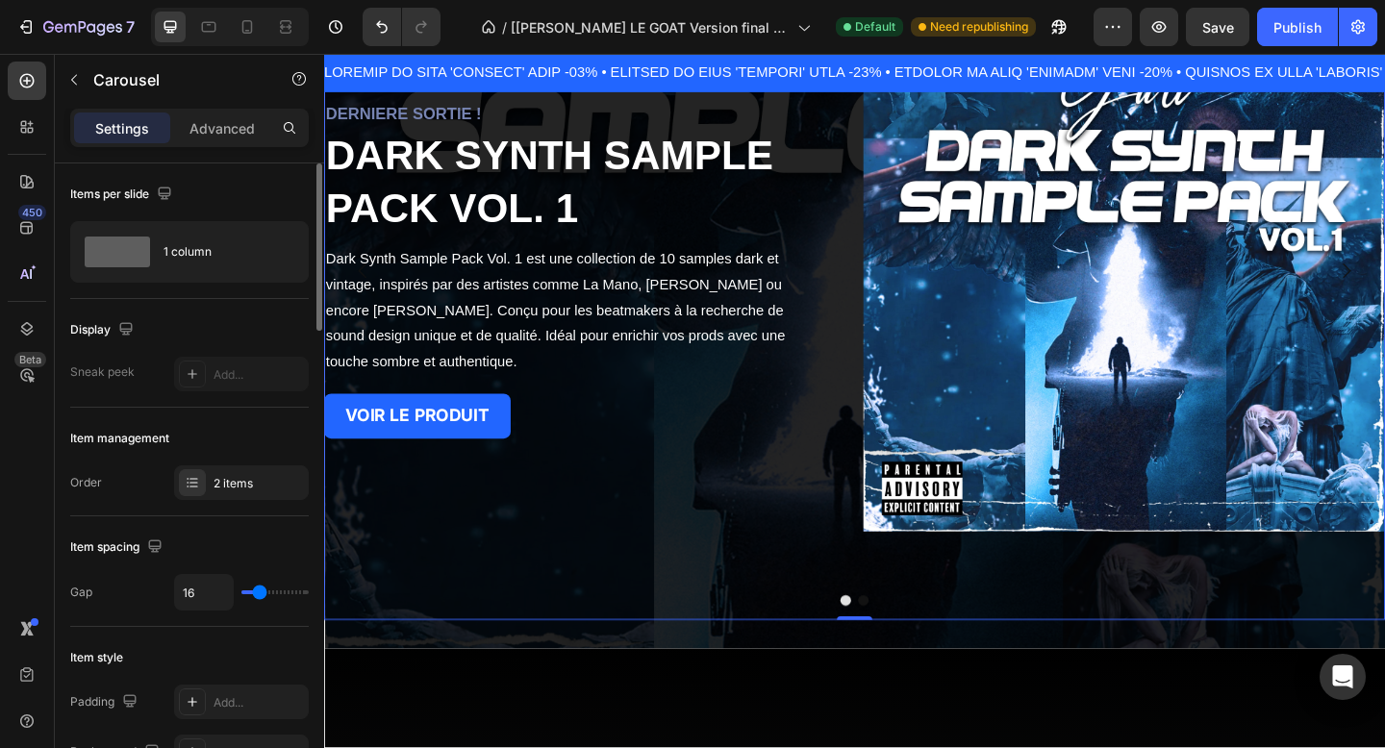
click at [253, 476] on div "2 items" at bounding box center [259, 483] width 90 height 17
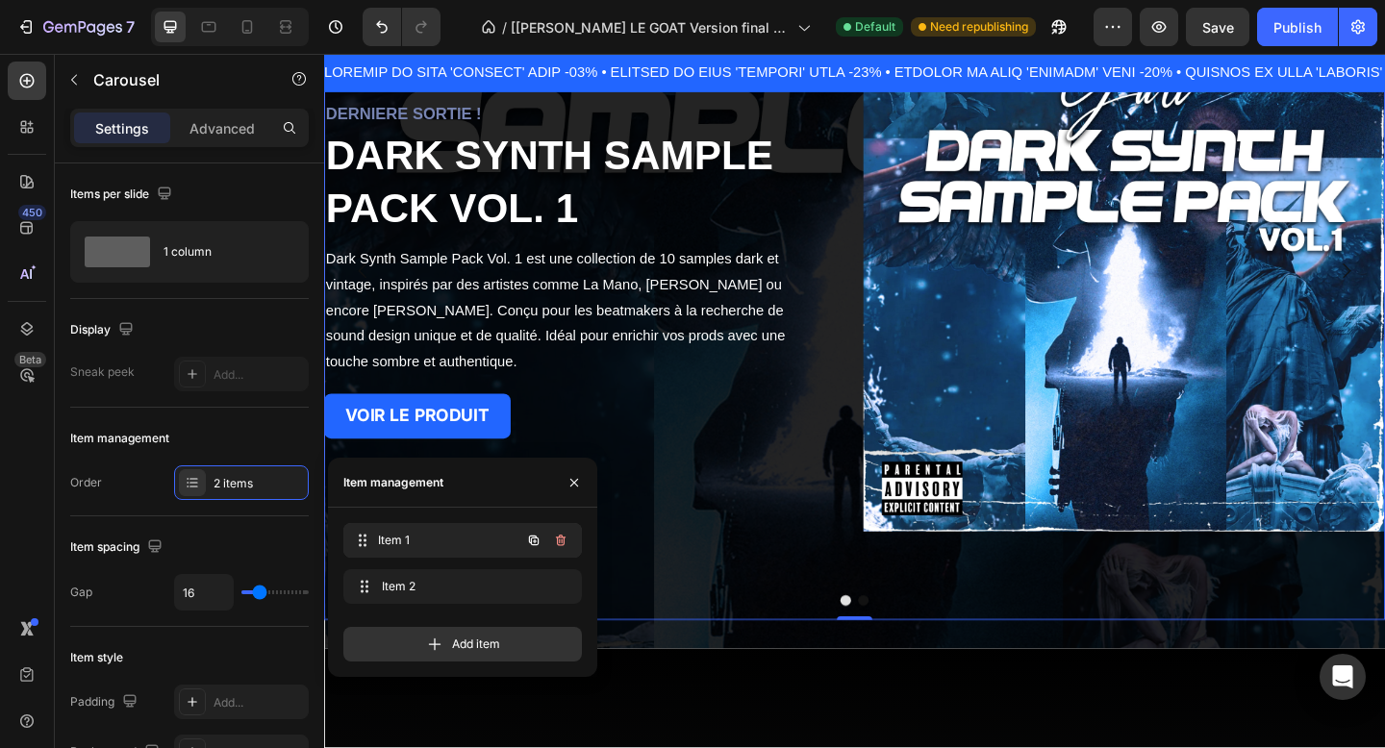
click at [449, 551] on div "Item 1 Item 1" at bounding box center [435, 540] width 169 height 27
click at [449, 541] on span "Item 1" at bounding box center [436, 540] width 109 height 17
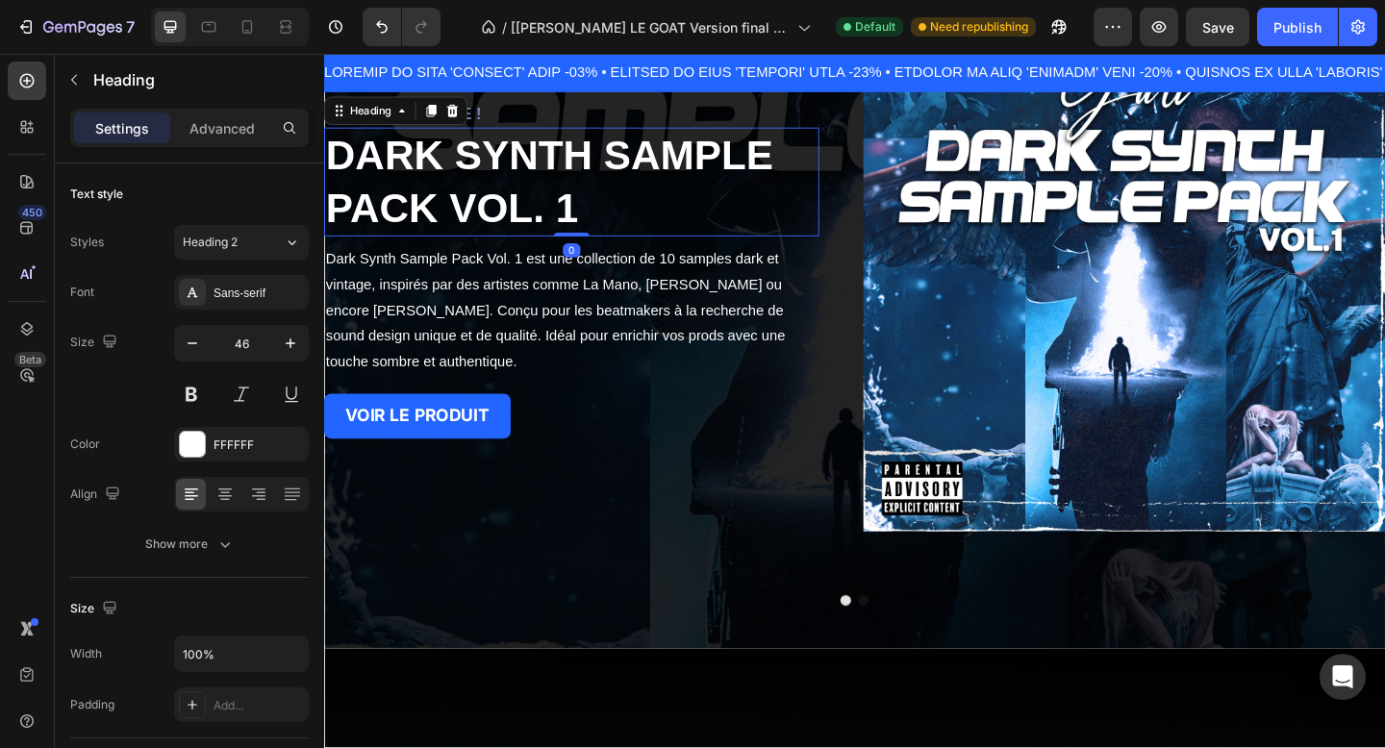
click at [474, 163] on strong "DARK SYNTH SAMPLE PACK VOL. 1" at bounding box center [569, 193] width 487 height 108
click at [519, 114] on h2 "DERNIERE SORTIE !" at bounding box center [593, 121] width 539 height 26
click at [610, 208] on h2 "DARK SYNTH SAMPLE PACK VOL. 1" at bounding box center [593, 194] width 539 height 119
click at [604, 218] on h2 "DARK SYNTH SAMPLE PACK VOL. 1" at bounding box center [593, 194] width 539 height 119
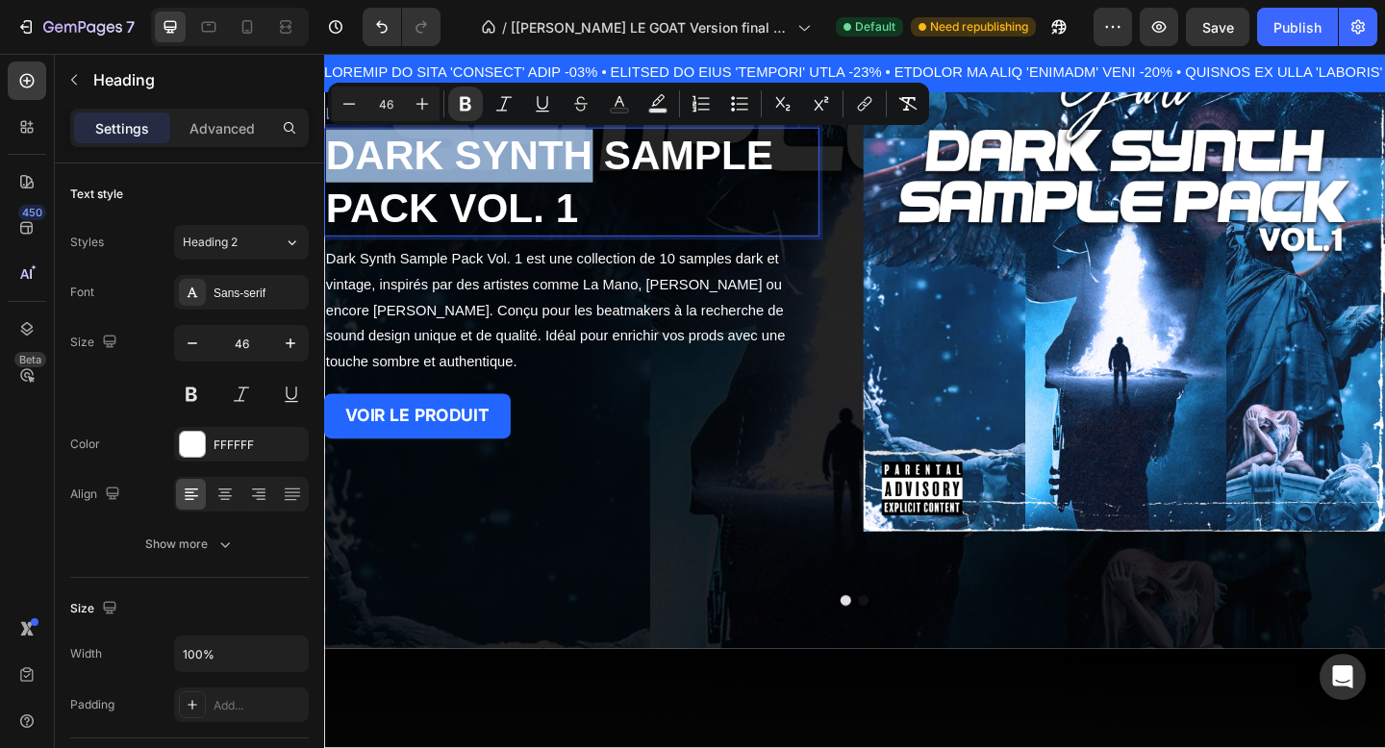
drag, startPoint x: 614, startPoint y: 165, endPoint x: 339, endPoint y: 166, distance: 275.2
click at [339, 166] on strong "DARK SYNTH SAMPLE PACK VOL. 1" at bounding box center [569, 193] width 487 height 108
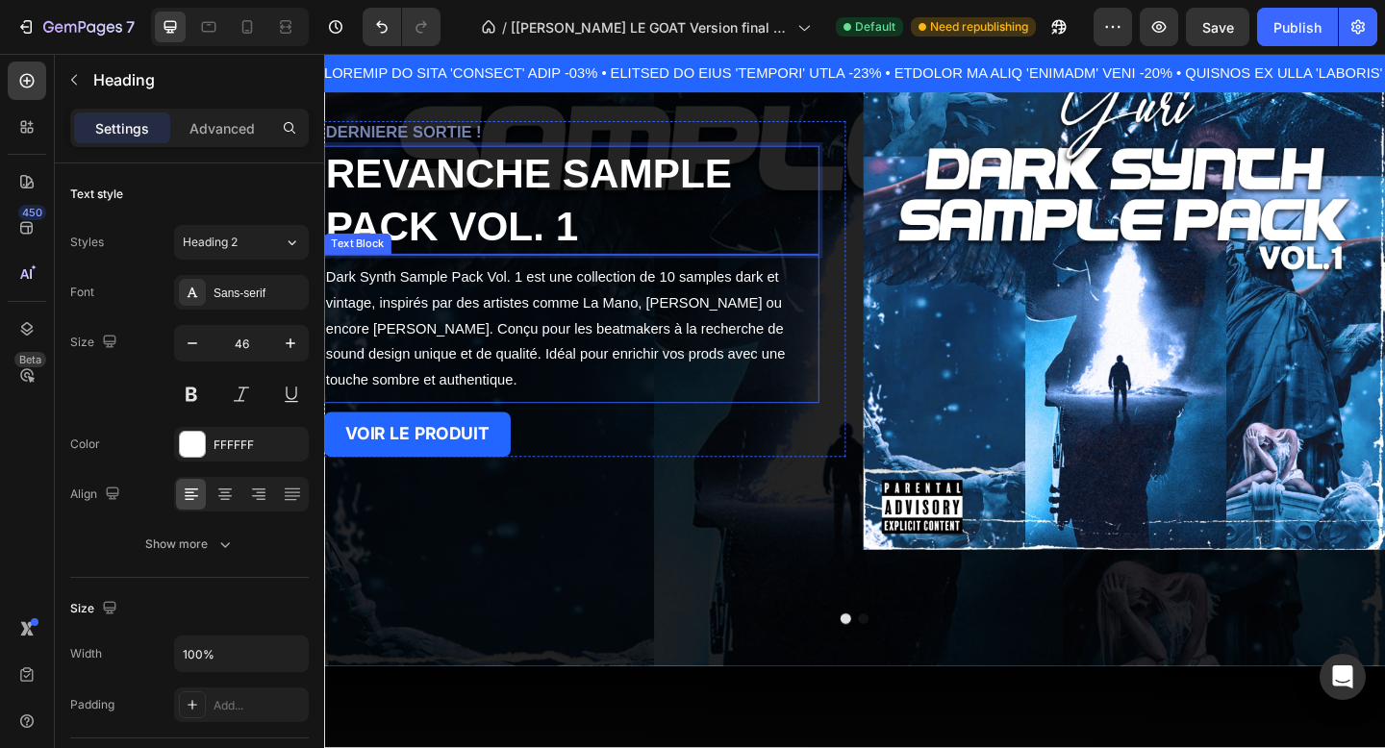
scroll to position [234, 0]
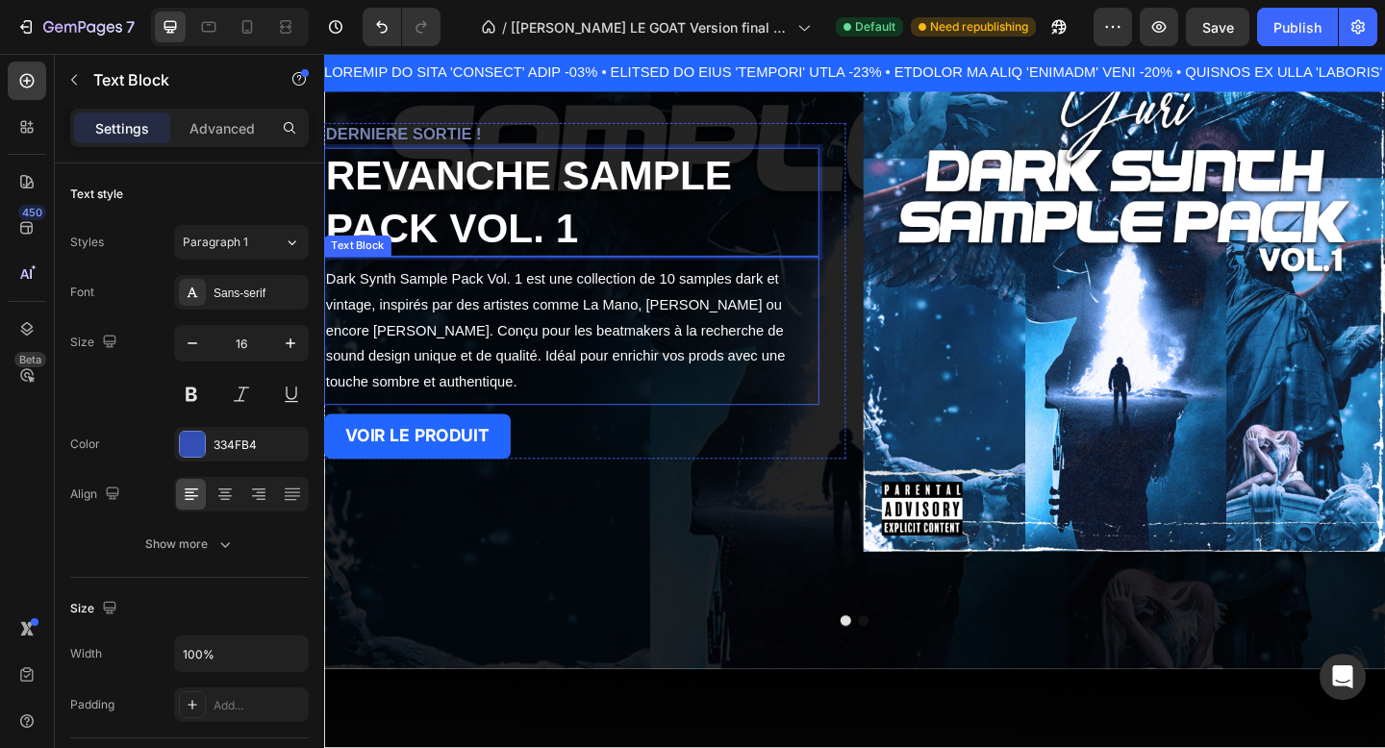
click at [576, 396] on p "Dark Synth Sample Pack Vol. 1 est une collection de 10 samples dark et vintage,…" at bounding box center [593, 356] width 535 height 139
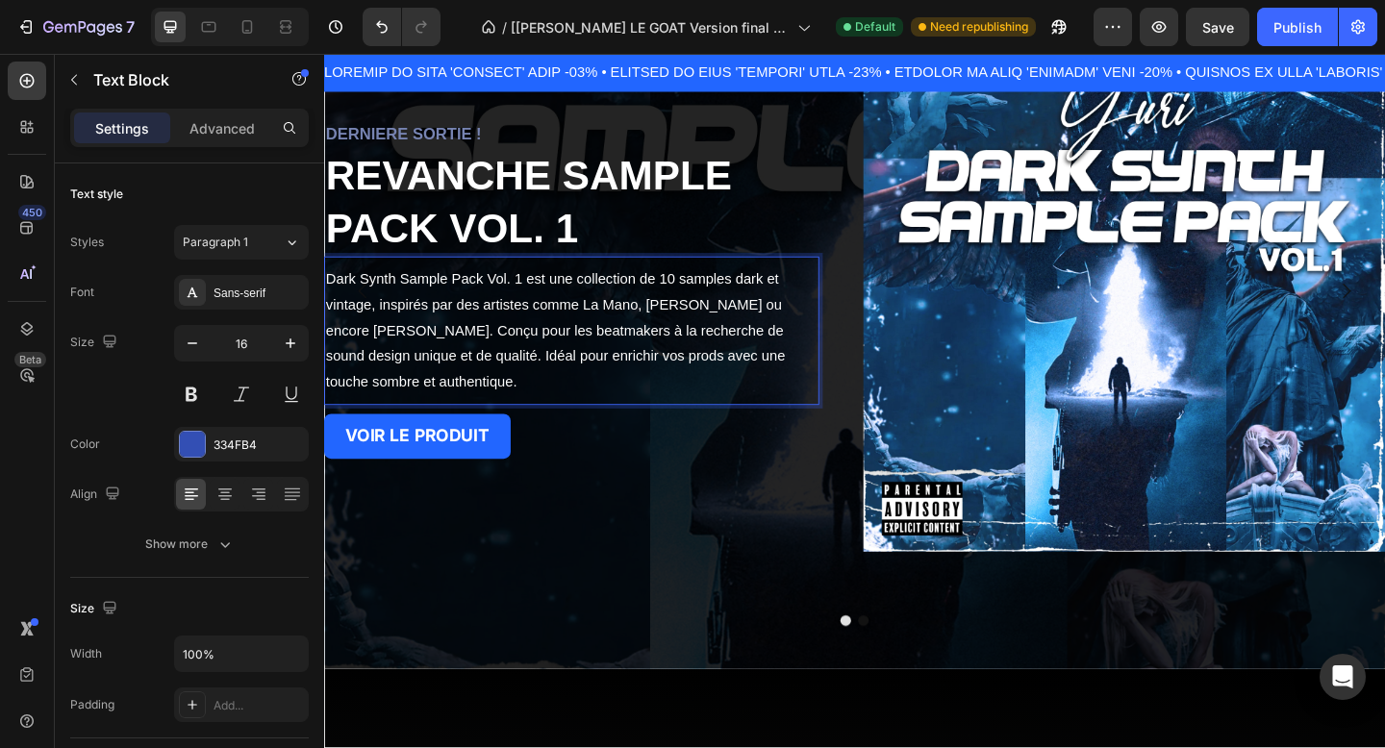
click at [451, 411] on p "Dark Synth Sample Pack Vol. 1 est une collection de 10 samples dark et vintage,…" at bounding box center [593, 356] width 535 height 139
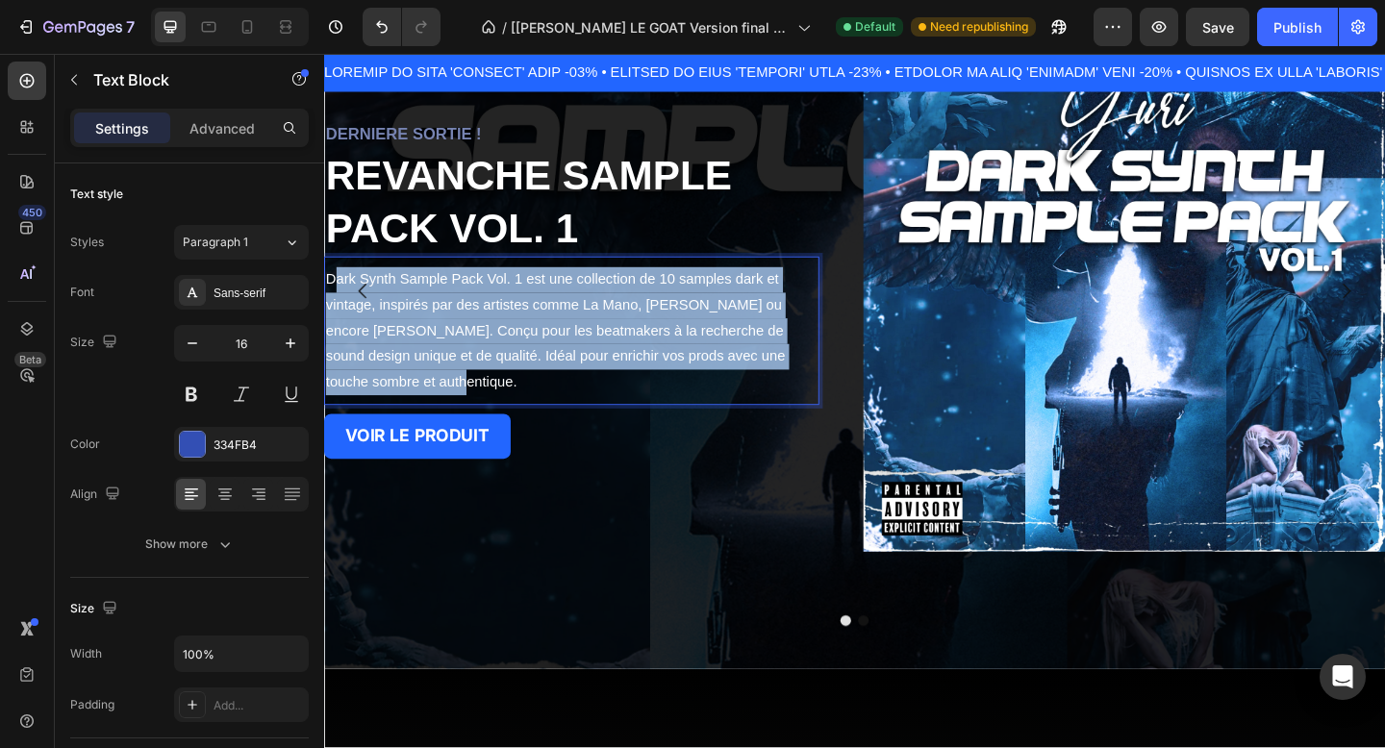
drag, startPoint x: 438, startPoint y: 412, endPoint x: 338, endPoint y: 293, distance: 155.0
click at [338, 293] on p "Dark Synth Sample Pack Vol. 1 est une collection de 10 samples dark et vintage,…" at bounding box center [593, 356] width 535 height 139
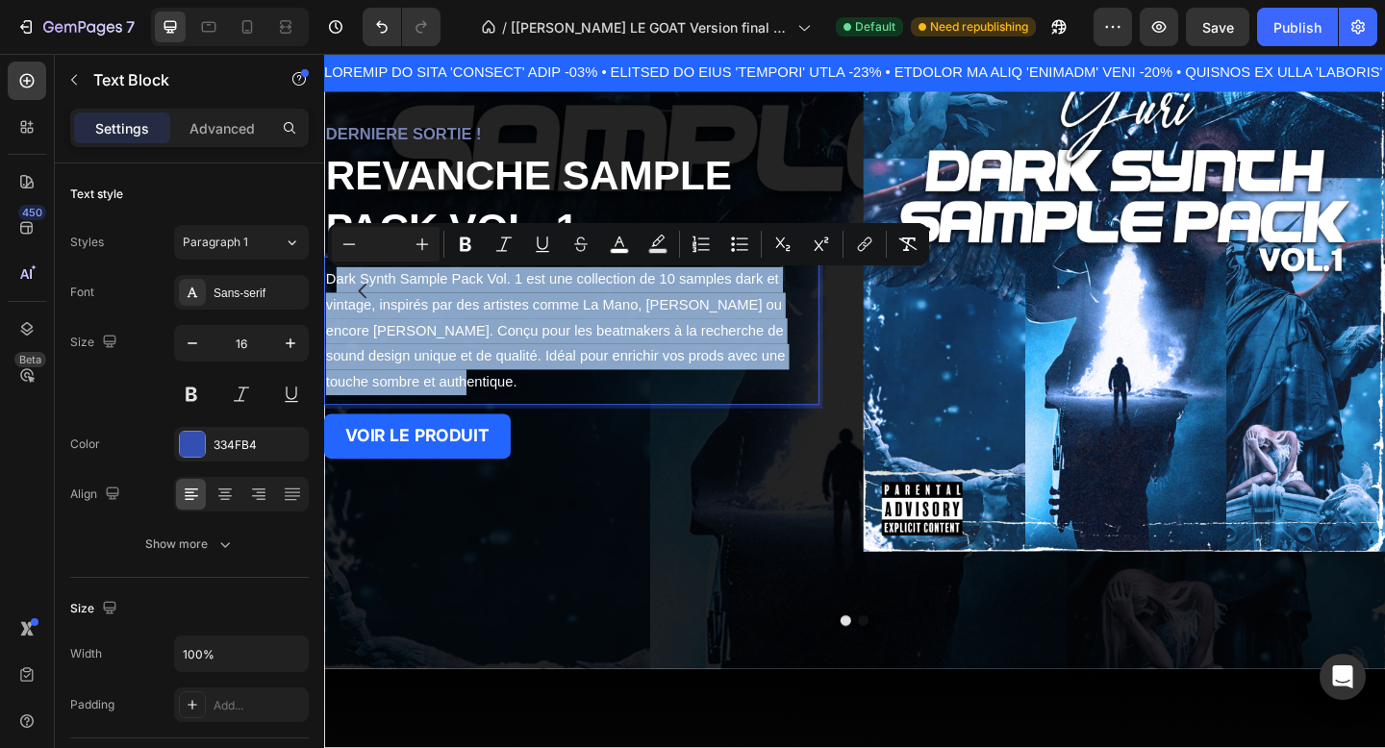
click at [442, 375] on span "Dark Synth Sample Pack Vol. 1 est une collection de 10 samples dark et vintage,…" at bounding box center [575, 355] width 499 height 127
click at [492, 383] on span "Dark Synth Sample Pack Vol. 1 est une collection de 10 samples dark et vintage,…" at bounding box center [575, 355] width 499 height 127
drag, startPoint x: 444, startPoint y: 415, endPoint x: 331, endPoint y: 296, distance: 164.0
click at [331, 296] on p "Dark Synth Sample Pack Vol. 1 est une collection de 10 samples dark et vintage,…" at bounding box center [593, 356] width 535 height 139
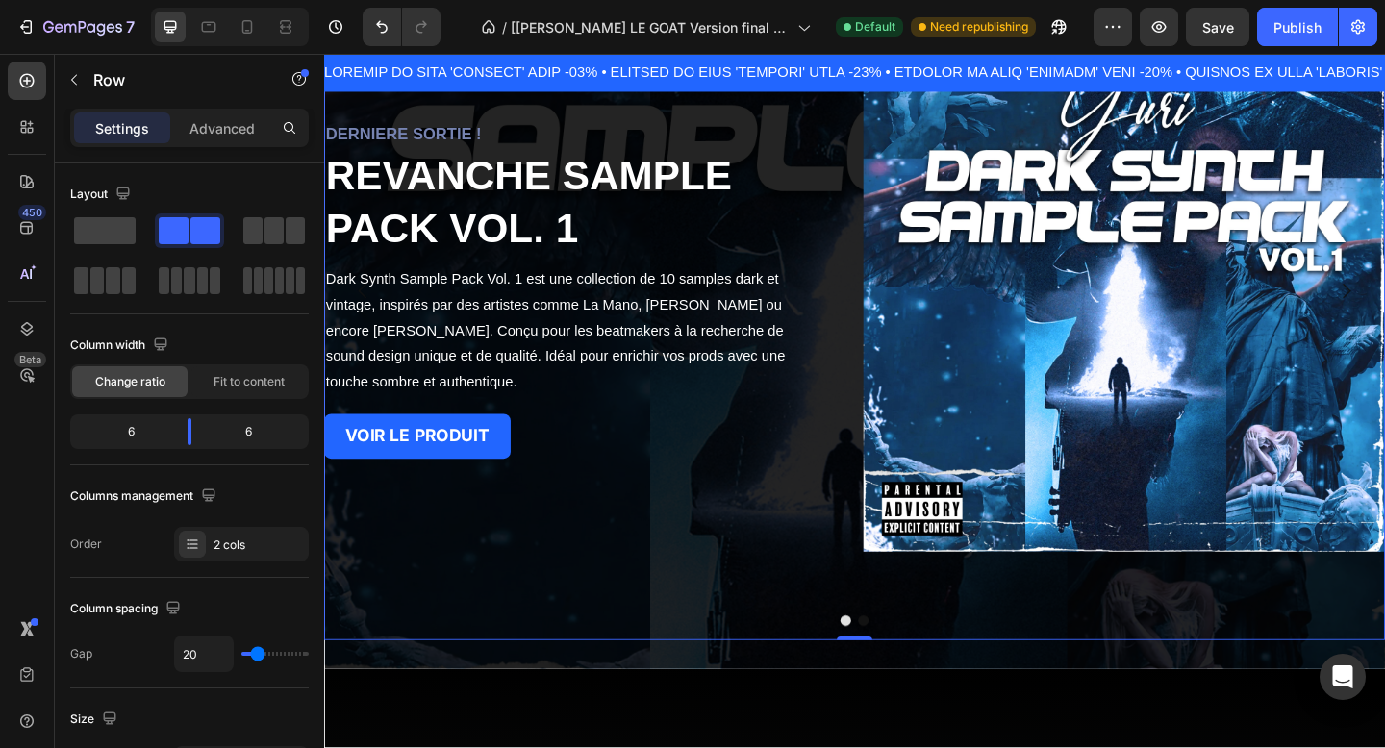
click at [600, 605] on div "DERNIERE SORTIE ! Heading ⁠⁠⁠⁠⁠⁠⁠ REVANCHE SAMPLE PACK VOL. 1 Heading Dark Synt…" at bounding box center [901, 313] width 1154 height 760
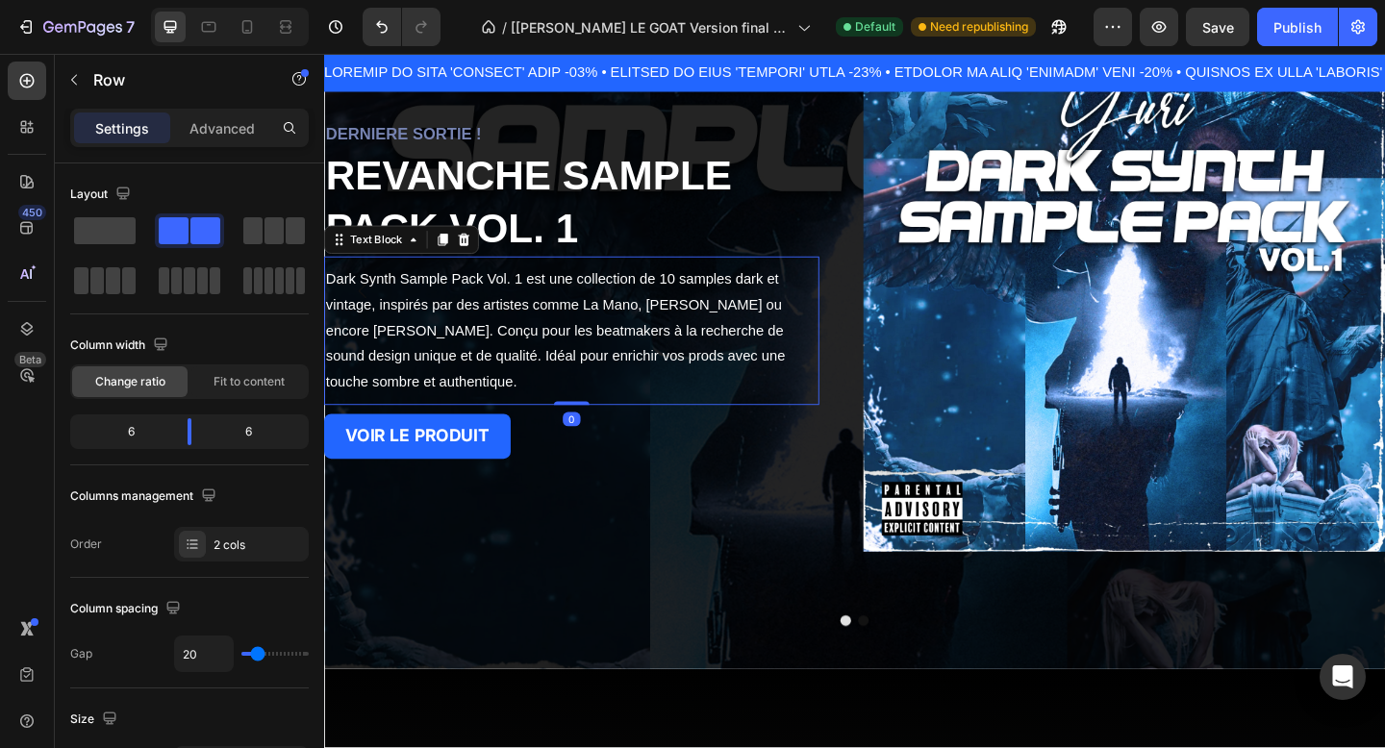
click at [536, 302] on span "Dark Synth Sample Pack Vol. 1 est une collection de 10 samples dark et vintage,…" at bounding box center [575, 355] width 499 height 127
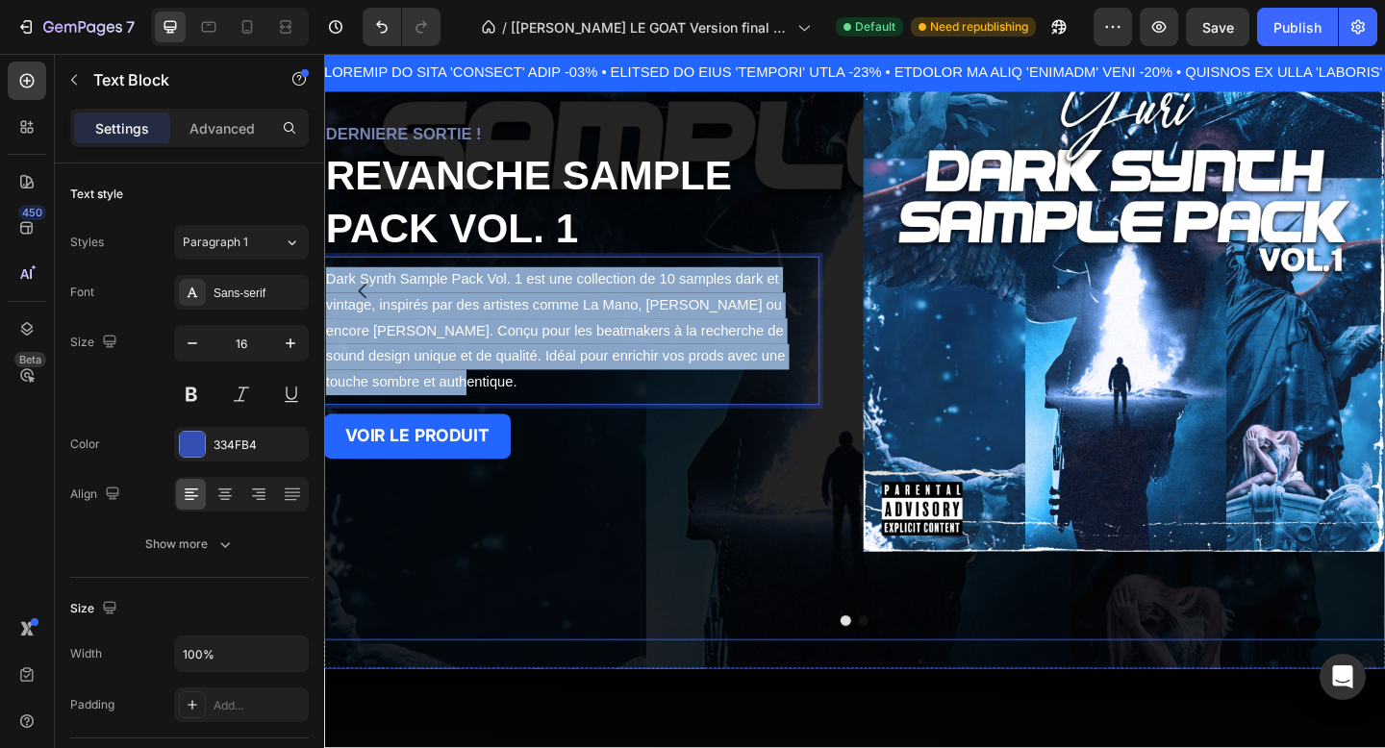
drag, startPoint x: 442, startPoint y: 407, endPoint x: 343, endPoint y: 290, distance: 153.0
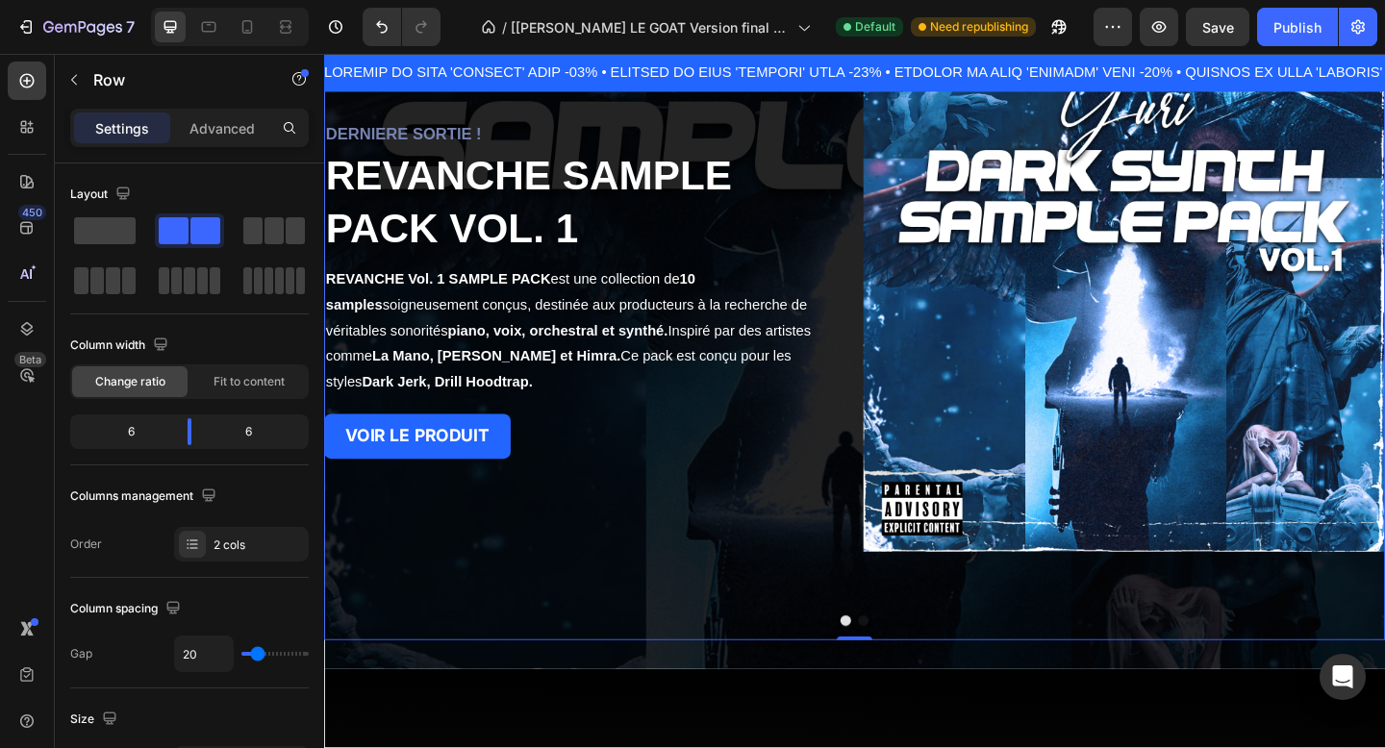
click at [665, 576] on div "DERNIERE SORTIE ! Heading ⁠⁠⁠⁠⁠⁠⁠ REVANCHE SAMPLE PACK VOL. 1 Heading REVANCHE …" at bounding box center [608, 313] width 568 height 568
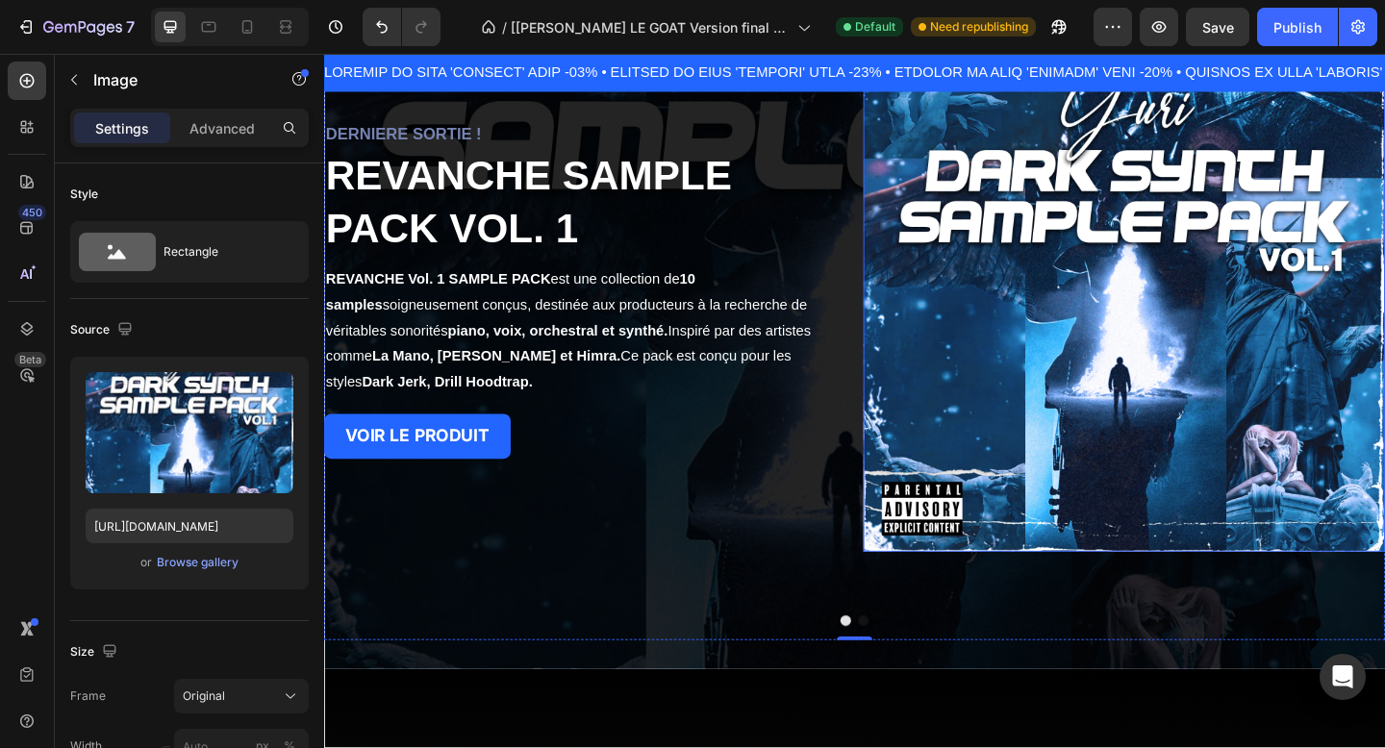
click at [1009, 427] on img at bounding box center [1195, 313] width 568 height 568
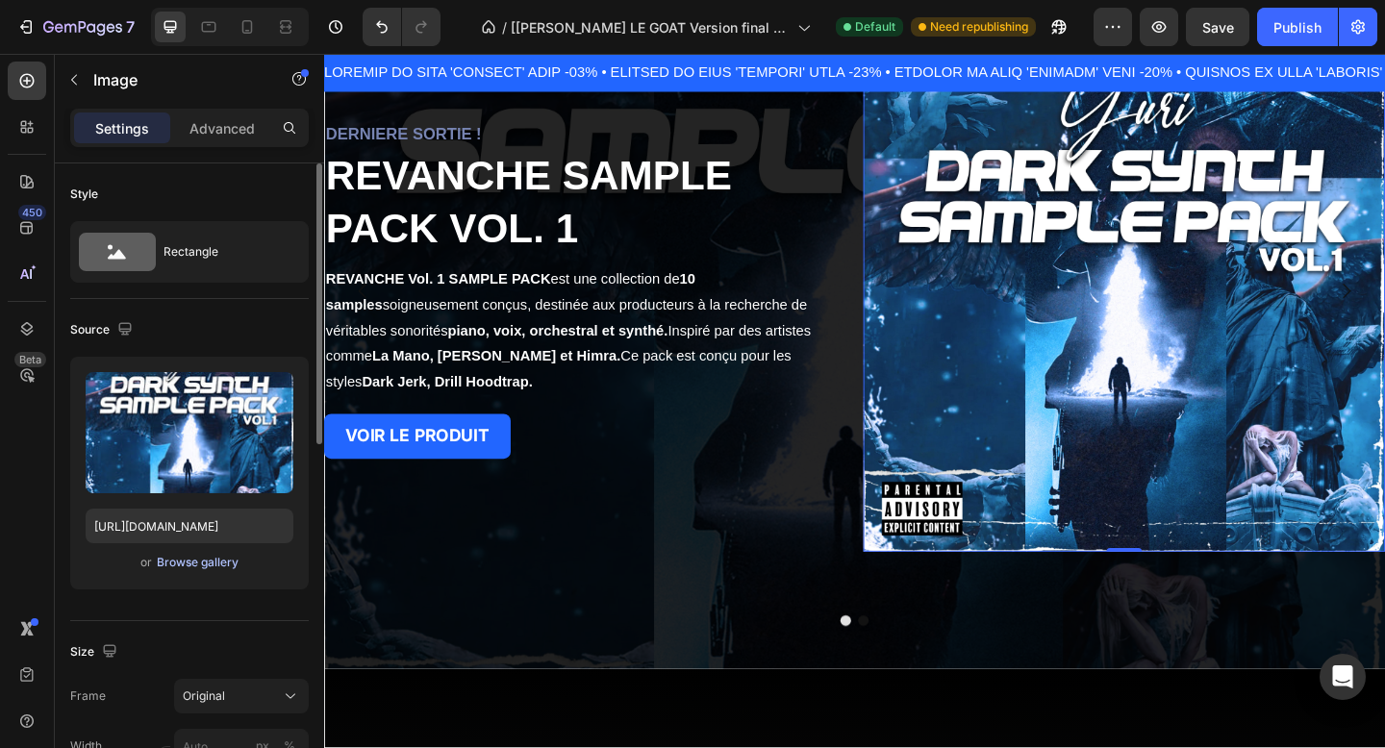
click at [205, 567] on div "Browse gallery" at bounding box center [198, 562] width 82 height 17
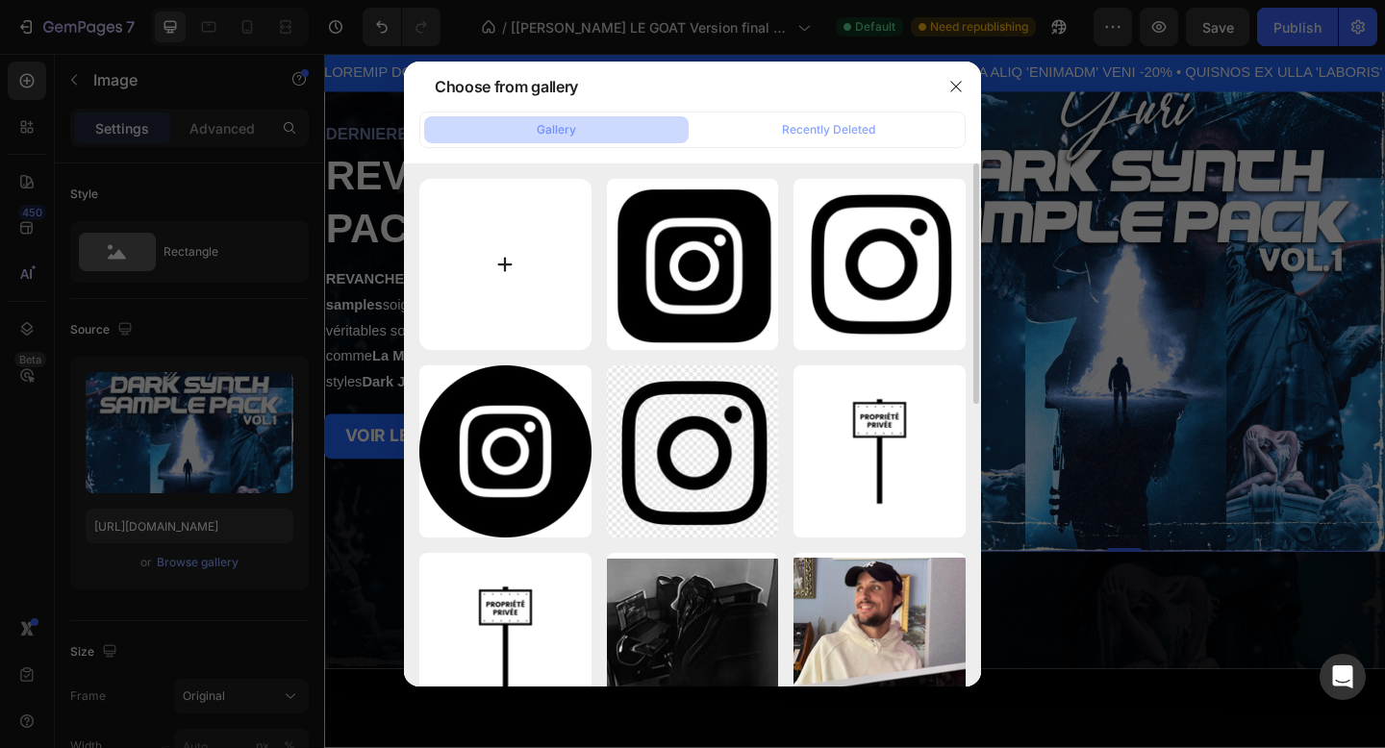
click at [523, 266] on input "file" at bounding box center [505, 265] width 172 height 172
type input "C:\fakepath\photo-1614027164847-1b28cfe1df60.jpeg"
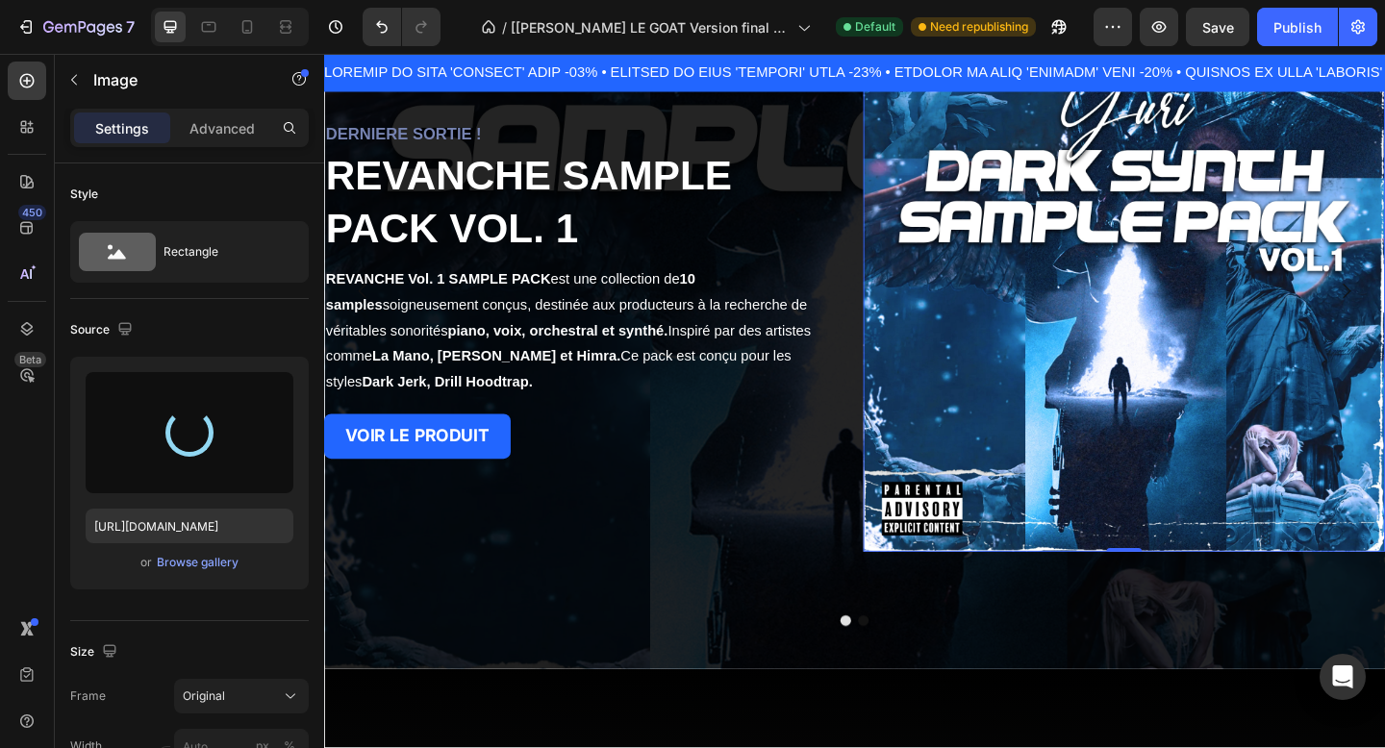
type input "[URL][DOMAIN_NAME]"
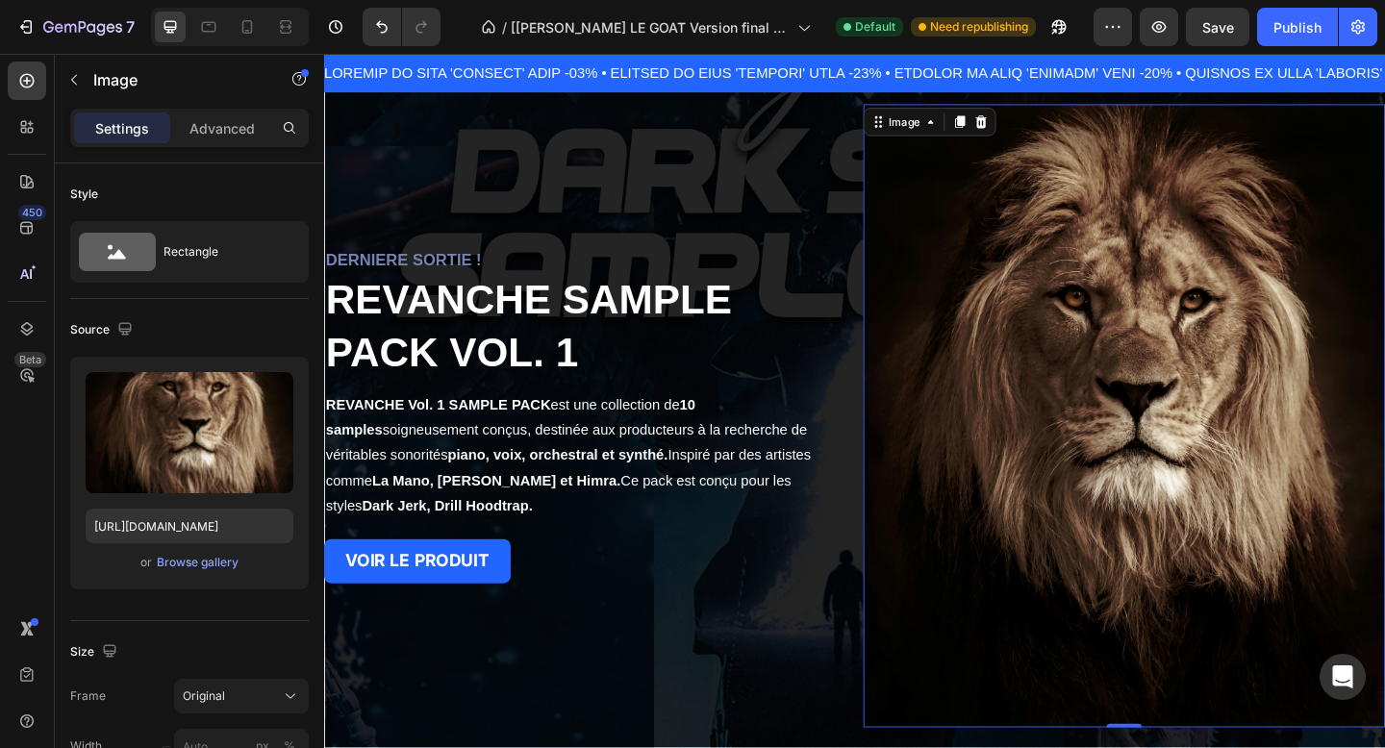
scroll to position [388, 0]
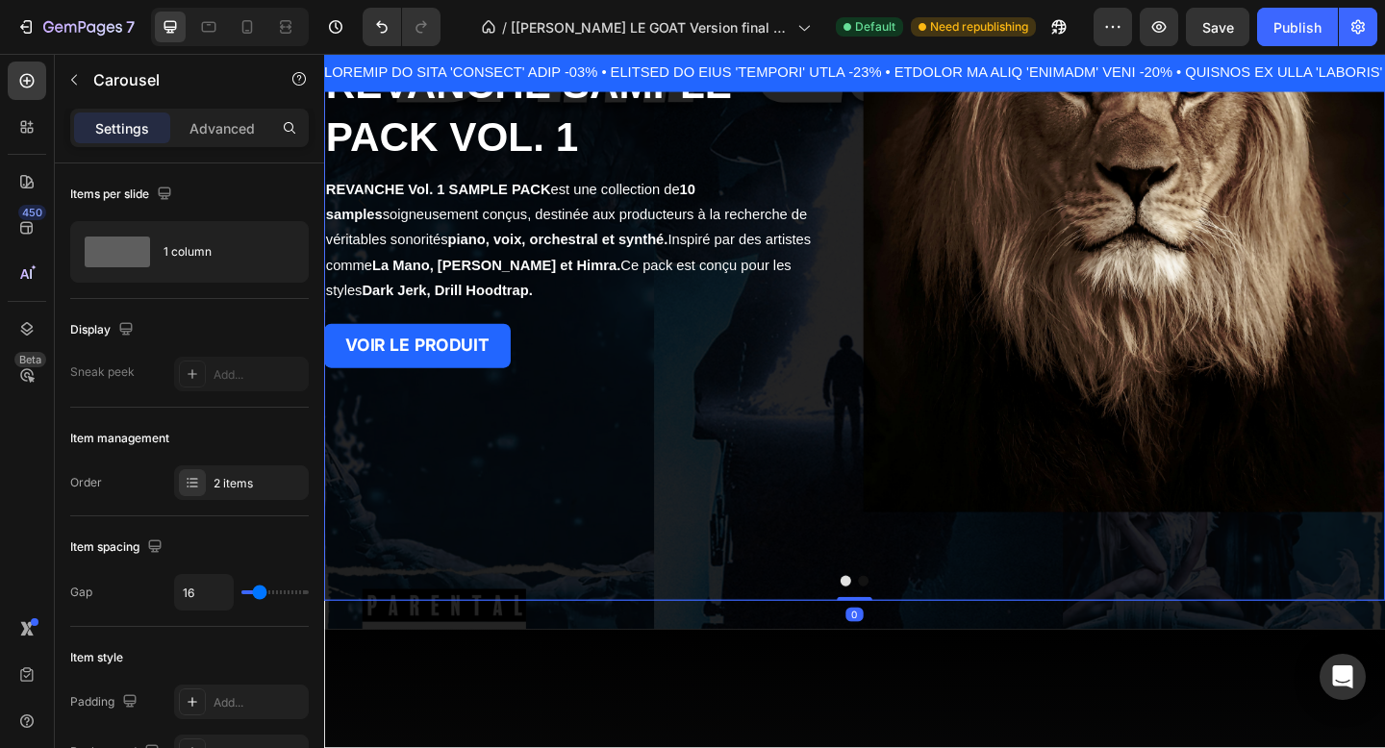
click at [913, 627] on button "Dot" at bounding box center [911, 628] width 12 height 12
click at [891, 627] on button "Dot" at bounding box center [892, 628] width 12 height 12
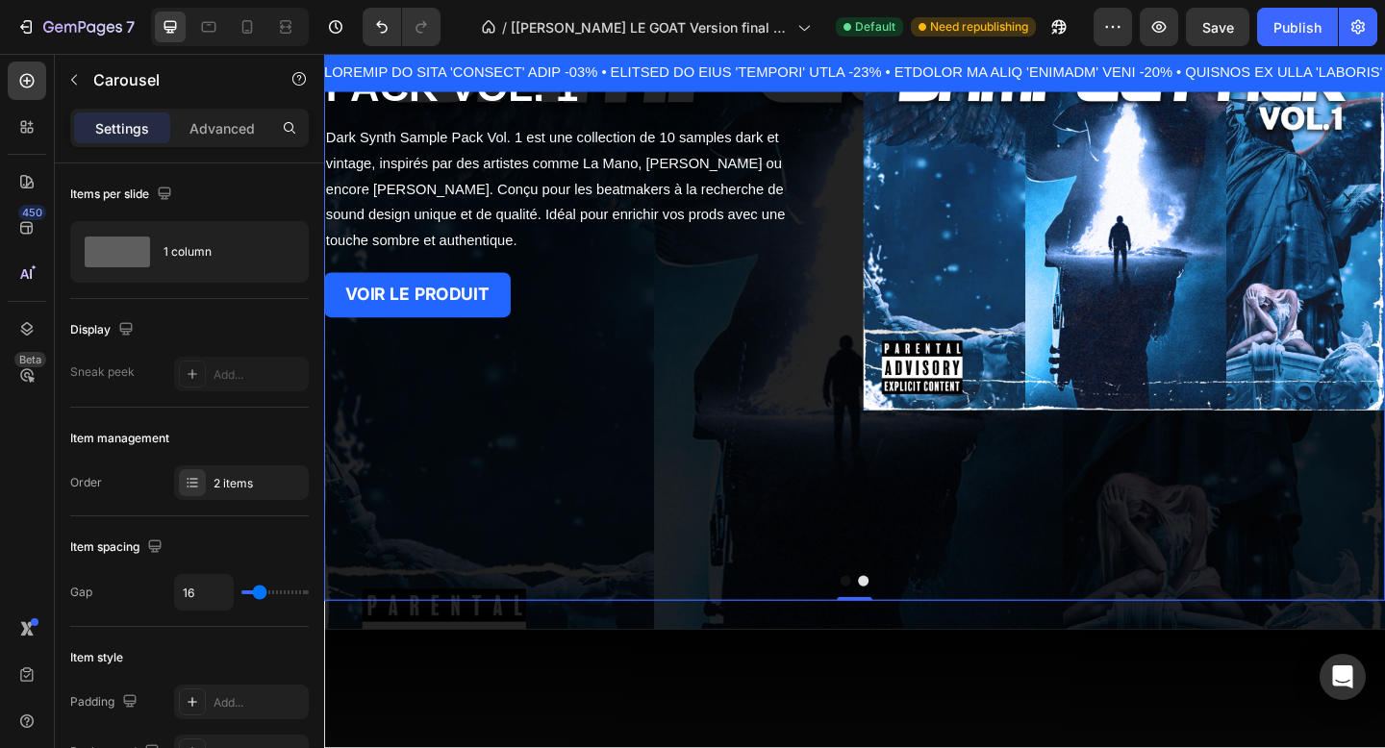
click at [912, 622] on button "Dot" at bounding box center [911, 628] width 12 height 12
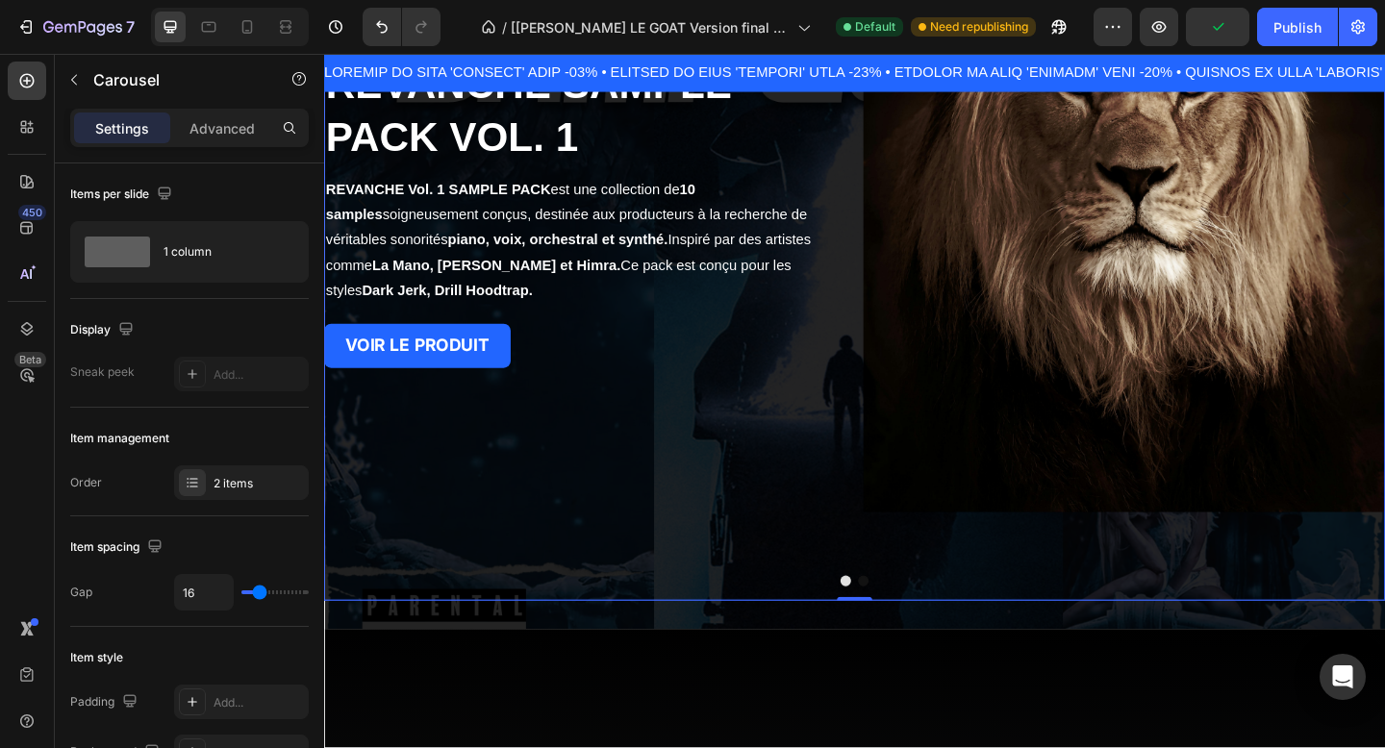
click at [890, 626] on button "Dot" at bounding box center [892, 628] width 12 height 12
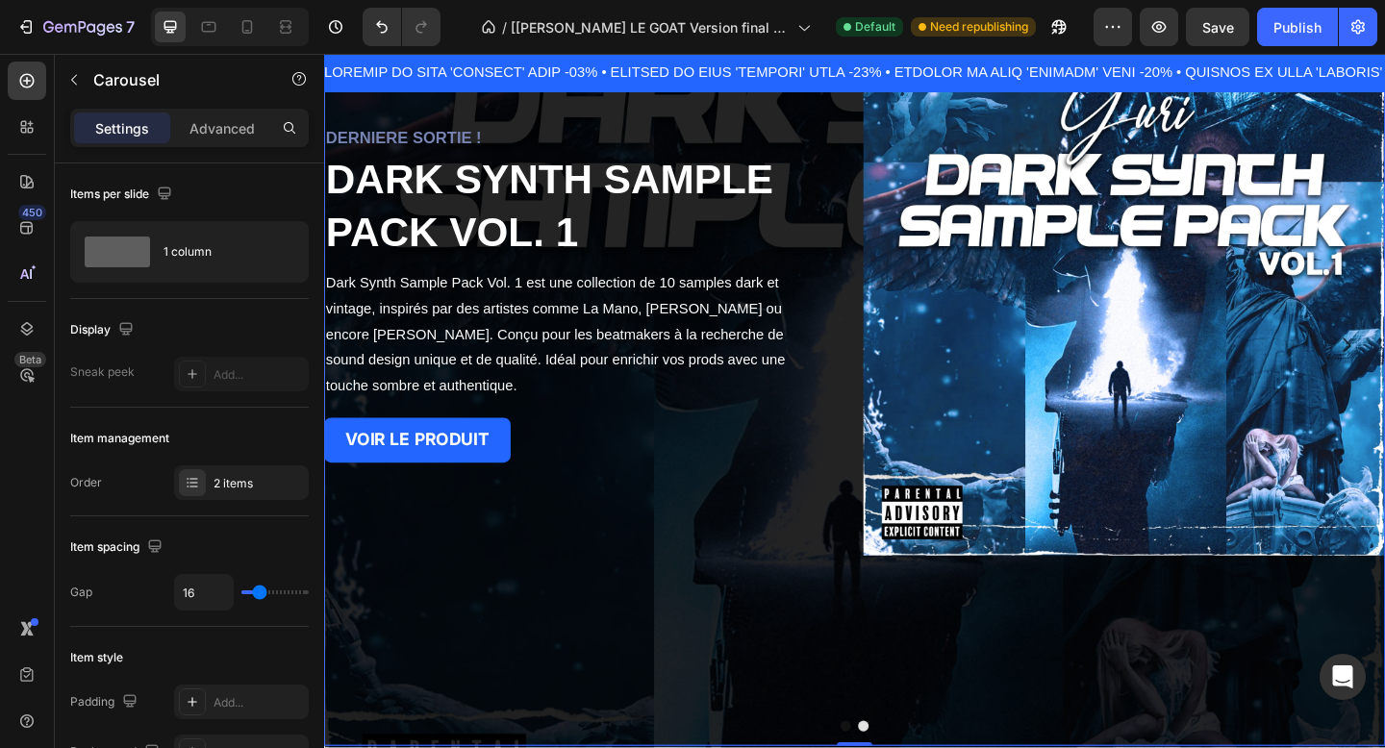
scroll to position [324, 0]
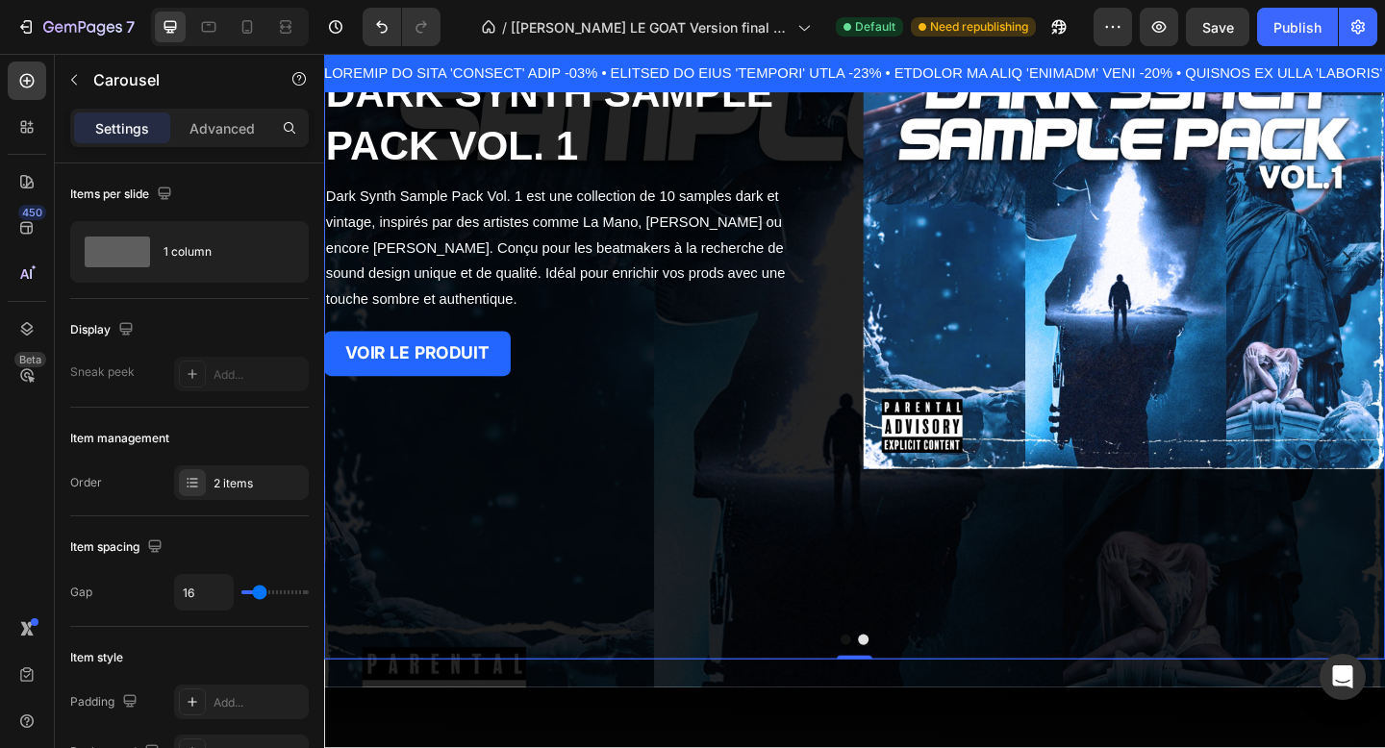
click at [895, 695] on button "Dot" at bounding box center [892, 692] width 12 height 12
click at [917, 689] on div at bounding box center [901, 692] width 1154 height 12
click at [914, 689] on button "Dot" at bounding box center [911, 692] width 12 height 12
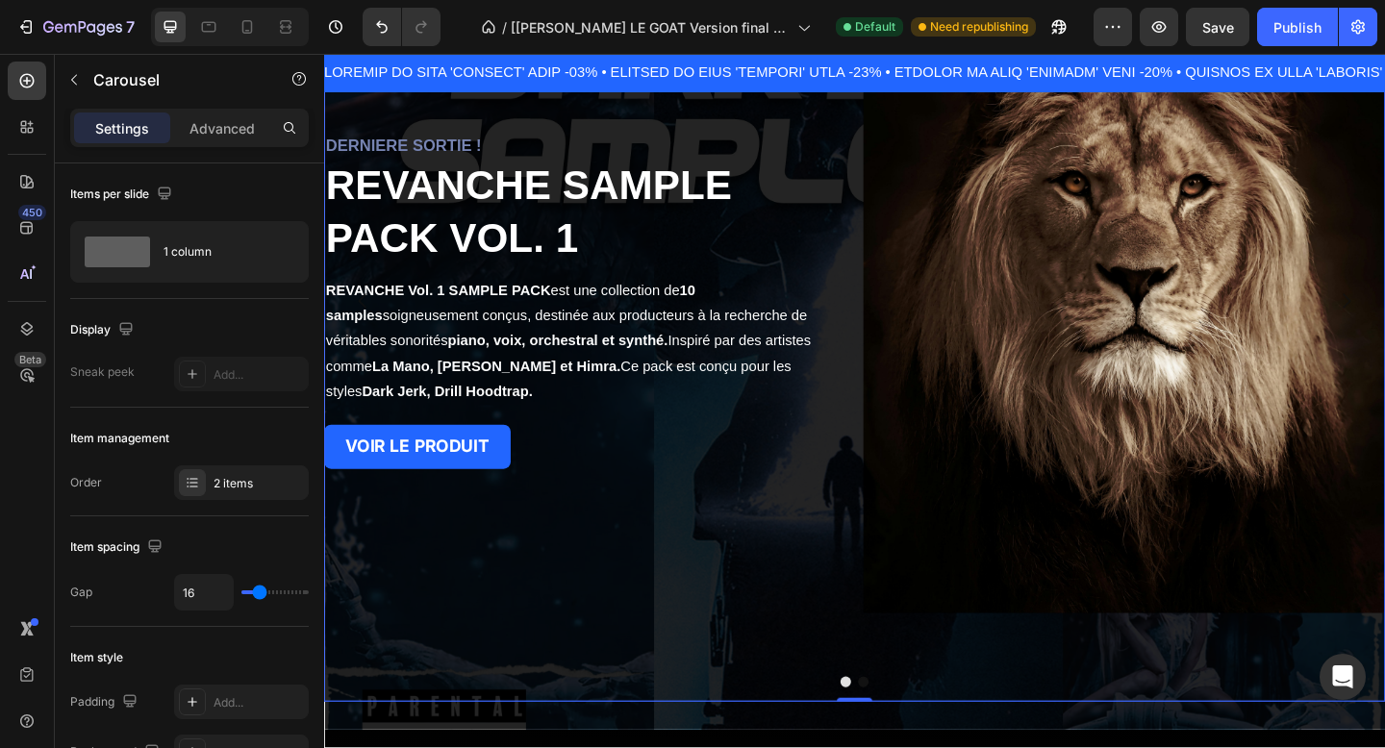
scroll to position [268, 0]
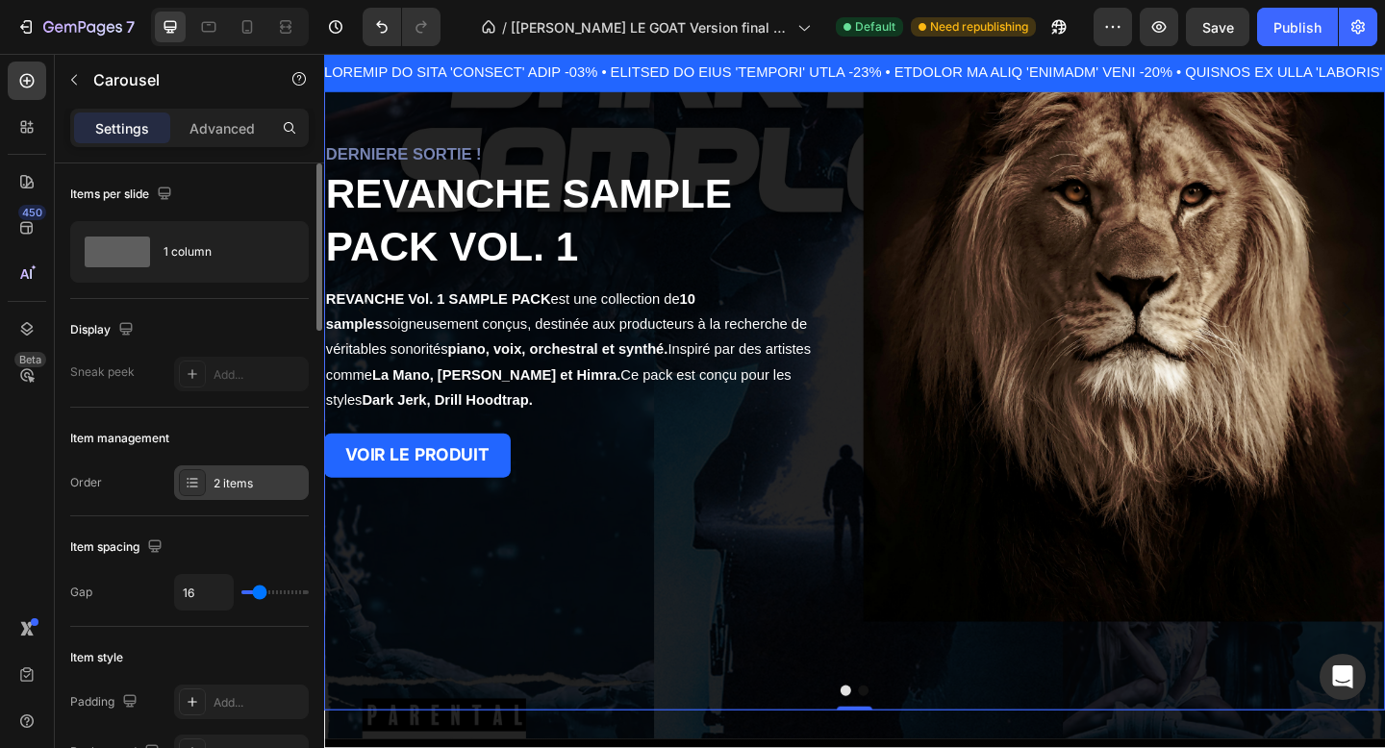
click at [262, 493] on div "2 items" at bounding box center [241, 483] width 135 height 35
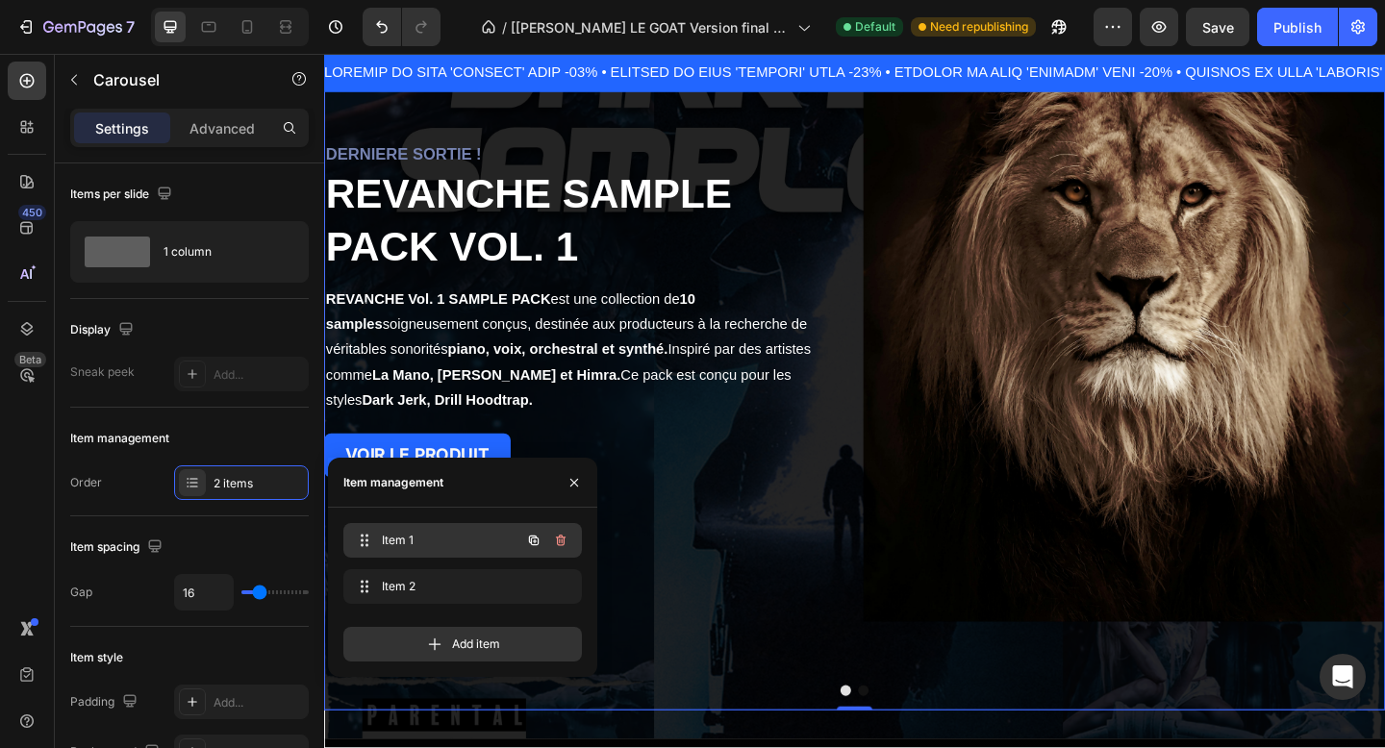
click at [395, 538] on span "Item 1" at bounding box center [436, 540] width 109 height 17
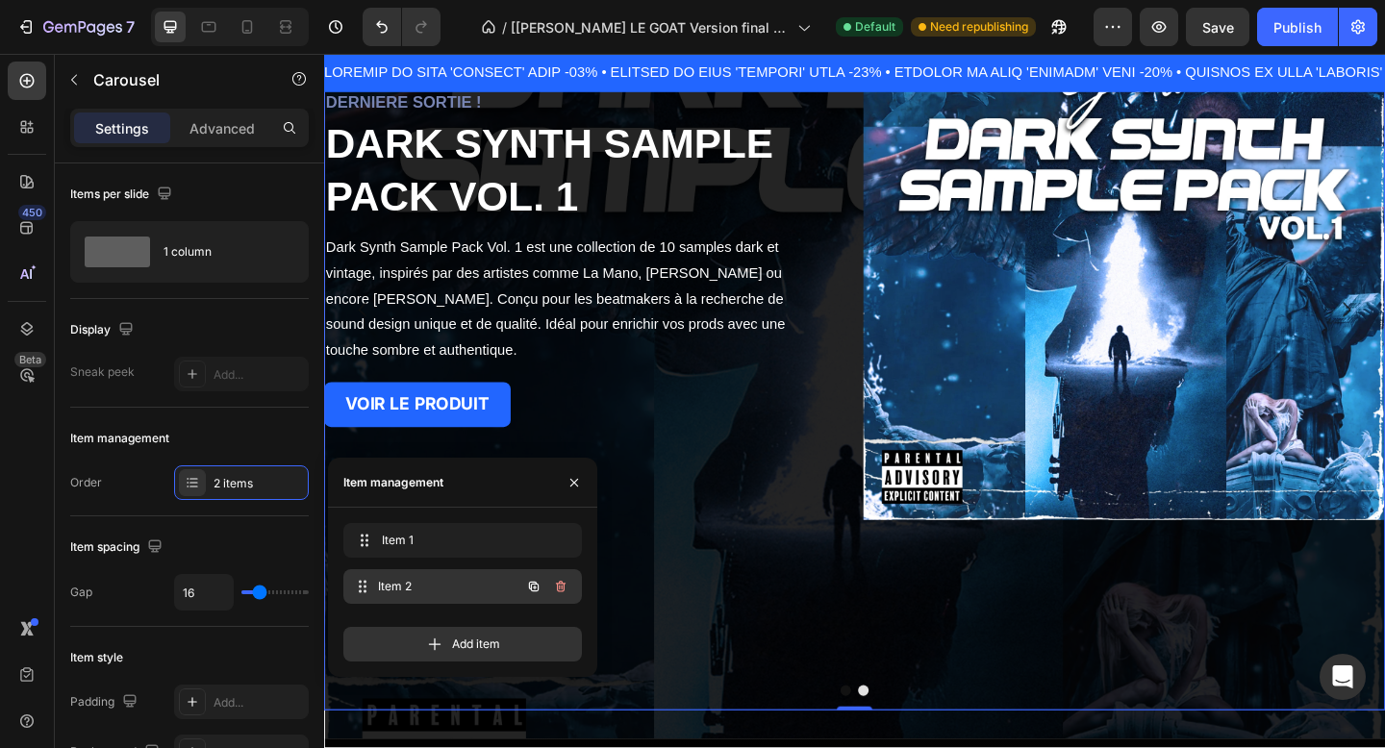
click at [426, 575] on div "Item 2 Item 2" at bounding box center [435, 586] width 169 height 27
drag, startPoint x: 442, startPoint y: 582, endPoint x: 442, endPoint y: 517, distance: 65.4
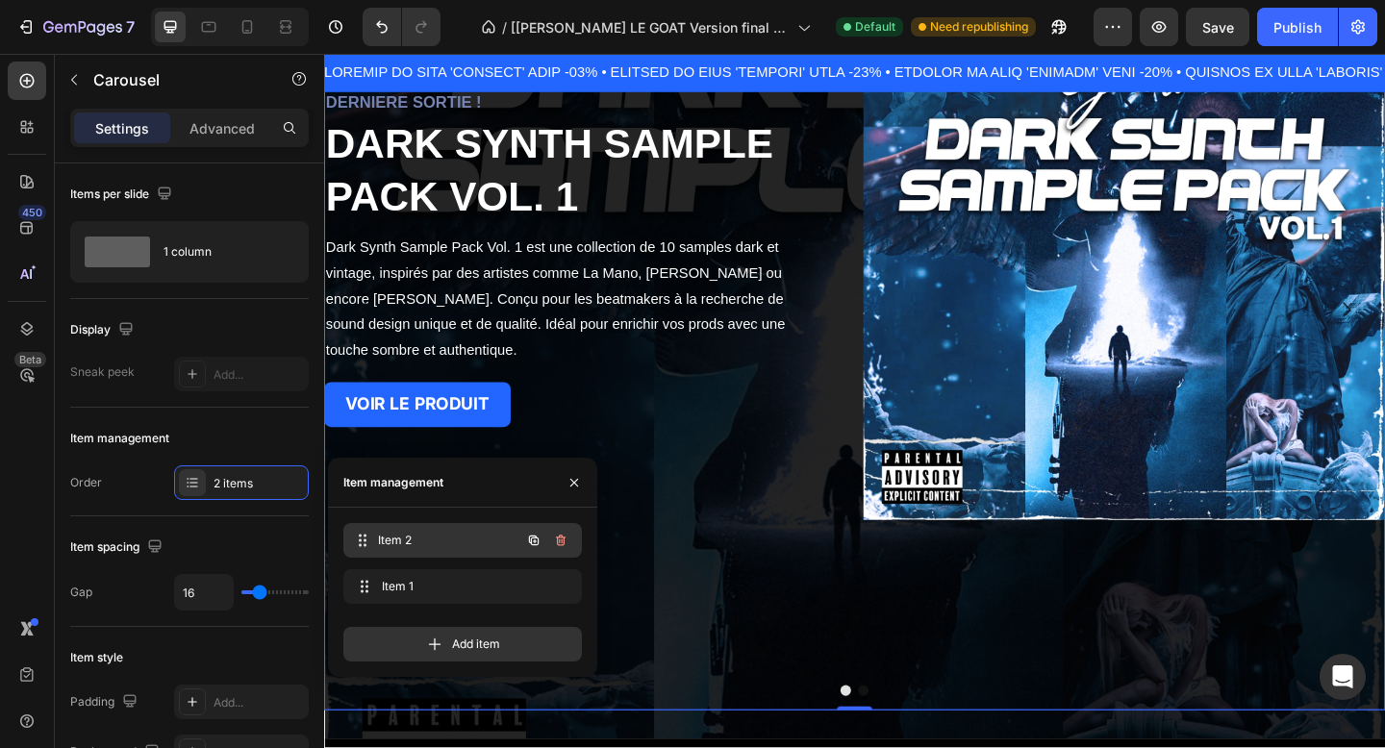
click at [441, 539] on span "Item 2" at bounding box center [449, 540] width 142 height 17
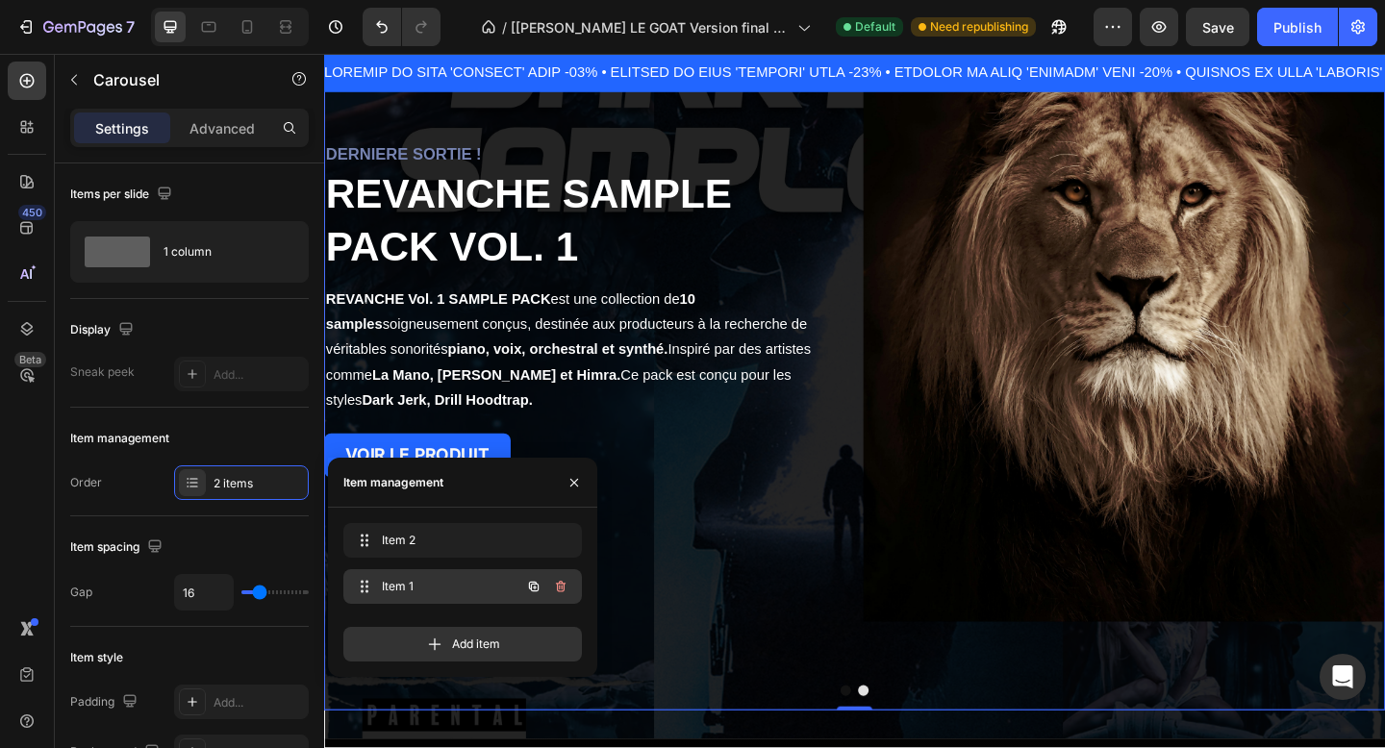
click at [440, 582] on span "Item 1" at bounding box center [436, 586] width 109 height 17
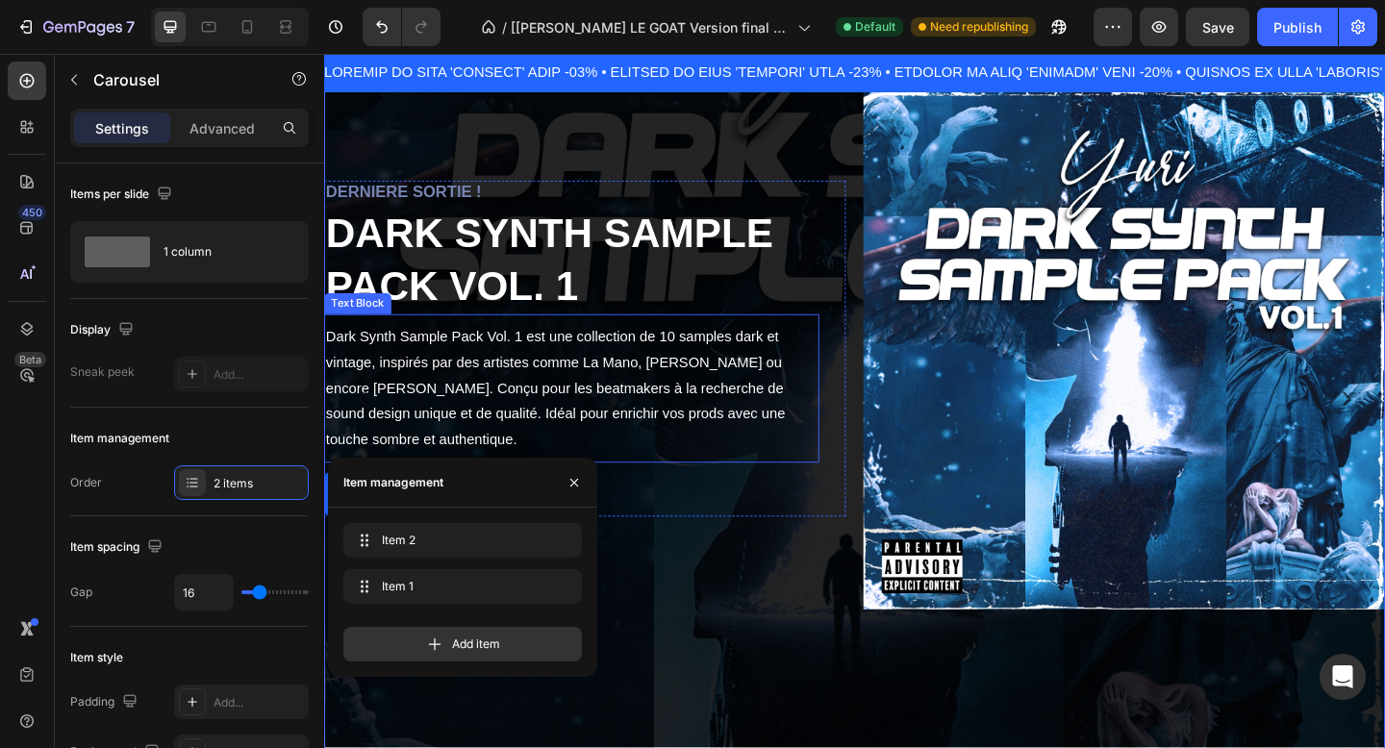
scroll to position [165, 0]
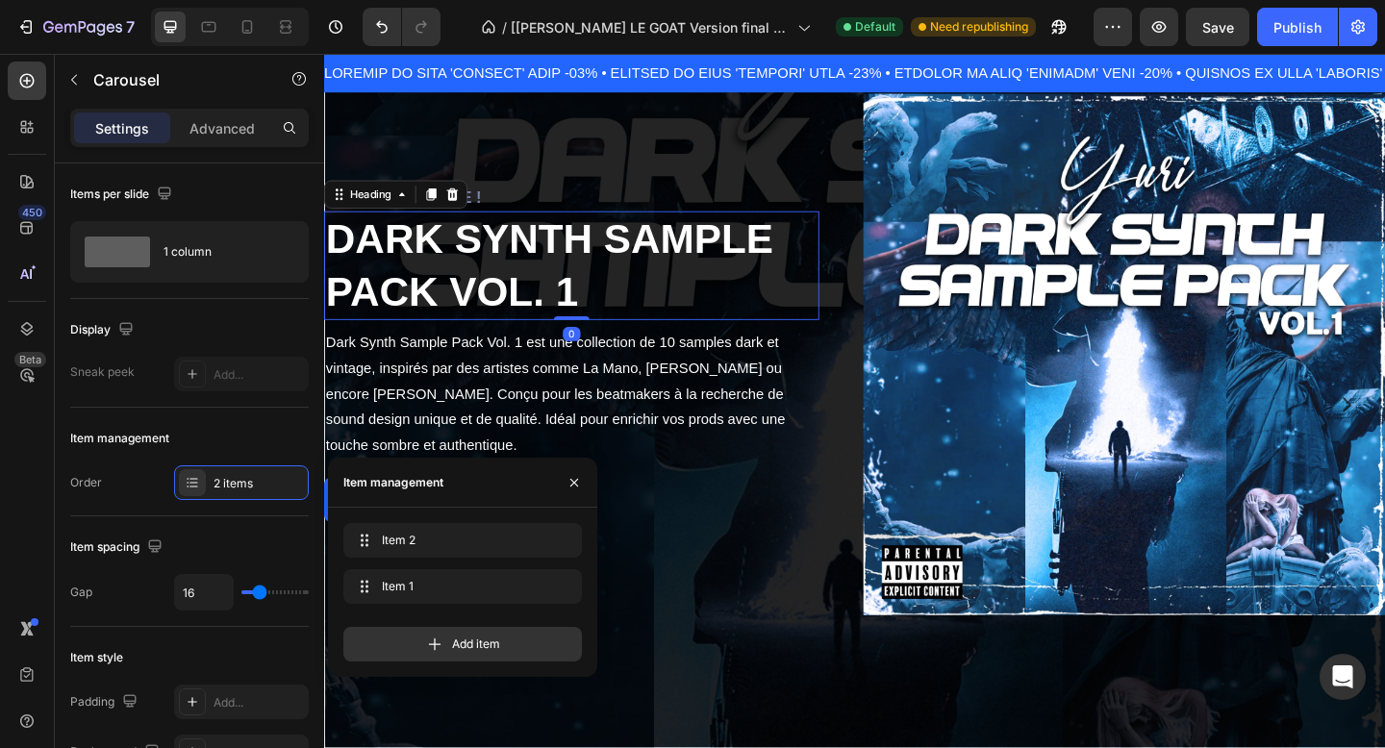
click at [447, 232] on strong "DARK SYNTH SAMPLE PACK VOL. 1" at bounding box center [569, 284] width 487 height 108
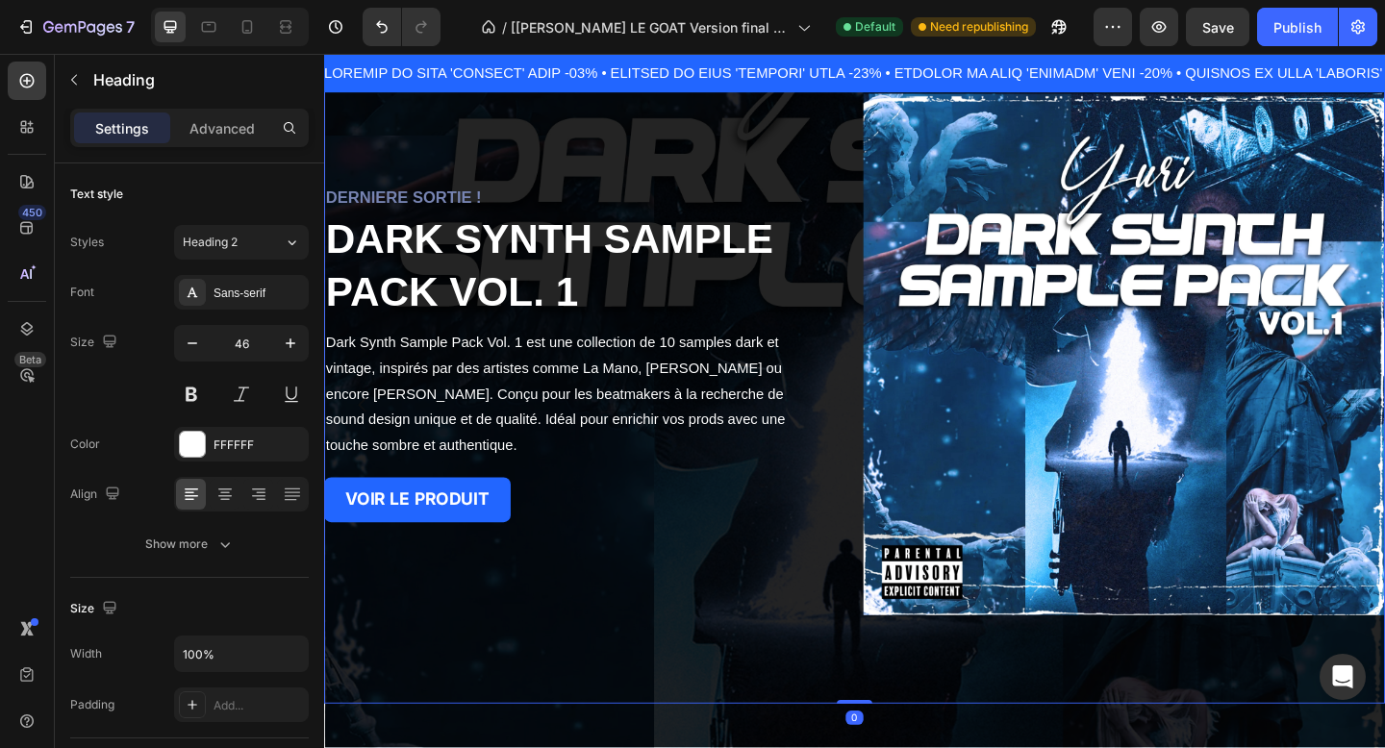
click at [518, 182] on div "DERNIERE SORTIE ! Heading DARK SYNTH SAMPLE PACK VOL. 1 Heading Dark Synth Samp…" at bounding box center [608, 381] width 568 height 568
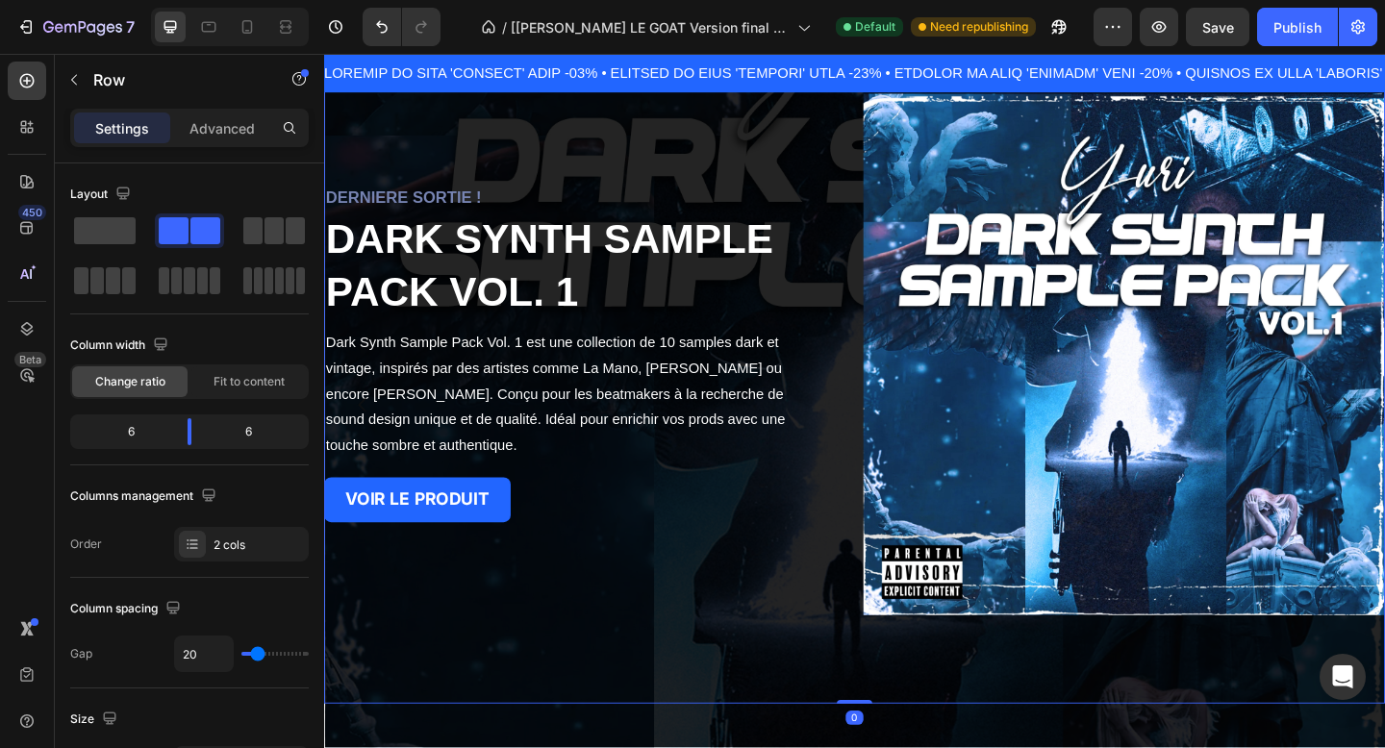
click at [516, 202] on h2 "DERNIERE SORTIE !" at bounding box center [593, 211] width 539 height 26
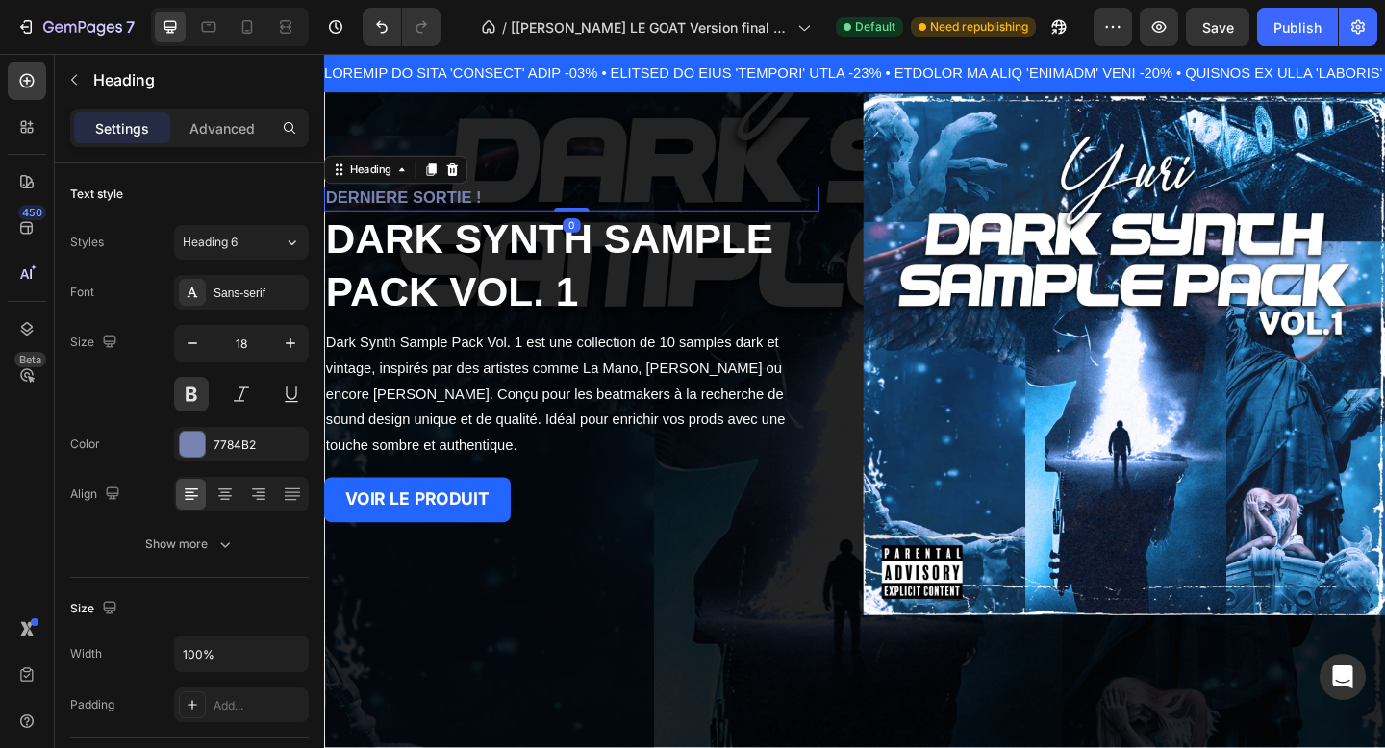
click at [516, 210] on h2 "DERNIERE SORTIE !" at bounding box center [593, 211] width 539 height 26
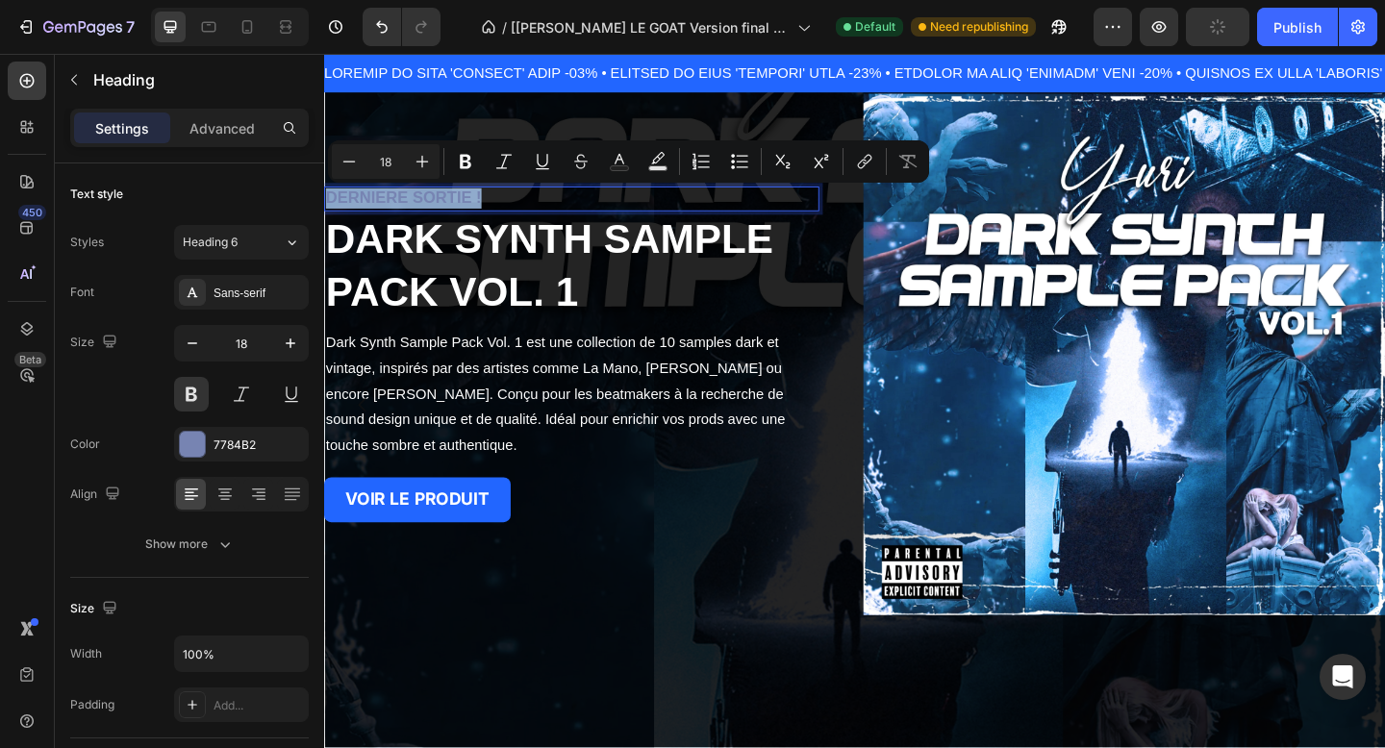
drag, startPoint x: 519, startPoint y: 216, endPoint x: 332, endPoint y: 218, distance: 186.7
click at [332, 218] on p "DERNIERE SORTIE !" at bounding box center [593, 211] width 535 height 22
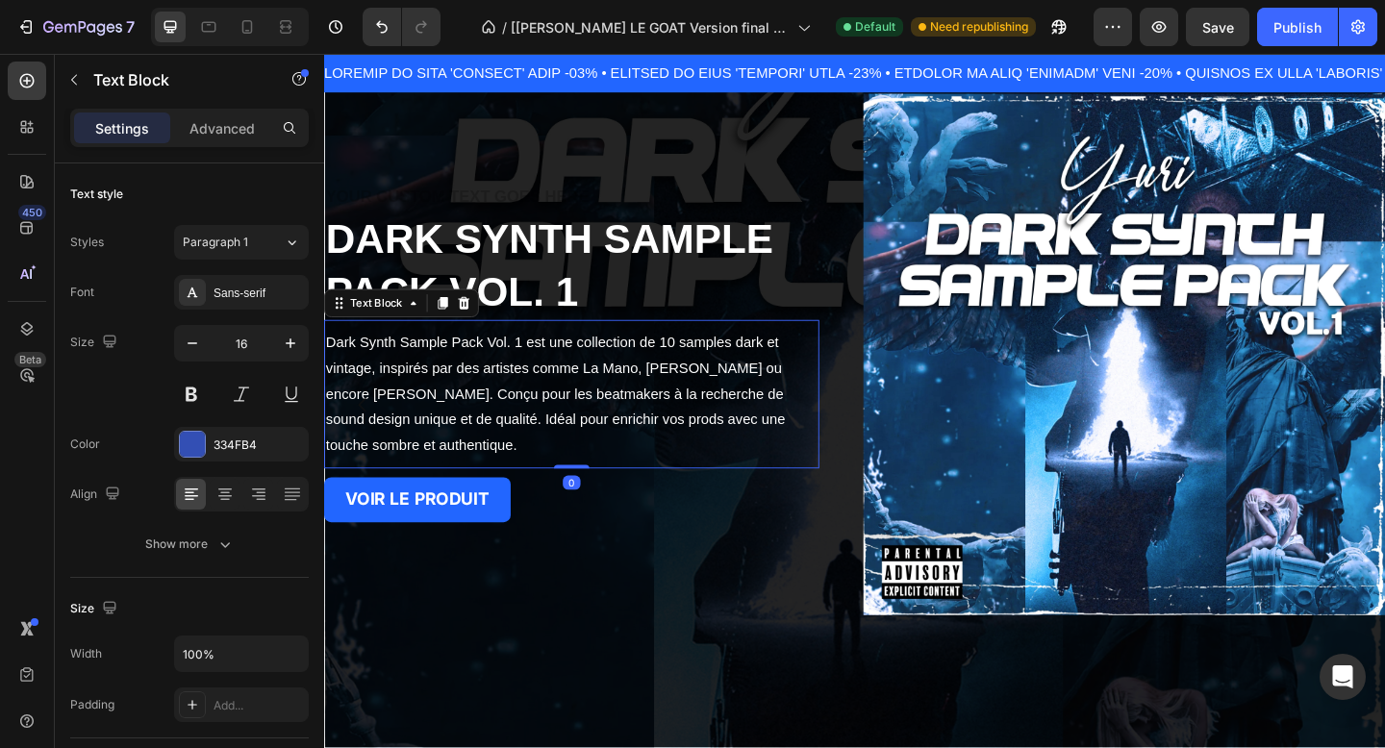
click at [519, 346] on div "Dark Synth Sample Pack Vol. 1 est une collection de 10 samples dark et vintage,…" at bounding box center [593, 424] width 539 height 162
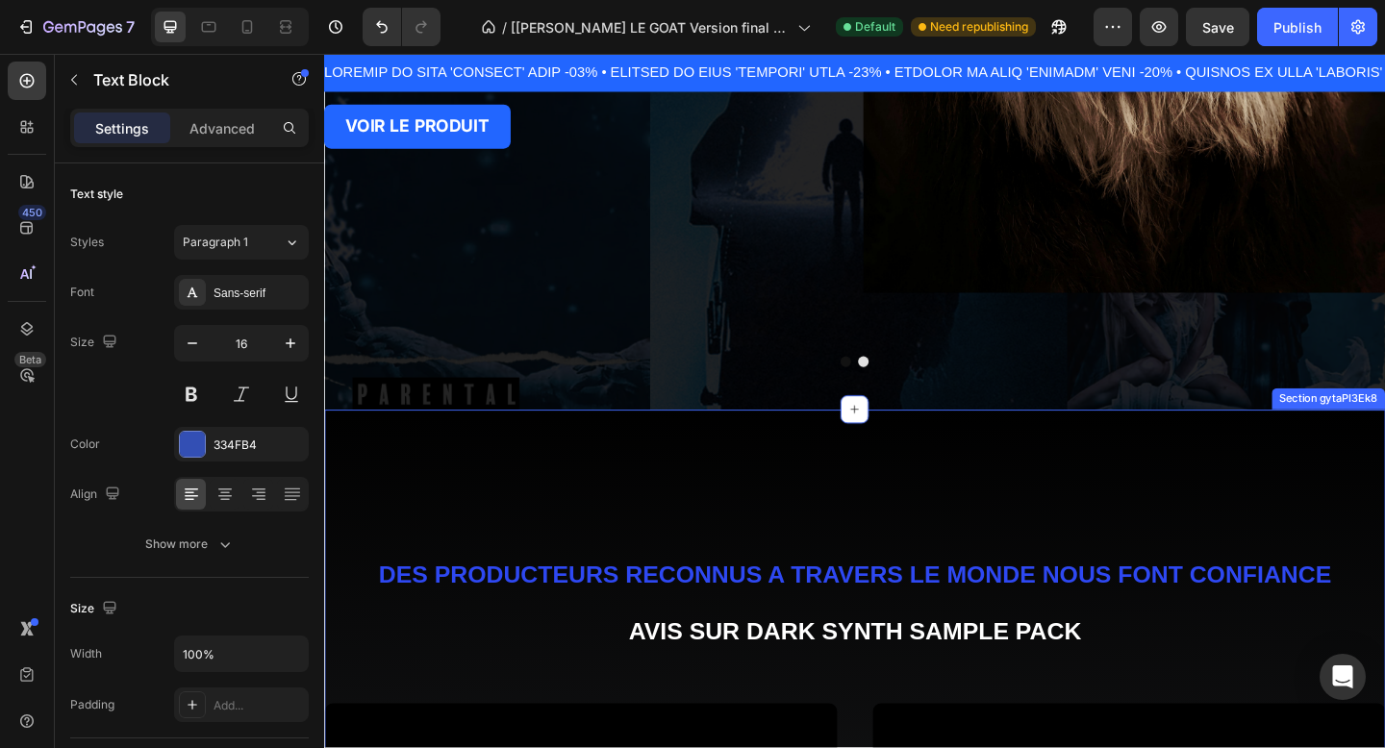
scroll to position [449, 0]
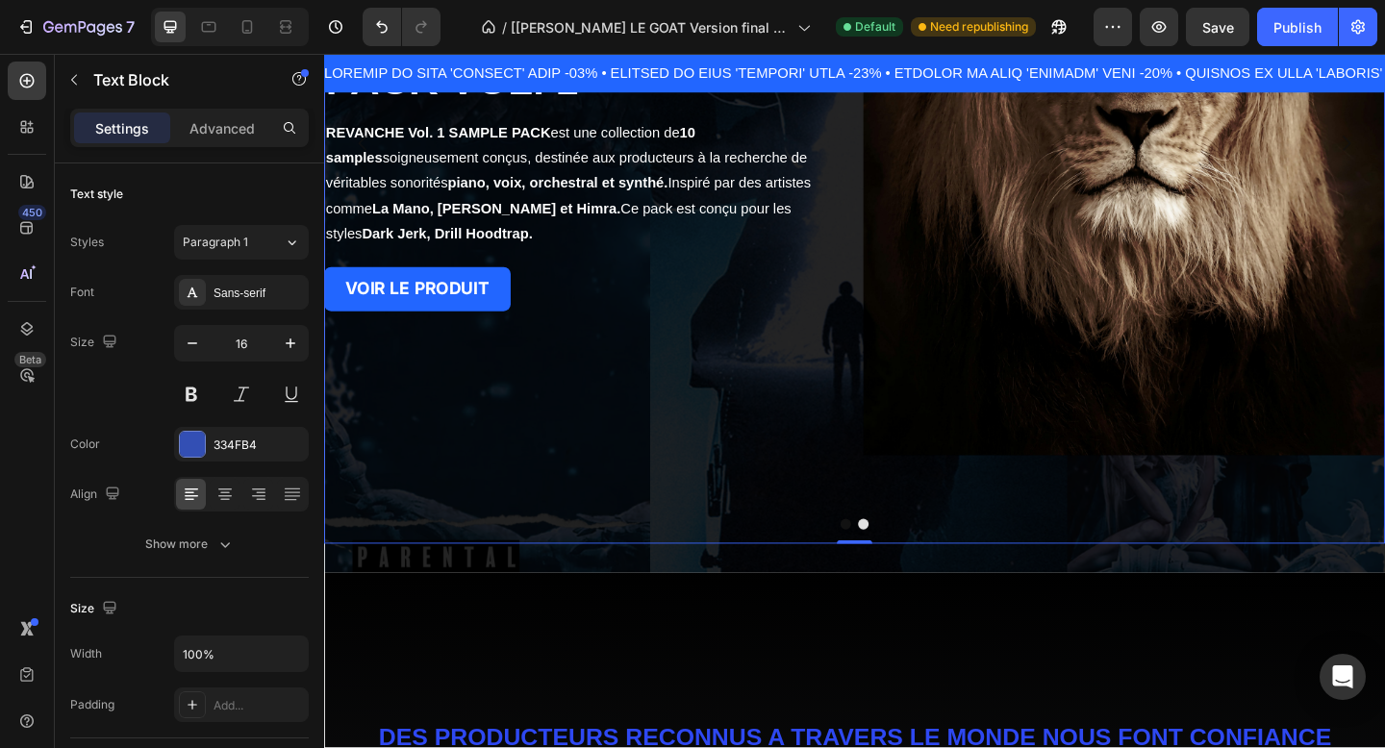
click at [473, 449] on div "DERNIERE SORTIE ! Heading REVANCHE SAMPLE PACK VOL. 1 Heading REVANCHE Vol. 1 S…" at bounding box center [608, 152] width 568 height 678
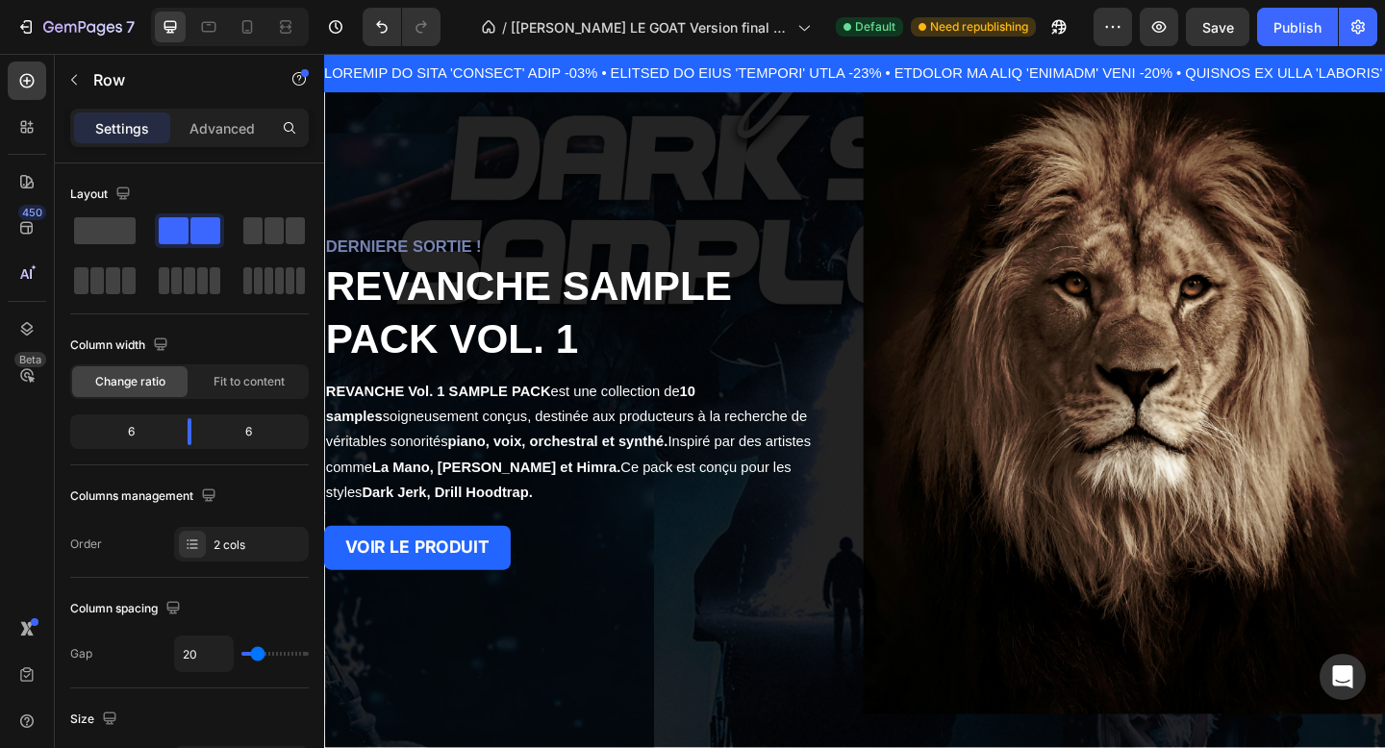
scroll to position [0, 0]
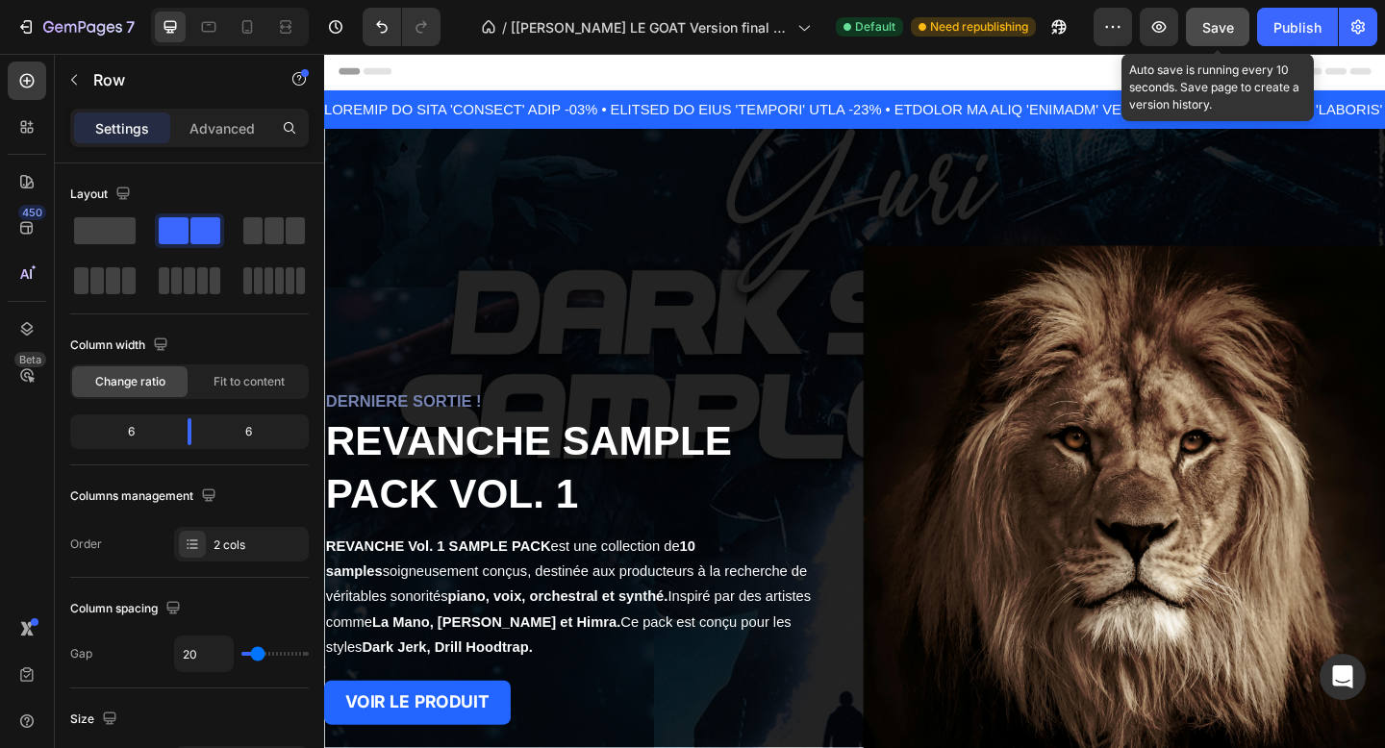
click at [1212, 27] on span "Save" at bounding box center [1219, 27] width 32 height 16
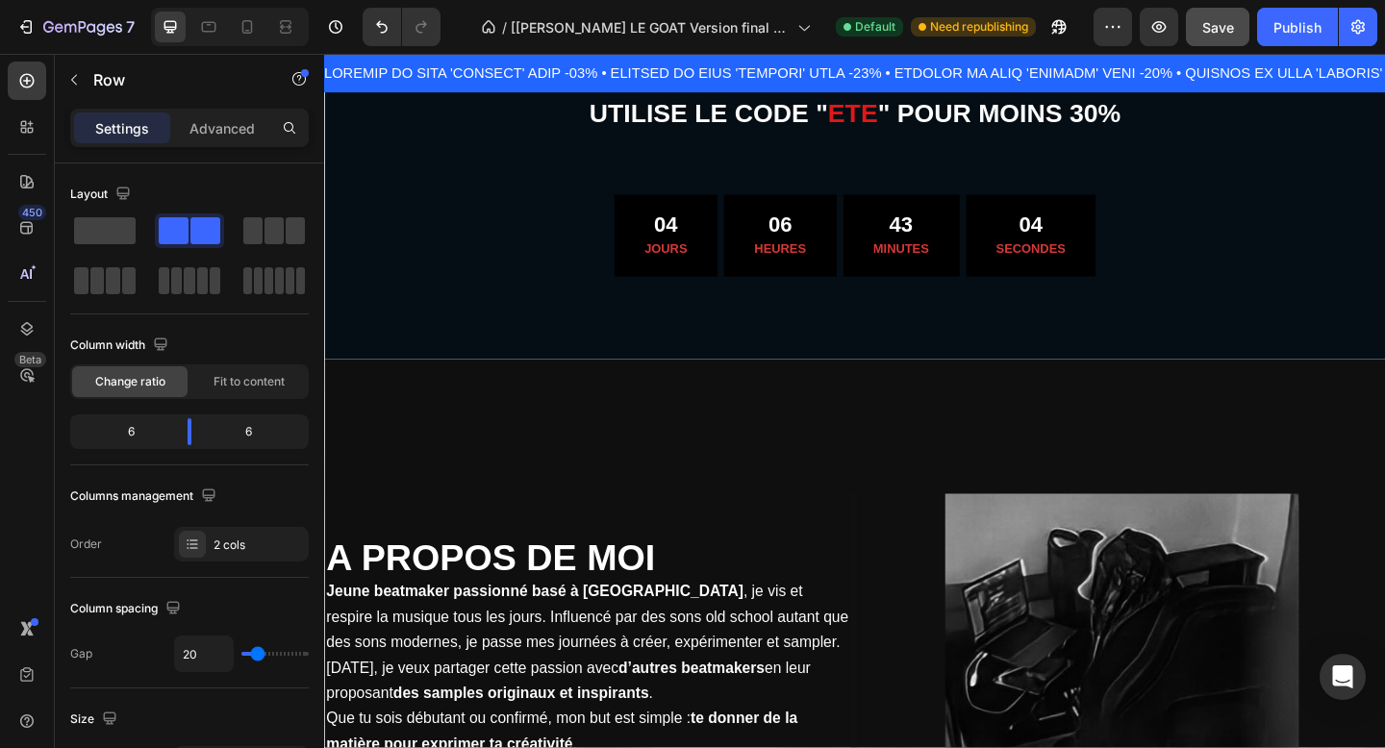
scroll to position [1876, 0]
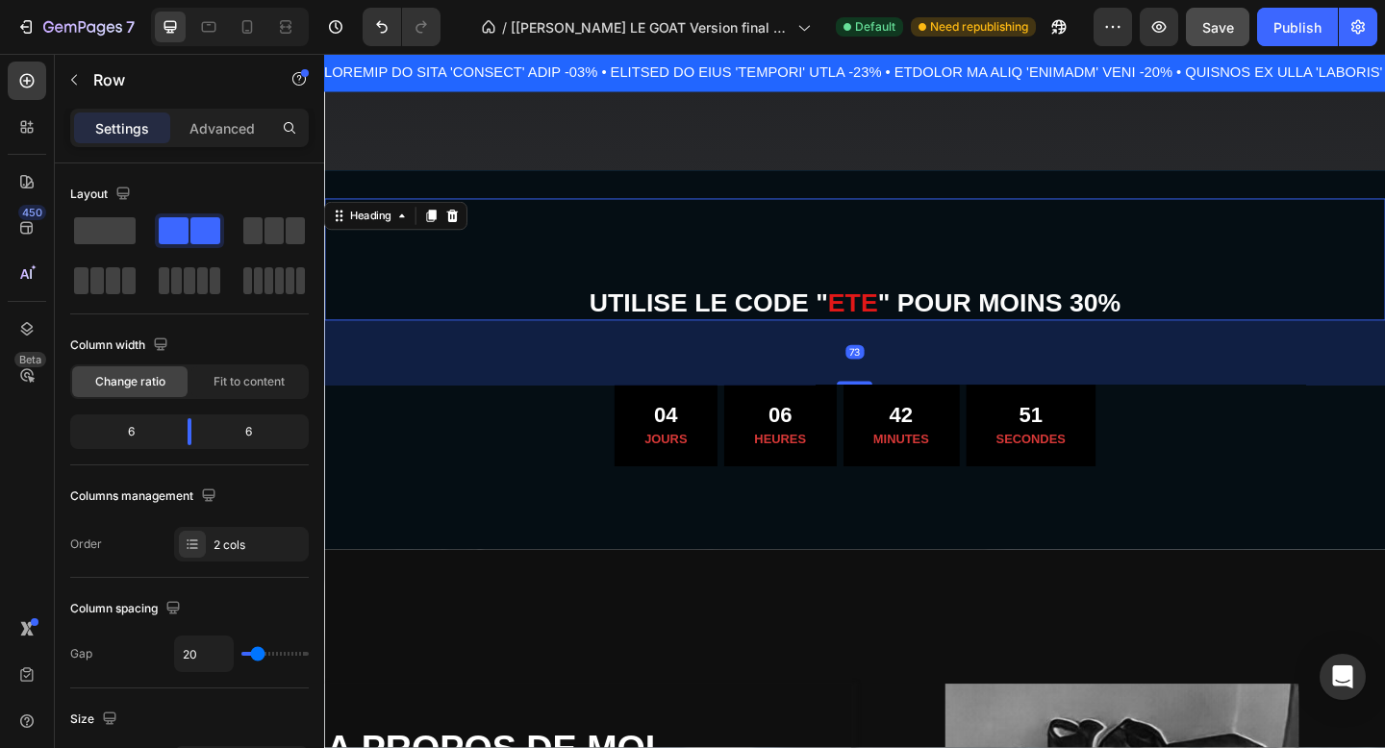
click at [919, 317] on strong "ete" at bounding box center [899, 325] width 54 height 31
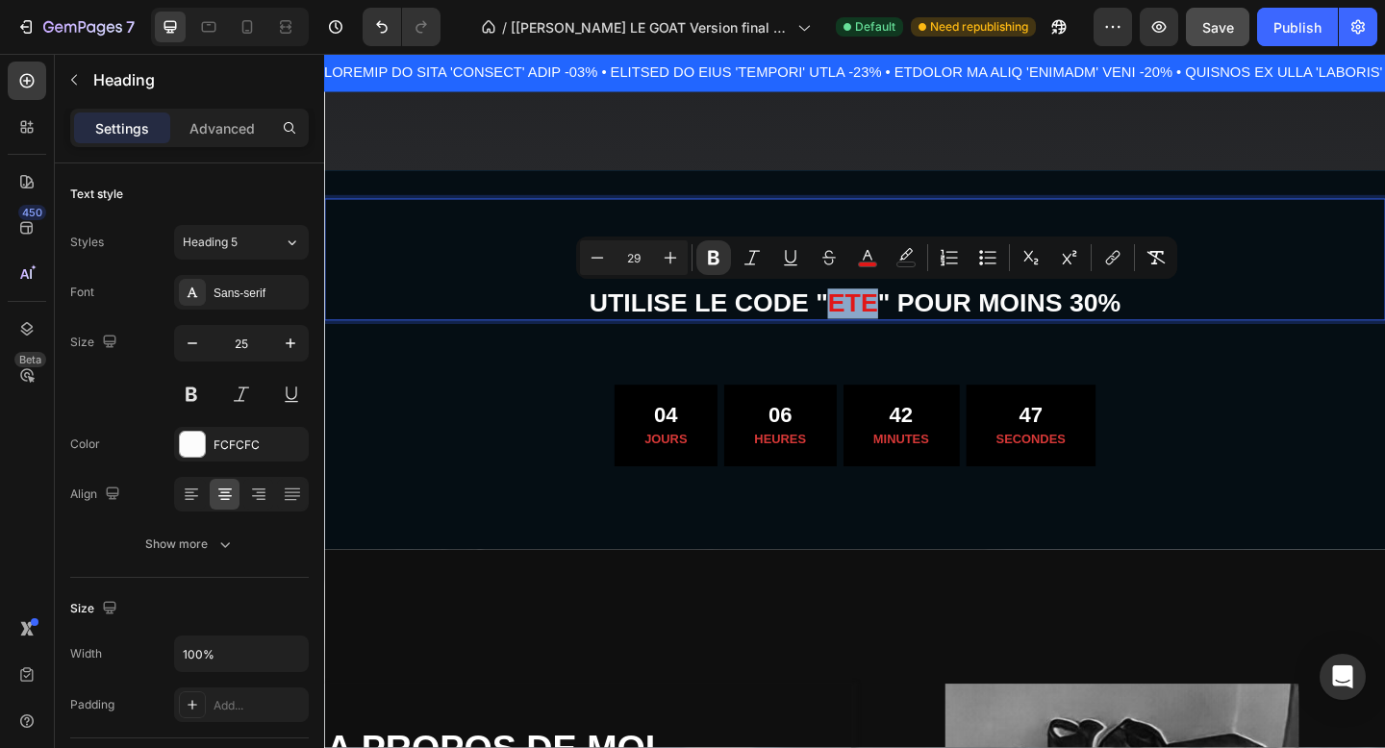
drag, startPoint x: 924, startPoint y: 322, endPoint x: 875, endPoint y: 325, distance: 49.2
click at [875, 325] on strong "ete" at bounding box center [899, 325] width 54 height 31
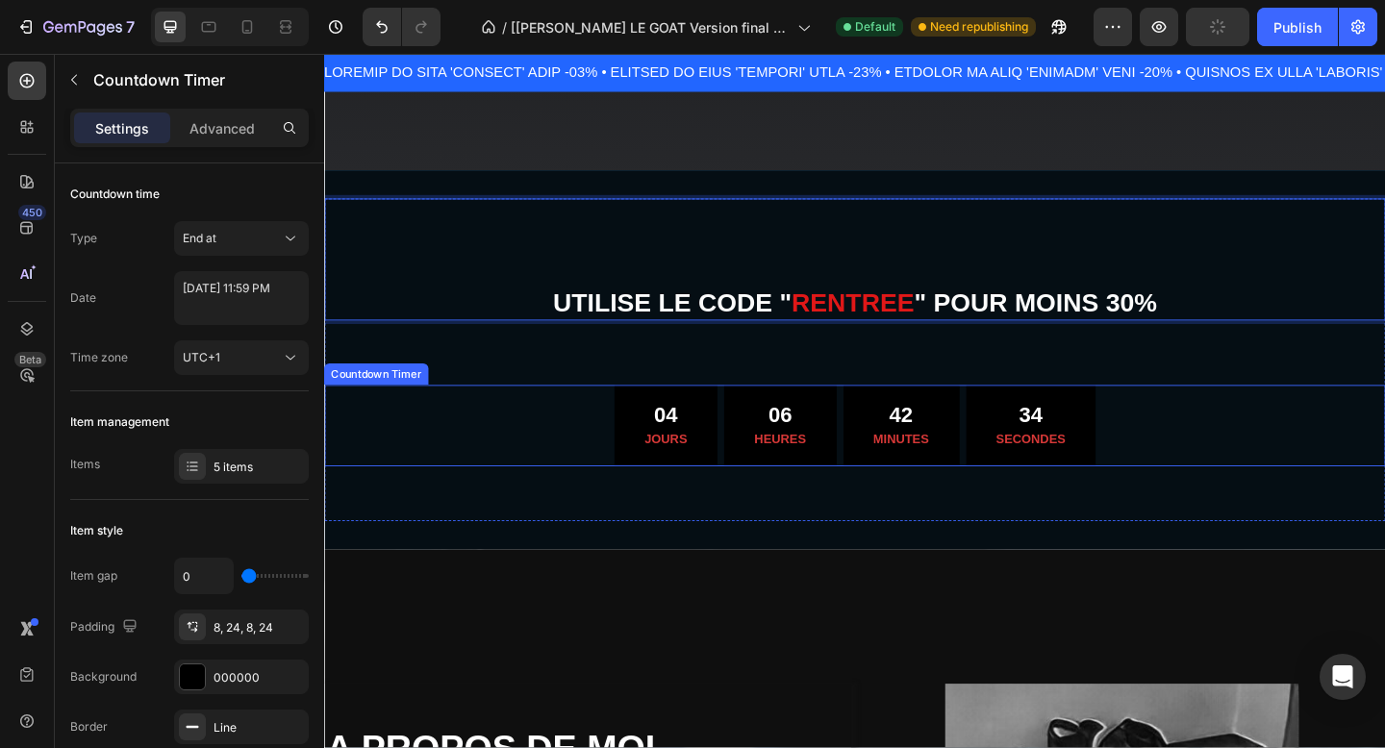
click at [617, 463] on div "04 JOURS 06 HEURES 42 MINUTES 34 SECONDES" at bounding box center [901, 459] width 1154 height 89
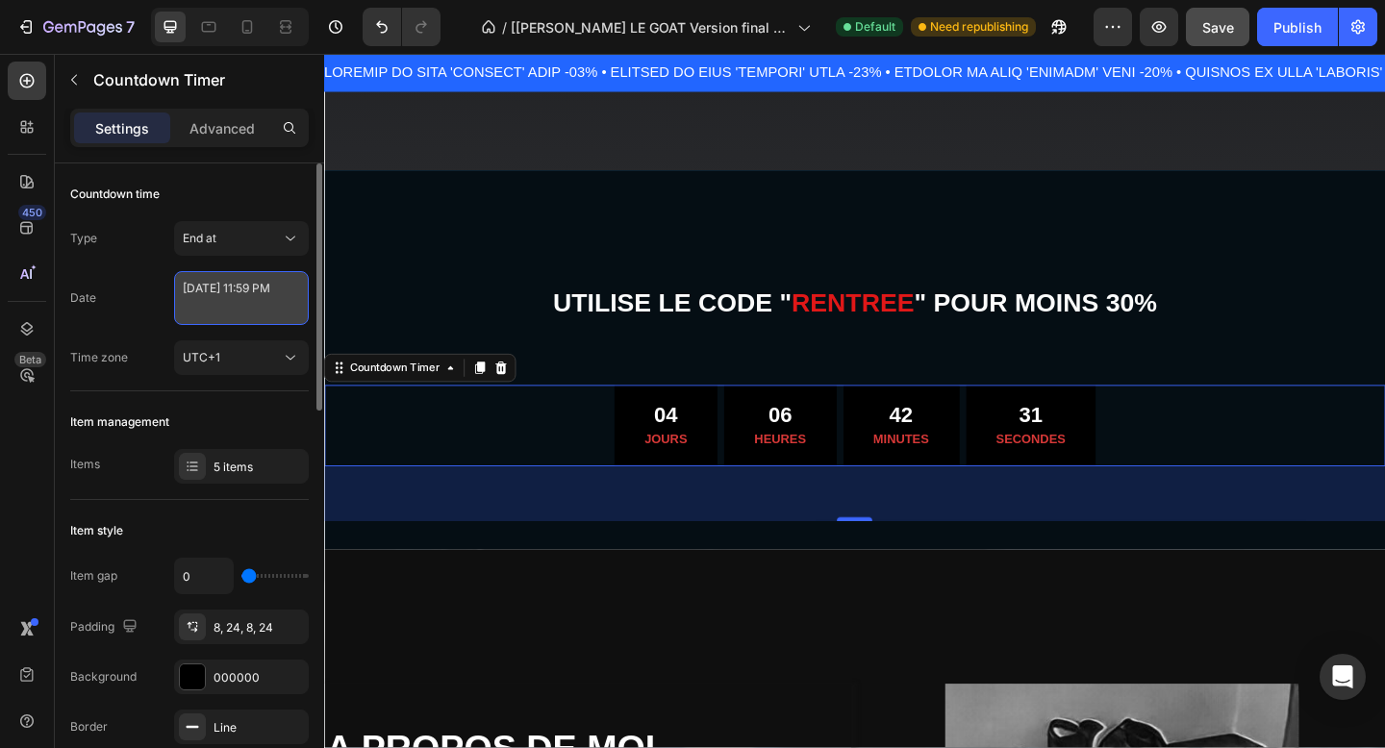
select select "23"
select select "59"
select select "false"
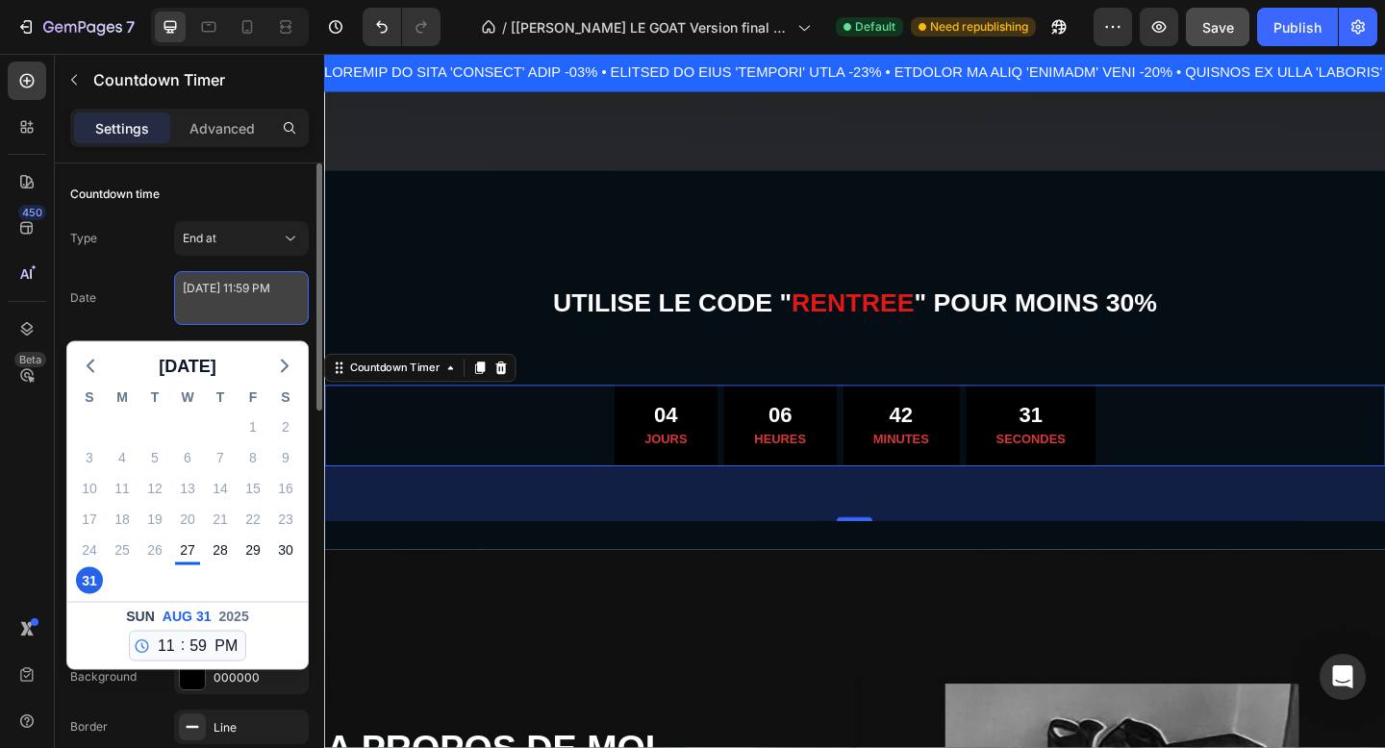
click at [233, 301] on textarea "[DATE] 11:59 PM" at bounding box center [241, 298] width 135 height 54
click at [287, 372] on icon "button" at bounding box center [284, 366] width 23 height 23
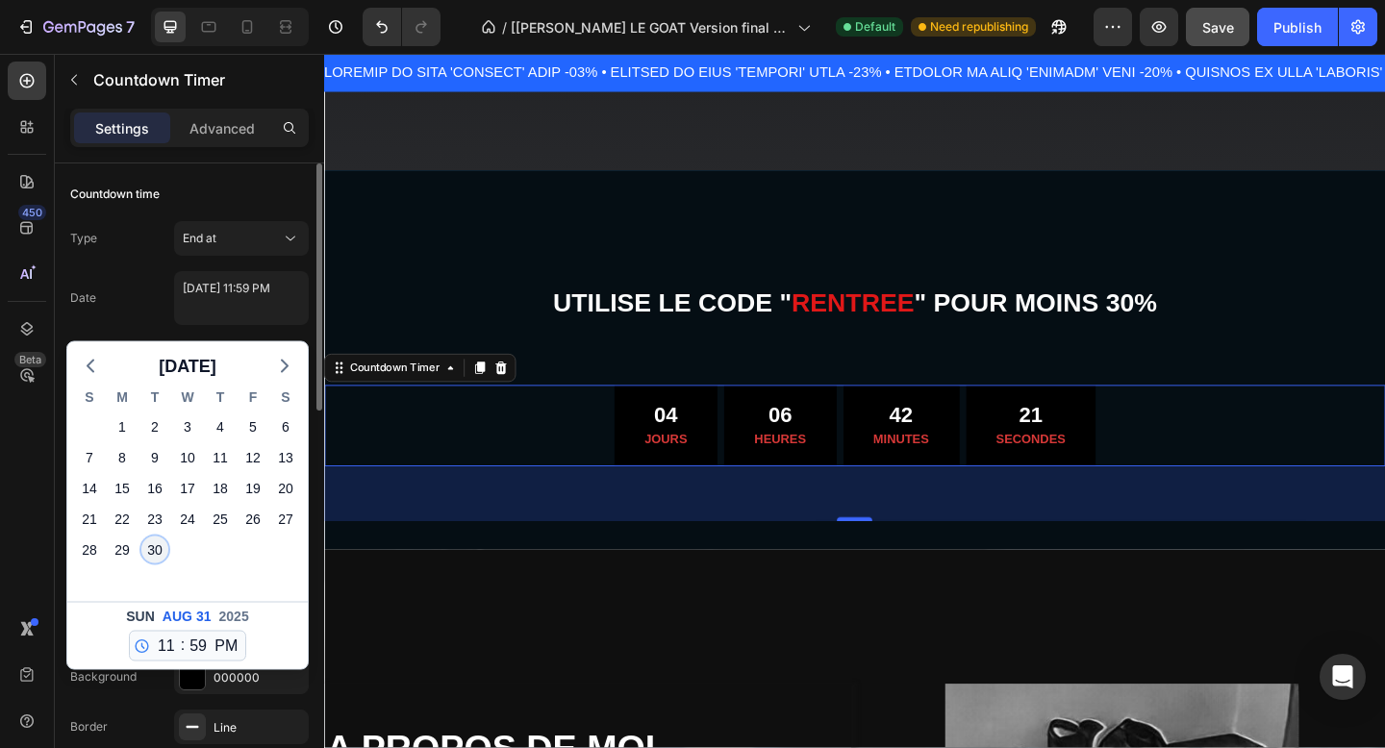
click at [163, 552] on div "30" at bounding box center [154, 550] width 27 height 27
type textarea "[DATE] 11:59 PM"
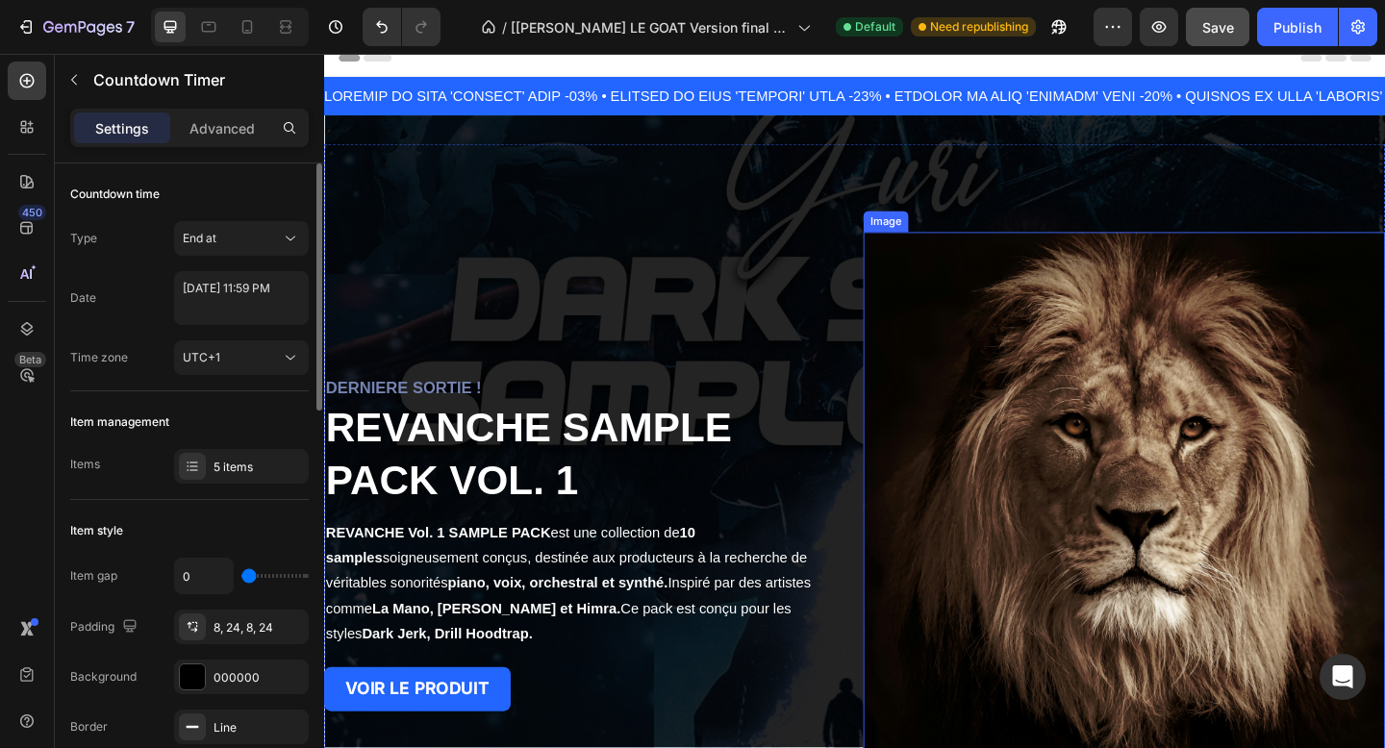
scroll to position [15, 0]
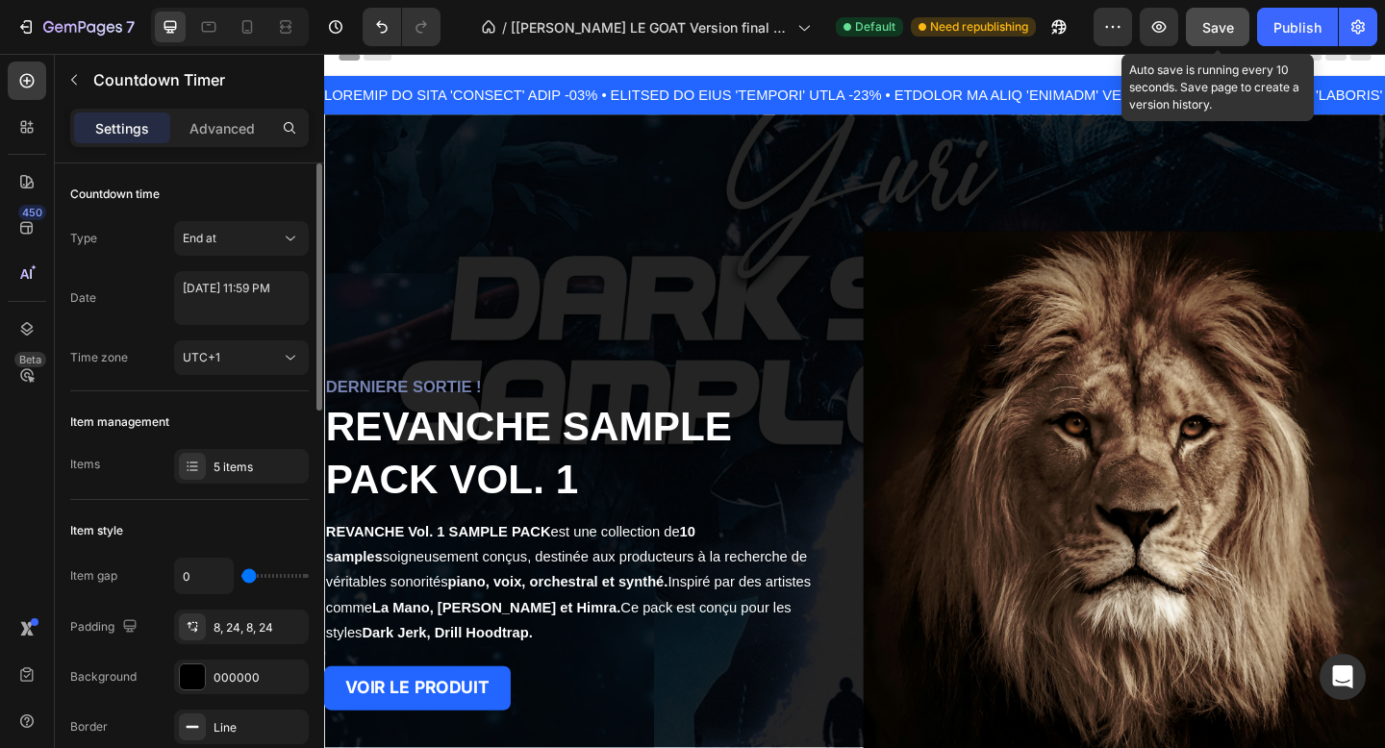
click at [1206, 29] on span "Save" at bounding box center [1219, 27] width 32 height 16
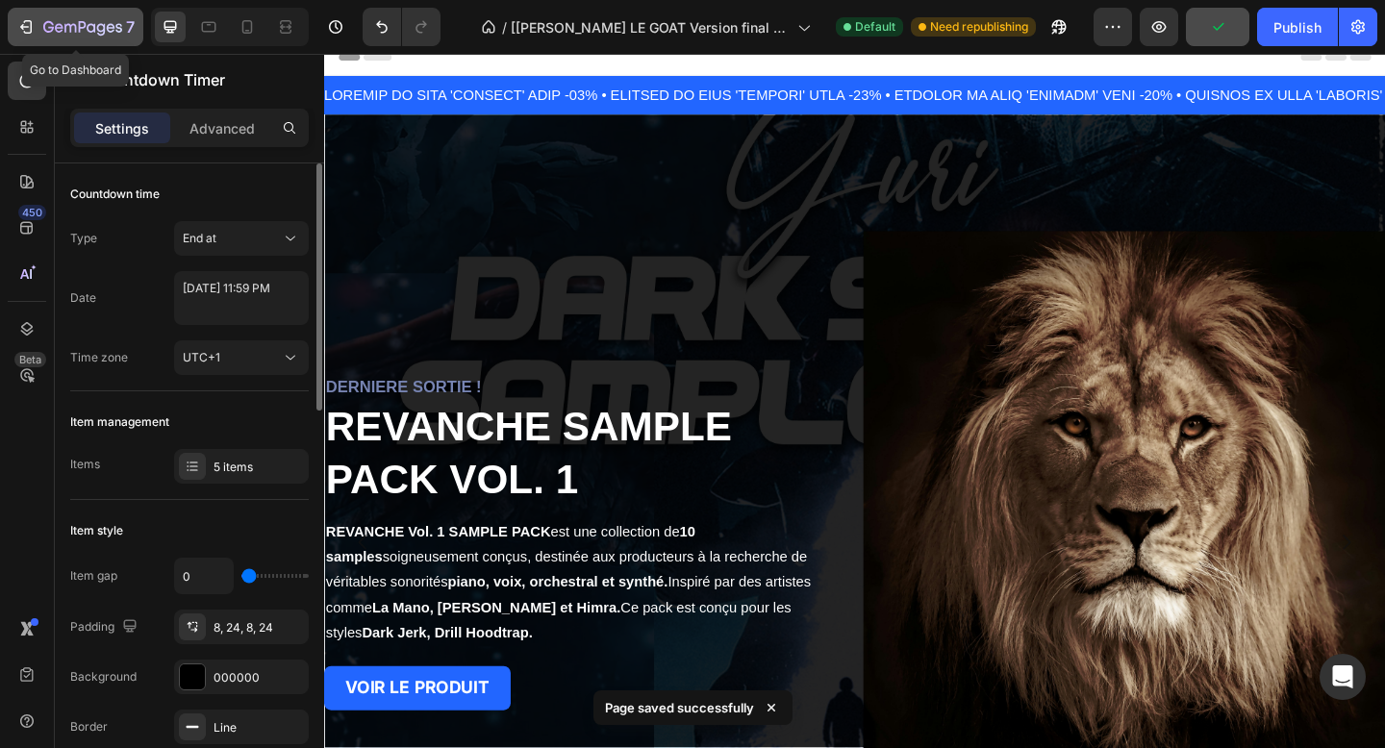
click at [29, 26] on icon "button" at bounding box center [25, 26] width 19 height 19
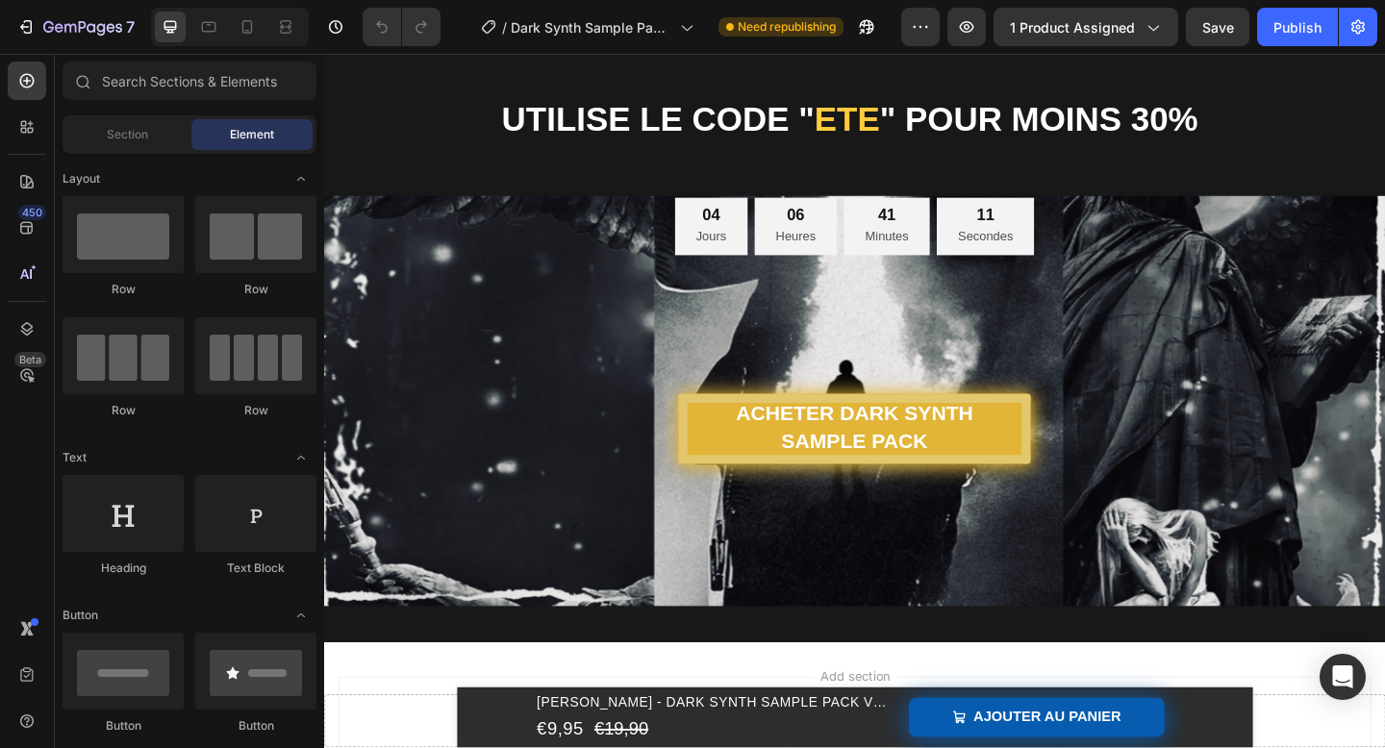
scroll to position [3025, 0]
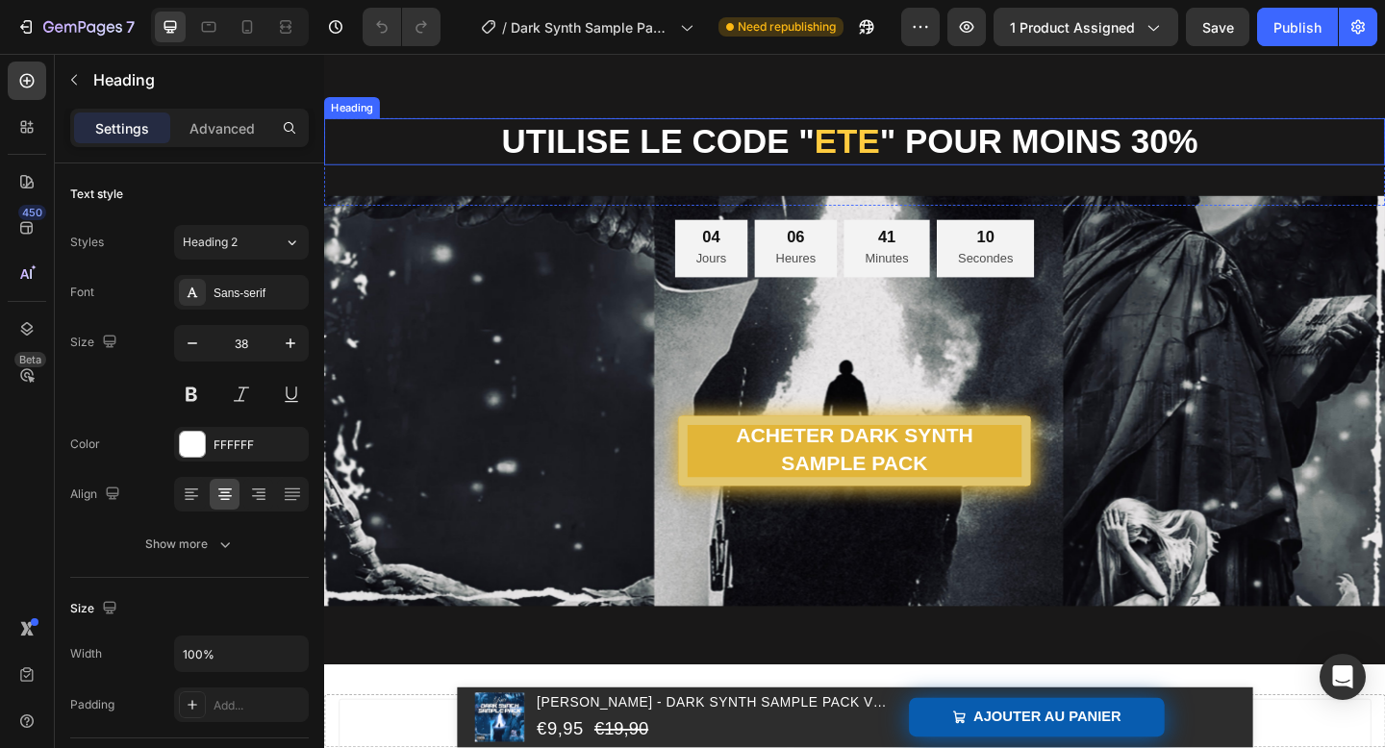
click at [917, 138] on strong "ETE" at bounding box center [893, 149] width 71 height 40
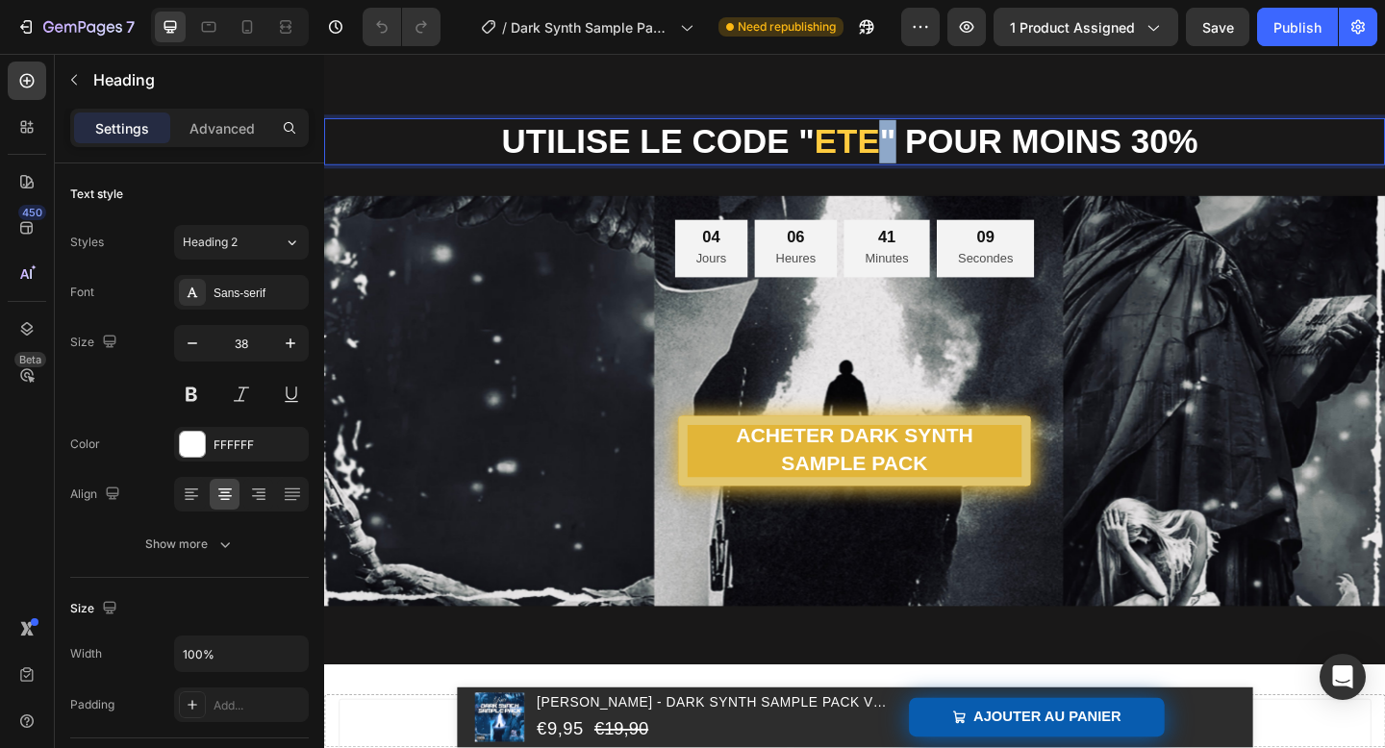
click at [926, 153] on strong "ETE" at bounding box center [893, 149] width 71 height 40
click at [924, 153] on strong "ETE" at bounding box center [893, 149] width 71 height 40
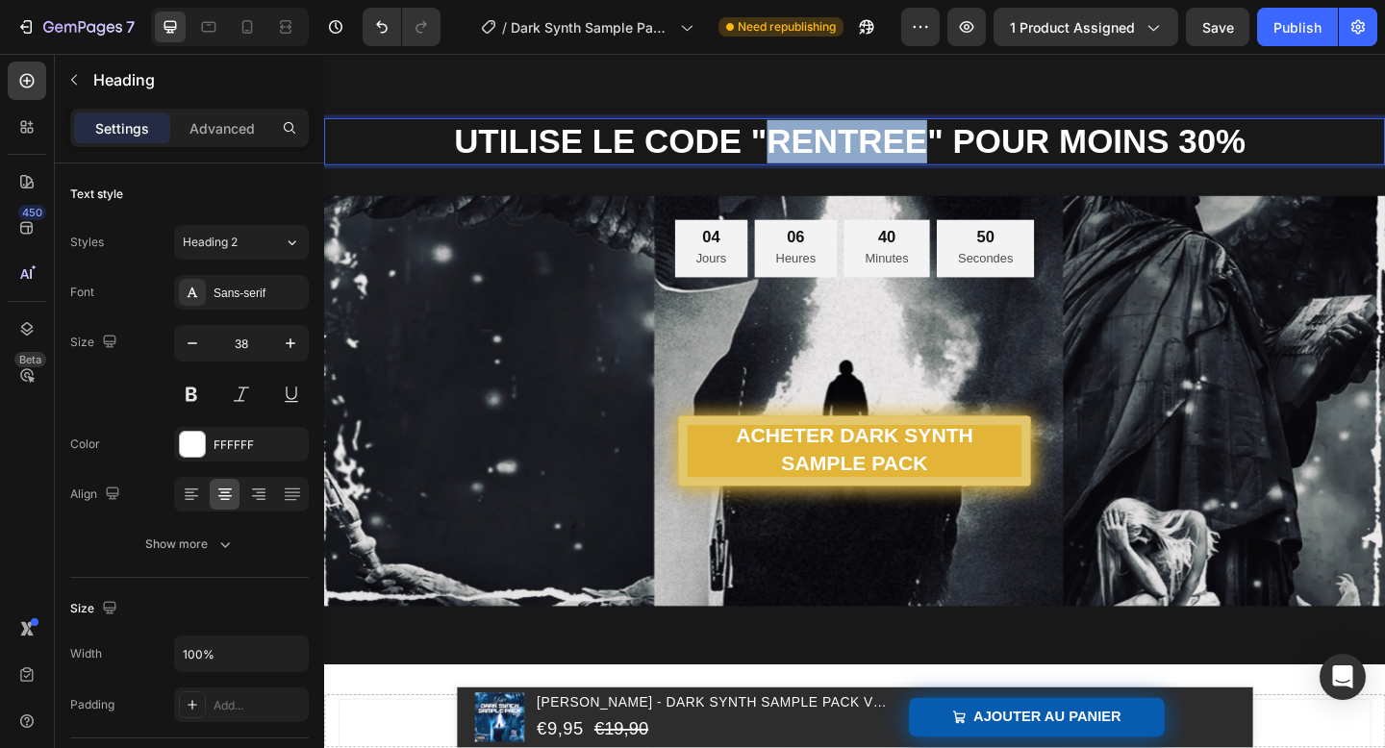
drag, startPoint x: 979, startPoint y: 147, endPoint x: 807, endPoint y: 151, distance: 172.3
click at [807, 151] on strong "UTILISE LE CODE "RENTREE" POUR MOINS 30%" at bounding box center [896, 149] width 861 height 40
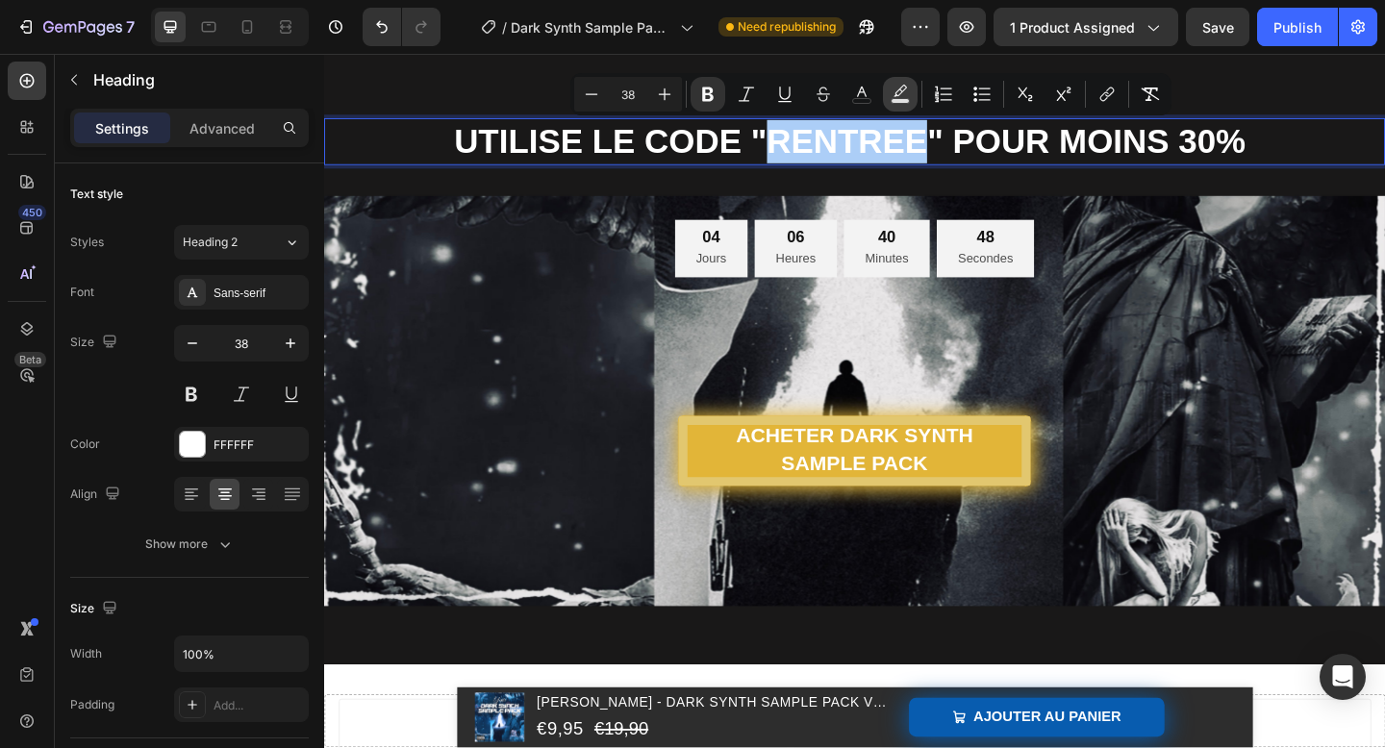
click at [902, 97] on icon "Editor contextual toolbar" at bounding box center [900, 94] width 19 height 19
type input "000000"
type input "77"
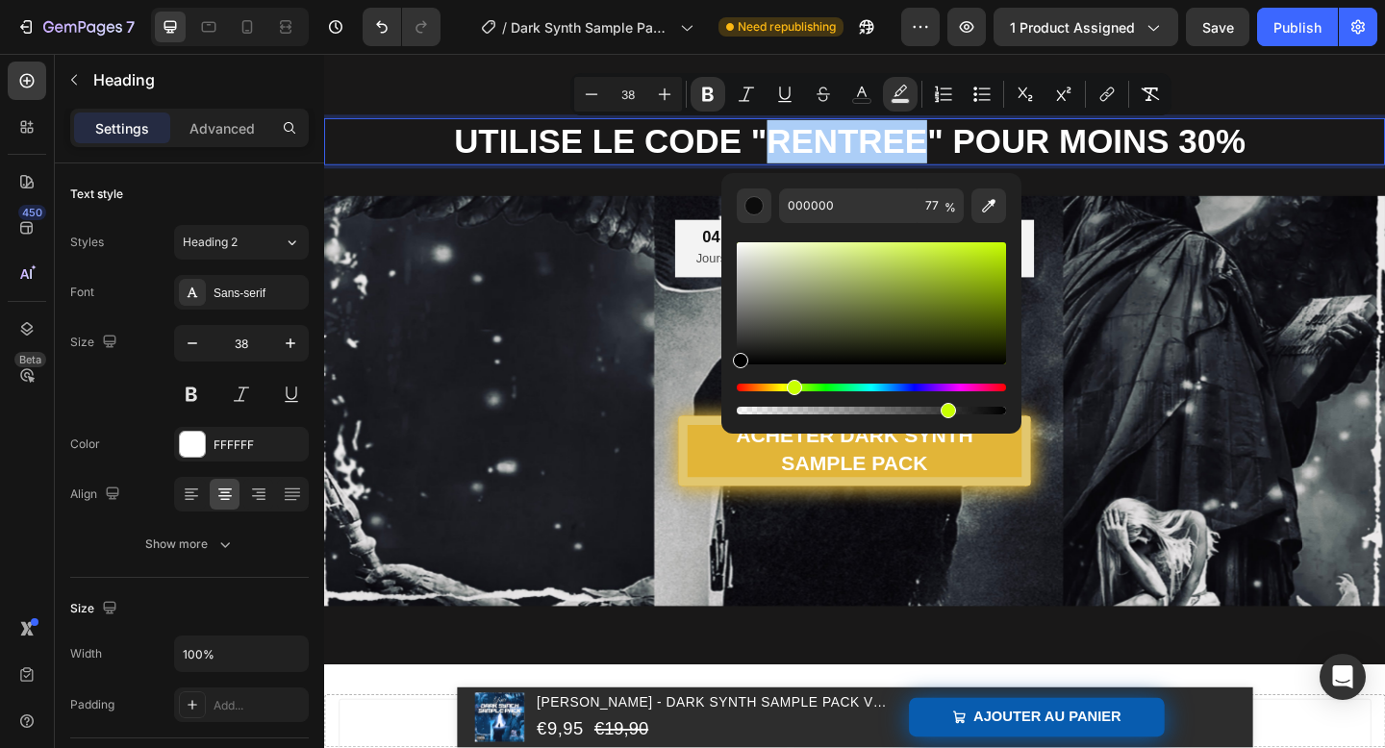
drag, startPoint x: 742, startPoint y: 388, endPoint x: 786, endPoint y: 390, distance: 44.3
click at [787, 390] on div "Hue" at bounding box center [794, 387] width 15 height 15
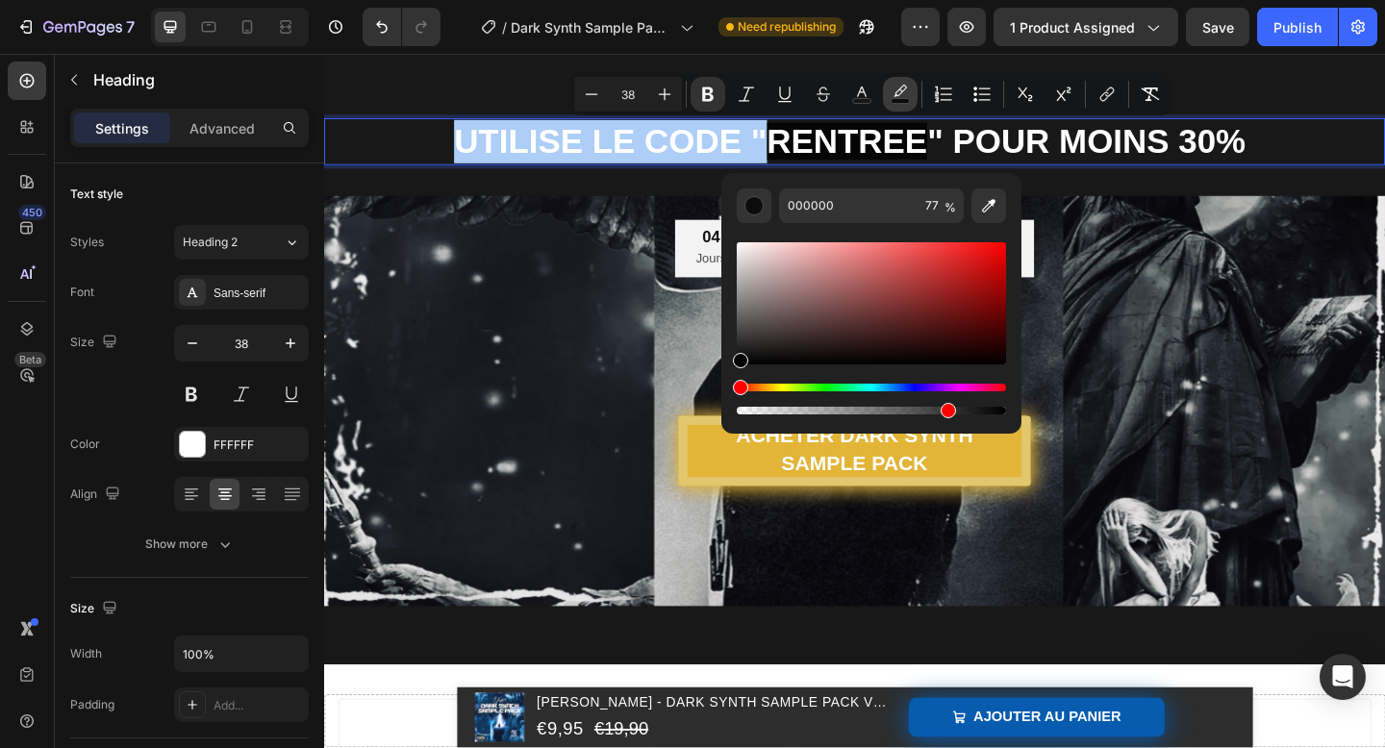
click at [903, 94] on icon "Editor contextual toolbar" at bounding box center [900, 94] width 19 height 19
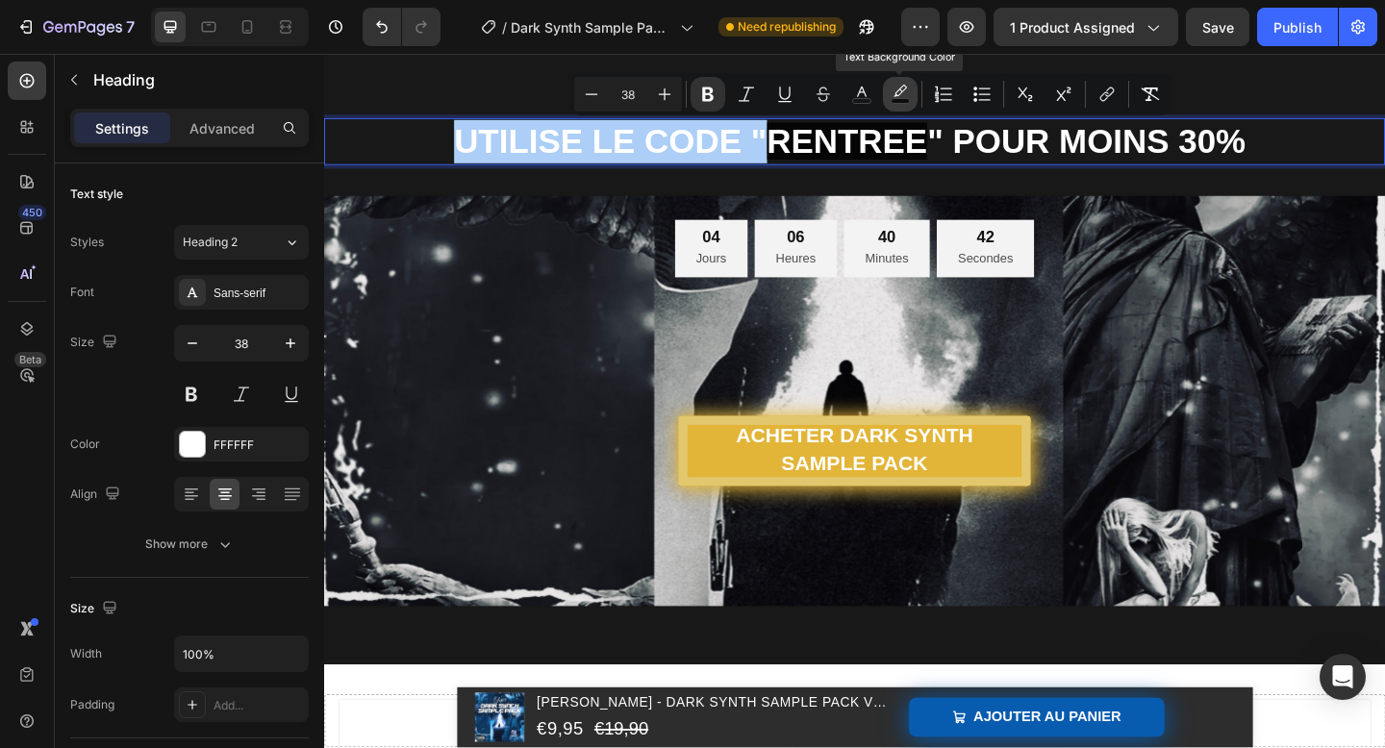
click at [903, 95] on icon "Editor contextual toolbar" at bounding box center [900, 94] width 19 height 19
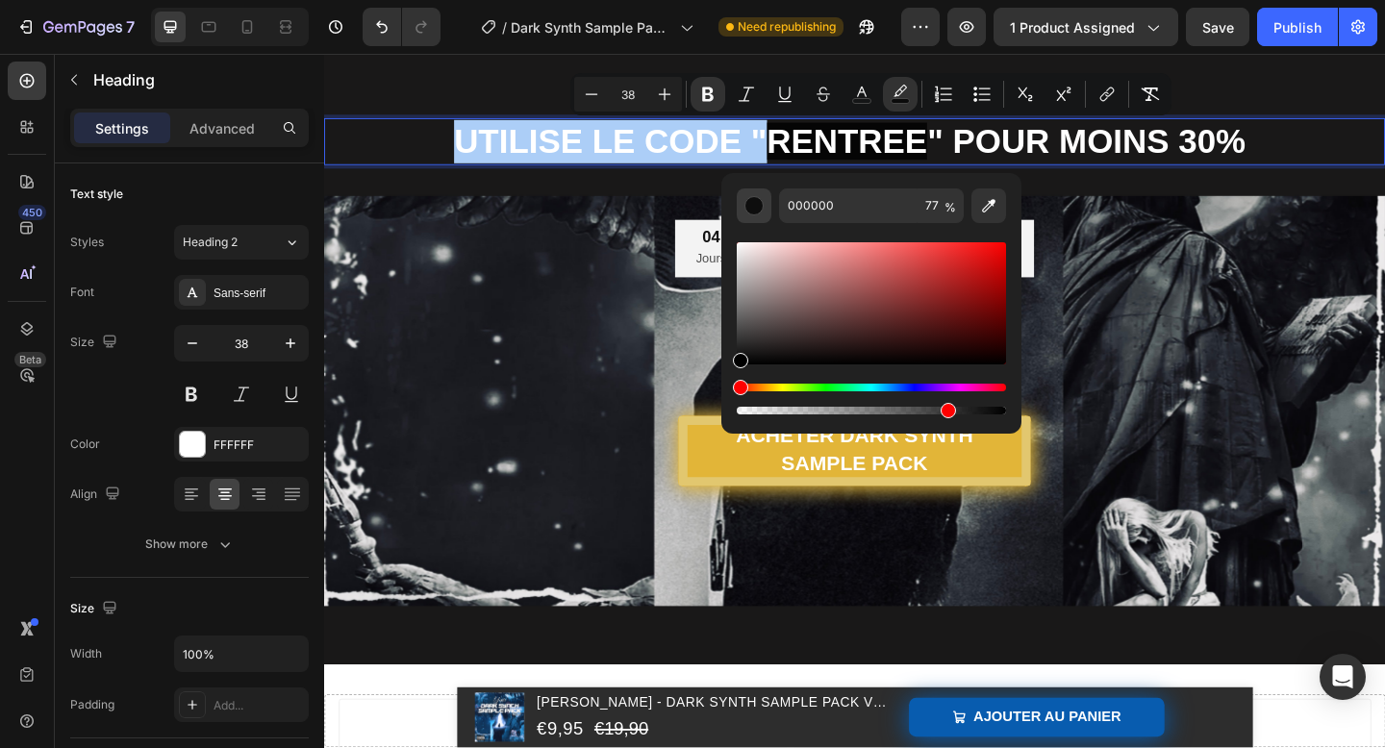
click at [748, 206] on div "Editor contextual toolbar" at bounding box center [754, 205] width 19 height 19
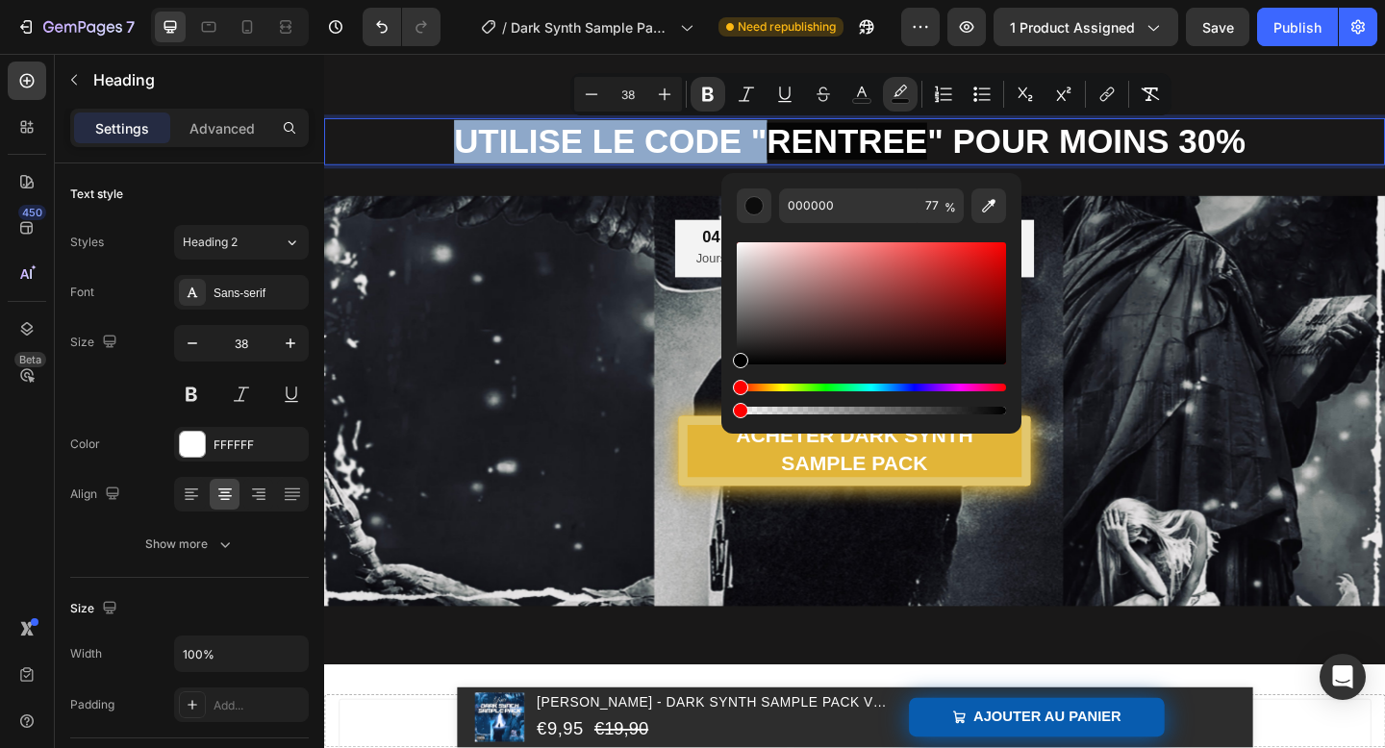
type input "0"
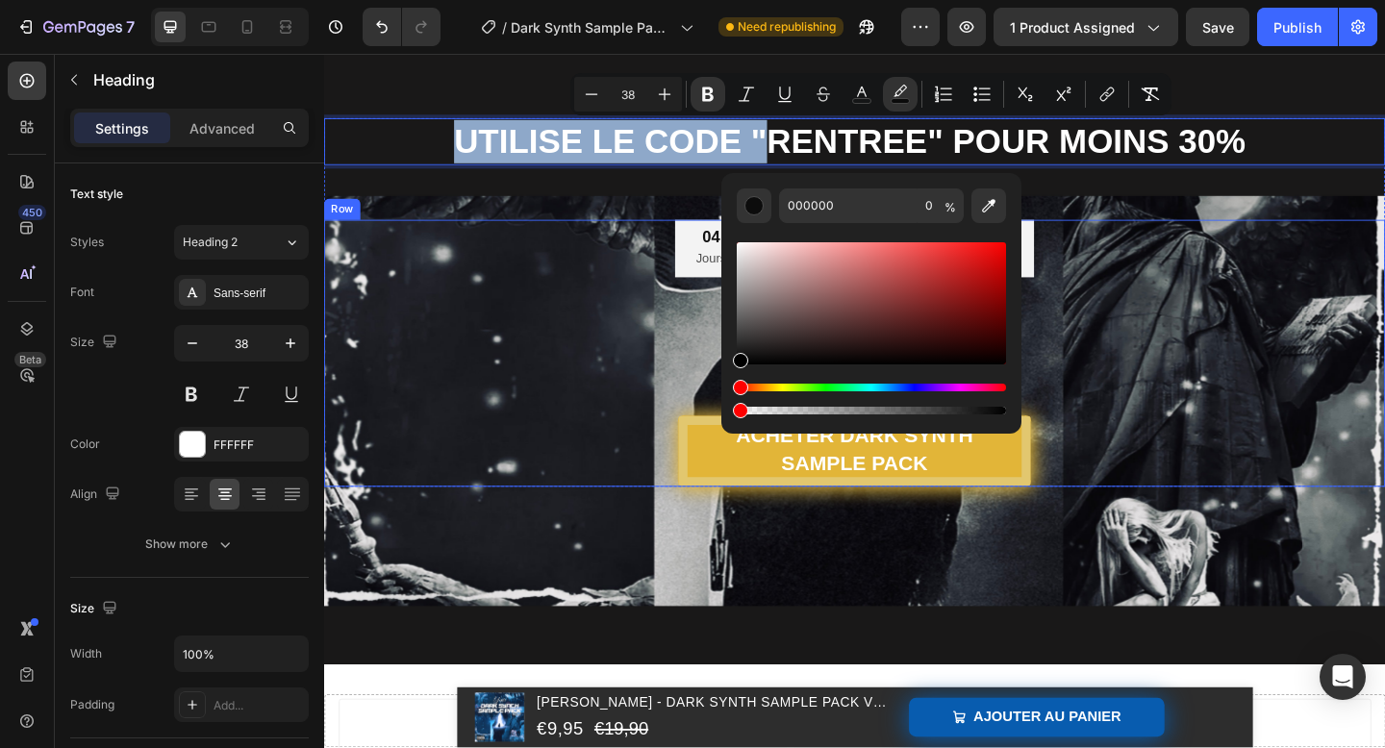
drag, startPoint x: 1271, startPoint y: 468, endPoint x: 710, endPoint y: 445, distance: 561.3
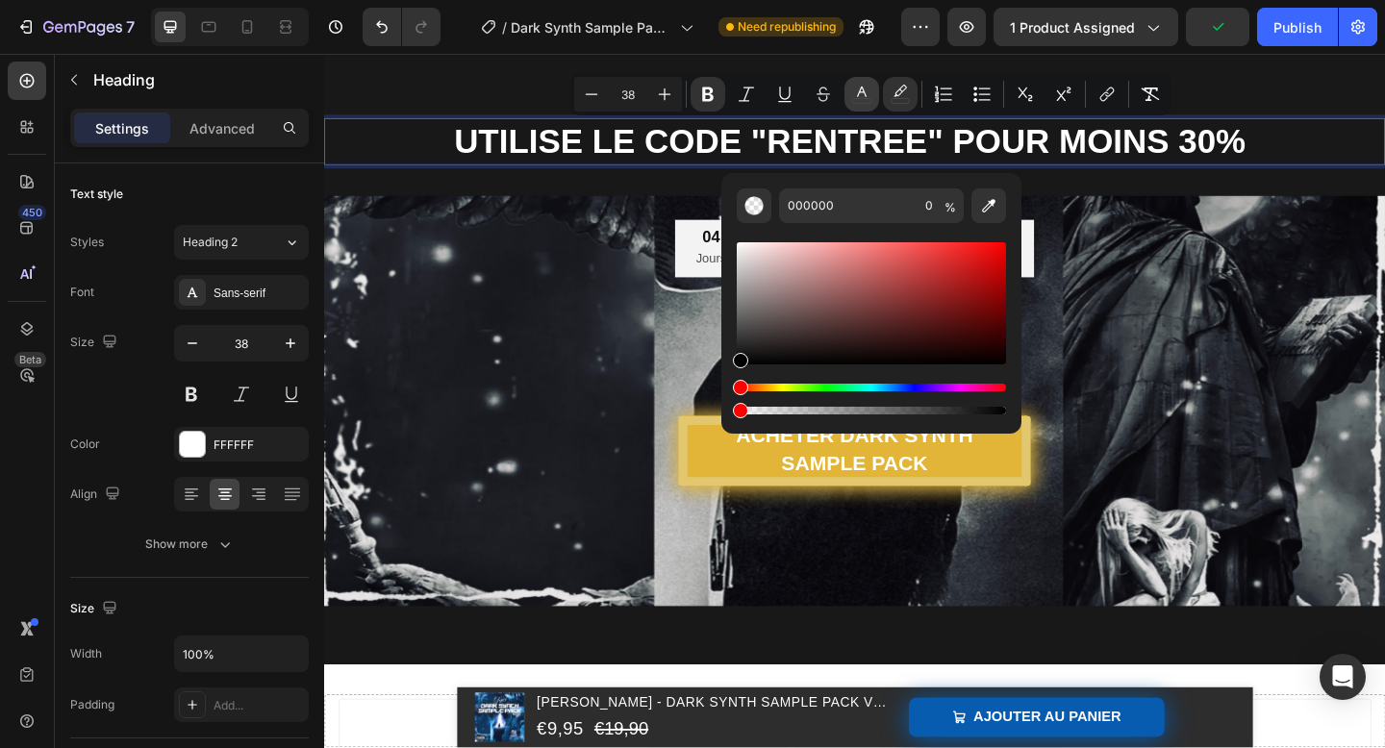
click at [855, 92] on icon "Editor contextual toolbar" at bounding box center [861, 94] width 19 height 19
type input "FFFFFF"
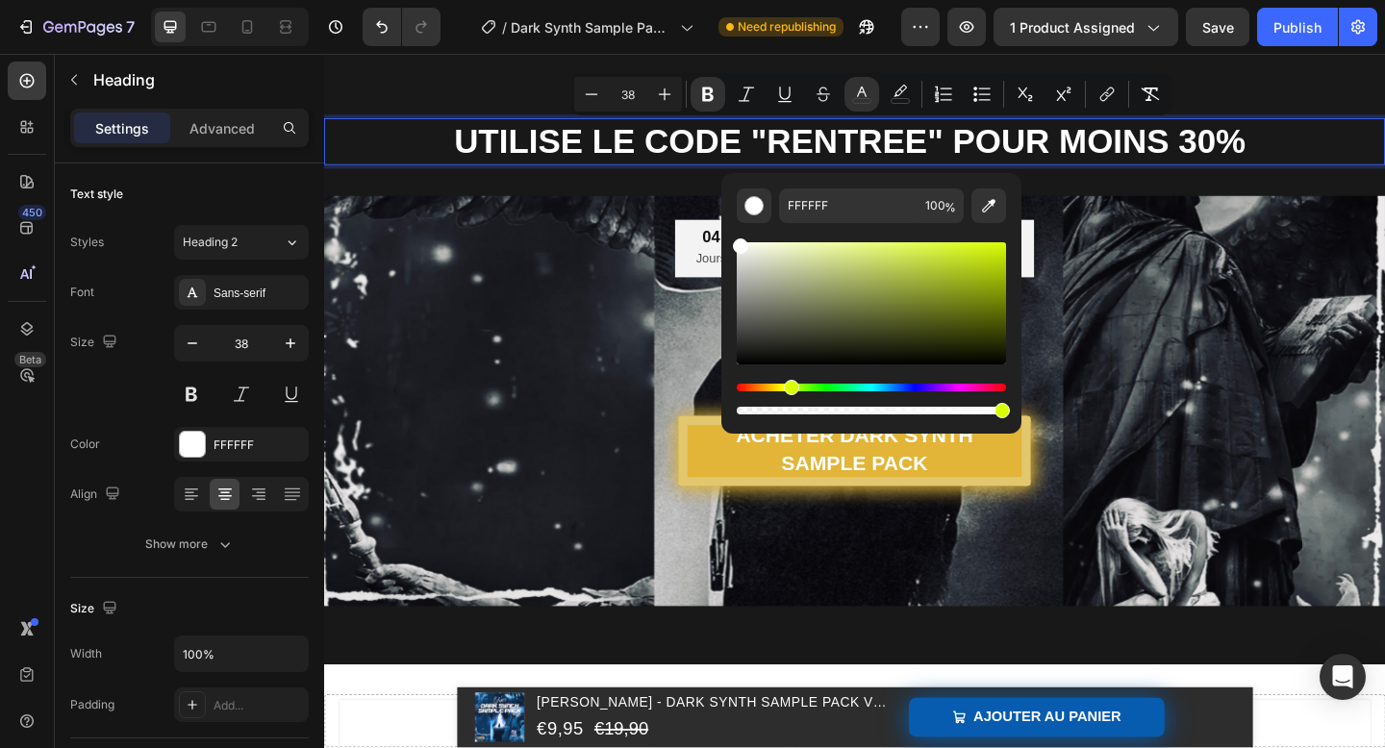
drag, startPoint x: 741, startPoint y: 381, endPoint x: 789, endPoint y: 382, distance: 48.1
click at [789, 382] on div "Hue" at bounding box center [791, 387] width 15 height 15
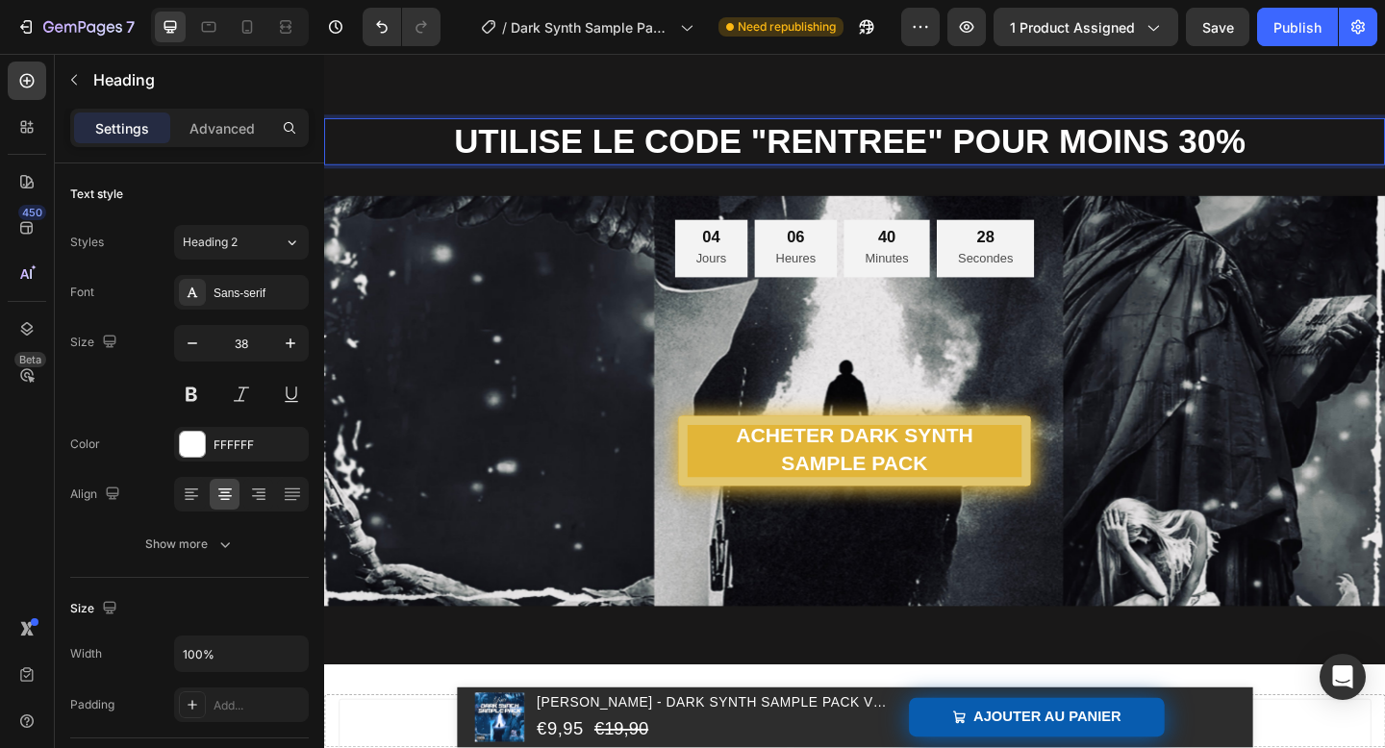
click at [873, 152] on strong "RENTREE" at bounding box center [893, 149] width 175 height 40
click at [1002, 141] on strong "" POUR MOINS 30%" at bounding box center [1153, 149] width 346 height 40
drag, startPoint x: 975, startPoint y: 150, endPoint x: 812, endPoint y: 152, distance: 162.6
click at [812, 152] on strong "RENTREE" at bounding box center [893, 149] width 175 height 40
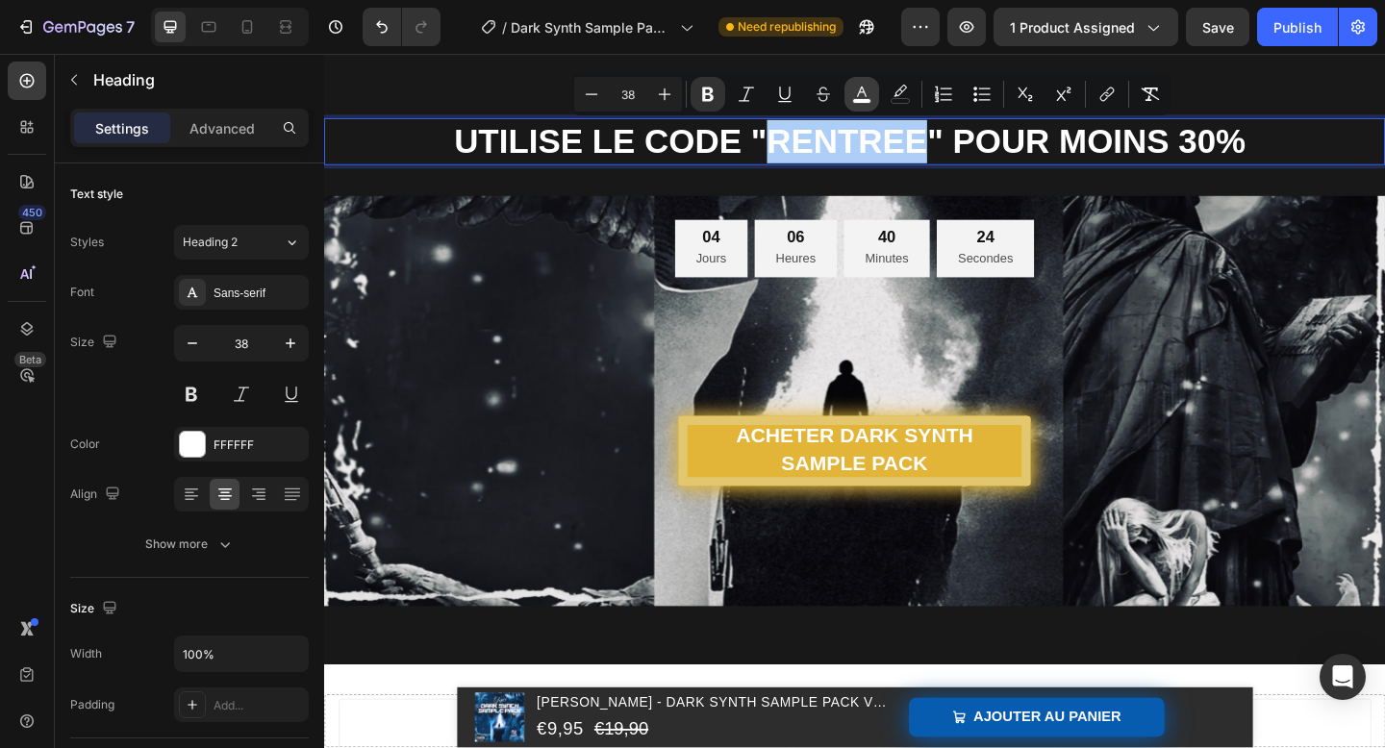
click at [855, 95] on icon "Editor contextual toolbar" at bounding box center [861, 94] width 19 height 19
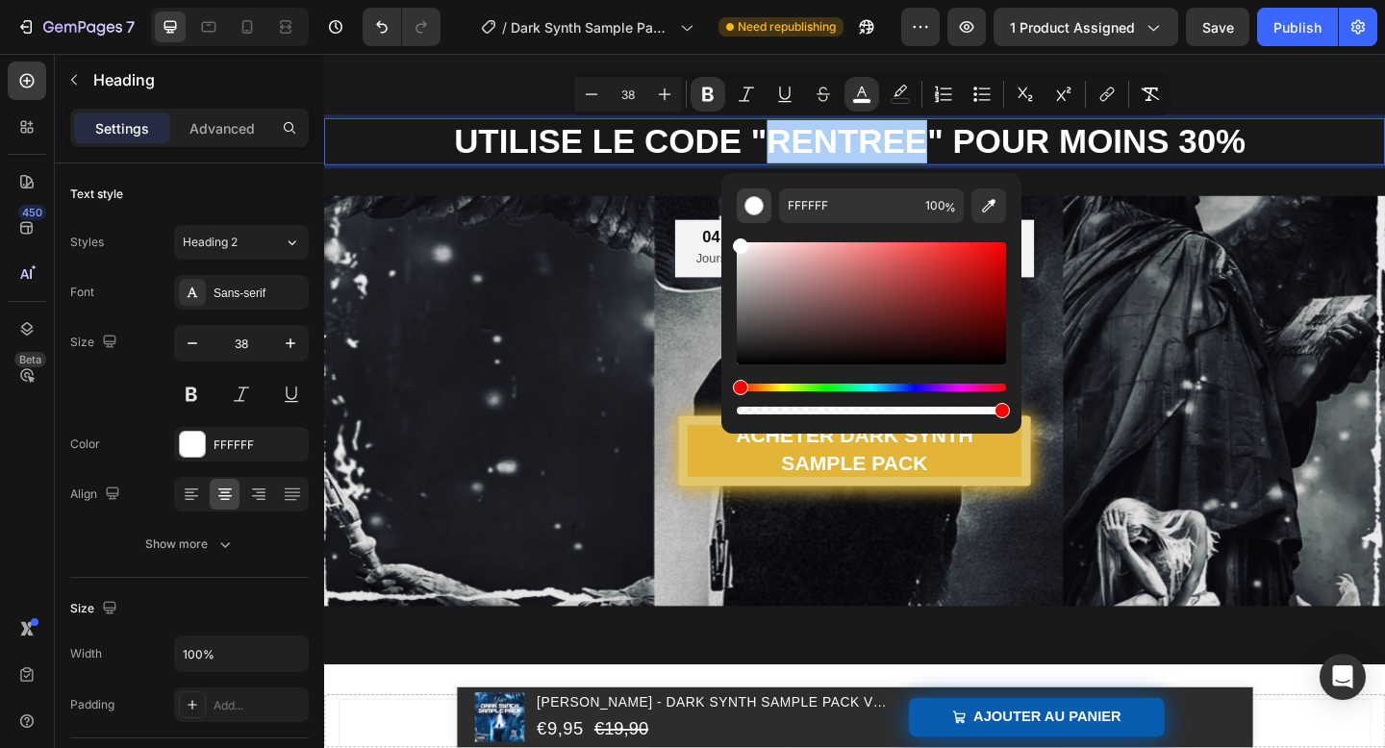
click at [751, 216] on button "Editor contextual toolbar" at bounding box center [754, 206] width 35 height 35
click at [751, 207] on div "Editor contextual toolbar" at bounding box center [754, 205] width 19 height 19
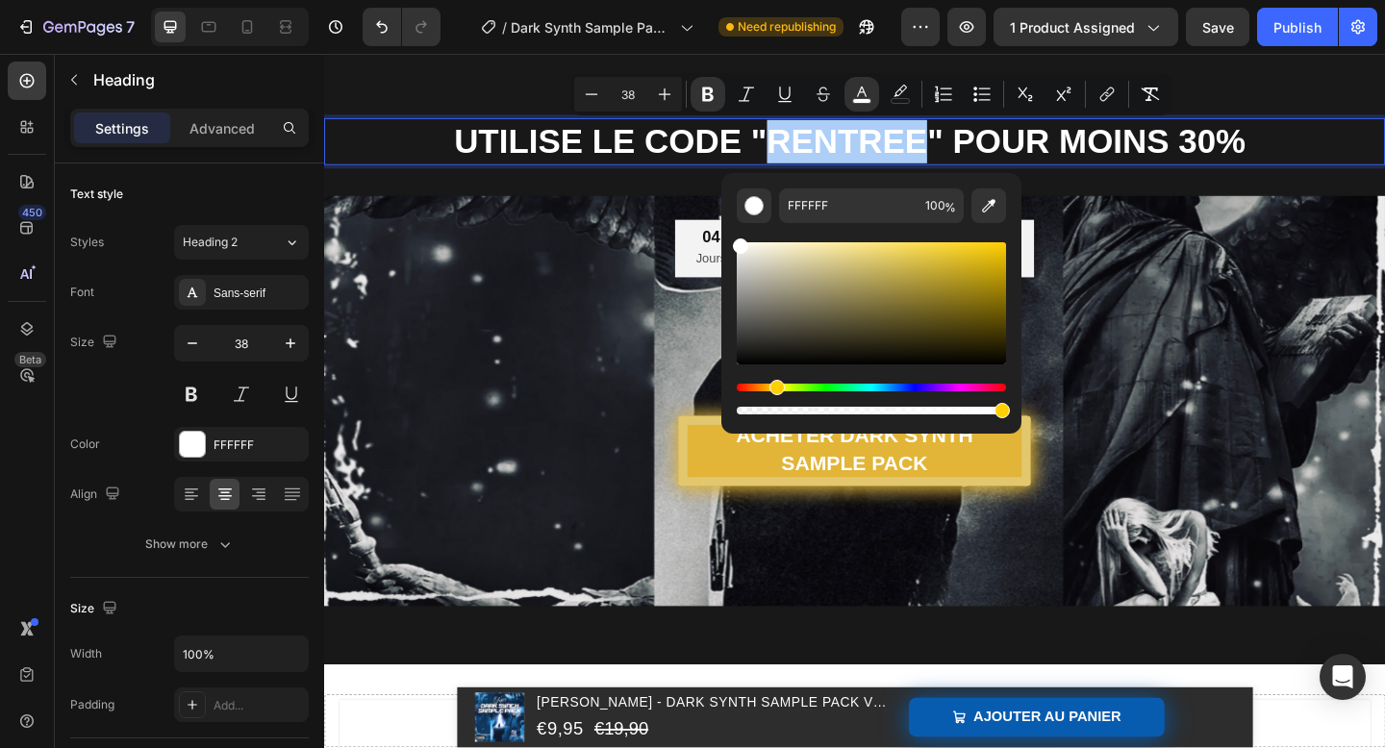
drag, startPoint x: 737, startPoint y: 390, endPoint x: 774, endPoint y: 390, distance: 36.6
click at [774, 390] on div "Hue" at bounding box center [777, 387] width 15 height 15
drag, startPoint x: 774, startPoint y: 390, endPoint x: 788, endPoint y: 390, distance: 14.4
click at [785, 390] on div "Hue" at bounding box center [777, 387] width 15 height 15
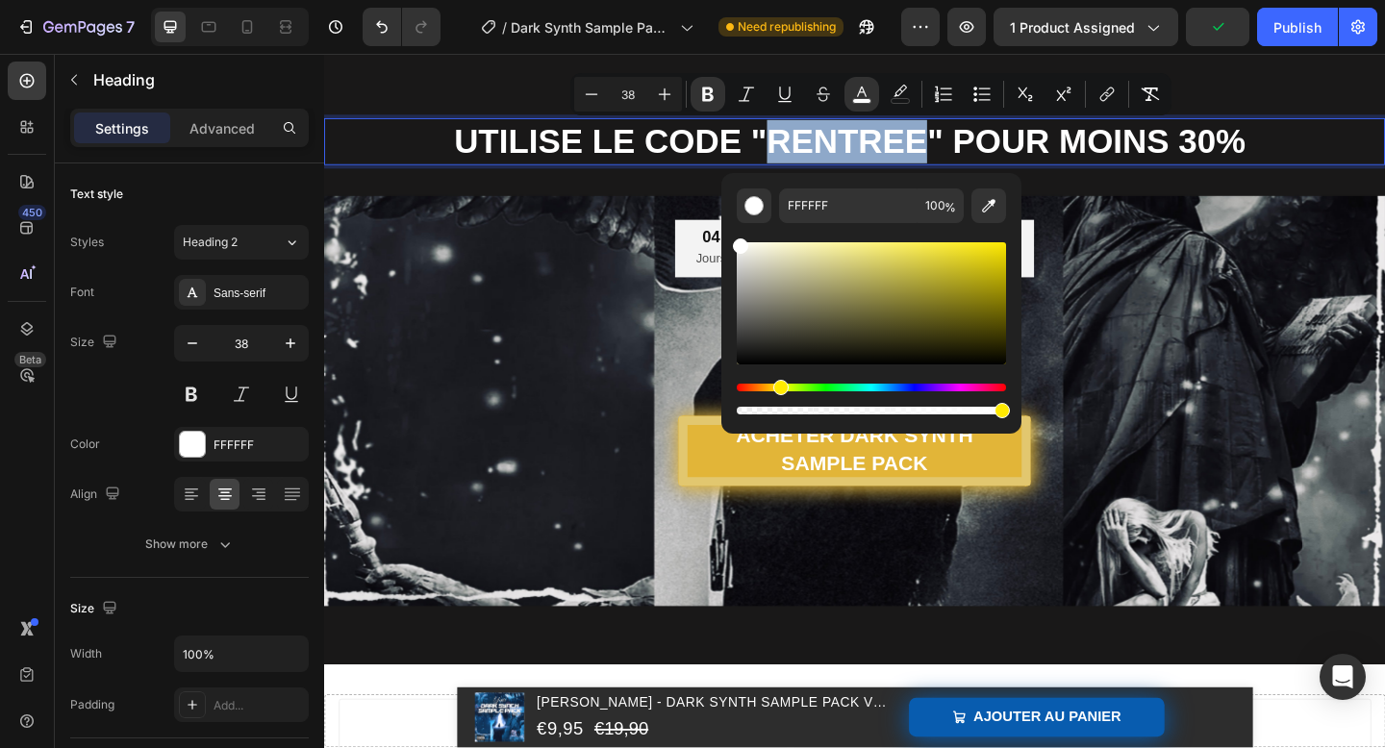
drag, startPoint x: 793, startPoint y: 393, endPoint x: 771, endPoint y: 393, distance: 22.1
click at [774, 393] on div "Hue" at bounding box center [781, 387] width 15 height 15
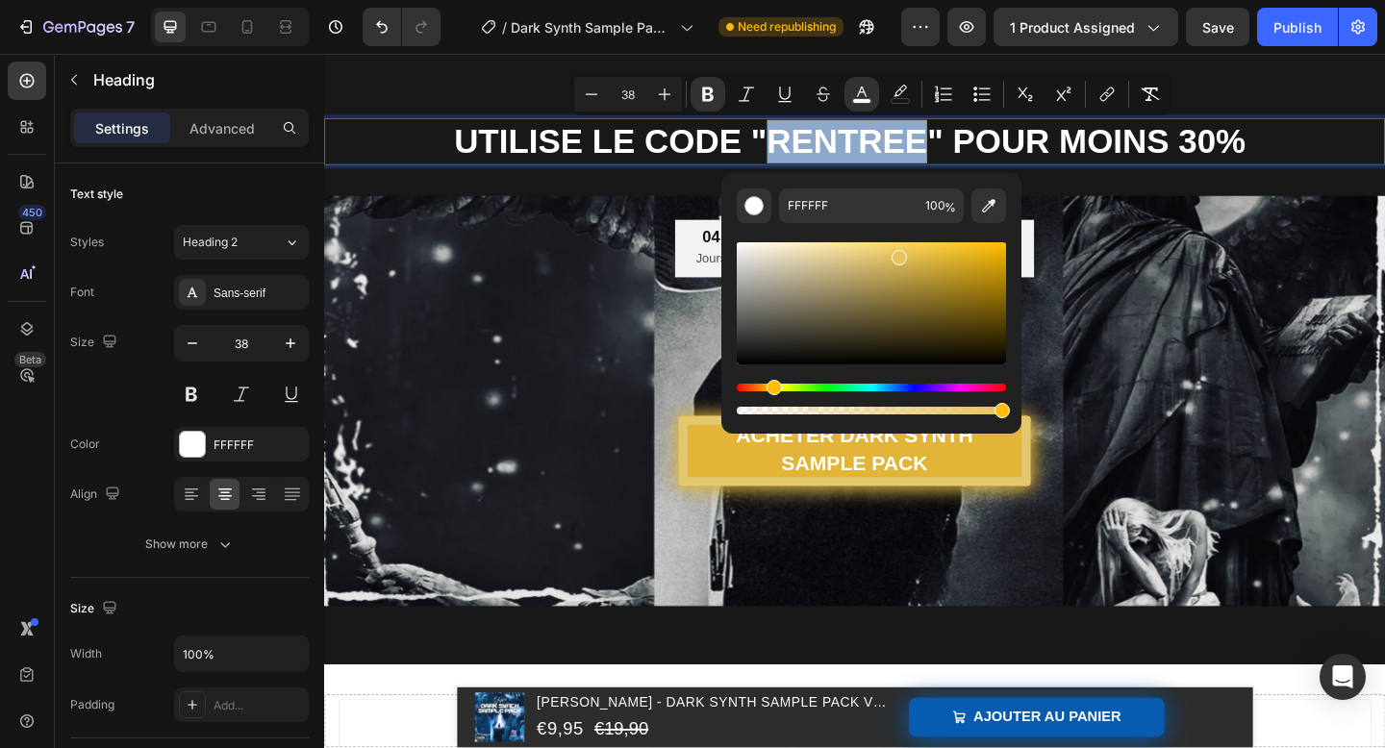
drag, startPoint x: 739, startPoint y: 245, endPoint x: 894, endPoint y: 253, distance: 155.1
click at [894, 253] on div "Editor contextual toolbar" at bounding box center [899, 257] width 15 height 15
drag, startPoint x: 894, startPoint y: 253, endPoint x: 952, endPoint y: 261, distance: 59.2
click at [952, 262] on div "Editor contextual toolbar" at bounding box center [956, 266] width 15 height 15
drag, startPoint x: 952, startPoint y: 261, endPoint x: 837, endPoint y: 255, distance: 115.6
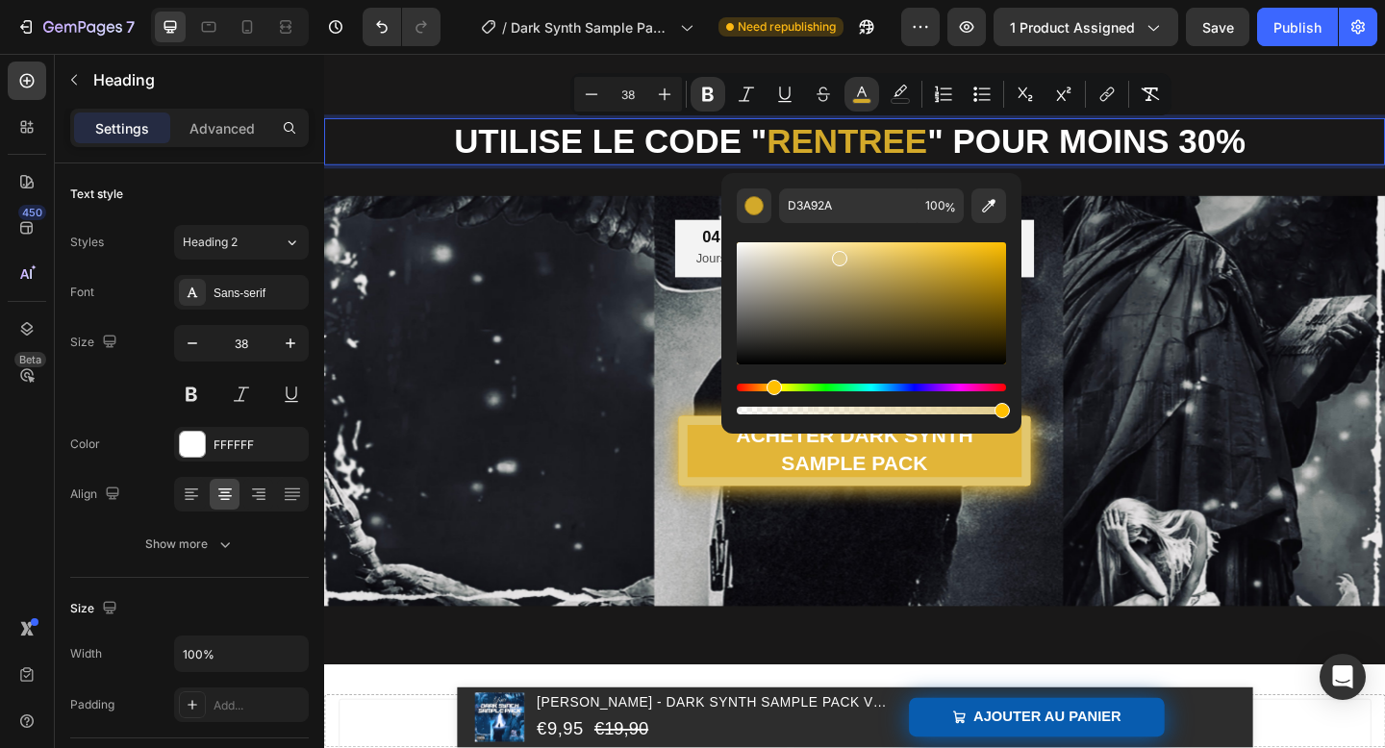
click at [837, 255] on div "Editor contextual toolbar" at bounding box center [839, 258] width 15 height 15
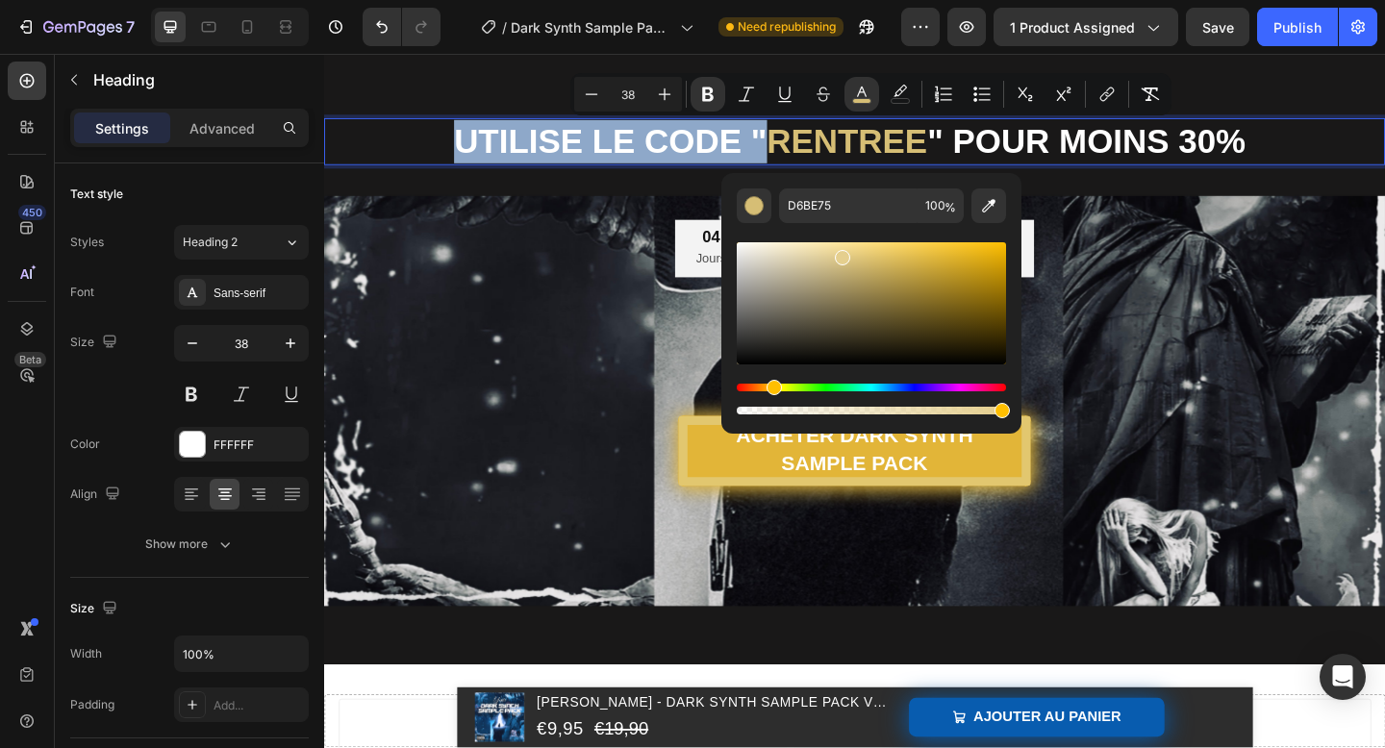
drag, startPoint x: 858, startPoint y: 261, endPoint x: 840, endPoint y: 252, distance: 20.2
click at [840, 252] on div "Editor contextual toolbar" at bounding box center [871, 303] width 269 height 122
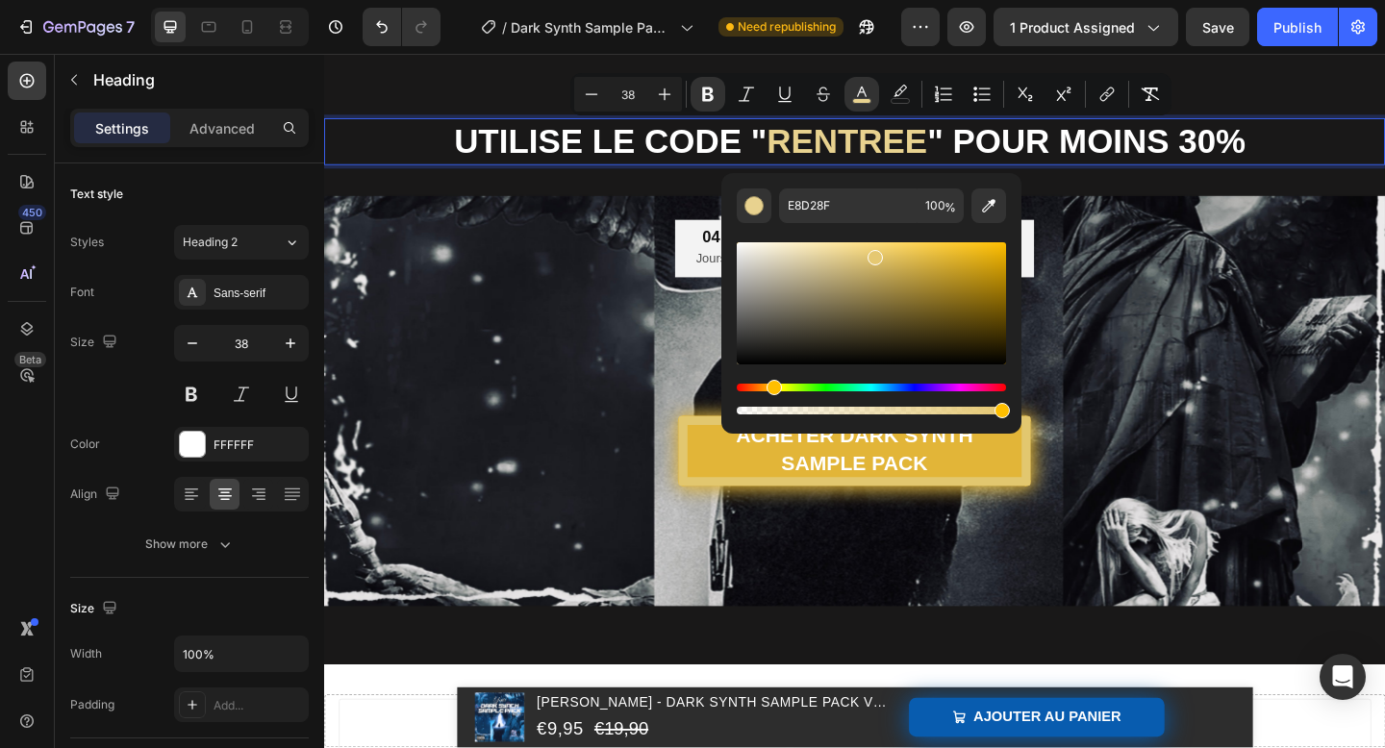
drag, startPoint x: 840, startPoint y: 252, endPoint x: 872, endPoint y: 253, distance: 31.8
click at [872, 253] on div "Editor contextual toolbar" at bounding box center [875, 257] width 15 height 15
drag, startPoint x: 871, startPoint y: 253, endPoint x: 920, endPoint y: 305, distance: 71.5
click at [919, 305] on div "Editor contextual toolbar" at bounding box center [920, 309] width 15 height 15
drag, startPoint x: 920, startPoint y: 305, endPoint x: 967, endPoint y: 305, distance: 47.1
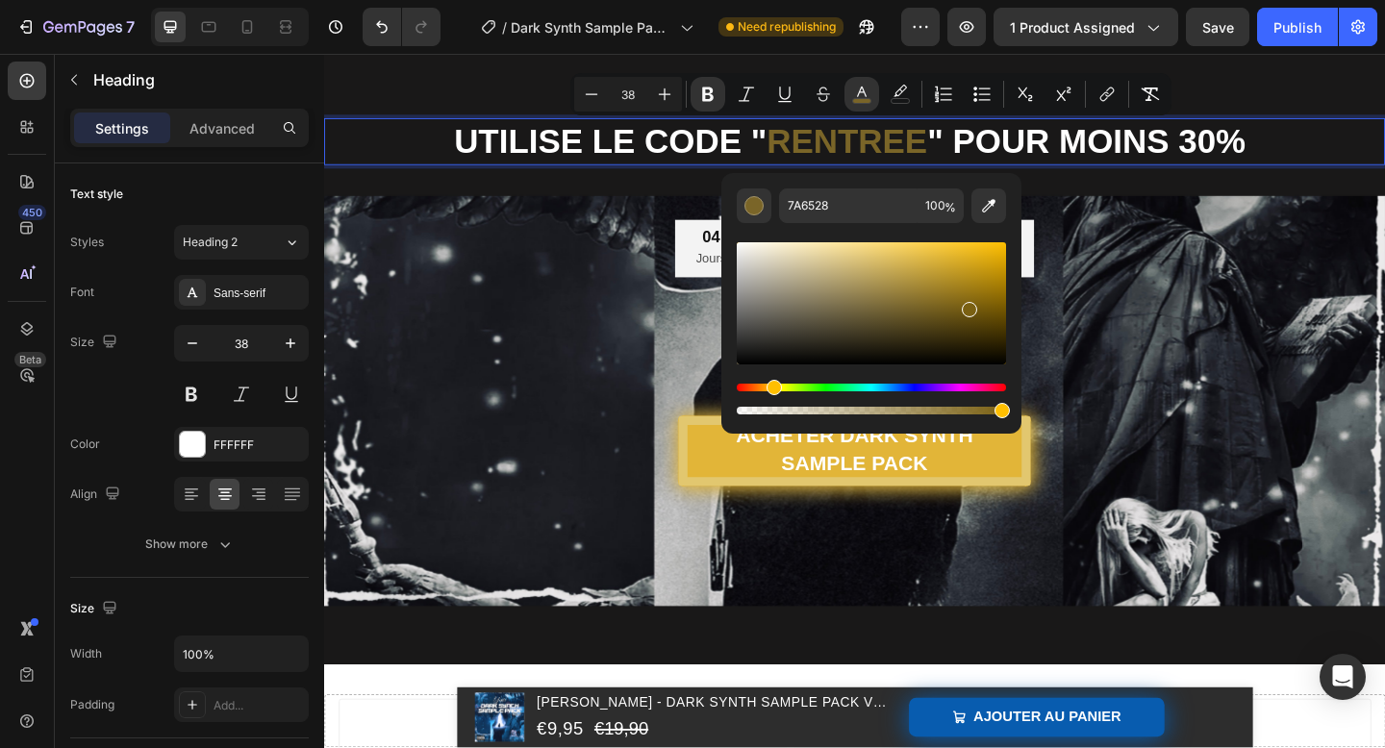
click at [968, 305] on div "Editor contextual toolbar" at bounding box center [969, 309] width 15 height 15
drag, startPoint x: 967, startPoint y: 305, endPoint x: 971, endPoint y: 236, distance: 69.4
click at [971, 236] on div "Editor contextual toolbar" at bounding box center [871, 320] width 269 height 195
type input "FFC823"
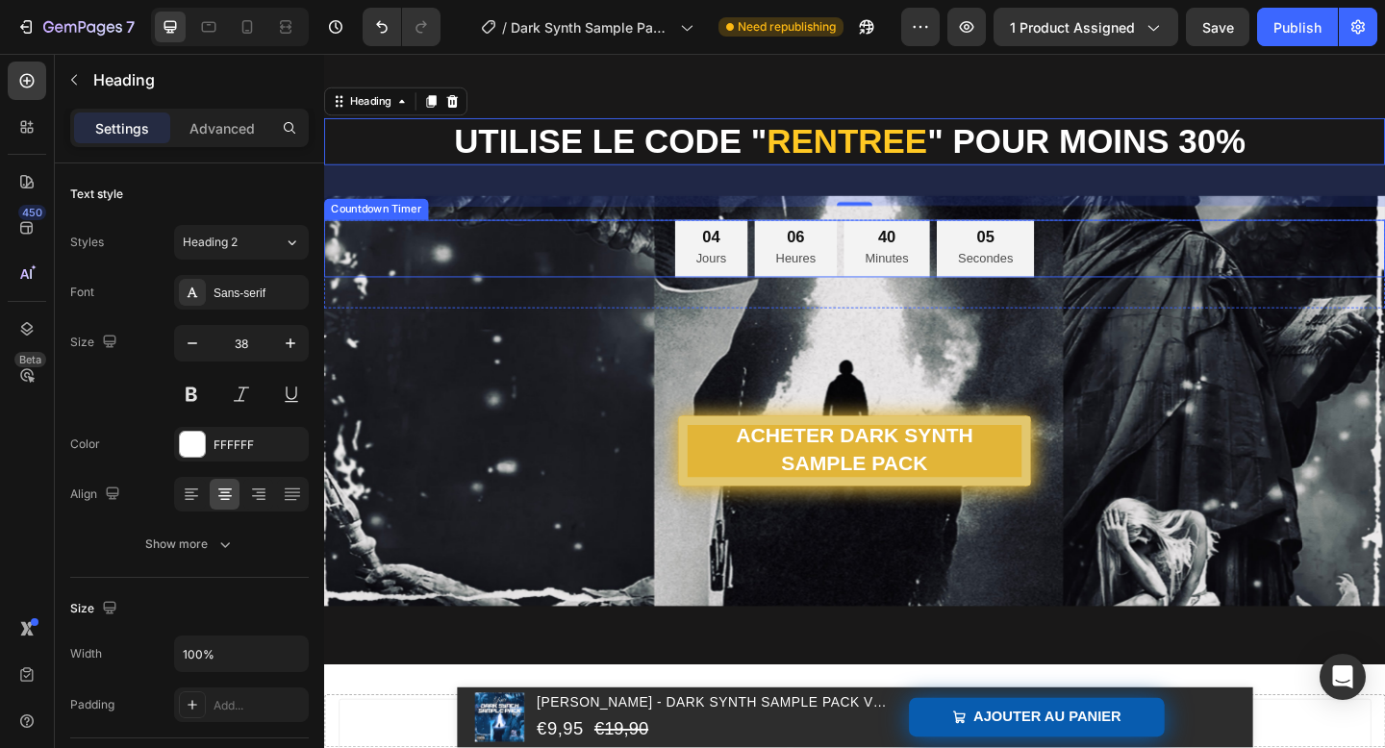
drag, startPoint x: 1295, startPoint y: 292, endPoint x: 976, endPoint y: 255, distance: 320.5
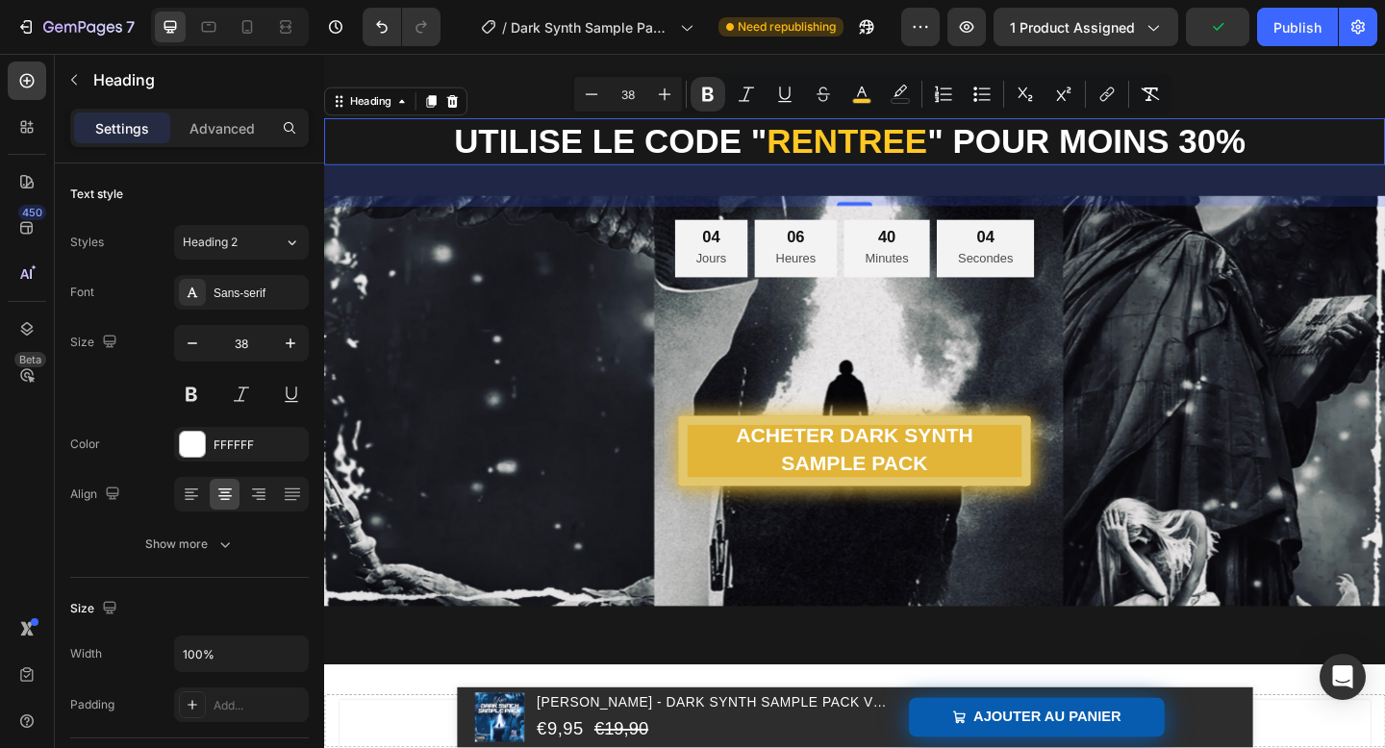
click at [933, 152] on strong "RENTREE" at bounding box center [893, 149] width 175 height 40
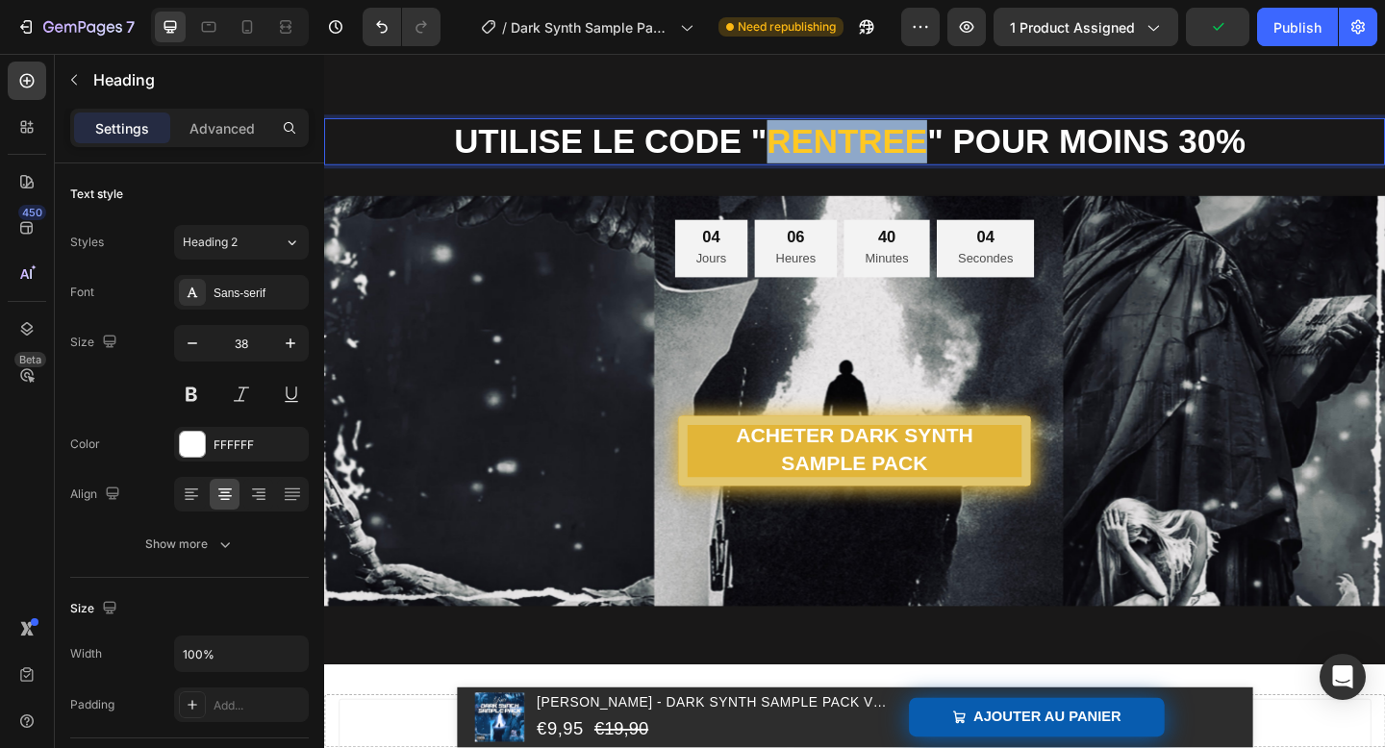
click at [933, 152] on strong "RENTREE" at bounding box center [893, 149] width 175 height 40
click at [970, 152] on strong "RENTREE" at bounding box center [893, 149] width 175 height 40
drag, startPoint x: 978, startPoint y: 152, endPoint x: 815, endPoint y: 154, distance: 163.6
click at [815, 154] on strong "RENTREE" at bounding box center [893, 149] width 175 height 40
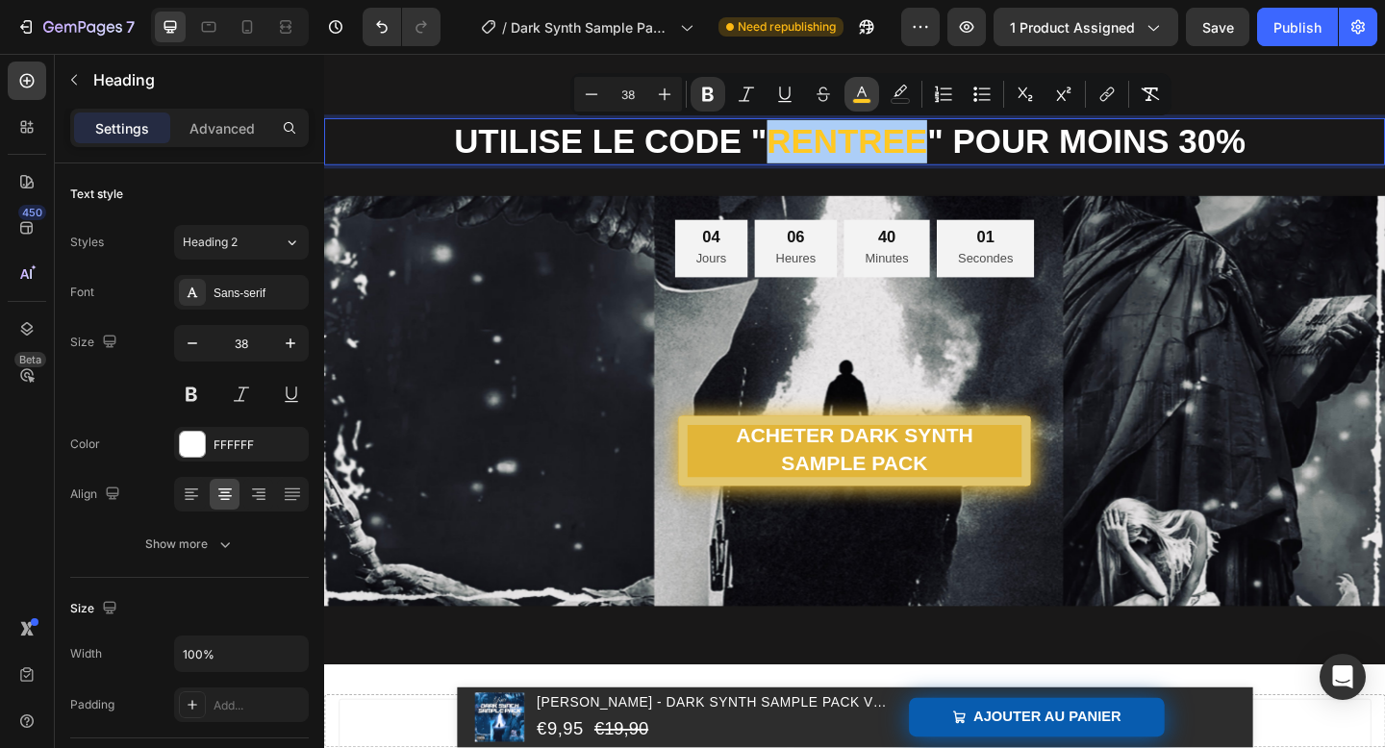
click at [859, 99] on rect "Editor contextual toolbar" at bounding box center [862, 101] width 18 height 5
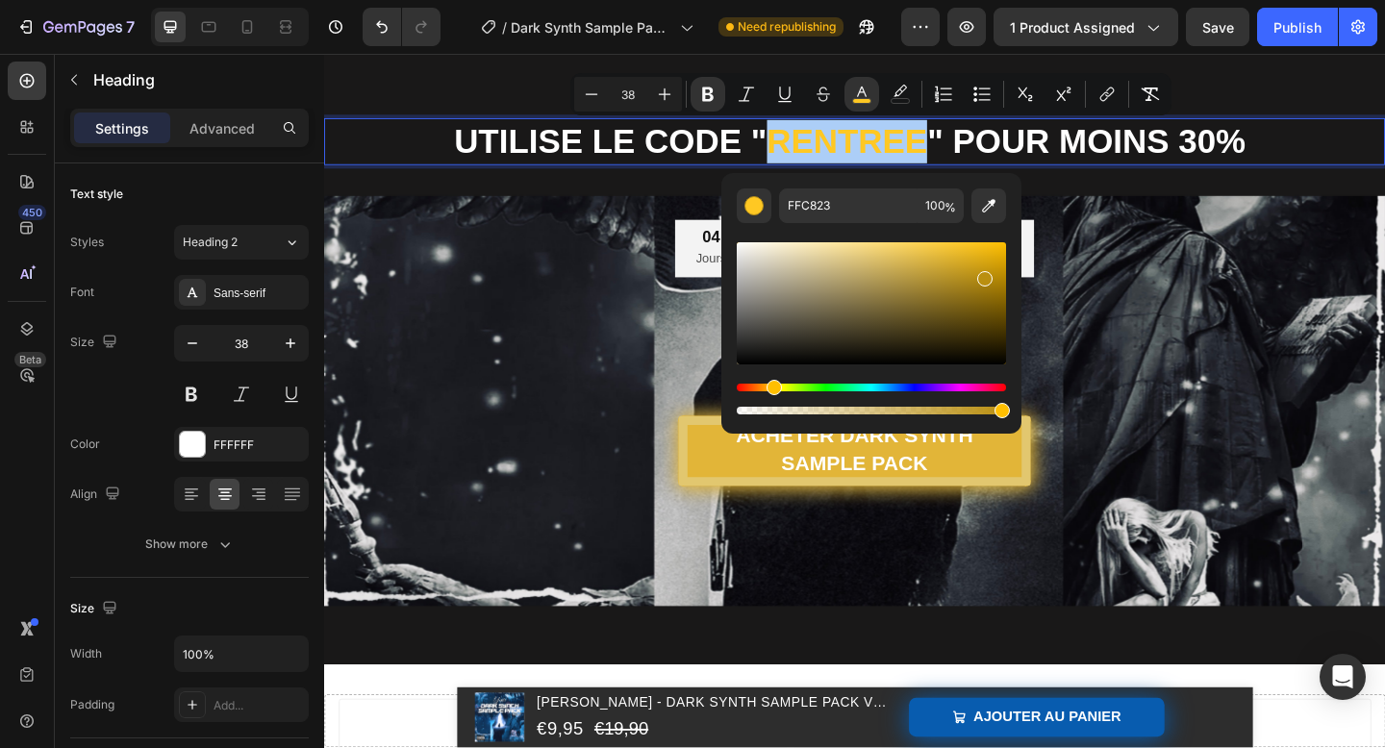
drag, startPoint x: 964, startPoint y: 249, endPoint x: 979, endPoint y: 274, distance: 29.4
click at [979, 274] on div "Editor contextual toolbar" at bounding box center [871, 303] width 269 height 122
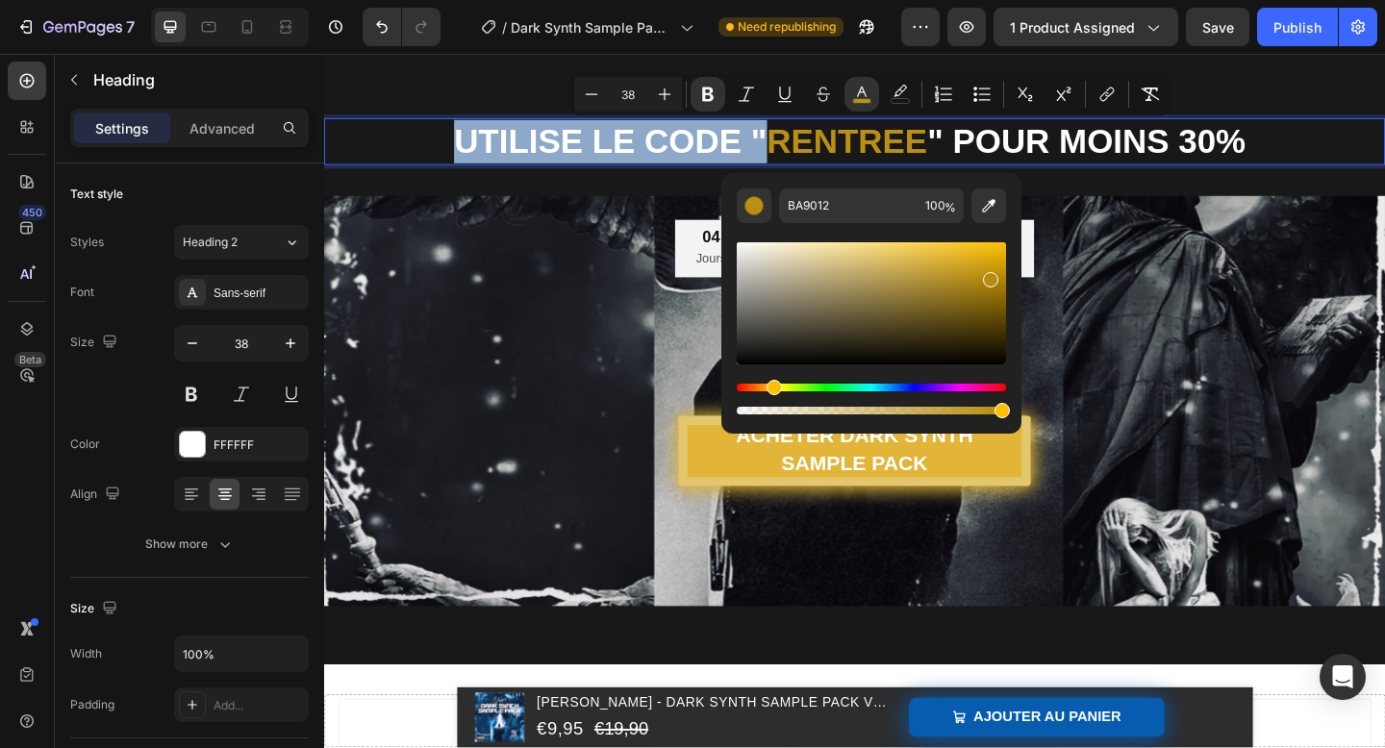
drag, startPoint x: 979, startPoint y: 274, endPoint x: 1007, endPoint y: 288, distance: 31.0
click at [999, 288] on div "Editor contextual toolbar" at bounding box center [990, 279] width 15 height 15
drag, startPoint x: 1003, startPoint y: 289, endPoint x: 997, endPoint y: 253, distance: 36.2
click at [997, 253] on div "Editor contextual toolbar" at bounding box center [998, 257] width 15 height 15
drag, startPoint x: 997, startPoint y: 253, endPoint x: 900, endPoint y: 239, distance: 98.2
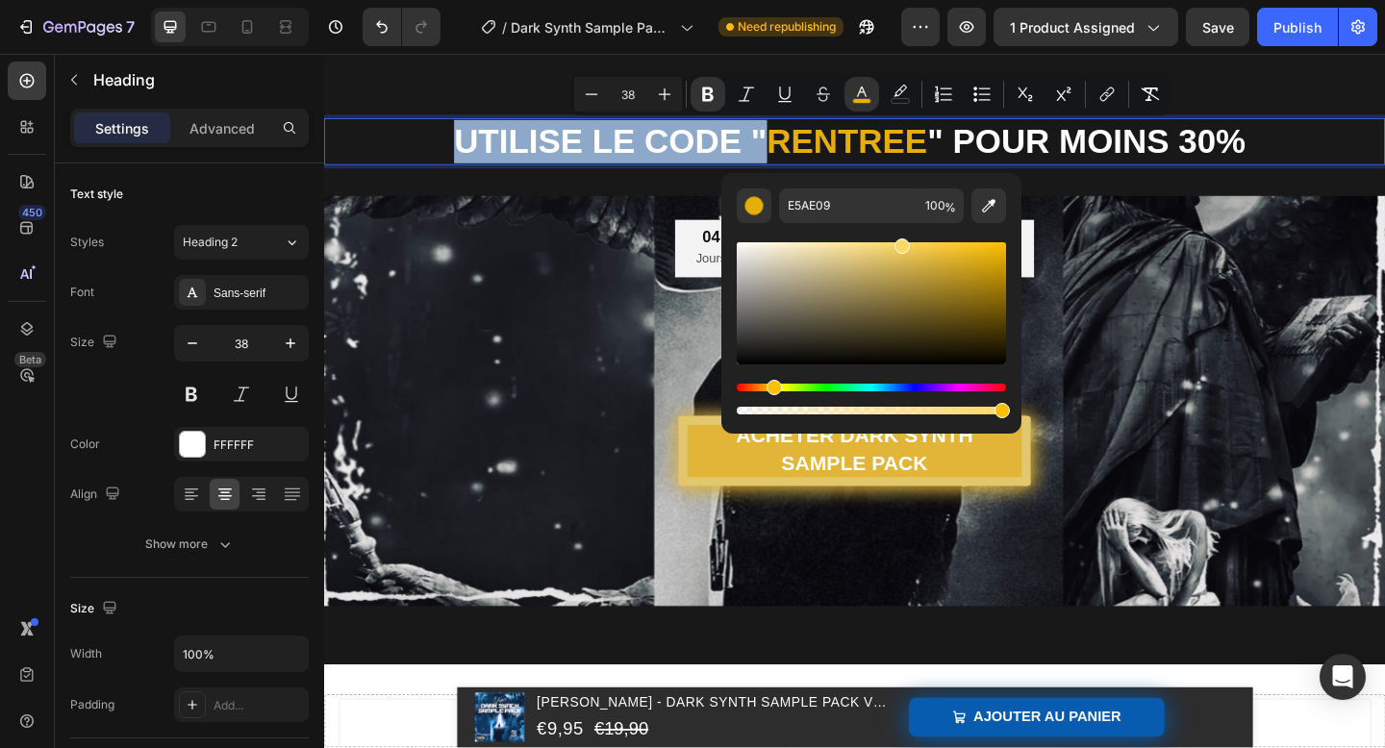
click at [900, 239] on div "Editor contextual toolbar" at bounding box center [902, 246] width 15 height 15
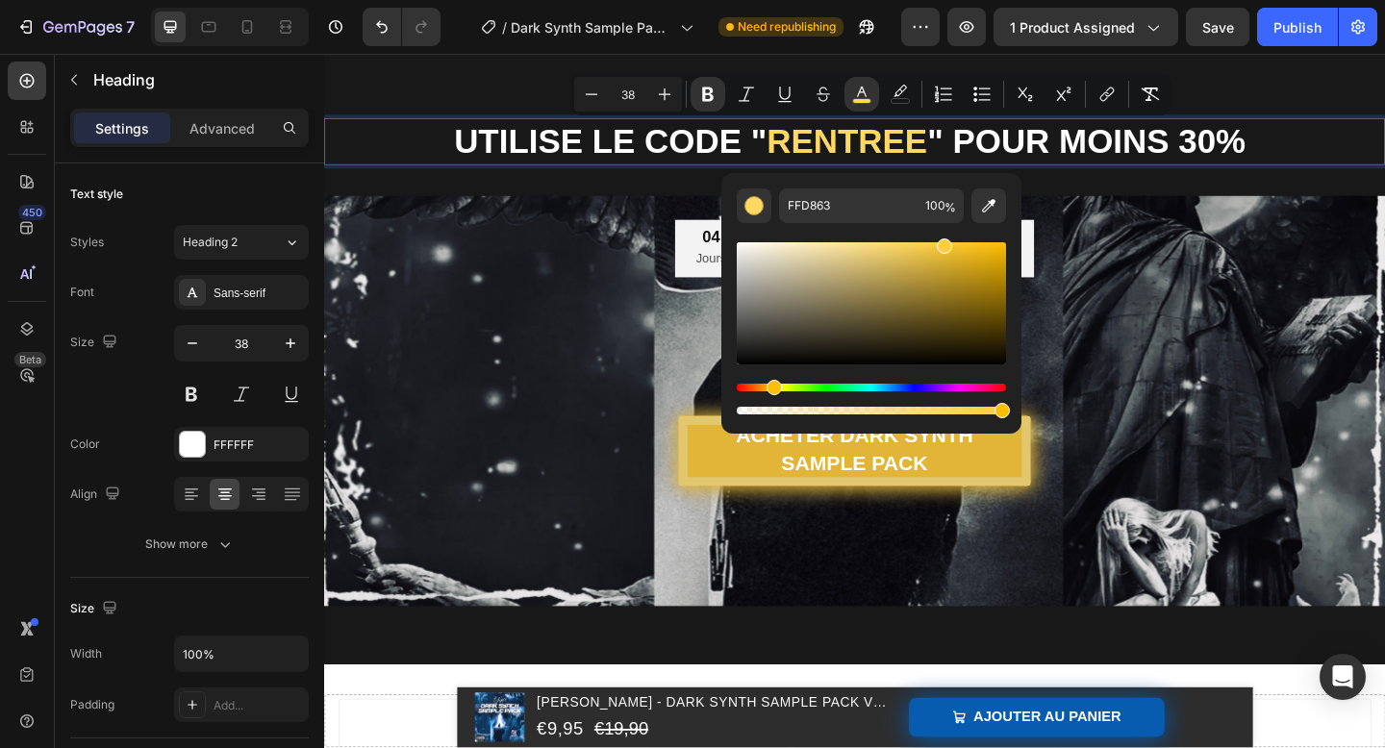
drag, startPoint x: 901, startPoint y: 239, endPoint x: 942, endPoint y: 240, distance: 40.4
click at [943, 240] on div "Editor contextual toolbar" at bounding box center [944, 246] width 15 height 15
drag, startPoint x: 943, startPoint y: 242, endPoint x: 955, endPoint y: 245, distance: 12.8
click at [955, 246] on div "Editor contextual toolbar" at bounding box center [958, 251] width 15 height 15
drag, startPoint x: 955, startPoint y: 245, endPoint x: 965, endPoint y: 271, distance: 27.7
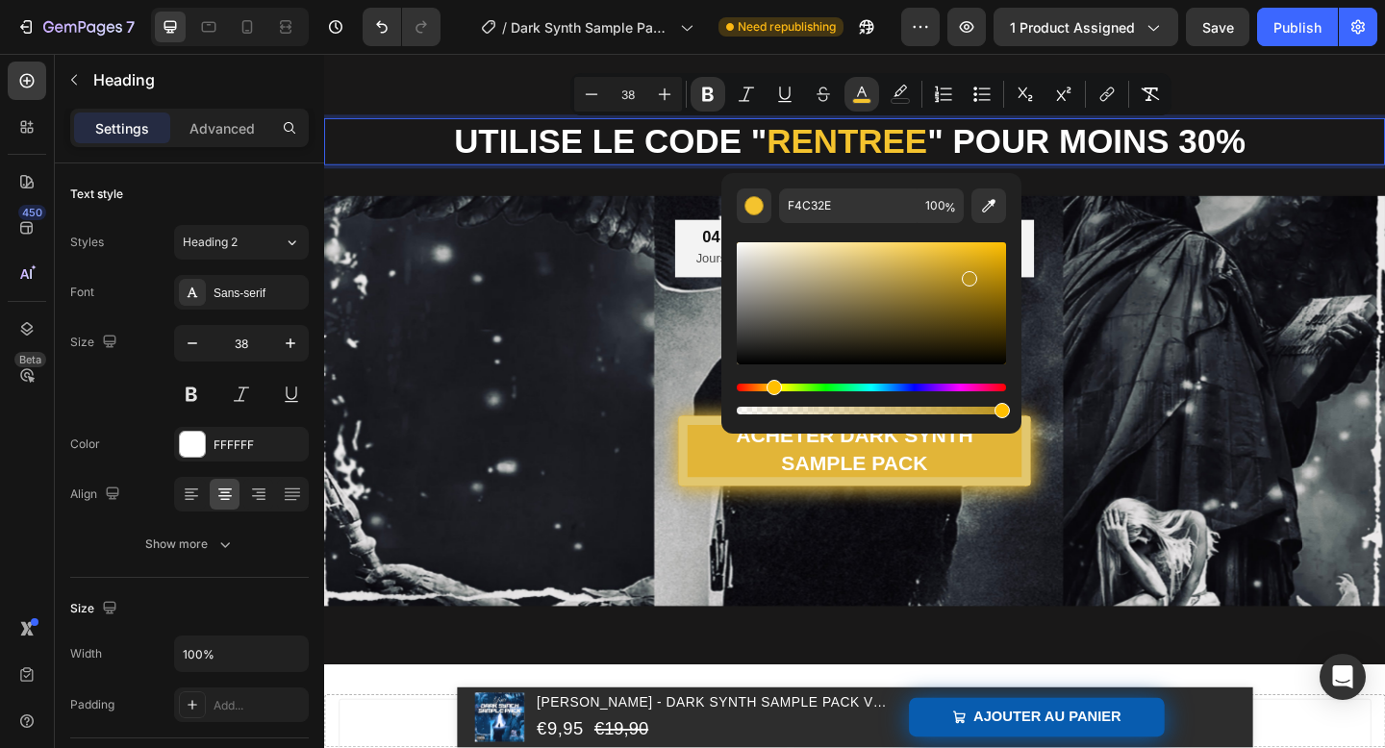
click at [965, 271] on div "Editor contextual toolbar" at bounding box center [969, 278] width 15 height 15
drag, startPoint x: 965, startPoint y: 271, endPoint x: 963, endPoint y: 248, distance: 23.2
click at [963, 265] on div "Editor contextual toolbar" at bounding box center [966, 272] width 15 height 15
drag, startPoint x: 963, startPoint y: 248, endPoint x: 985, endPoint y: 254, distance: 22.9
click at [985, 254] on div "Editor contextual toolbar" at bounding box center [987, 258] width 15 height 15
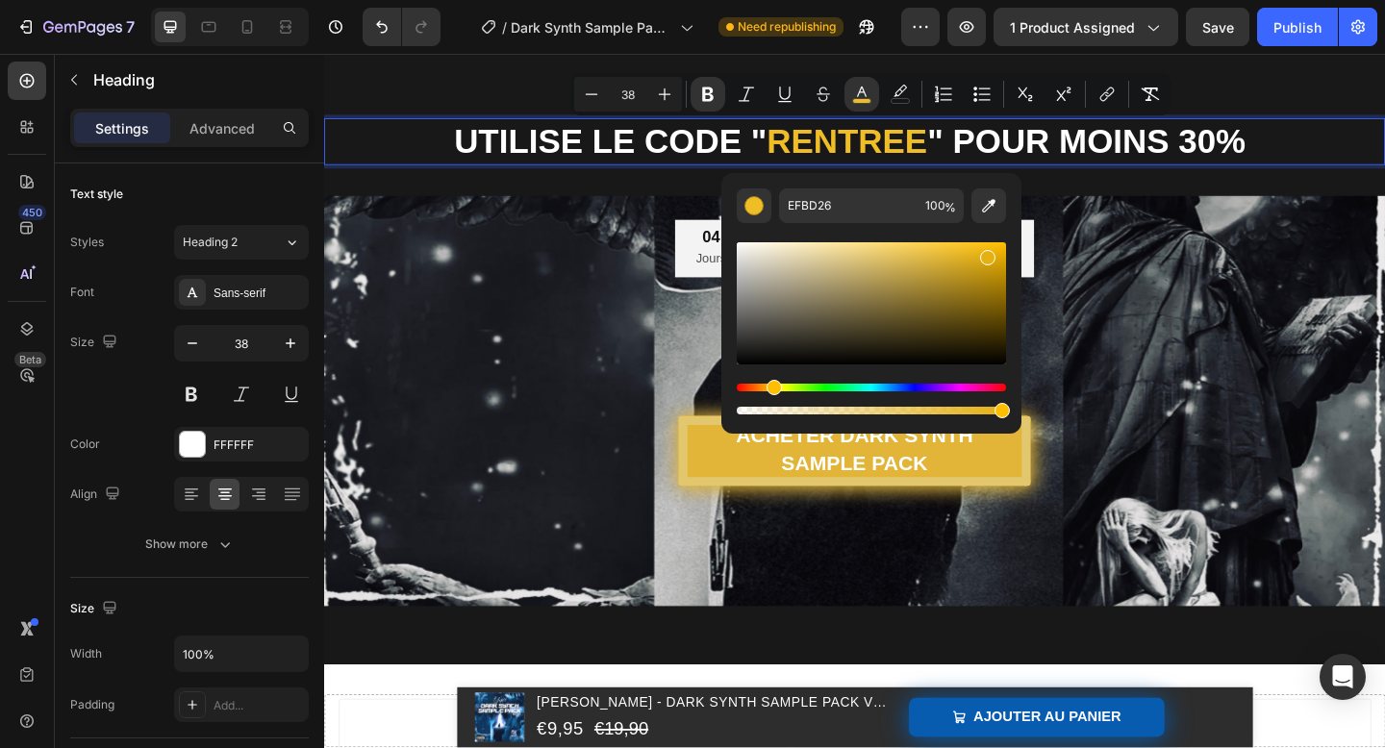
type input "E5B012"
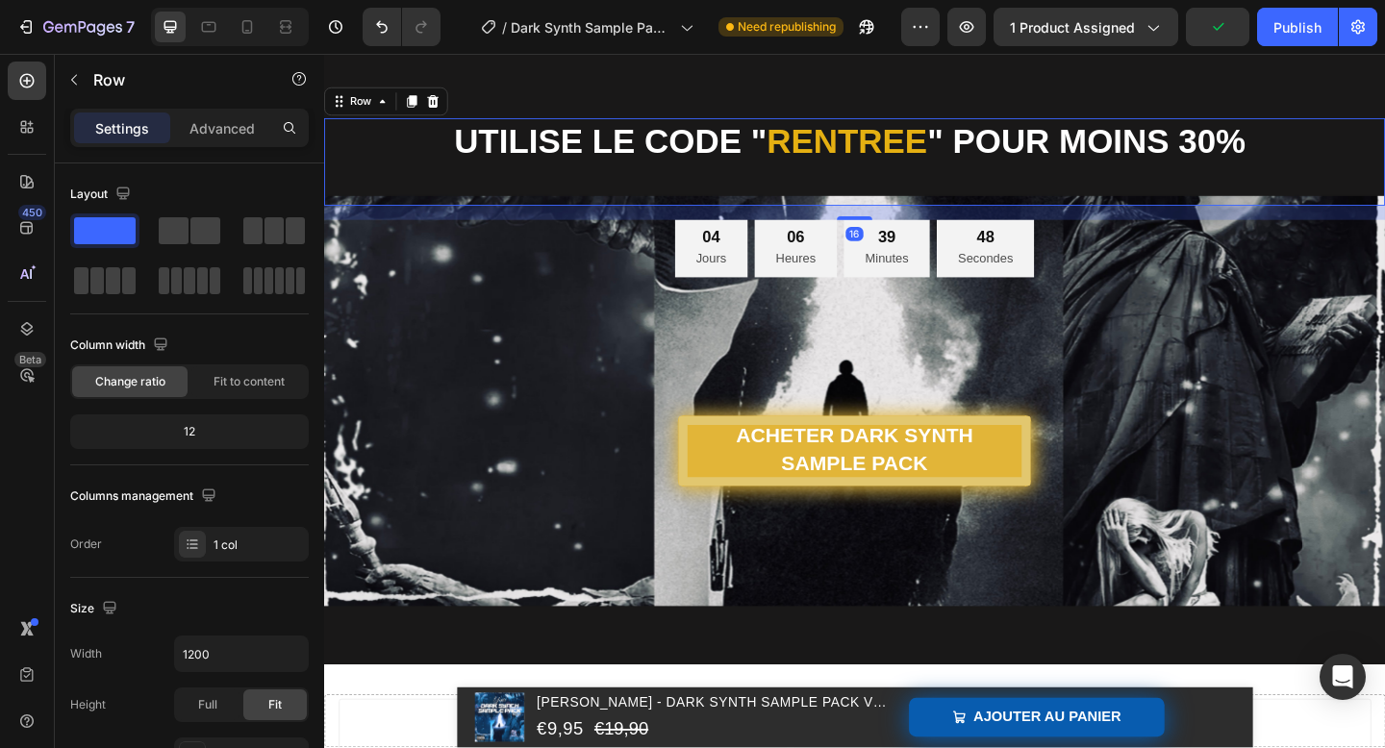
click at [1209, 181] on div "⁠⁠⁠⁠⁠⁠⁠ UTILISE LE CODE " RENTREE " POUR MOINS 30% Heading" at bounding box center [901, 171] width 1154 height 95
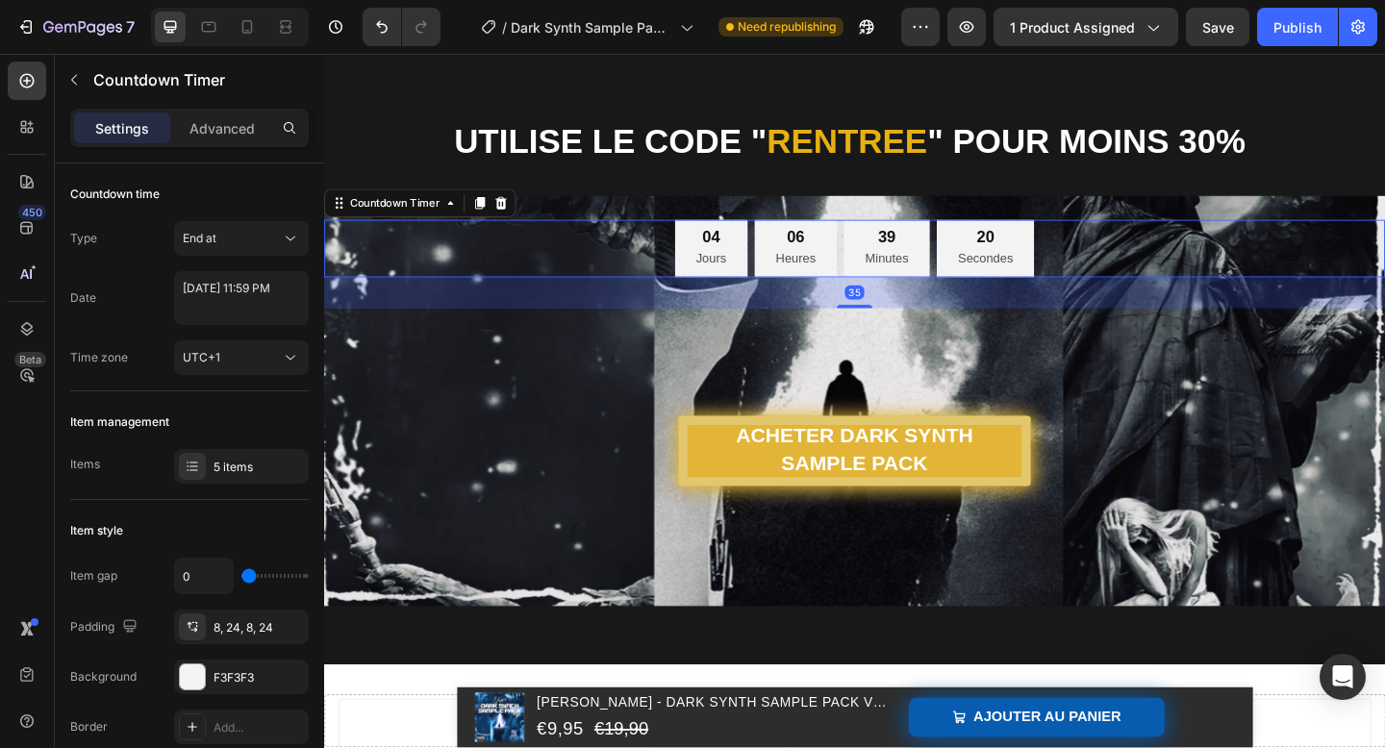
click at [761, 272] on p "Jours" at bounding box center [745, 277] width 33 height 24
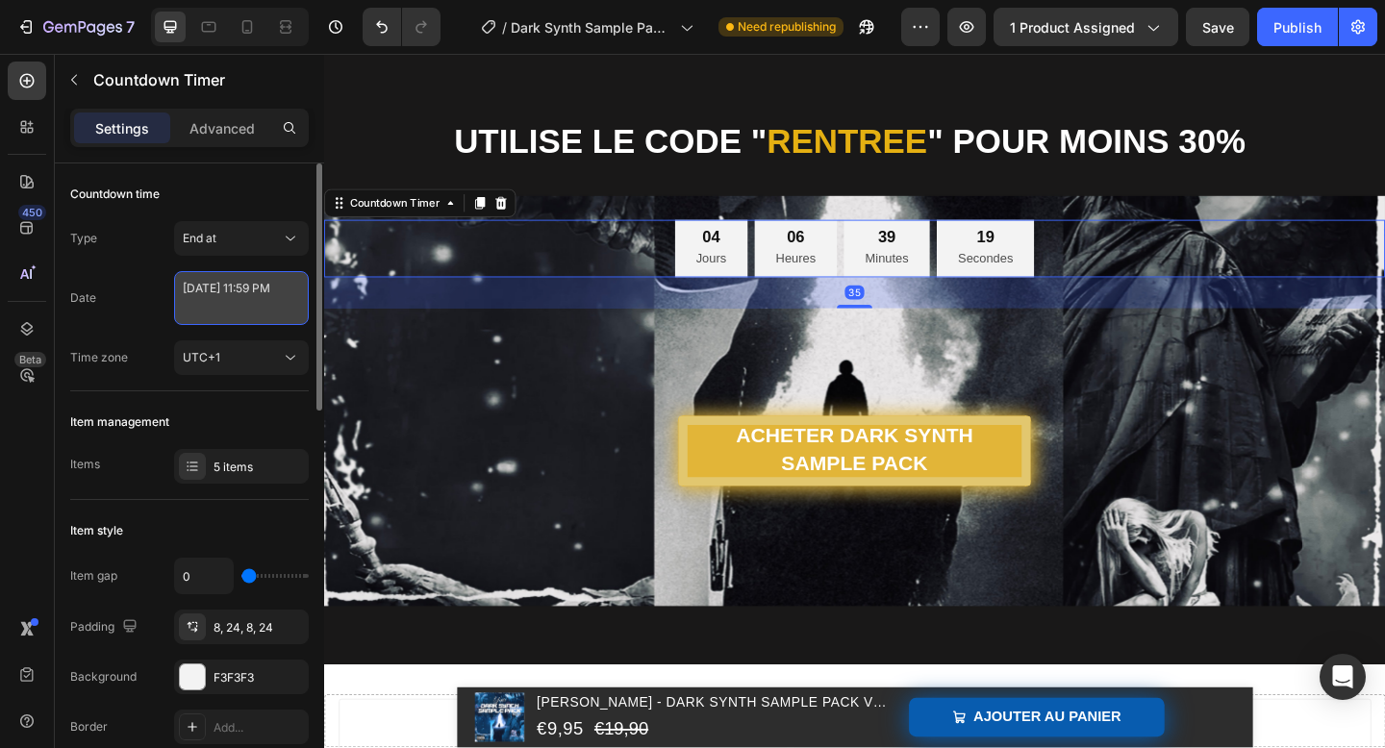
click at [249, 285] on textarea "[DATE] 11:59 PM" at bounding box center [241, 298] width 135 height 54
select select "23"
select select "59"
select select "false"
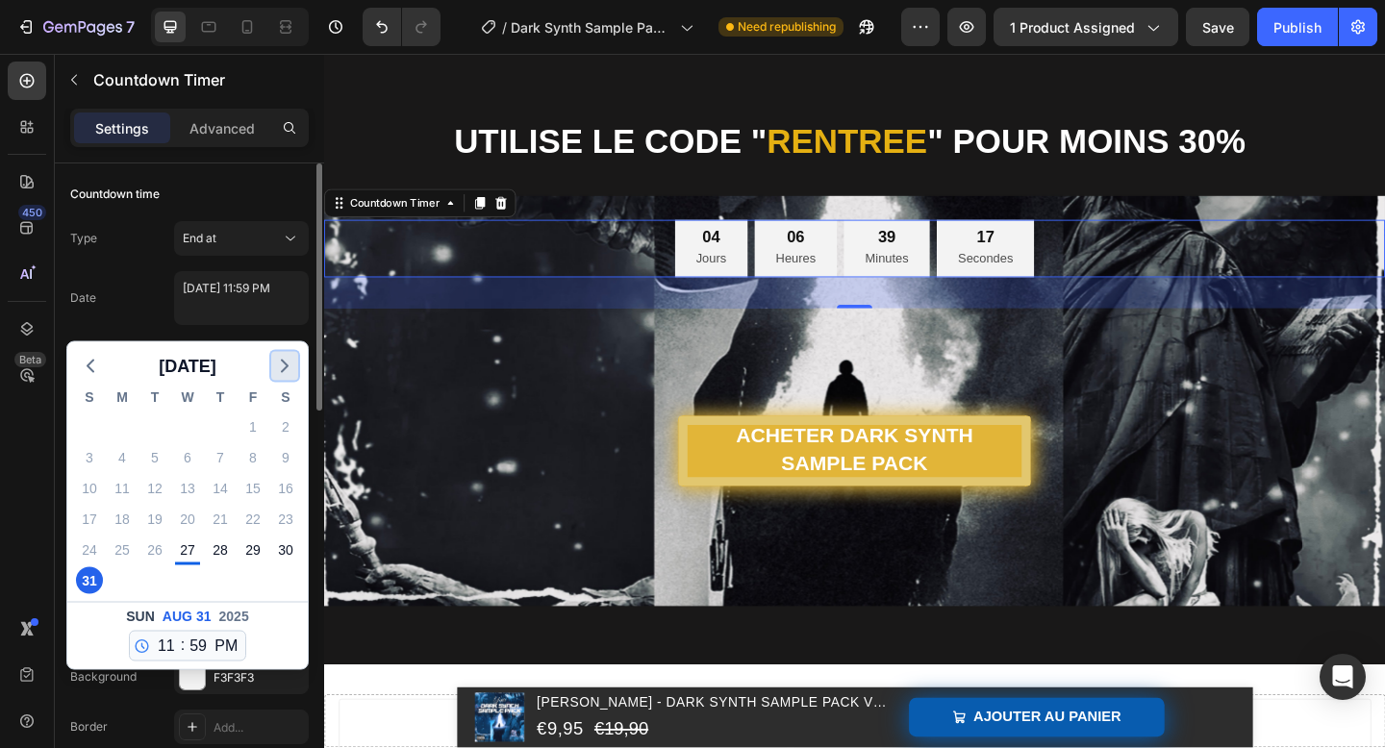
click at [290, 364] on icon "button" at bounding box center [284, 366] width 23 height 23
click at [152, 557] on div "30" at bounding box center [154, 550] width 27 height 27
type textarea "[DATE] 11:59 PM"
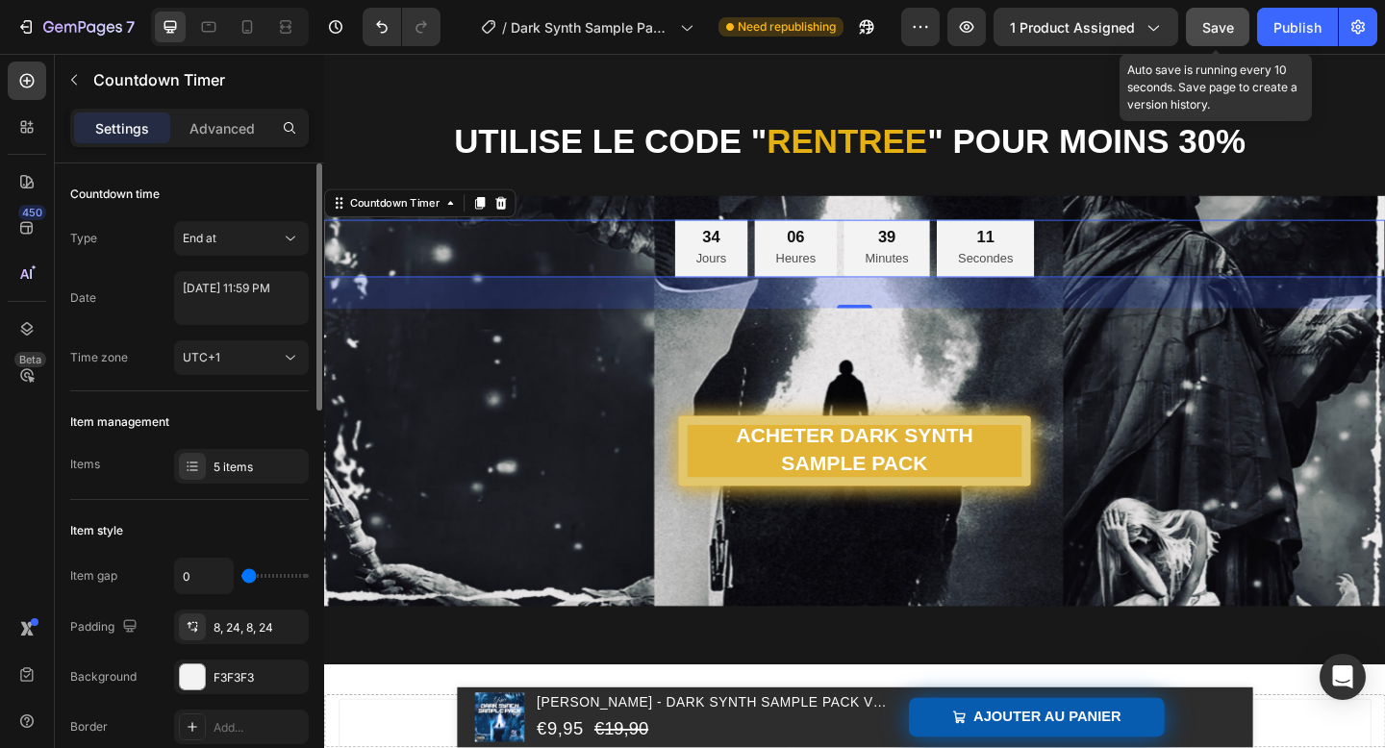
click at [1217, 31] on span "Save" at bounding box center [1219, 27] width 32 height 16
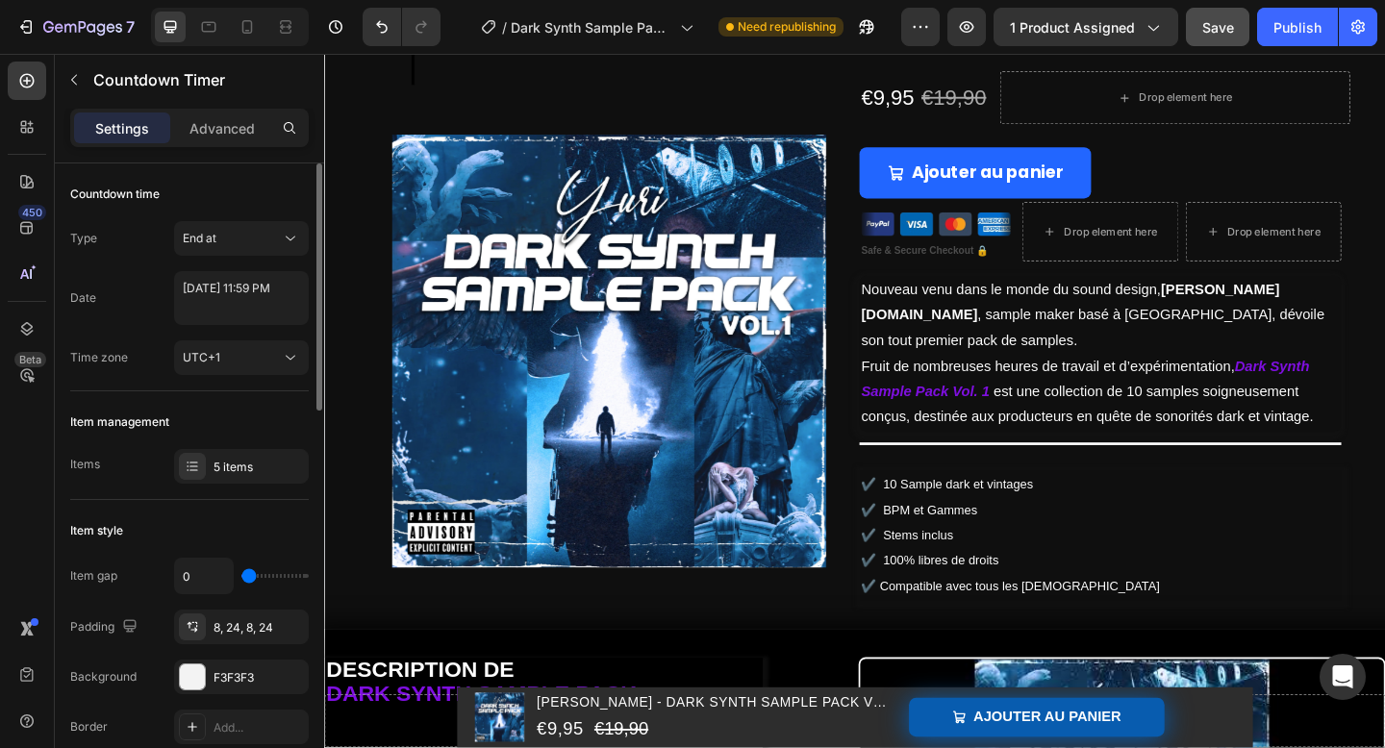
scroll to position [0, 0]
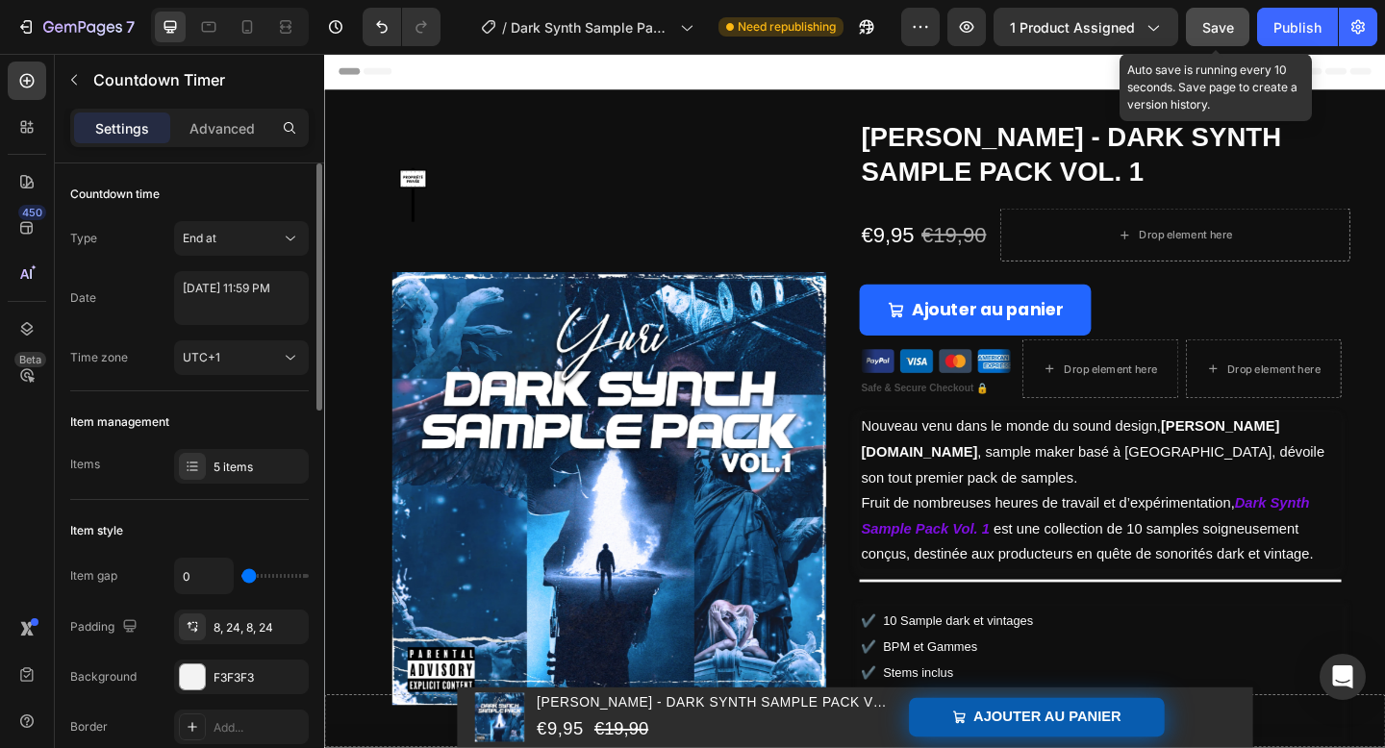
click at [1220, 17] on div "Save" at bounding box center [1219, 27] width 32 height 20
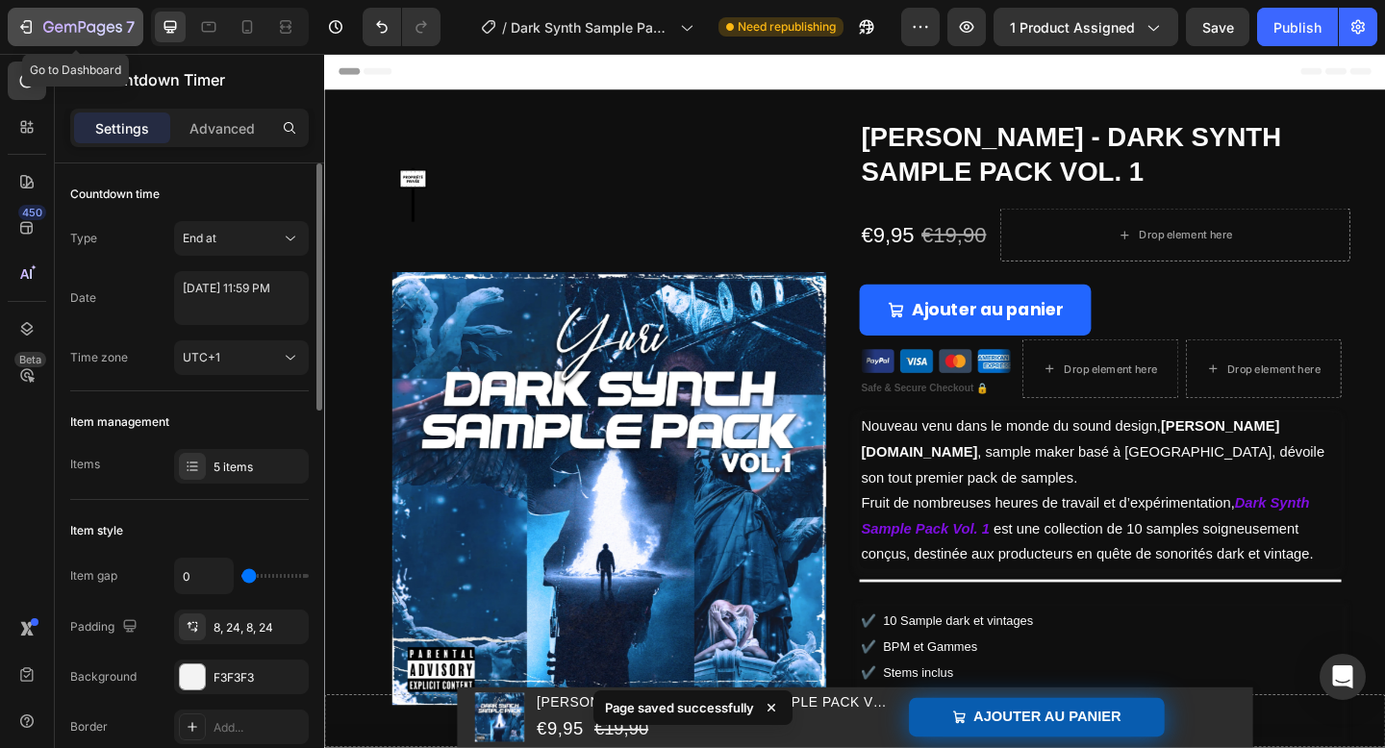
click at [74, 32] on icon "button" at bounding box center [82, 28] width 79 height 16
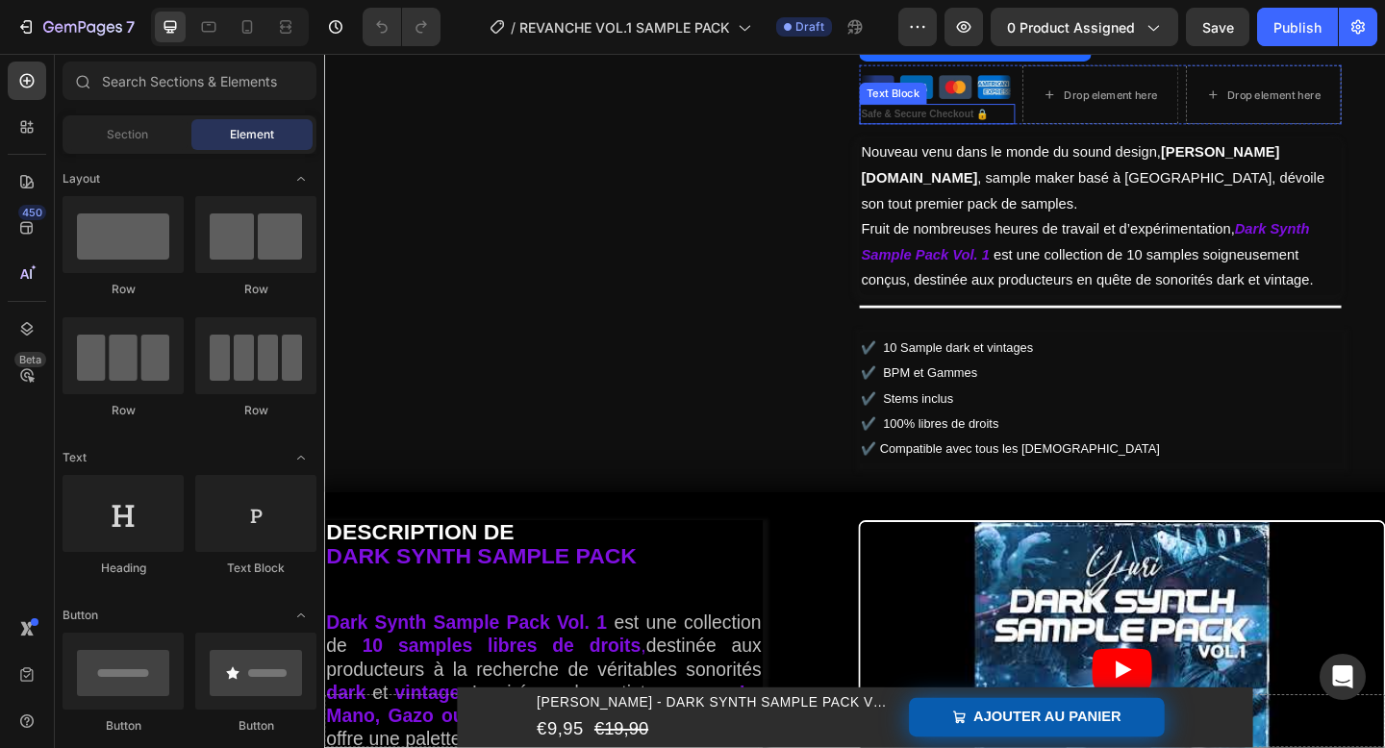
scroll to position [300, 0]
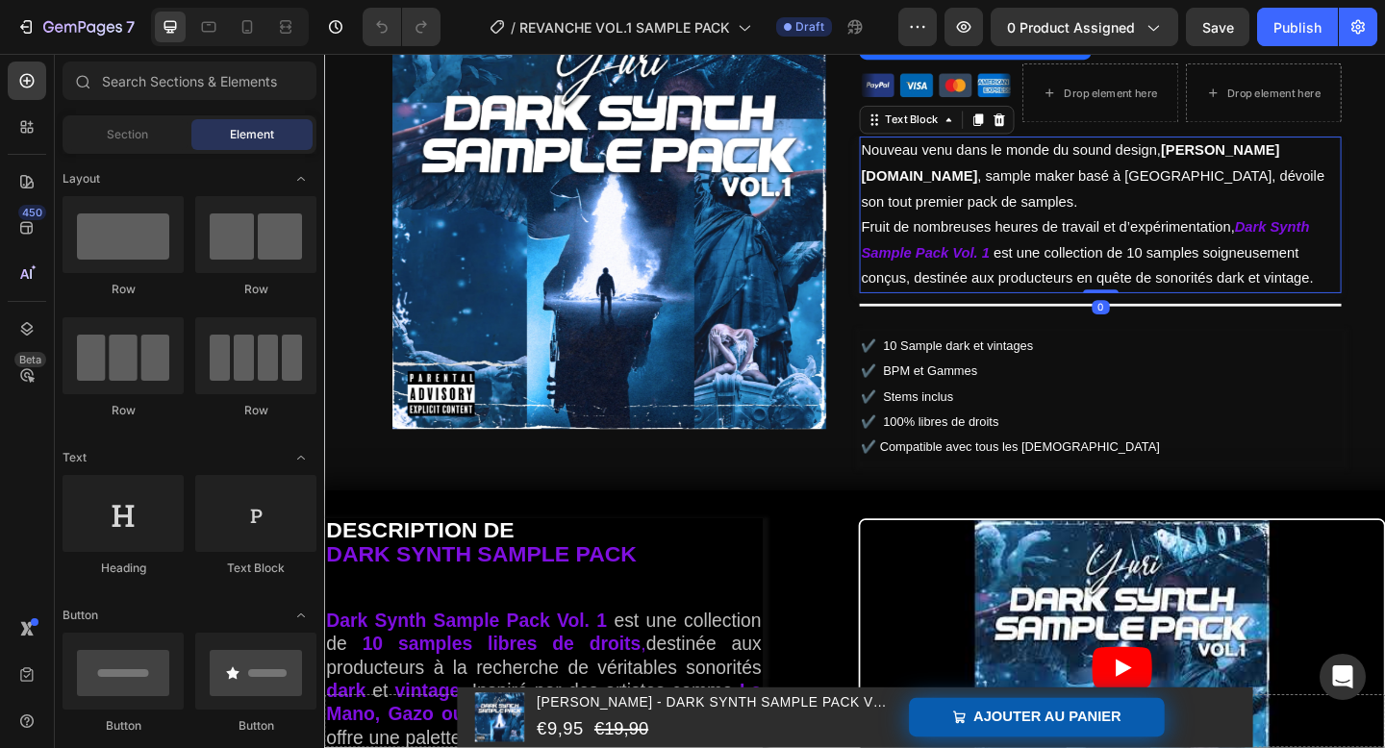
click at [980, 199] on p "Nouveau venu dans le monde du sound design, Yuri.Prod , sample maker basé à Par…" at bounding box center [1168, 187] width 520 height 83
